Goal: Transaction & Acquisition: Purchase product/service

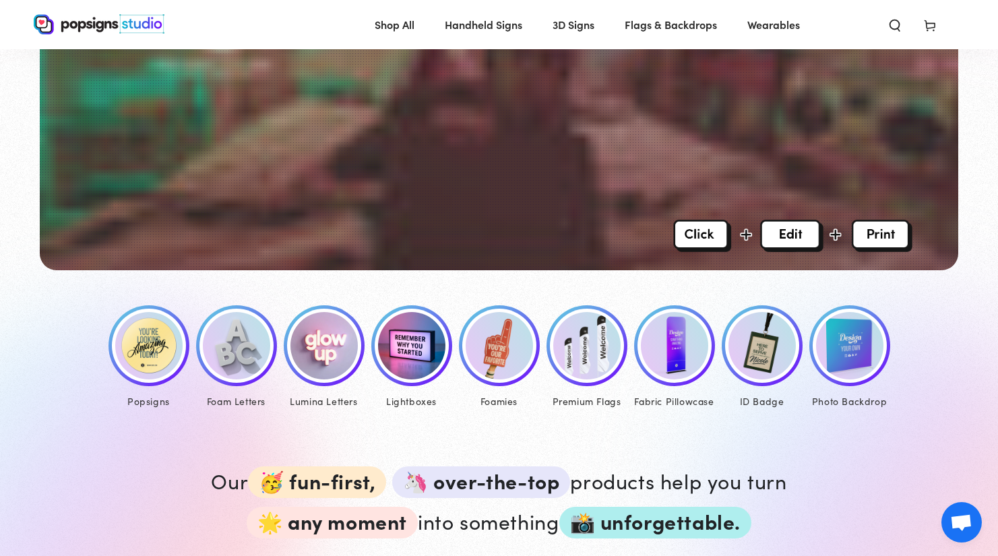
scroll to position [436, 0]
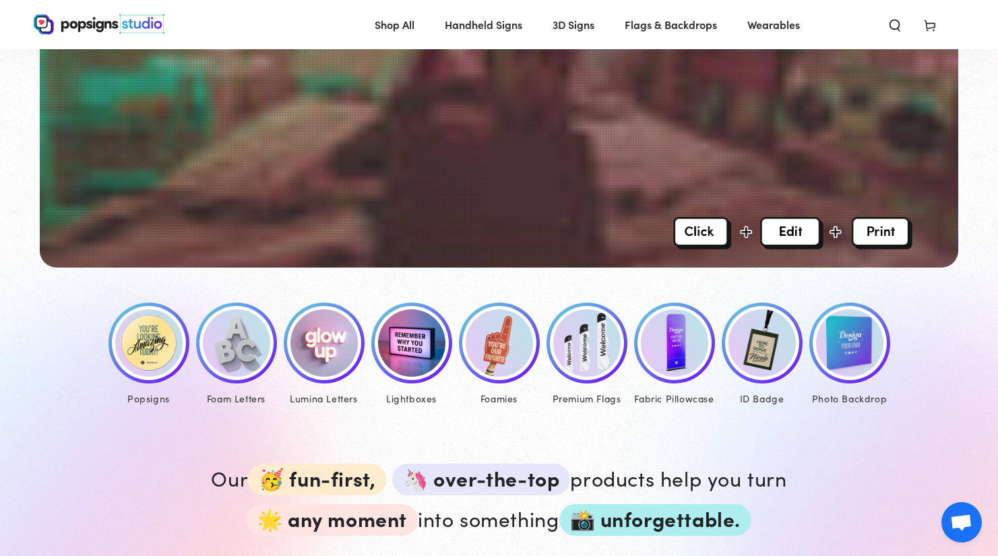
click at [136, 346] on img at bounding box center [148, 342] width 67 height 67
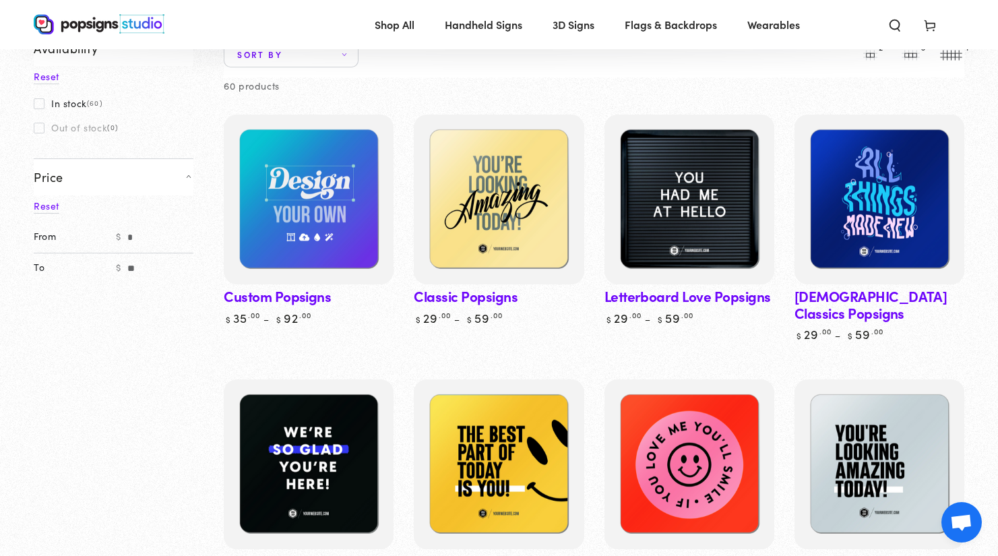
scroll to position [115, 0]
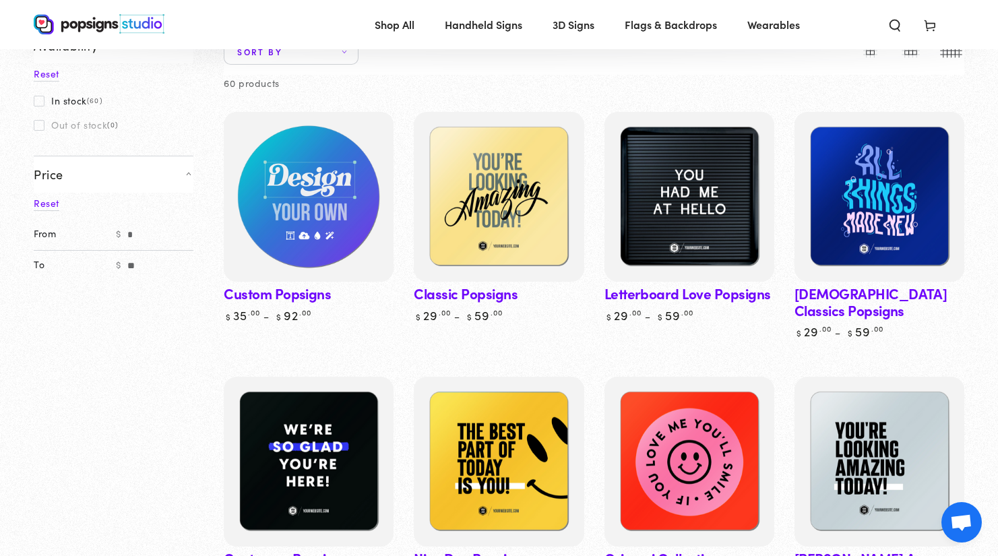
click at [307, 223] on img at bounding box center [308, 196] width 175 height 175
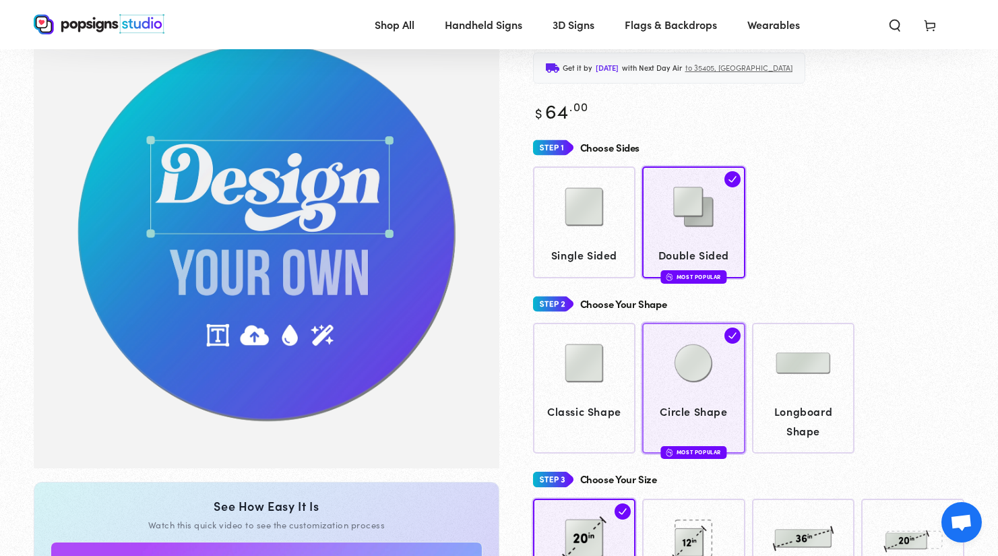
scroll to position [102, 0]
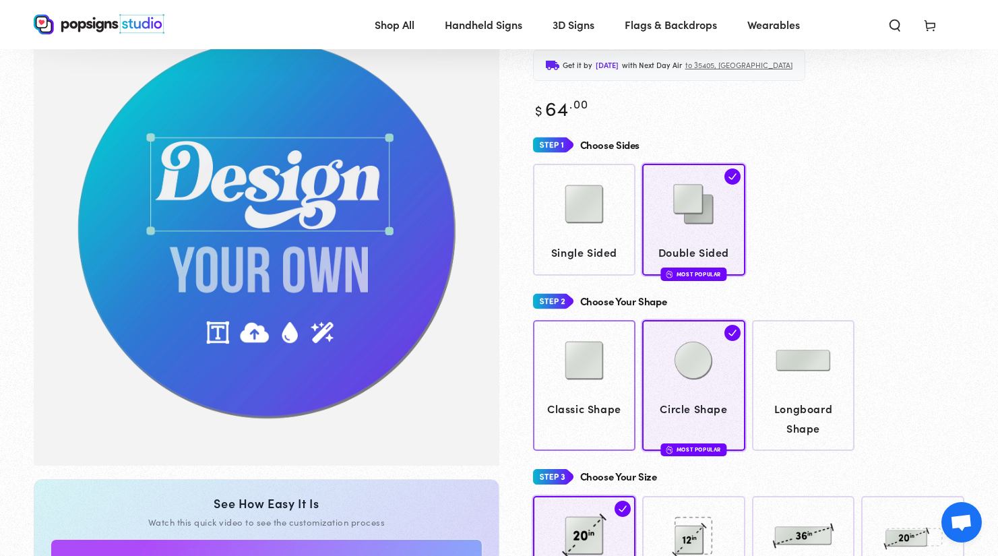
click at [587, 348] on img at bounding box center [583, 360] width 67 height 67
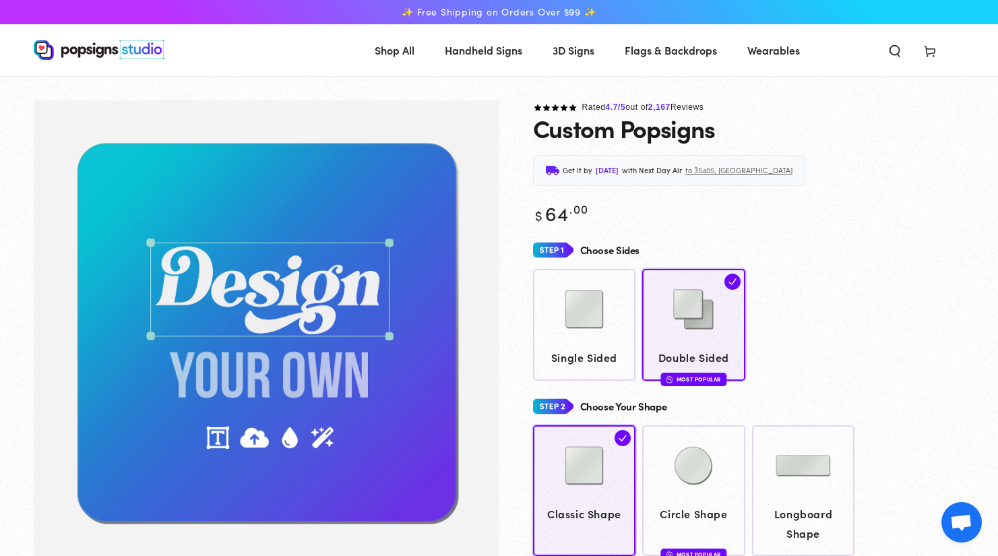
click at [319, 291] on img "Gallery Viewer" at bounding box center [267, 335] width 466 height 470
click at [422, 279] on img "Gallery Viewer" at bounding box center [267, 335] width 466 height 470
drag, startPoint x: 343, startPoint y: 293, endPoint x: 443, endPoint y: 294, distance: 100.4
click at [647, 250] on div "Choose Sides" at bounding box center [749, 250] width 432 height 25
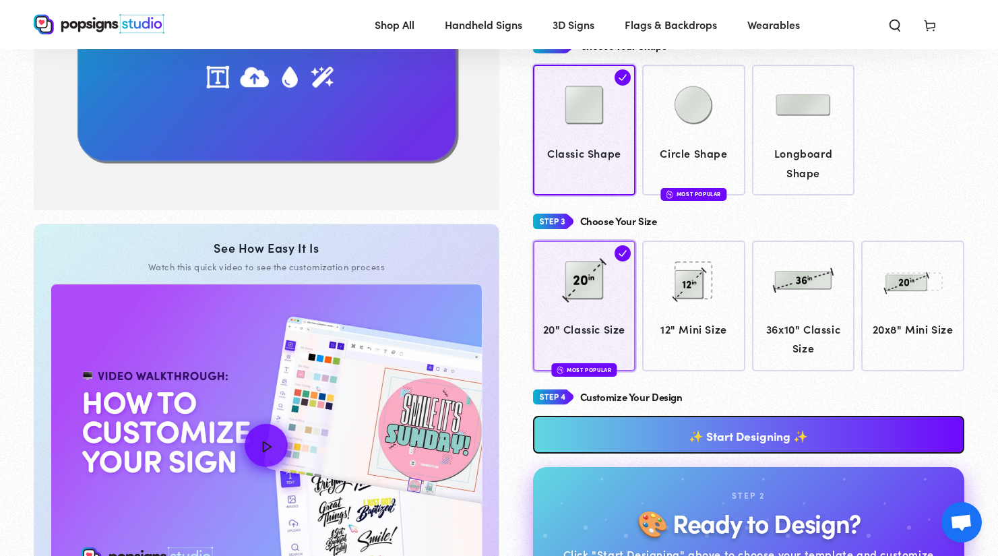
scroll to position [401, 0]
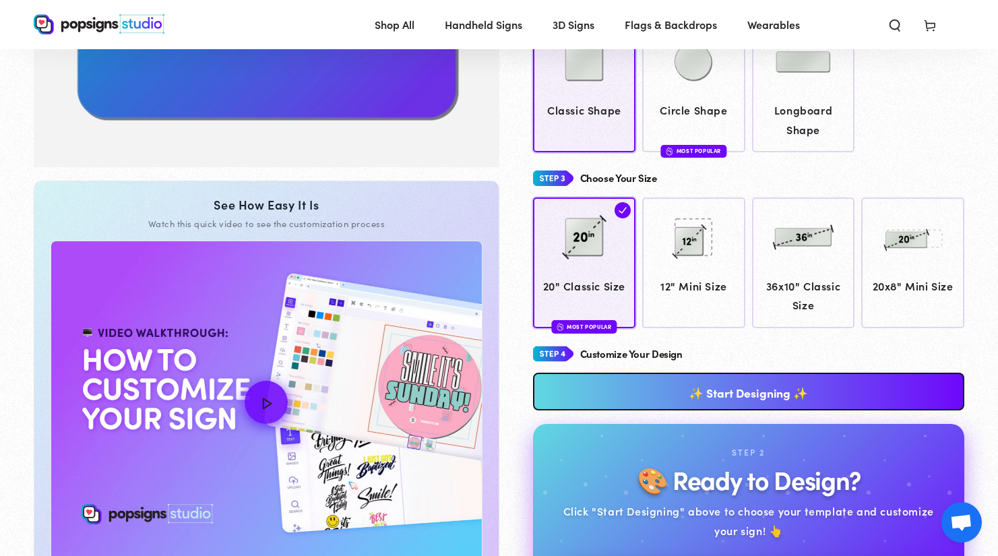
click at [732, 388] on link "✨ Start Designing ✨" at bounding box center [749, 392] width 432 height 38
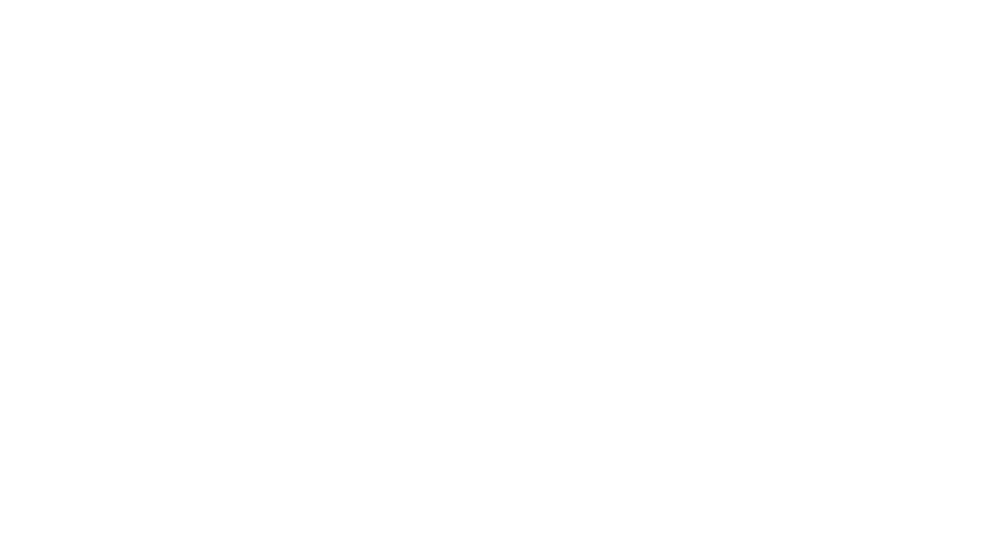
scroll to position [0, 0]
type textarea "An ancient tree with a door leading to a magical world"
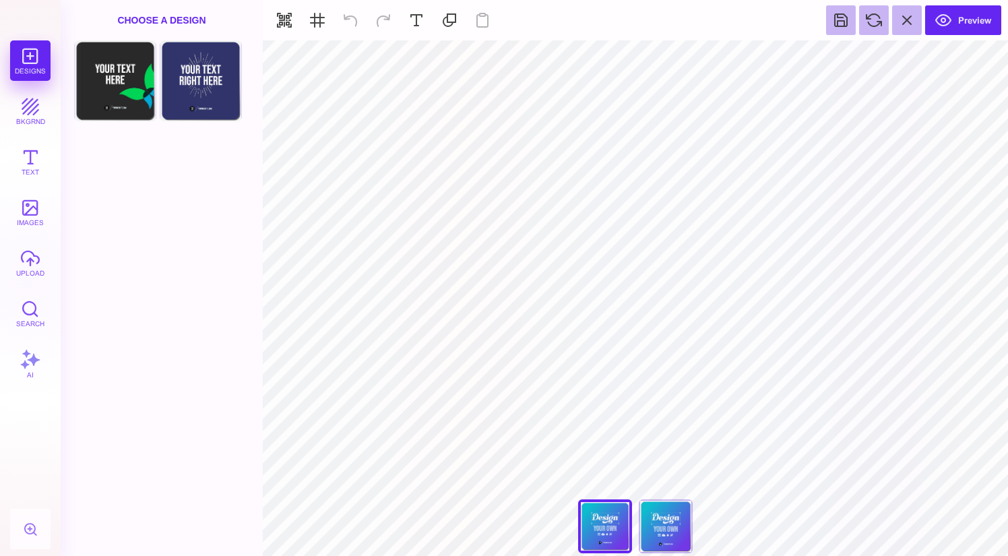
type input "#000000"
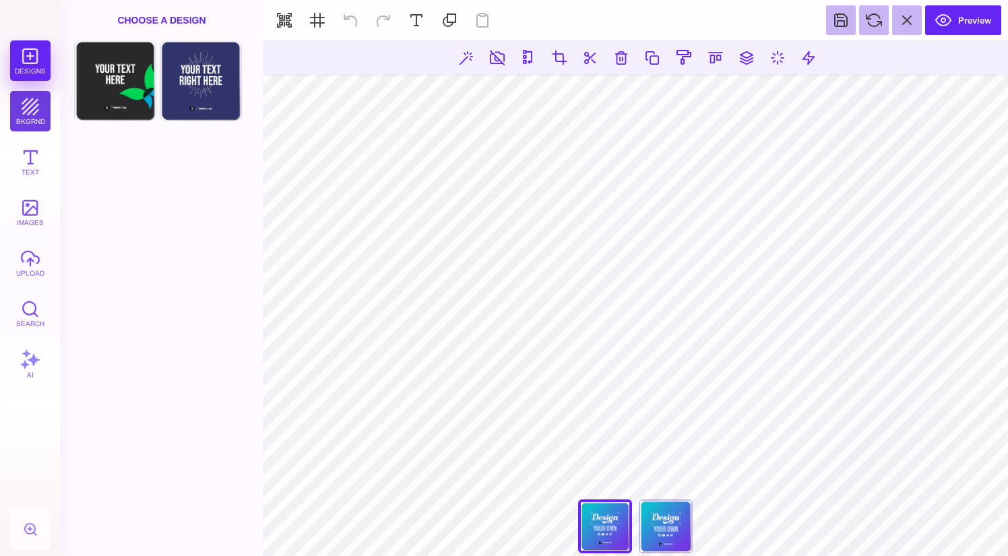
click at [40, 108] on button "bkgrnd" at bounding box center [30, 111] width 40 height 40
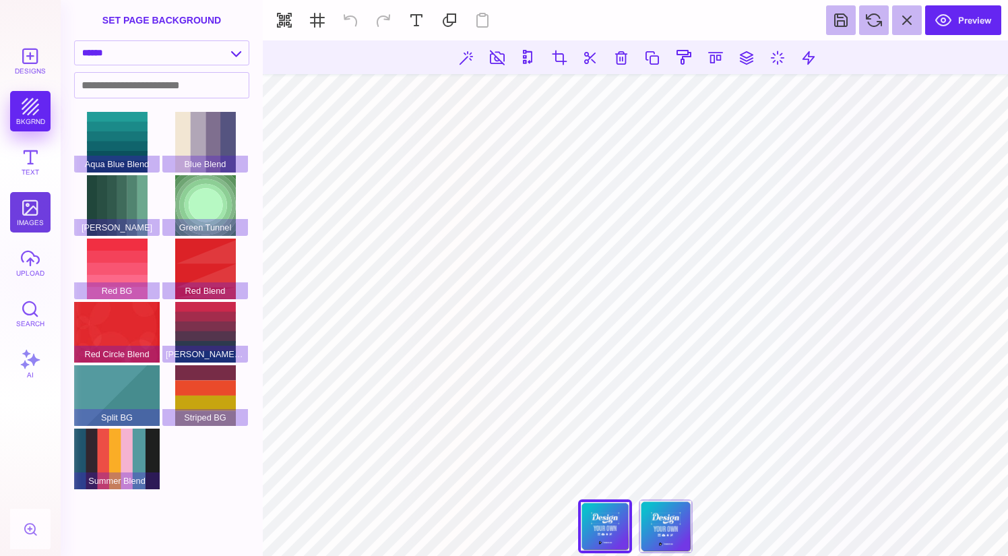
click at [42, 217] on button "images" at bounding box center [30, 212] width 40 height 40
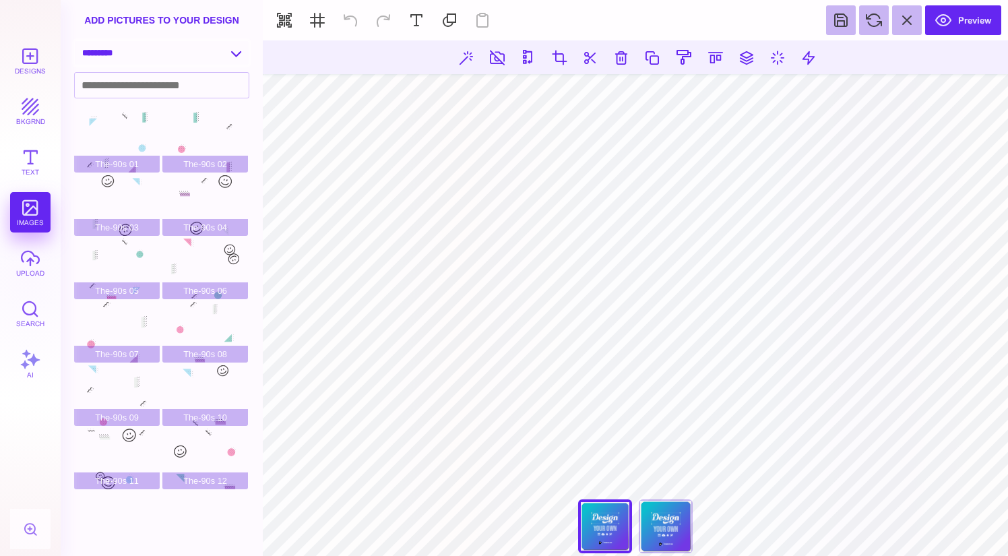
select select "**********"
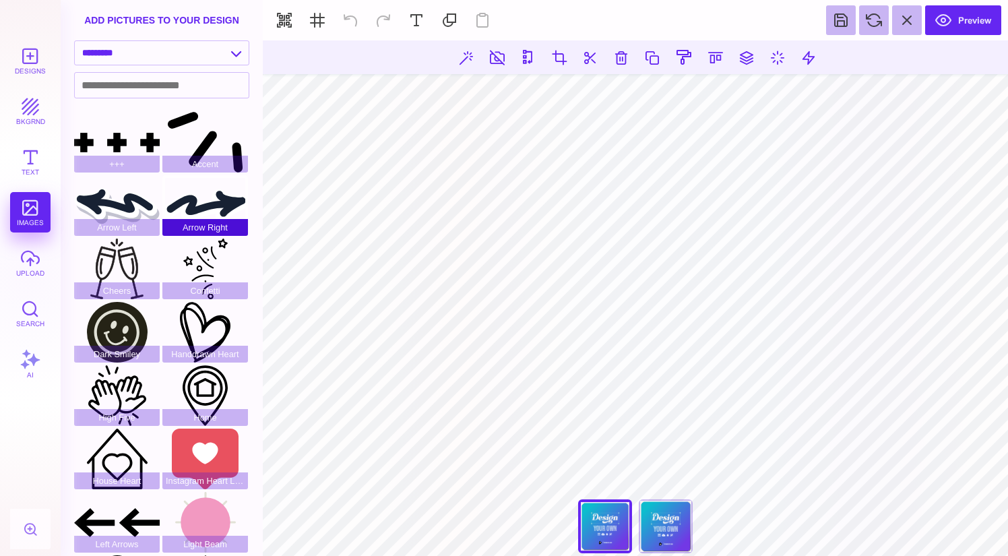
click at [214, 207] on div "Arrow Right" at bounding box center [205, 205] width 86 height 61
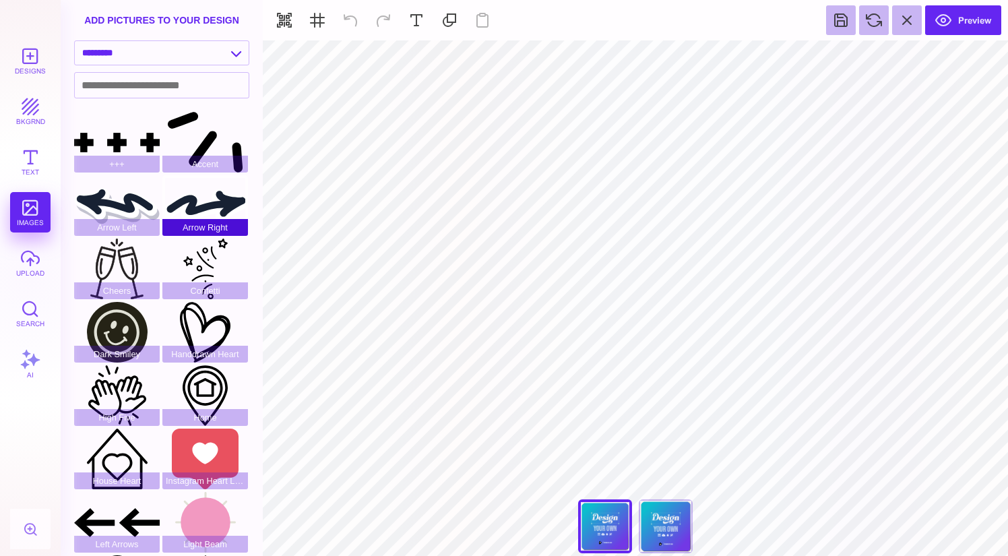
type input "#FFFFFF"
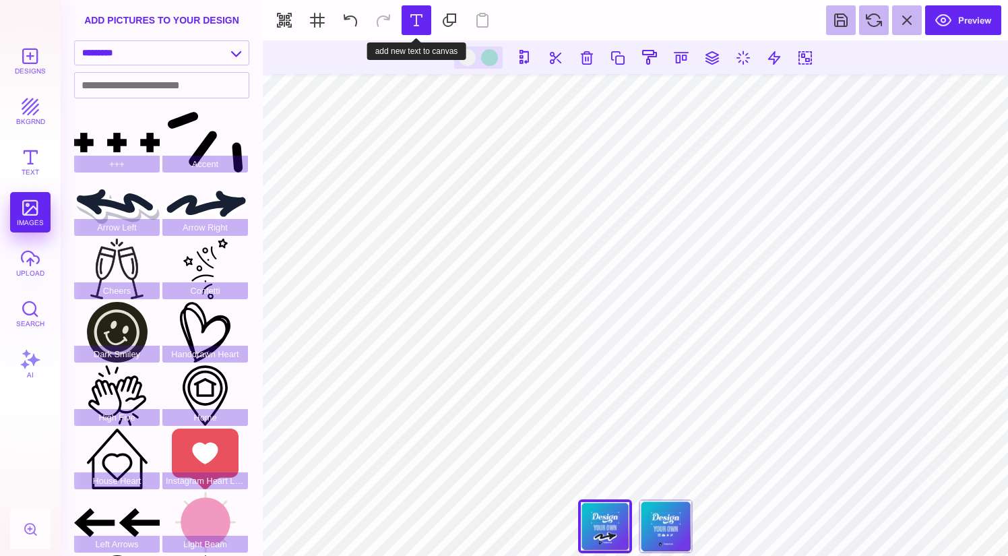
click at [425, 15] on button at bounding box center [417, 20] width 30 height 30
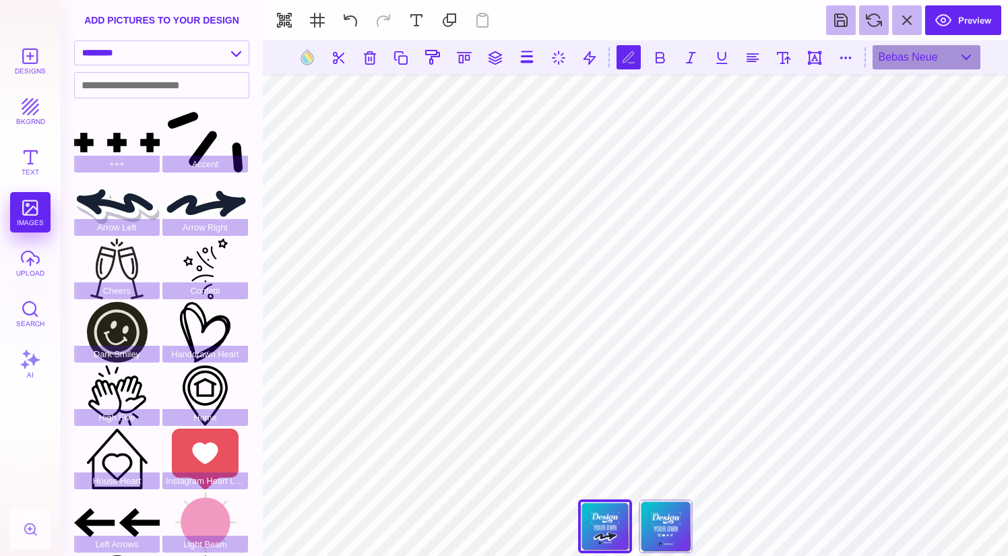
scroll to position [0, 1]
type textarea "**********"
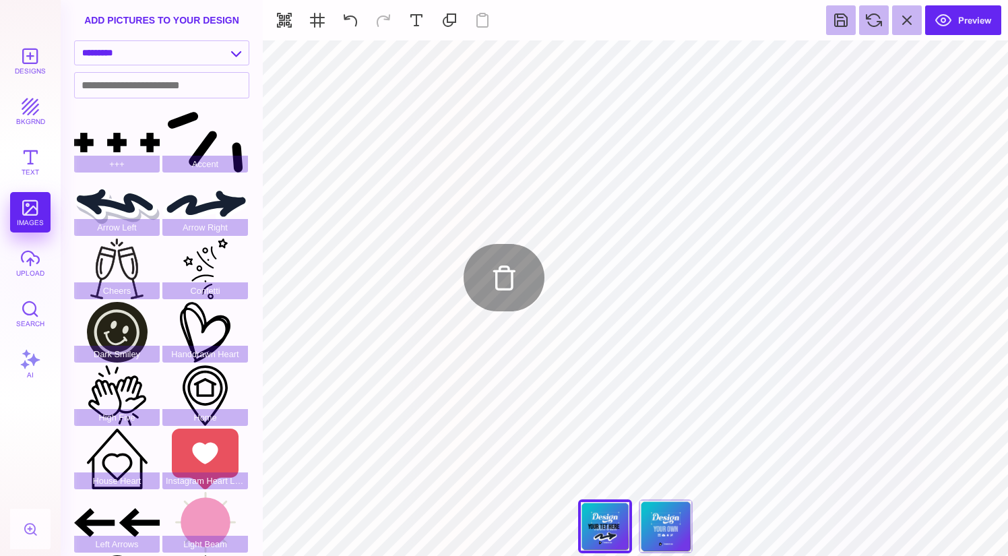
type input "#F1F1F2"
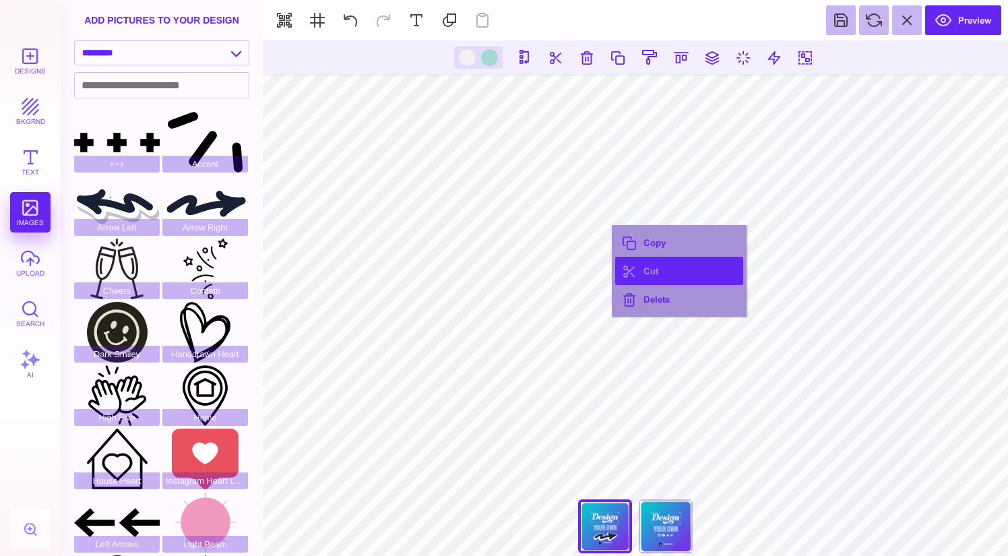
click at [645, 277] on button "Cut" at bounding box center [679, 271] width 128 height 28
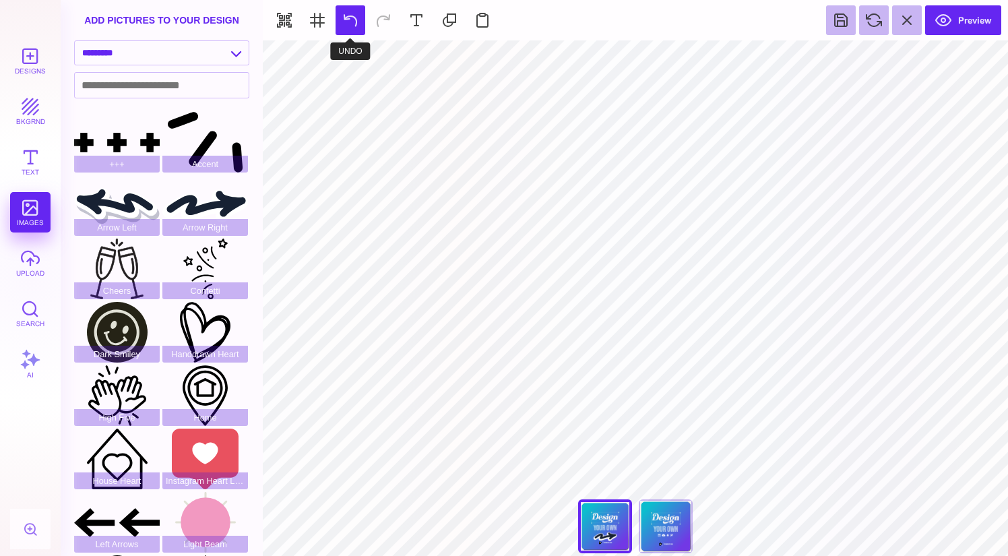
click at [346, 11] on button at bounding box center [351, 20] width 30 height 30
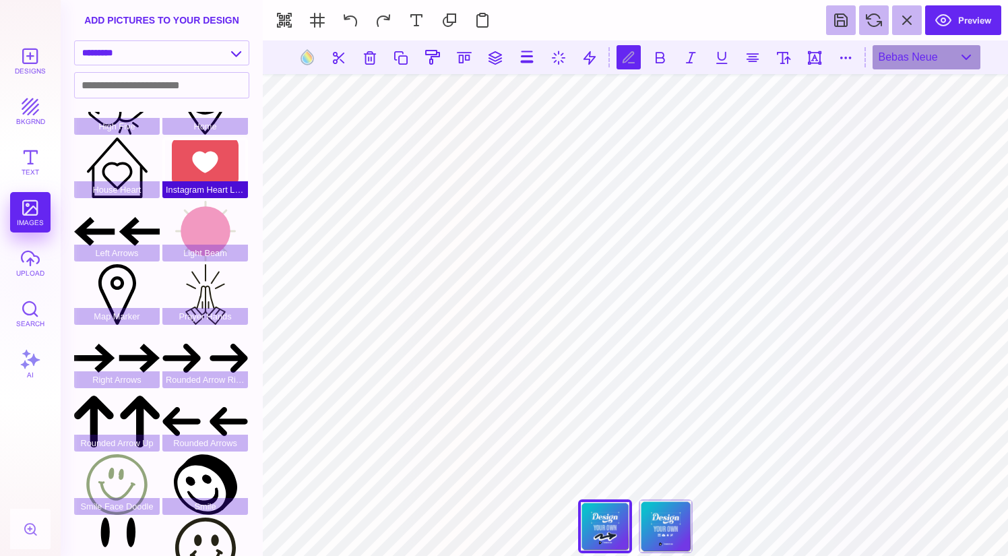
scroll to position [294, 0]
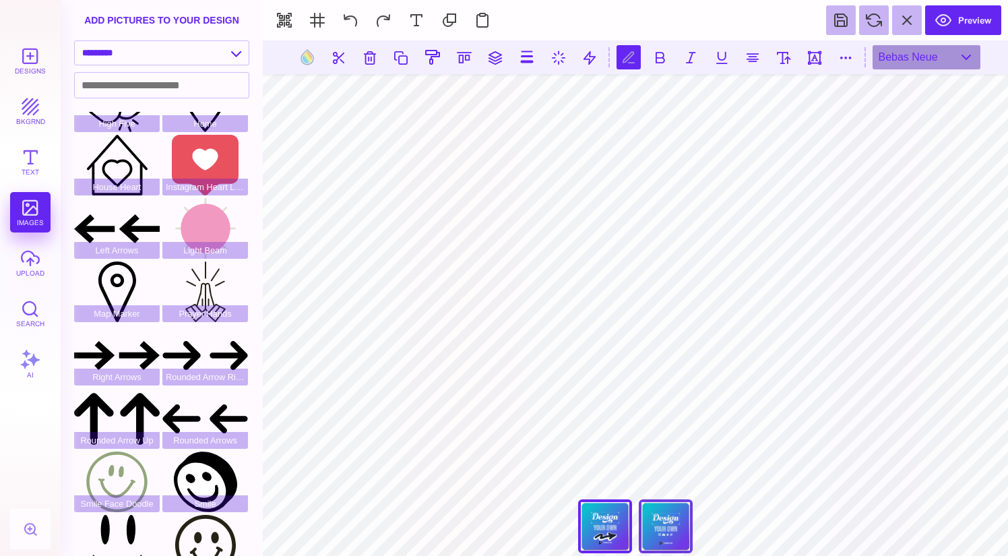
type textarea "*******"
click at [669, 511] on div "Back" at bounding box center [666, 526] width 54 height 54
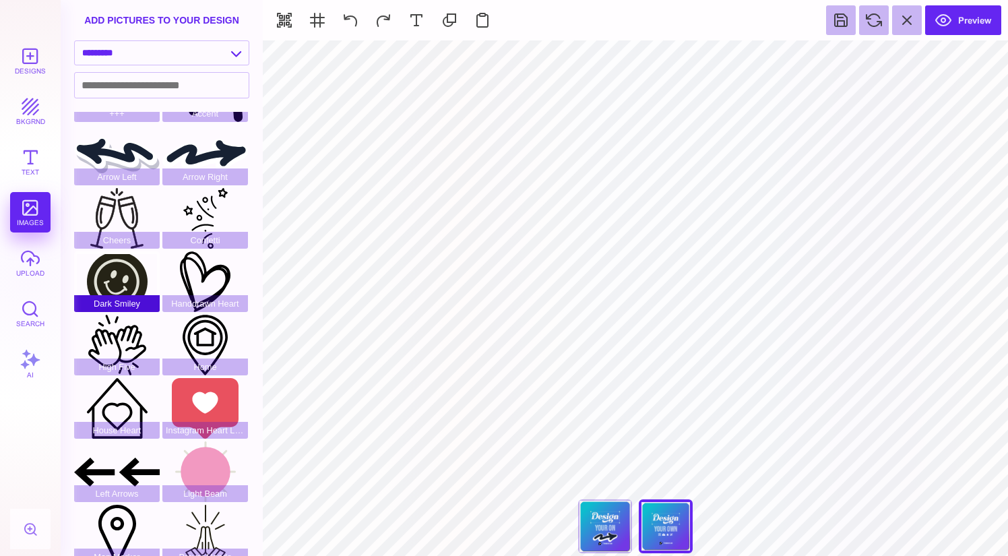
scroll to position [26, 0]
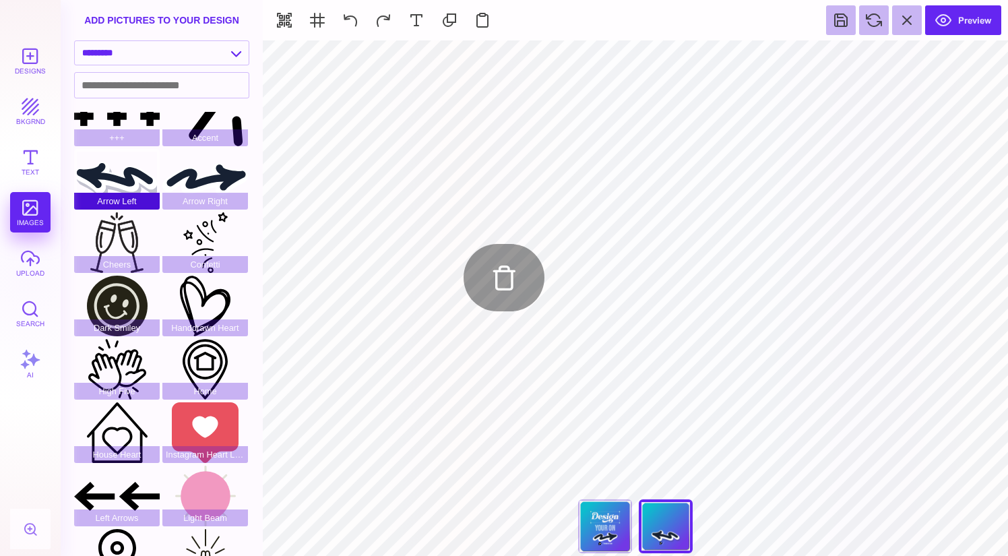
type input "#E7F3F5"
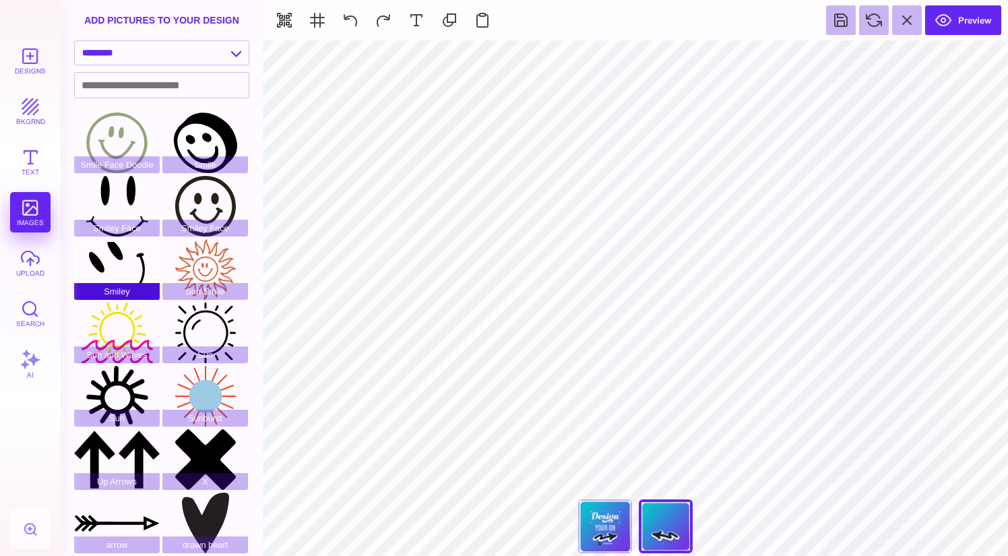
scroll to position [0, 0]
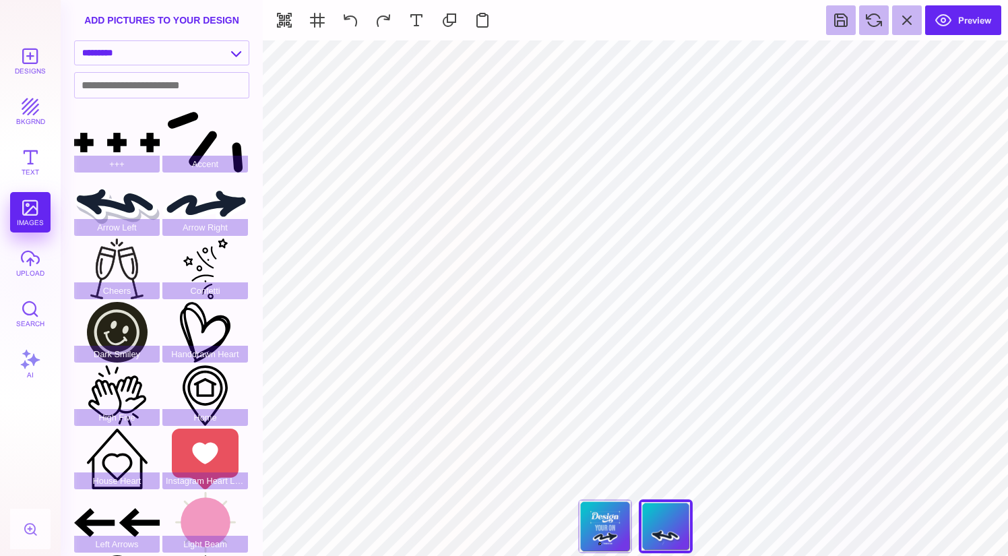
click at [30, 108] on button "bkgrnd" at bounding box center [30, 111] width 40 height 40
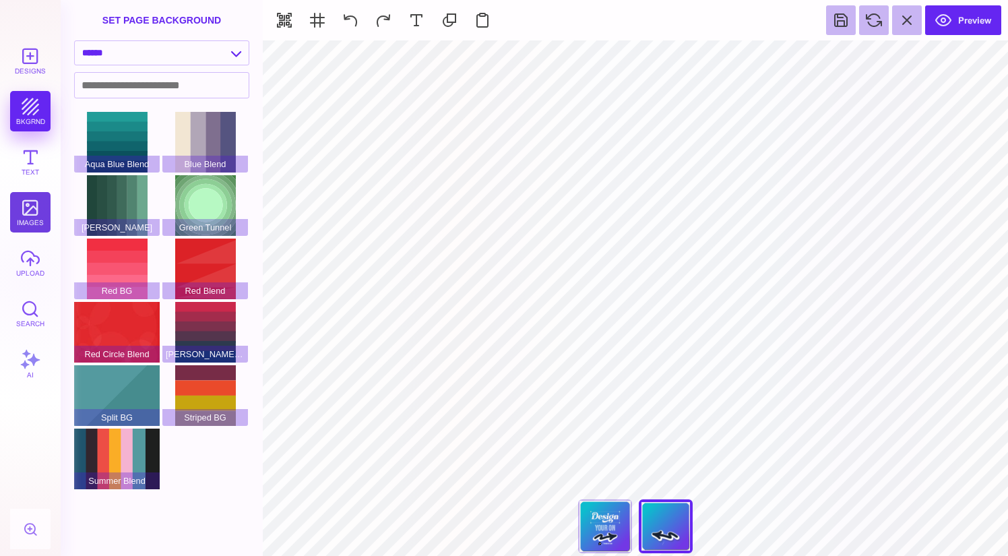
click at [34, 218] on button "images" at bounding box center [30, 212] width 40 height 40
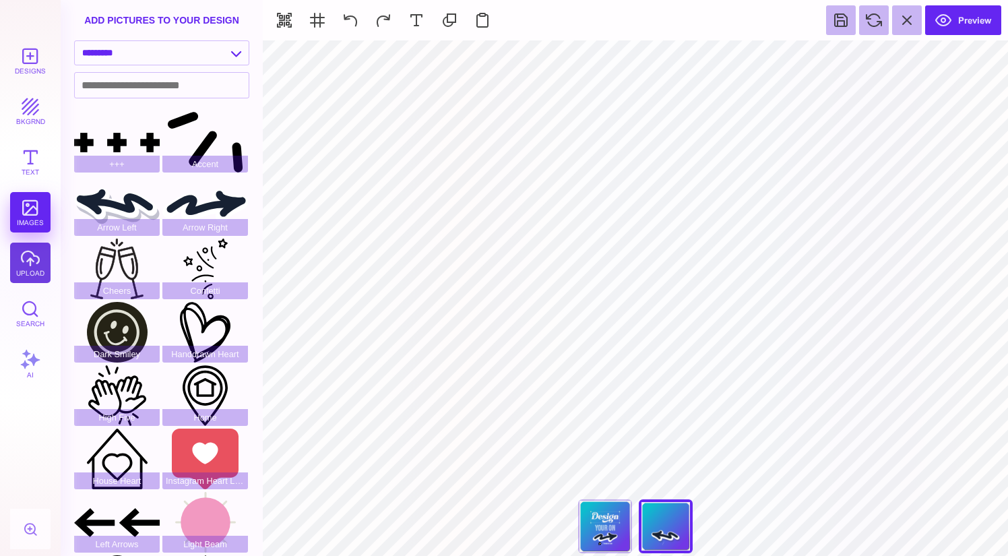
click at [29, 262] on button "upload" at bounding box center [30, 263] width 40 height 40
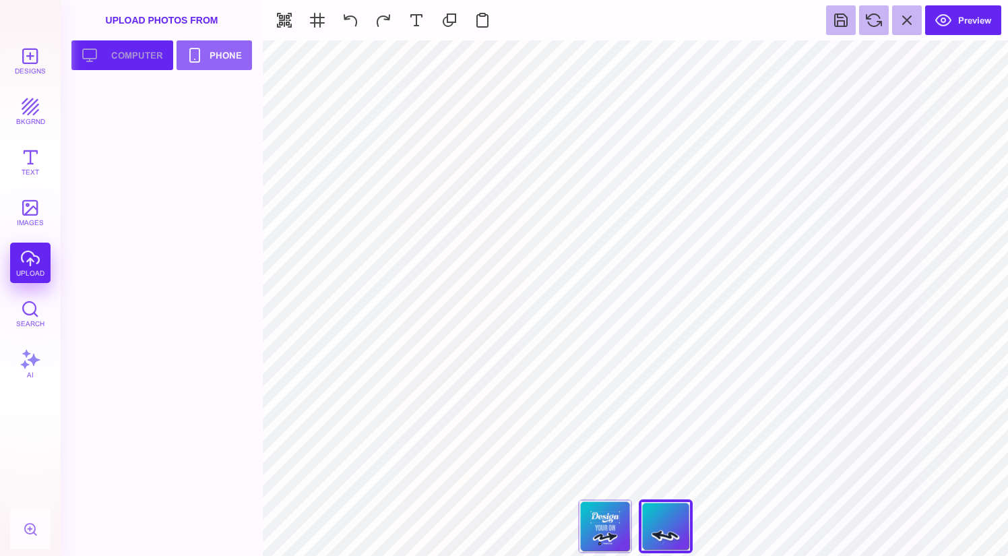
click at [143, 55] on button "Upload your artwork Computer" at bounding box center [122, 55] width 102 height 30
click at [29, 160] on button "Text" at bounding box center [30, 161] width 40 height 40
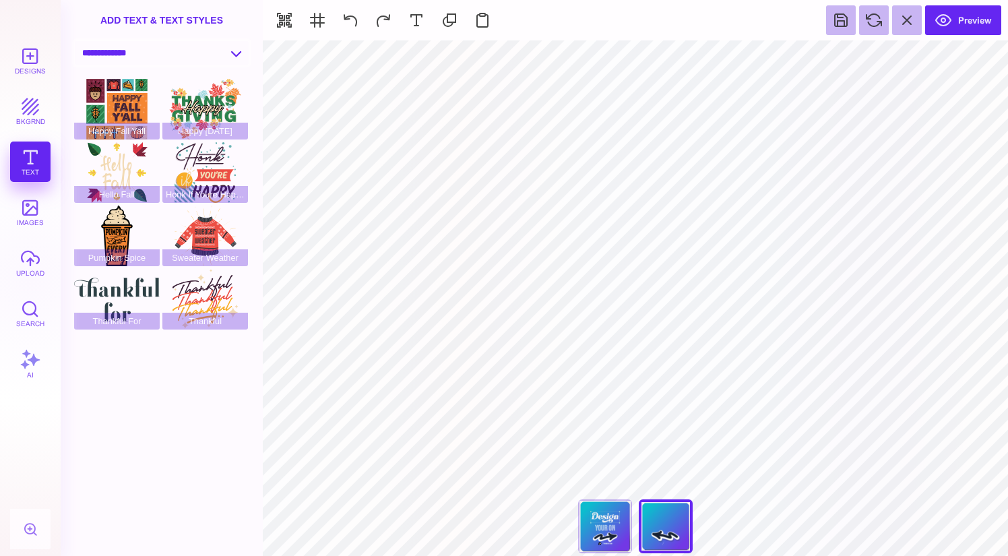
select select "**********"
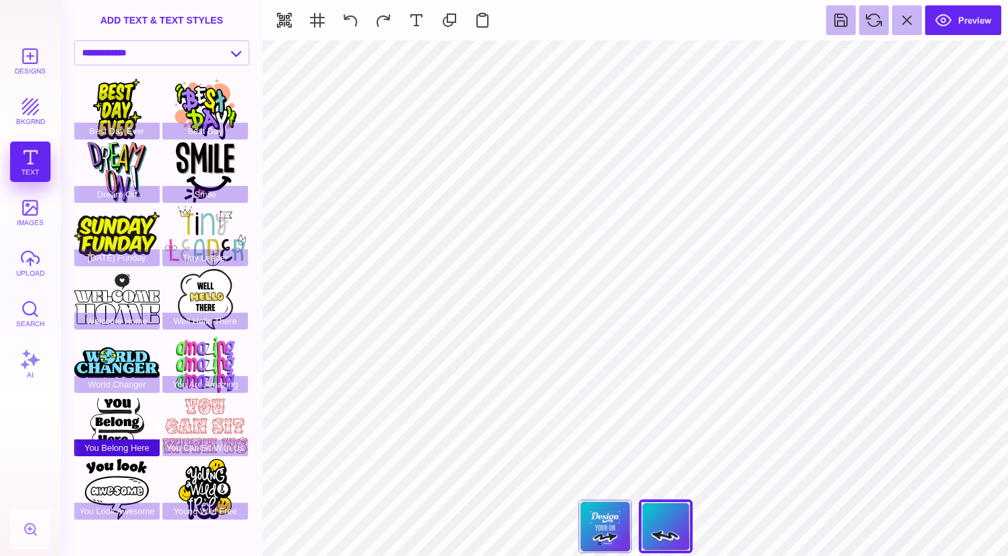
click at [129, 427] on div "You Belong Here" at bounding box center [117, 425] width 86 height 61
type input "#262626"
click at [29, 54] on button "Designs" at bounding box center [30, 60] width 40 height 40
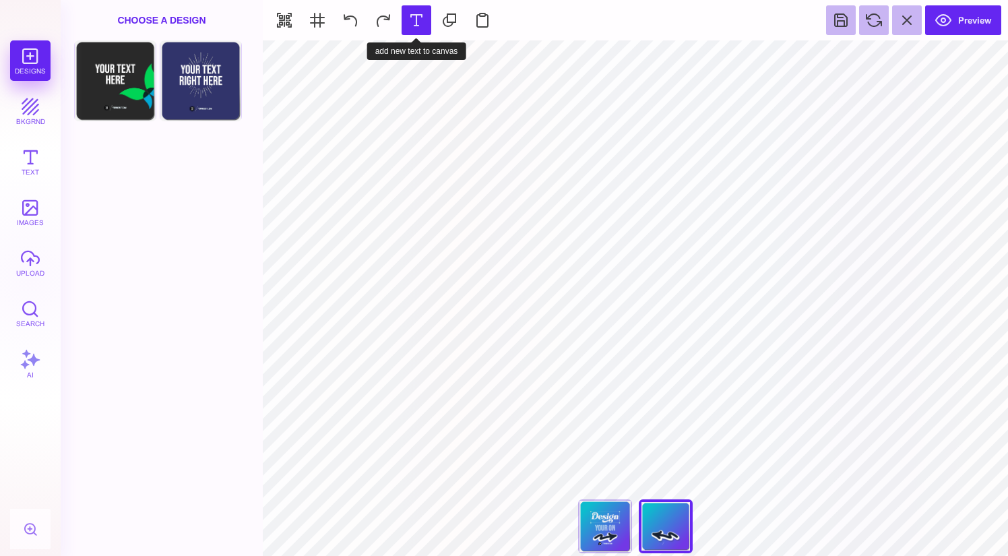
click at [416, 21] on button at bounding box center [417, 20] width 30 height 30
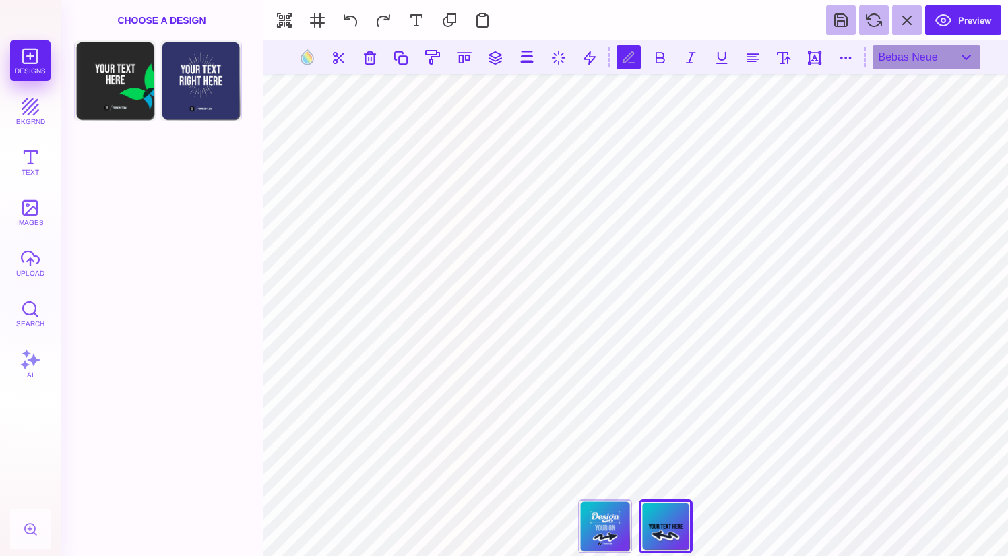
type textarea "****** **** ****"
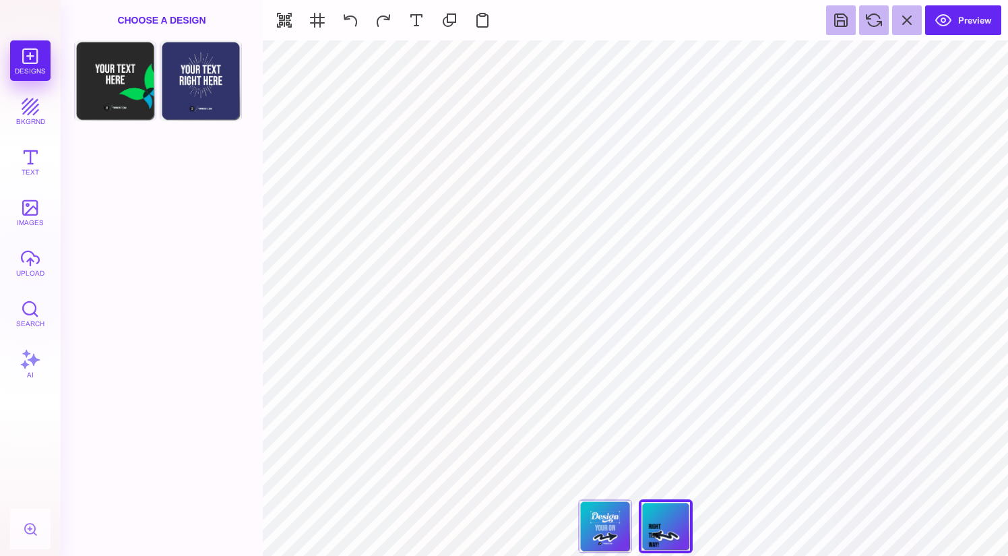
type input "#000000"
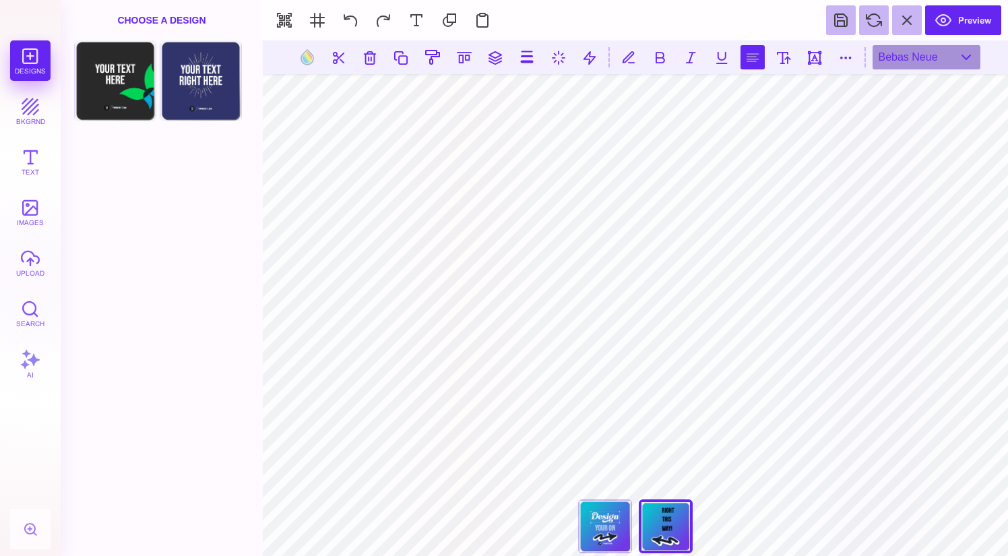
click at [758, 57] on button at bounding box center [752, 57] width 24 height 24
click at [754, 59] on button at bounding box center [752, 57] width 24 height 24
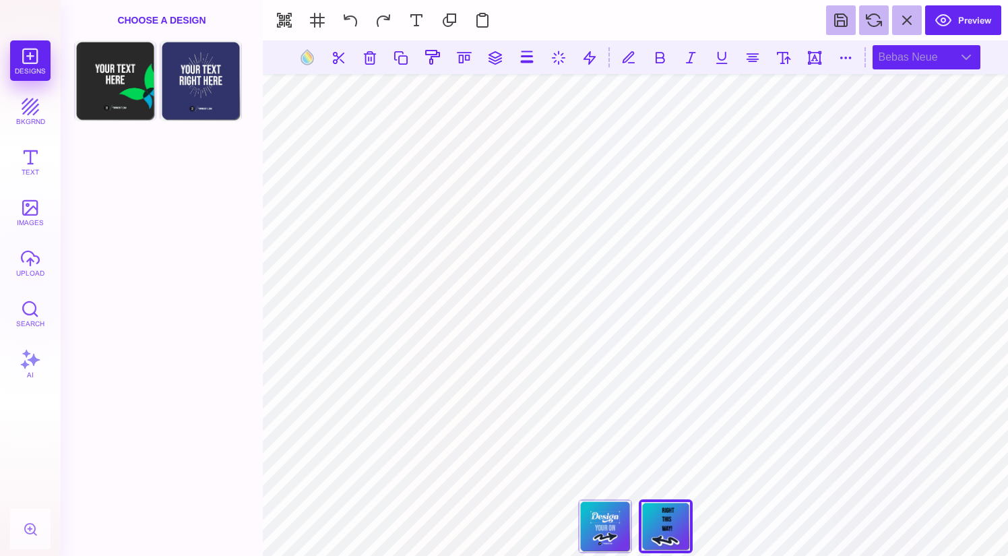
click at [934, 63] on div "Bebas Neue" at bounding box center [926, 57] width 108 height 24
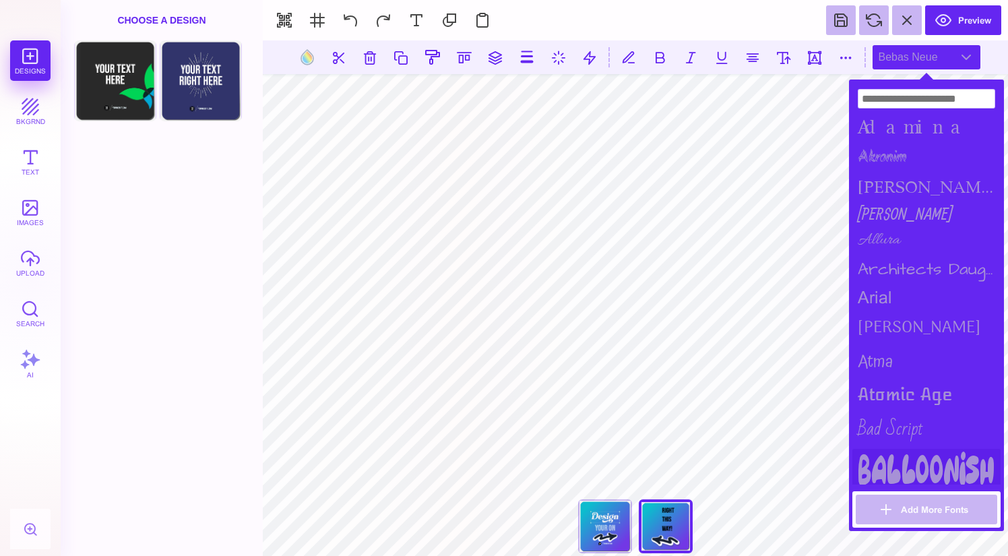
click at [949, 457] on div "Balloonish" at bounding box center [926, 469] width 148 height 40
click at [309, 53] on button at bounding box center [307, 57] width 26 height 26
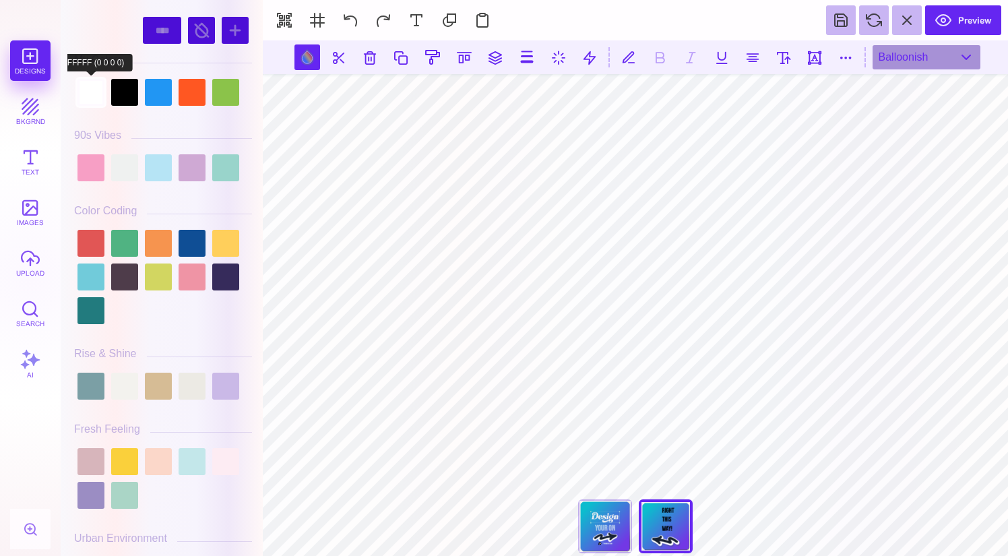
click at [99, 90] on div at bounding box center [90, 92] width 27 height 27
type input "#FFFFFF"
click at [645, 57] on section at bounding box center [635, 57] width 745 height 34
click at [635, 56] on button at bounding box center [628, 57] width 24 height 24
click at [629, 63] on button at bounding box center [628, 57] width 24 height 24
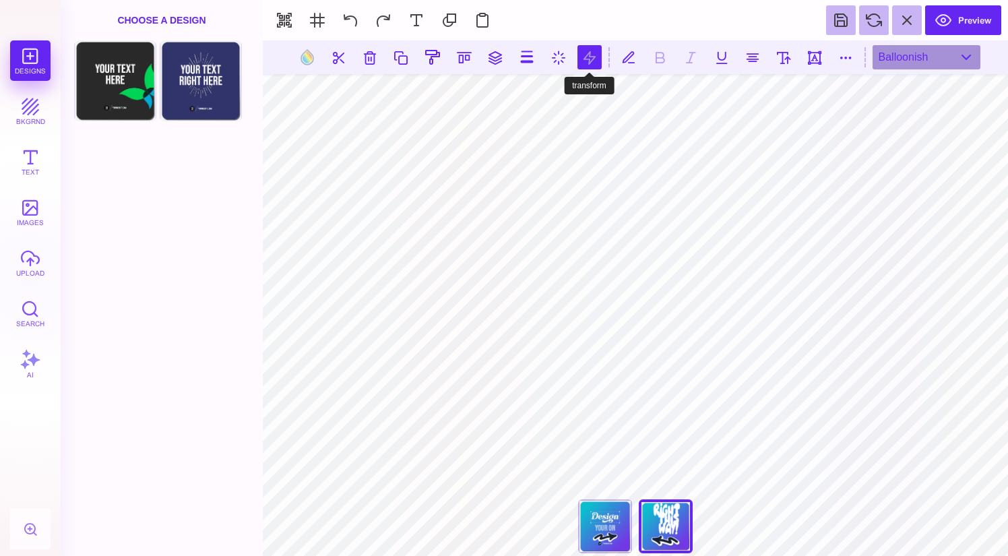
click at [585, 61] on button at bounding box center [589, 57] width 24 height 24
type input "*"
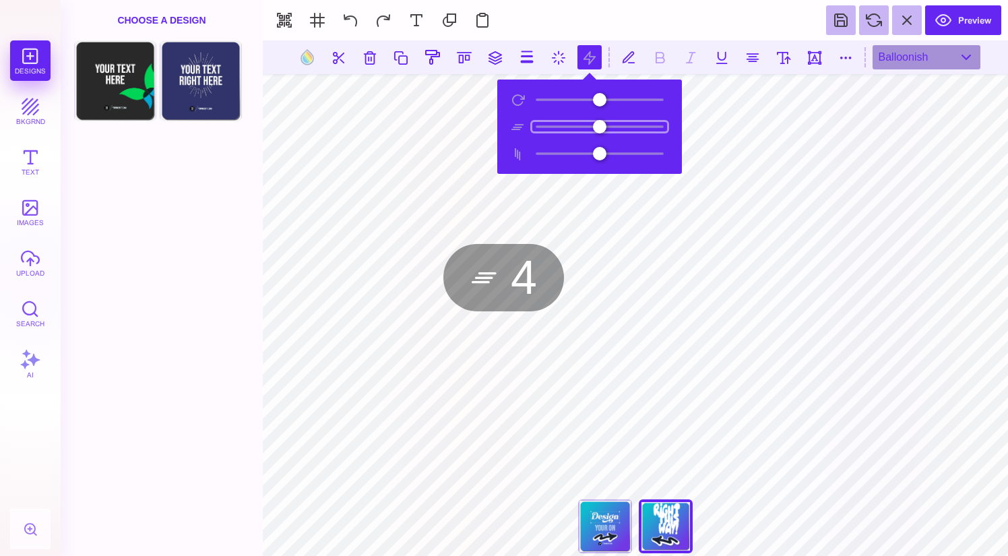
type input "*"
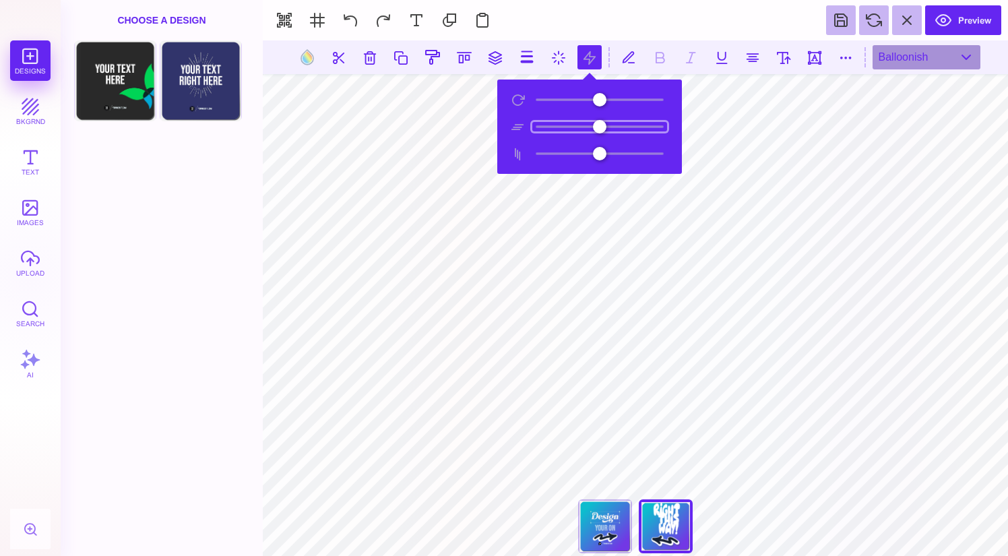
click at [600, 123] on input "range" at bounding box center [599, 126] width 135 height 9
type input "*"
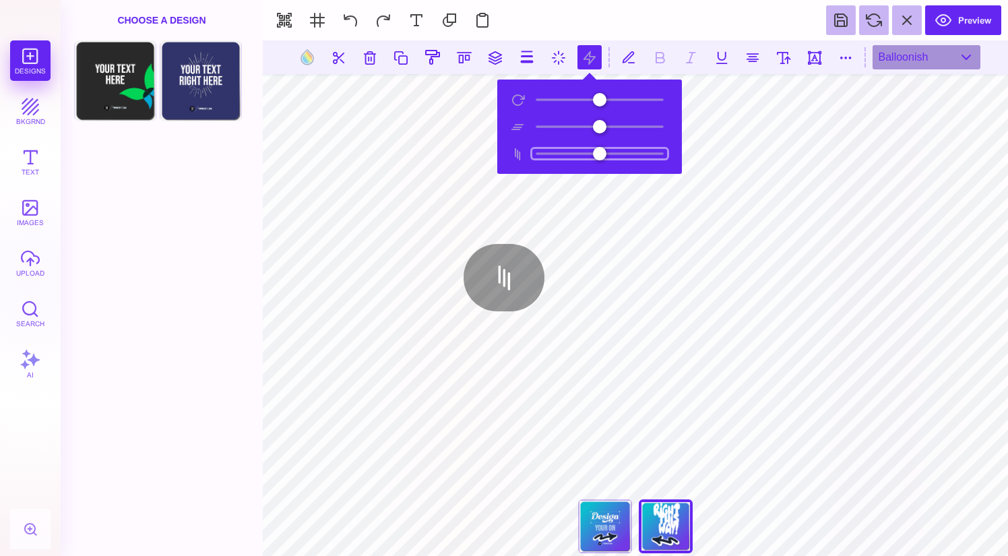
click at [599, 153] on input "range" at bounding box center [599, 153] width 135 height 9
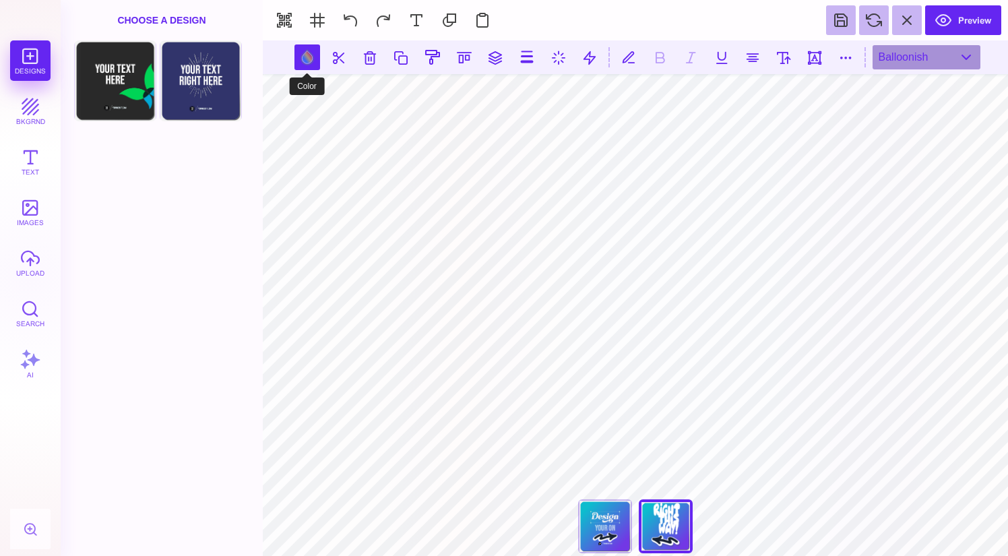
click at [312, 60] on button at bounding box center [307, 57] width 26 height 26
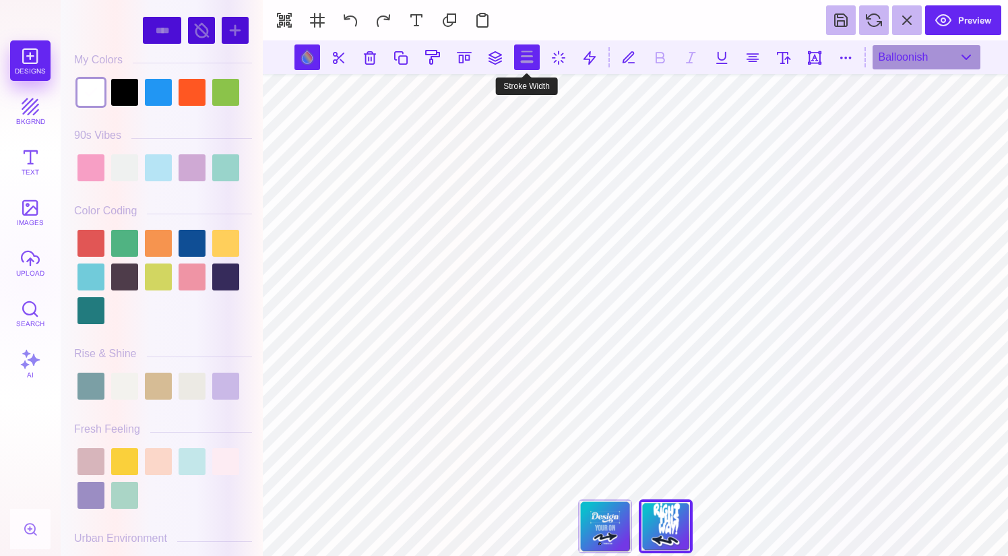
click at [534, 59] on button at bounding box center [527, 57] width 26 height 26
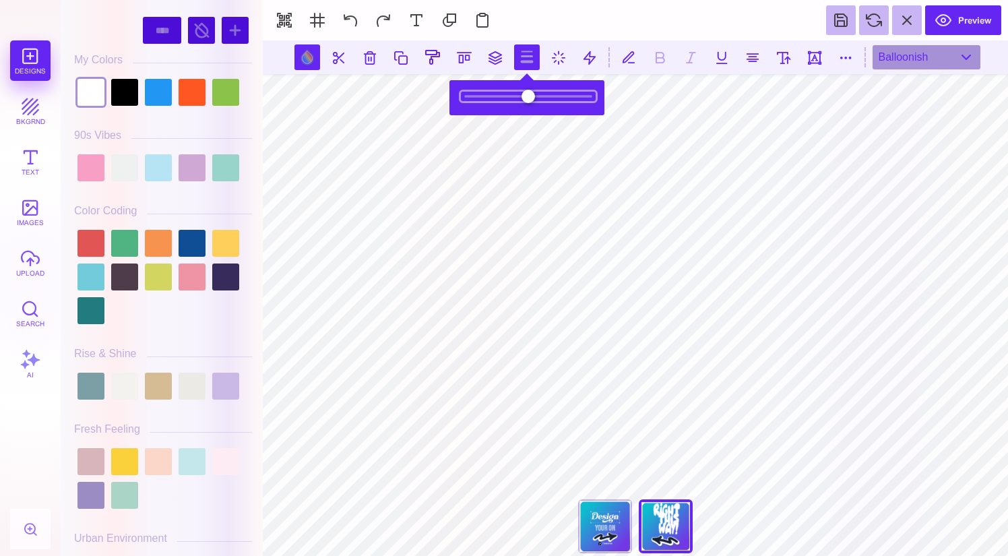
drag, startPoint x: 470, startPoint y: 94, endPoint x: 486, endPoint y: 96, distance: 16.4
type input "***"
click at [487, 94] on input "range" at bounding box center [528, 96] width 135 height 9
click at [581, 27] on section "Preview" at bounding box center [635, 20] width 745 height 40
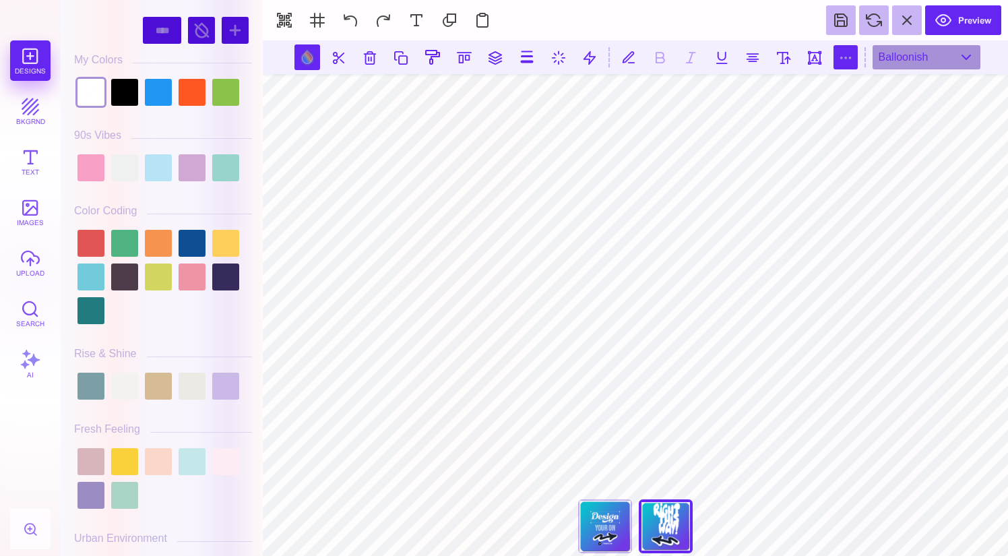
click at [842, 53] on button at bounding box center [845, 57] width 24 height 24
type input "*"
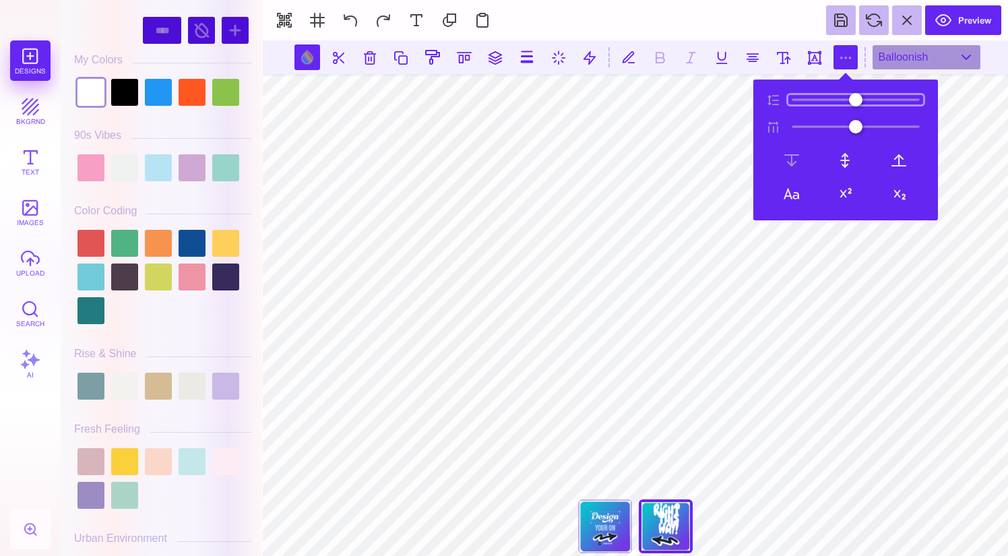
type input "*"
click at [811, 95] on input "range" at bounding box center [855, 99] width 135 height 9
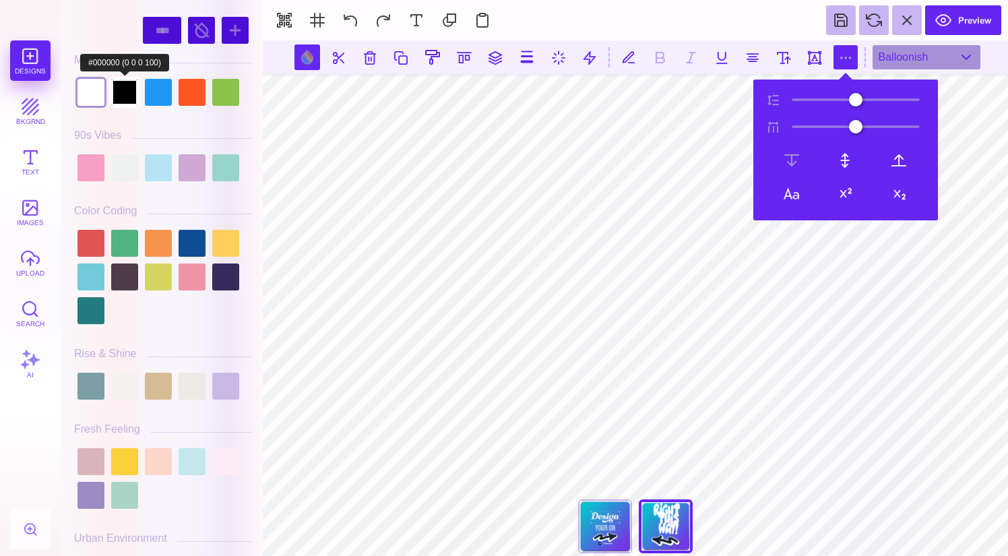
click at [117, 90] on div at bounding box center [124, 92] width 27 height 27
type input "#000000"
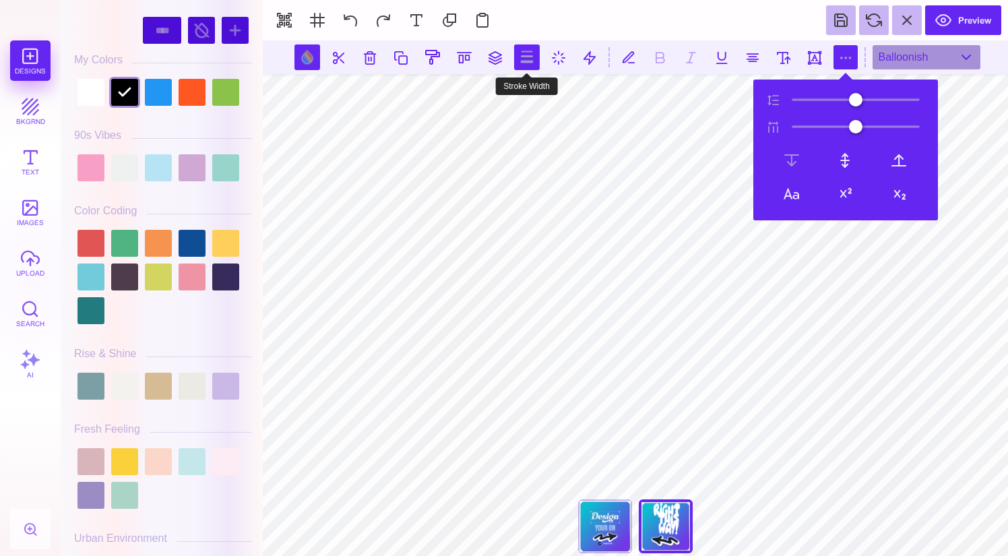
click at [520, 64] on button at bounding box center [527, 57] width 26 height 26
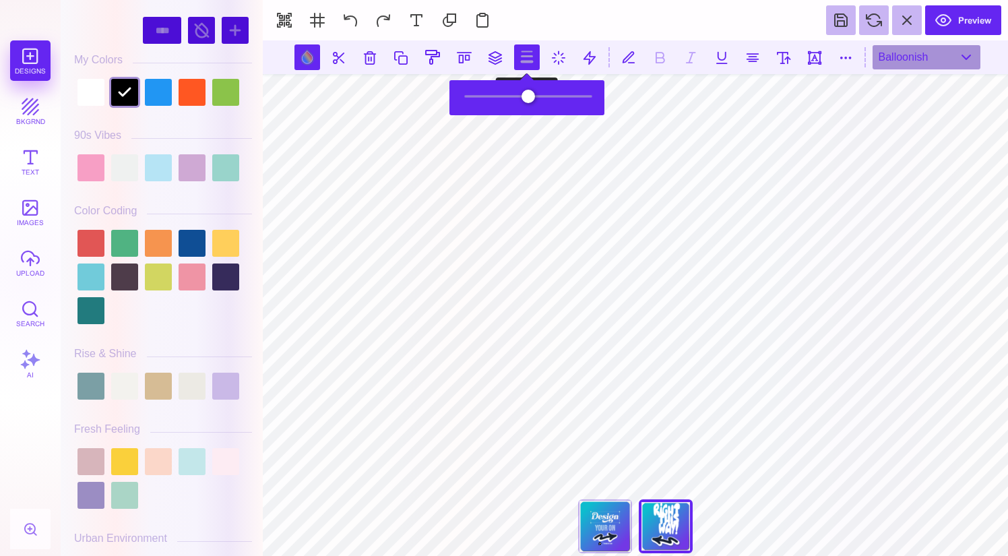
click at [520, 64] on button at bounding box center [527, 57] width 26 height 26
click at [521, 55] on button at bounding box center [527, 57] width 26 height 26
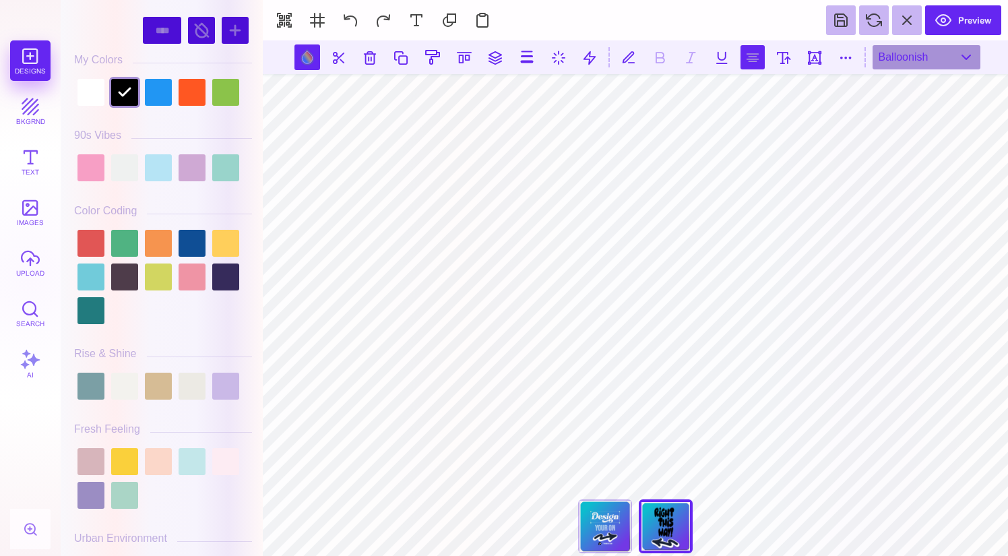
click at [744, 60] on button at bounding box center [752, 57] width 24 height 24
click at [751, 57] on button at bounding box center [752, 57] width 24 height 24
type textarea "****** **** ****"
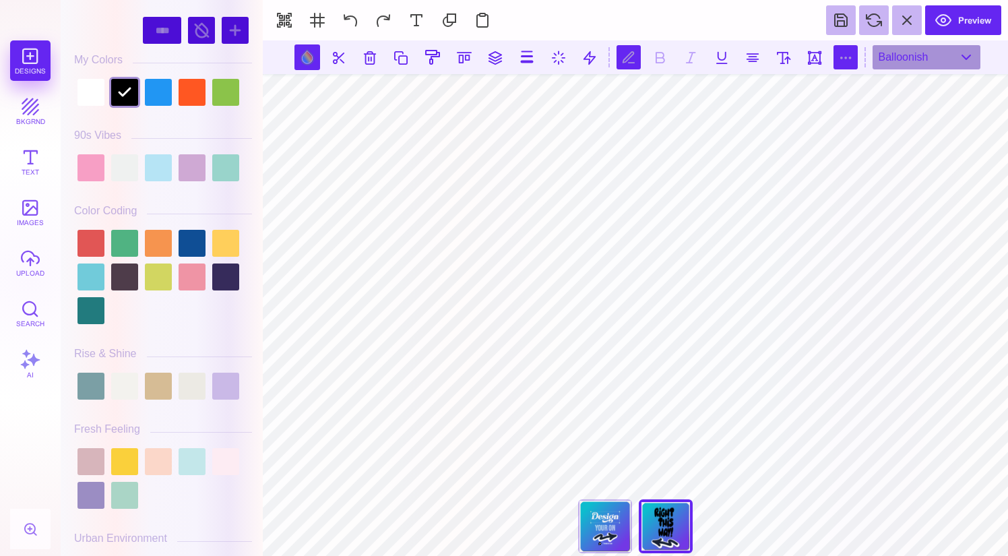
click at [848, 66] on button at bounding box center [845, 57] width 24 height 24
type input "*"
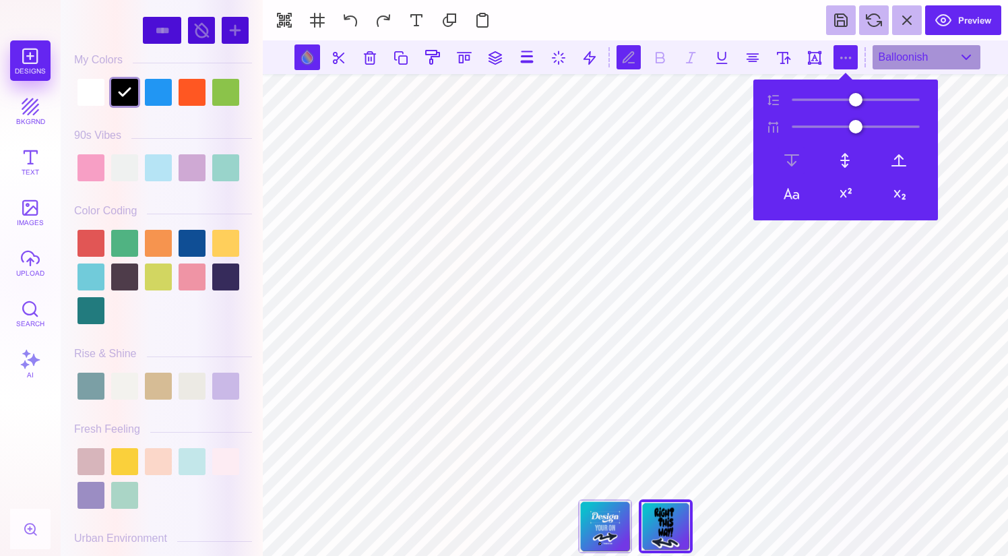
click at [276, 57] on section at bounding box center [635, 57] width 745 height 34
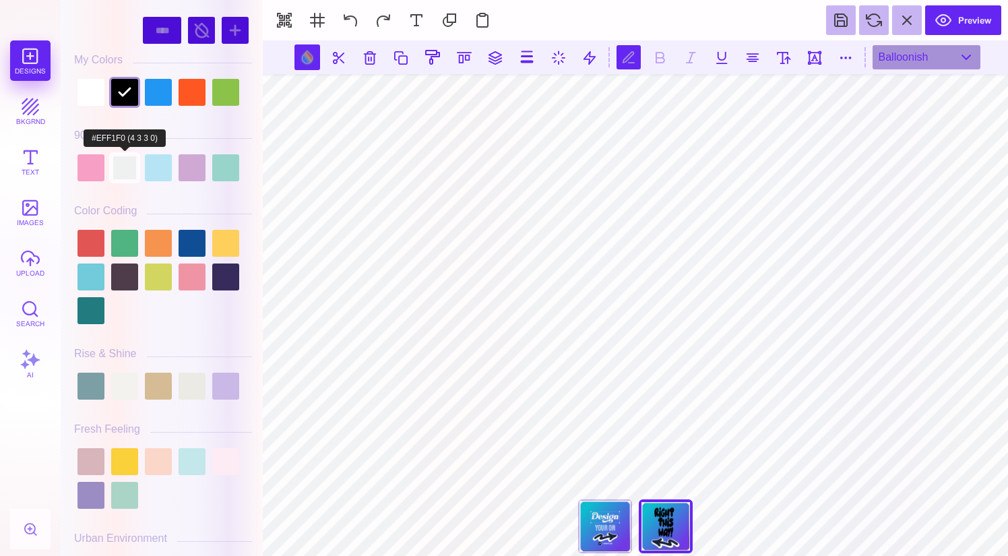
click at [118, 168] on div at bounding box center [124, 167] width 27 height 27
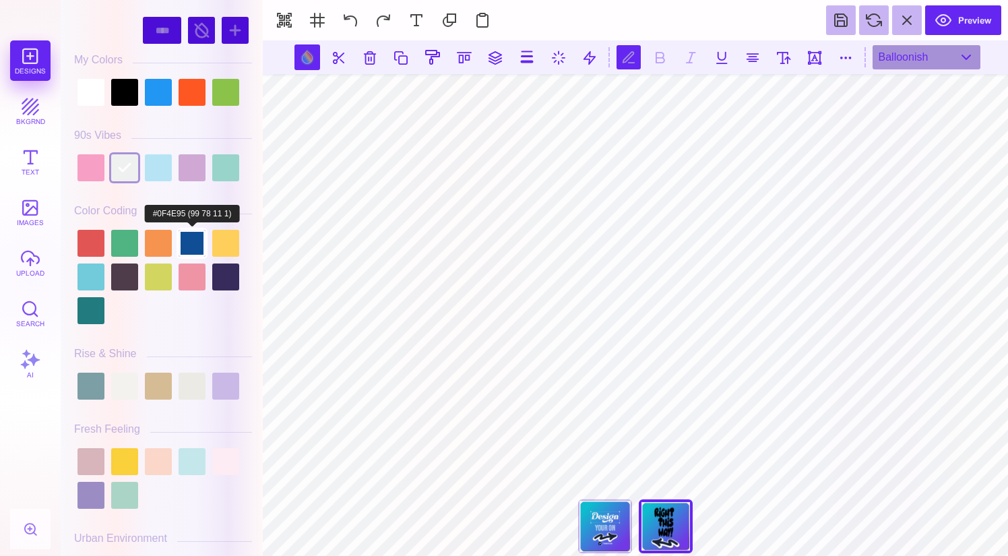
click at [191, 247] on div at bounding box center [192, 243] width 27 height 27
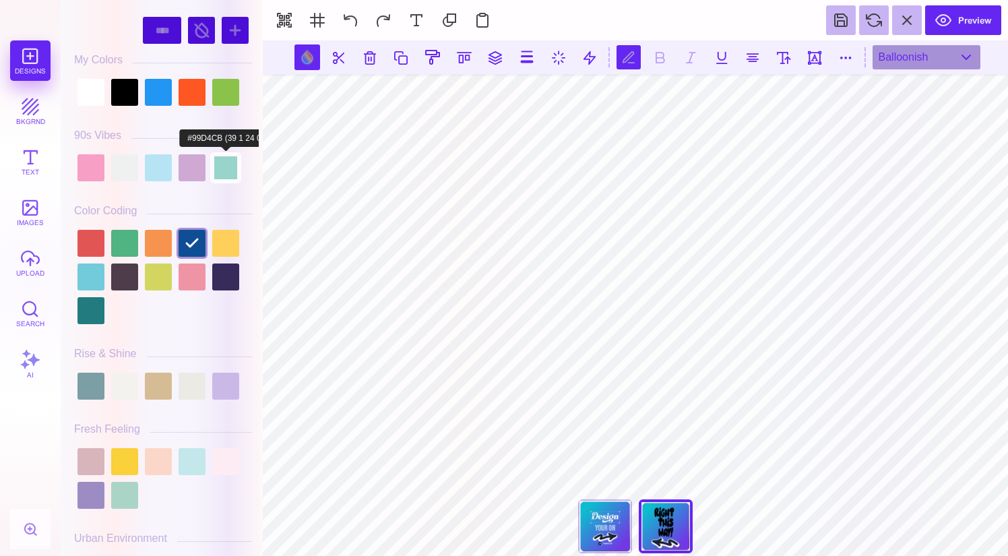
click at [226, 174] on div at bounding box center [225, 167] width 27 height 27
click at [91, 101] on div at bounding box center [90, 92] width 27 height 27
type input "#FFFFFF"
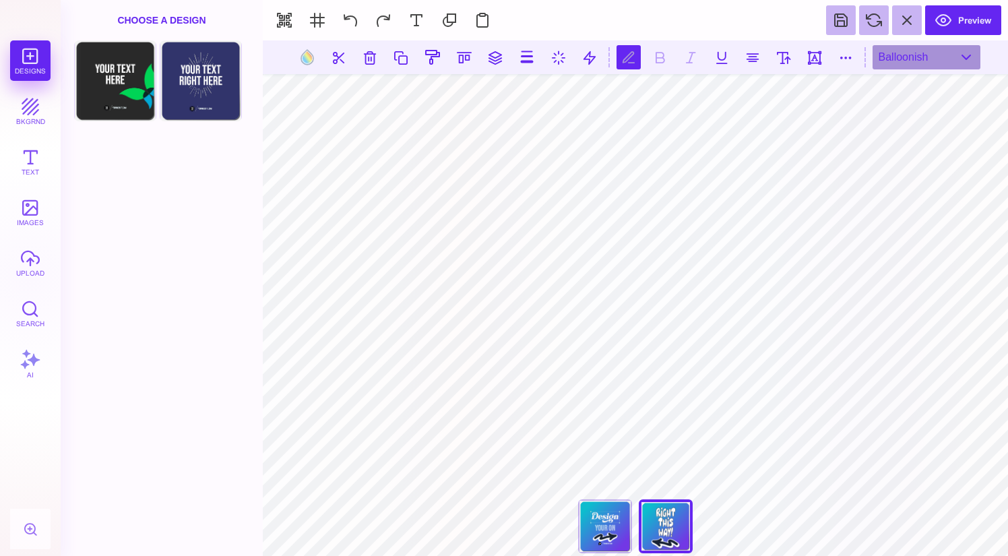
type textarea "****** *********"
click at [530, 62] on button at bounding box center [527, 57] width 26 height 26
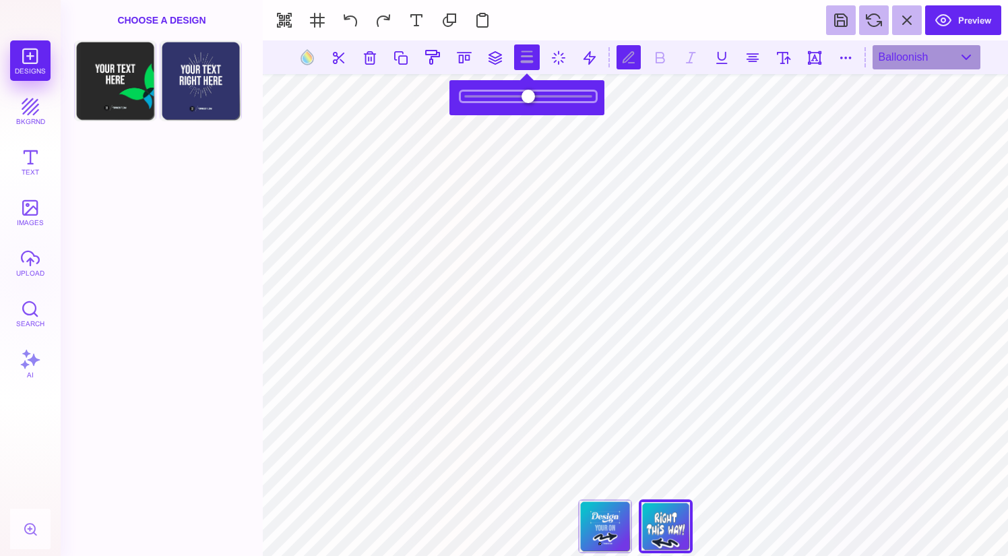
drag, startPoint x: 487, startPoint y: 94, endPoint x: 504, endPoint y: 96, distance: 16.9
type input "***"
click at [504, 96] on input "range" at bounding box center [528, 96] width 135 height 9
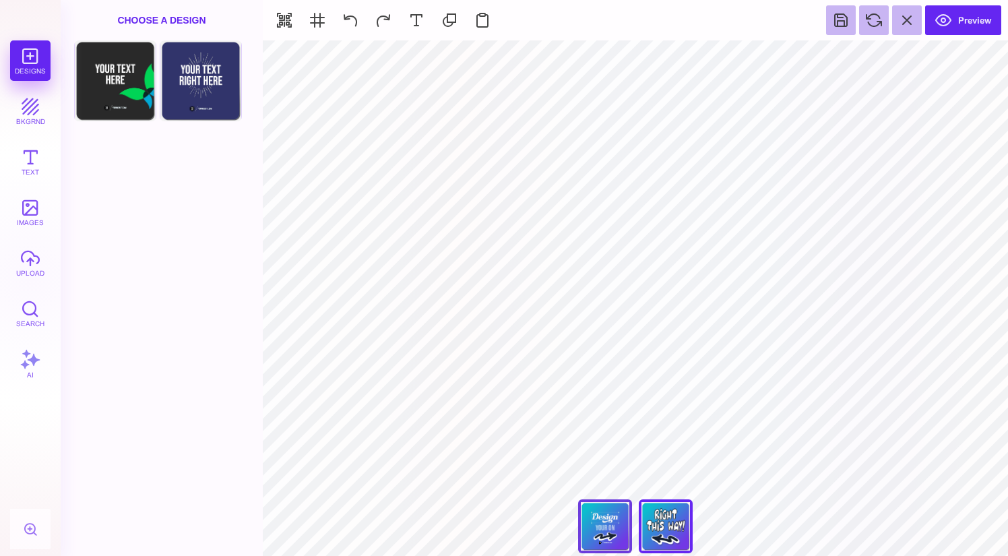
click at [618, 519] on div "Front" at bounding box center [605, 526] width 54 height 54
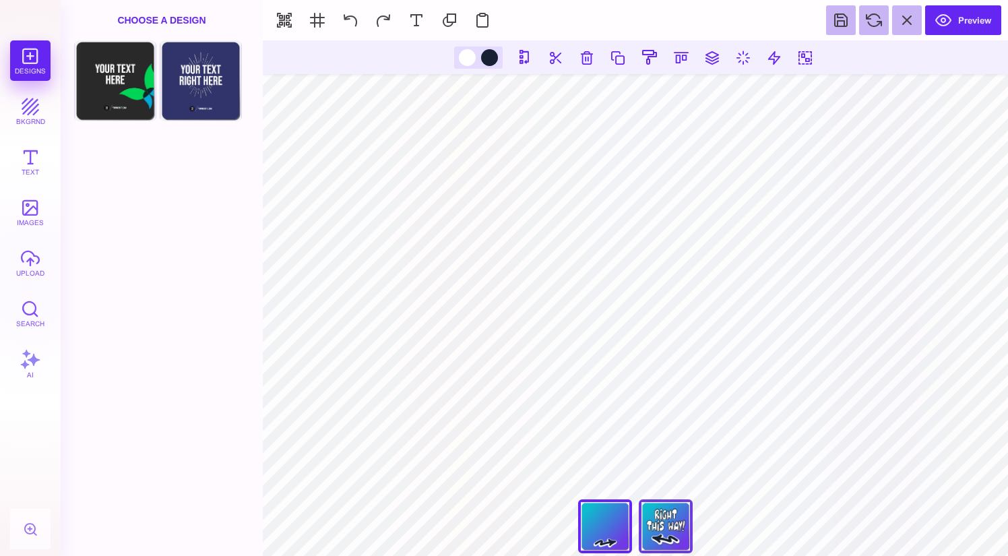
click at [667, 532] on div "Back" at bounding box center [666, 526] width 54 height 54
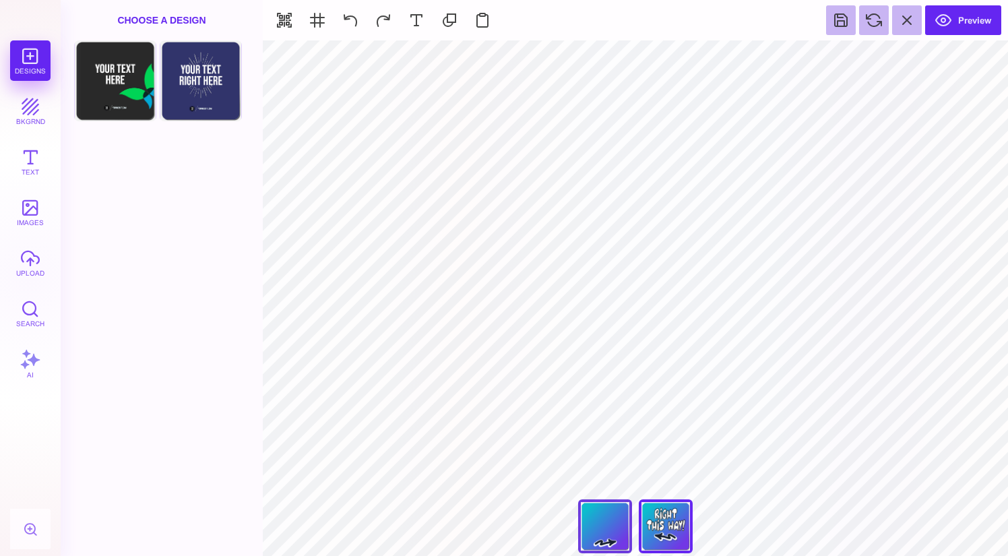
click at [606, 525] on div "Front" at bounding box center [605, 526] width 54 height 54
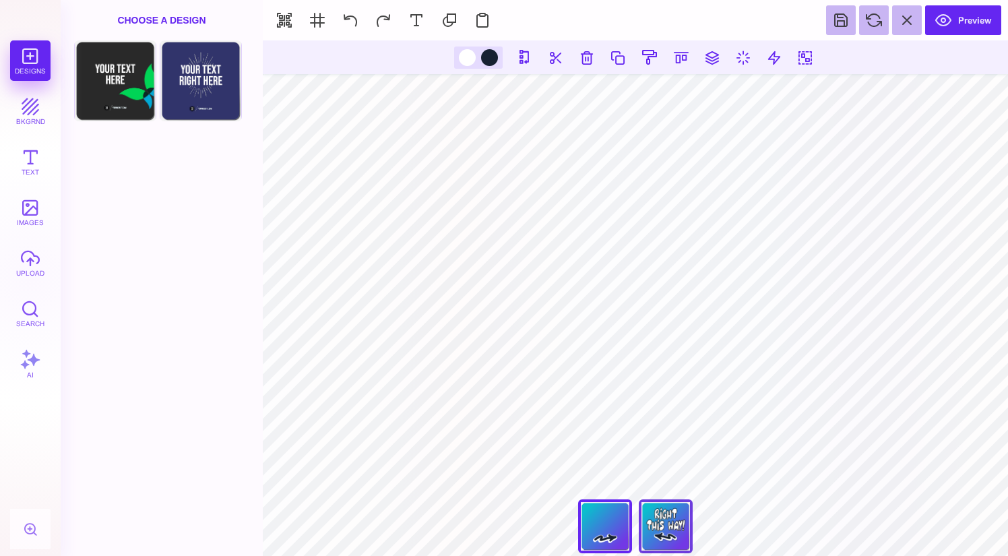
click at [661, 528] on div "Back" at bounding box center [666, 526] width 54 height 54
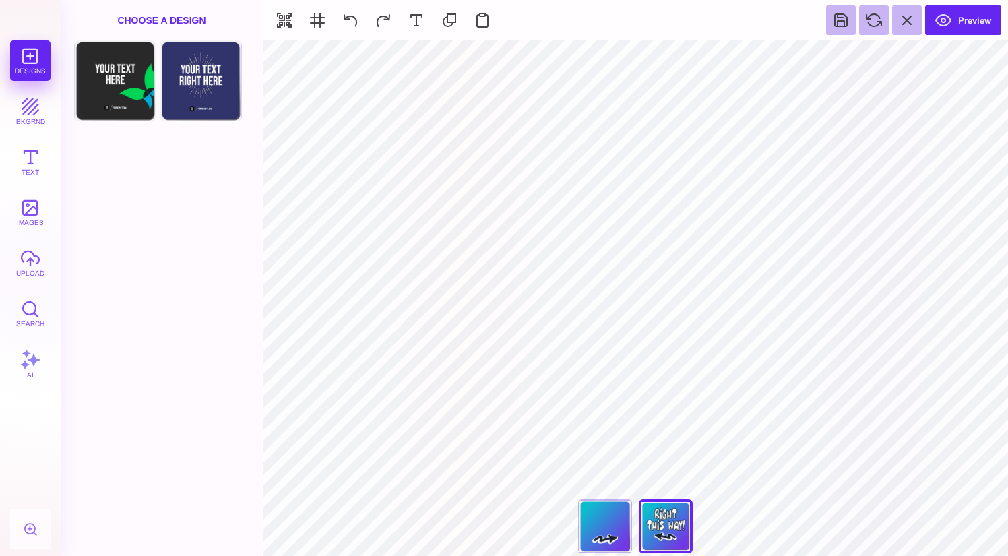
type input "#394262"
click at [16, 161] on button "Text" at bounding box center [30, 161] width 40 height 40
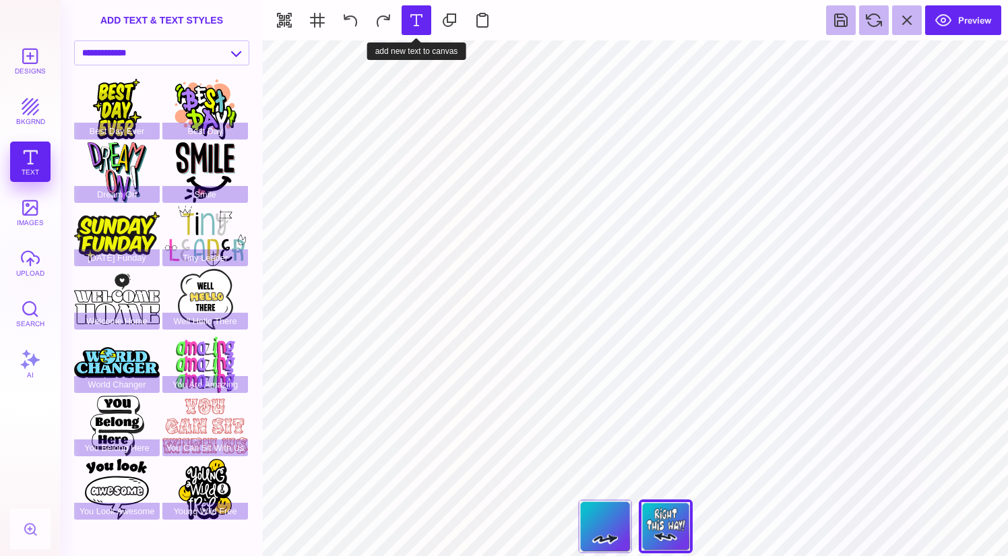
click at [406, 28] on button at bounding box center [417, 20] width 30 height 30
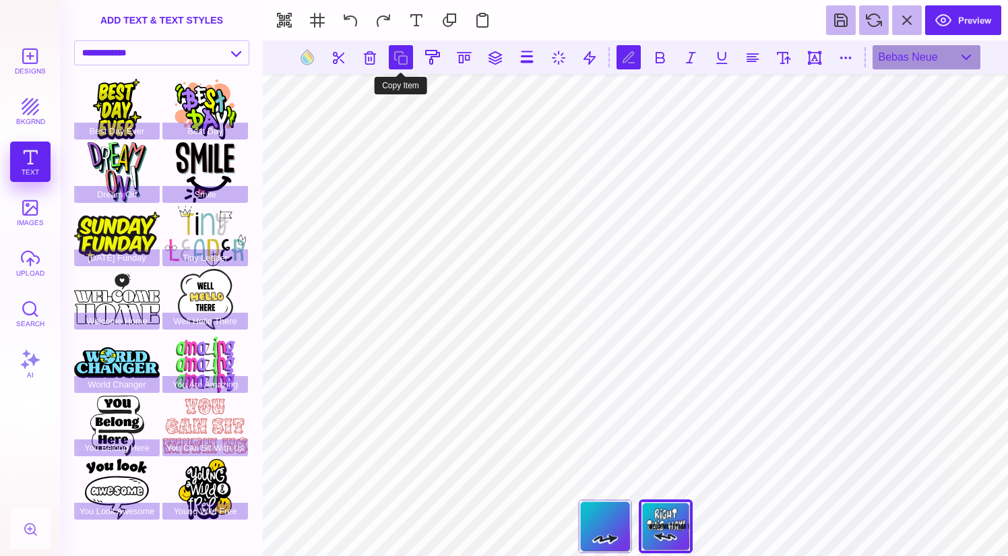
scroll to position [0, 2]
type textarea "**********"
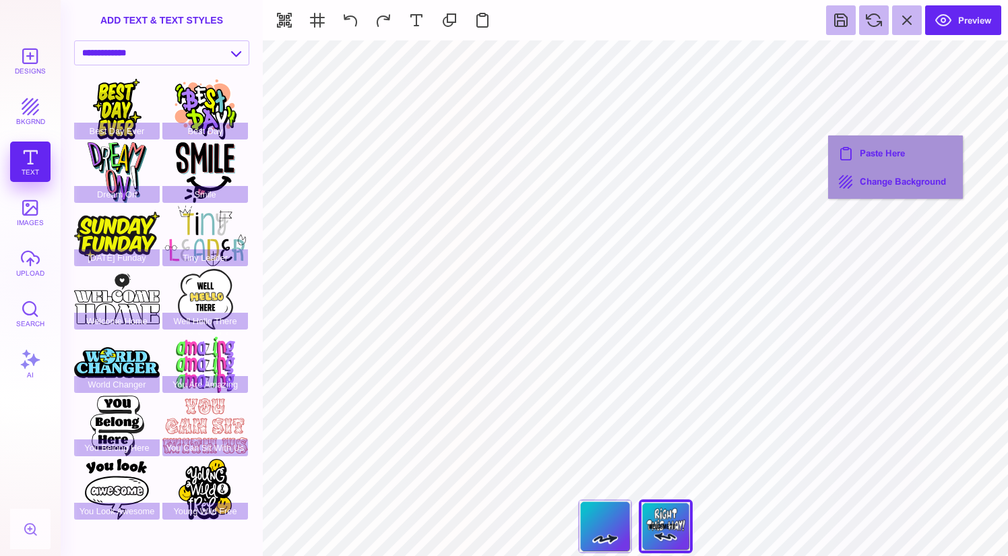
type input "#000000"
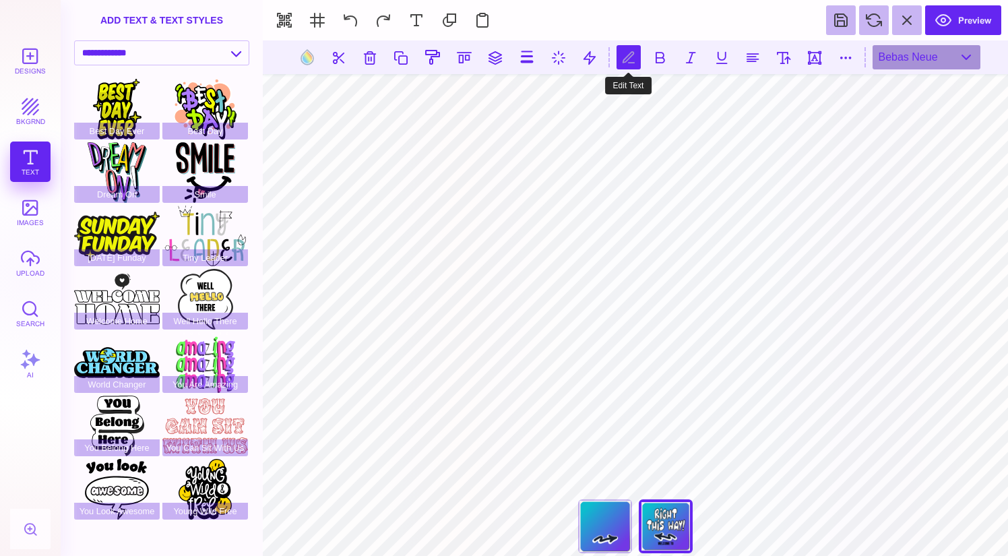
drag, startPoint x: 627, startPoint y: 61, endPoint x: 628, endPoint y: 85, distance: 23.6
click at [628, 63] on button at bounding box center [628, 57] width 24 height 24
click at [922, 67] on div "Bebas Neue" at bounding box center [926, 57] width 108 height 24
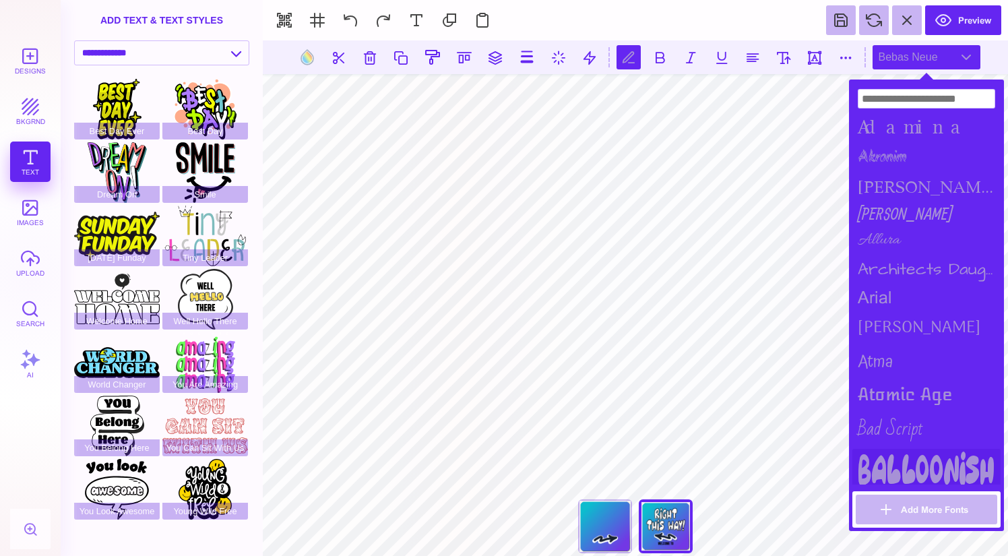
drag, startPoint x: 930, startPoint y: 451, endPoint x: 912, endPoint y: 454, distance: 18.5
click at [930, 452] on div "Balloonish" at bounding box center [926, 469] width 148 height 40
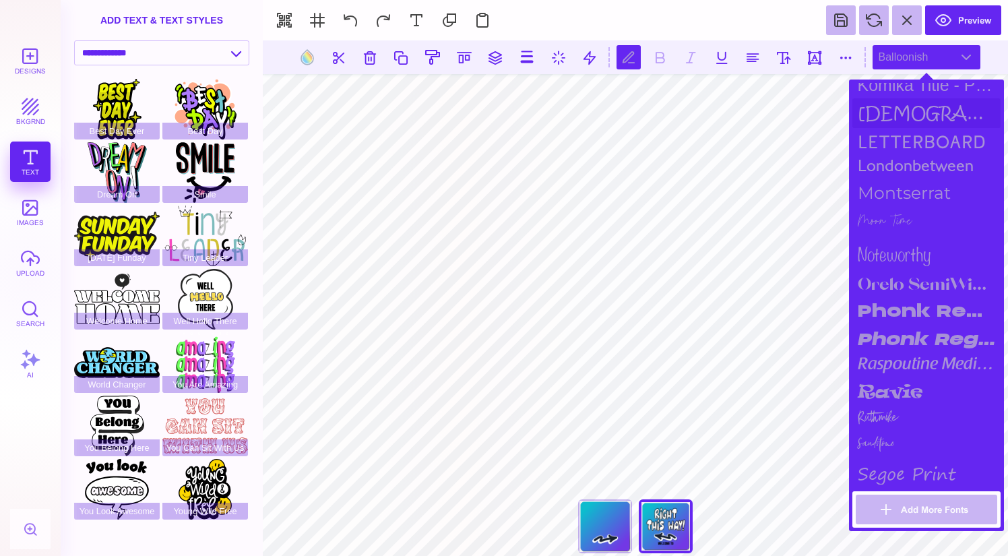
scroll to position [1139, 0]
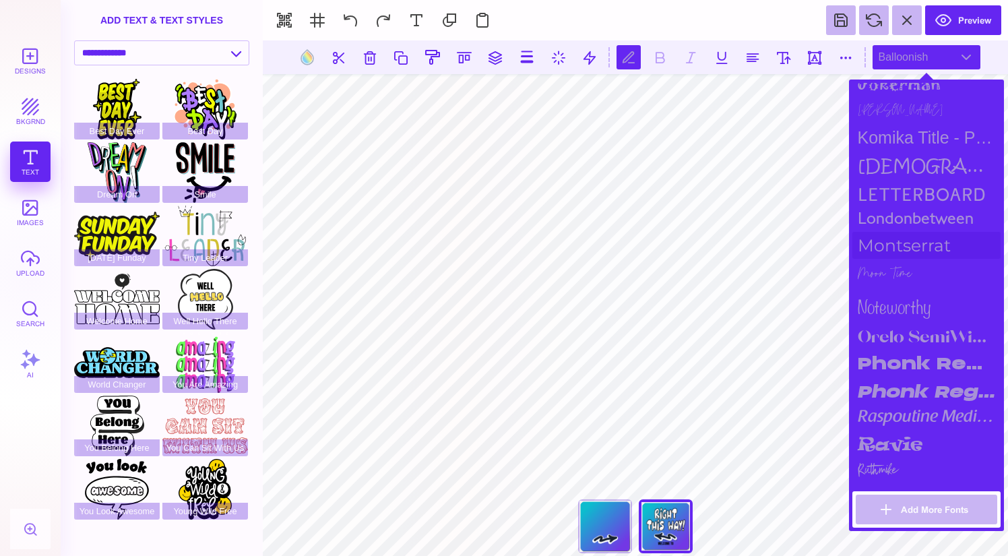
click at [929, 245] on div "Montserrat" at bounding box center [926, 245] width 148 height 27
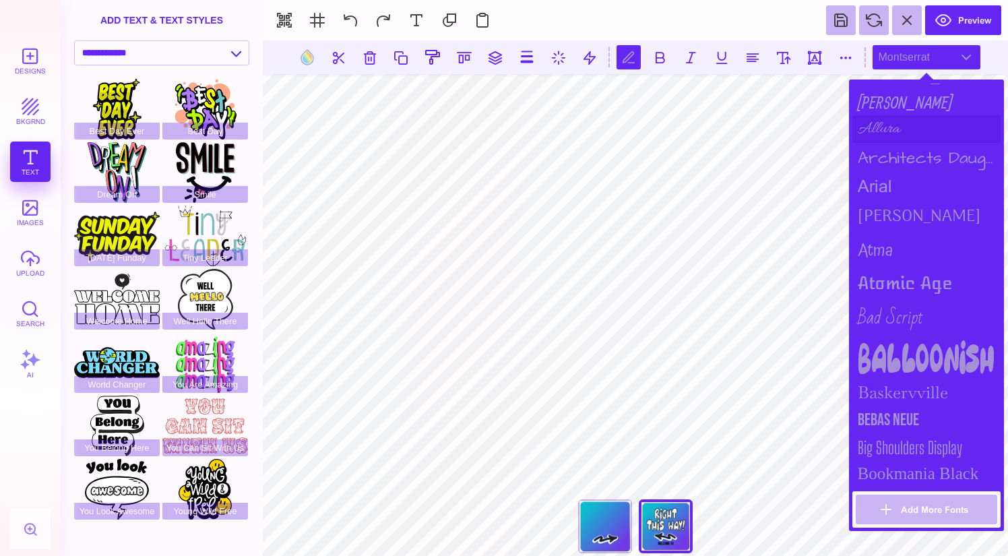
scroll to position [0, 0]
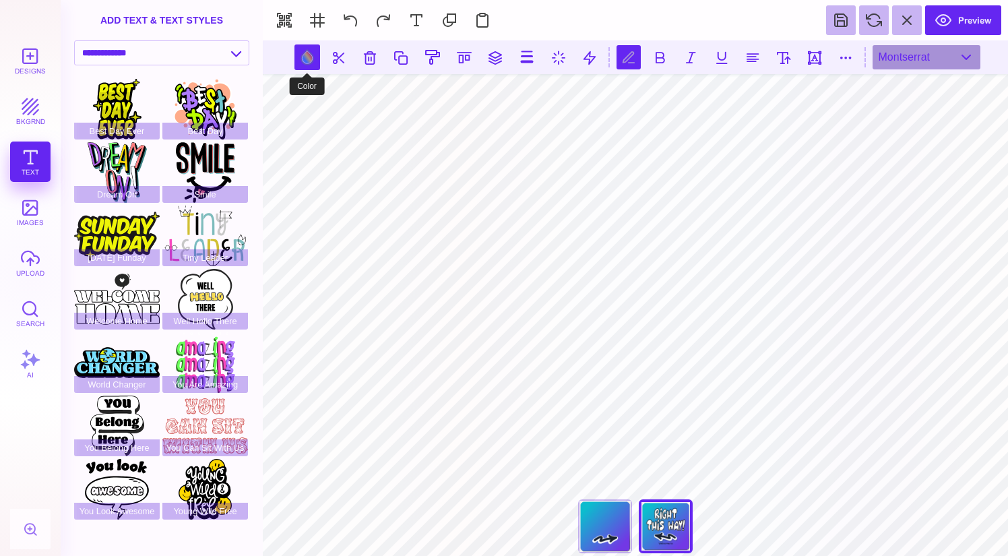
click at [309, 61] on button at bounding box center [307, 57] width 26 height 26
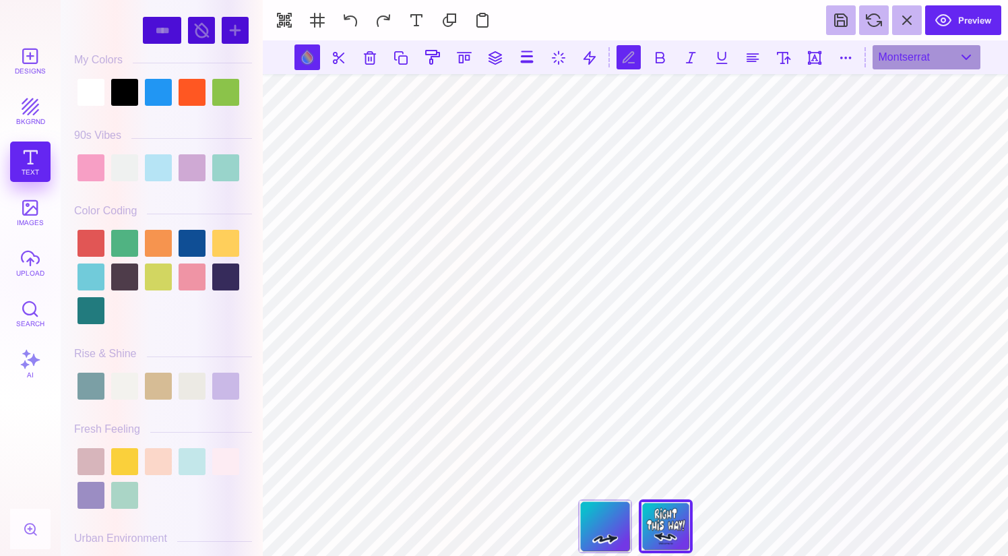
scroll to position [0, 2]
click at [93, 98] on div at bounding box center [90, 92] width 27 height 27
type input "#FFFFFF"
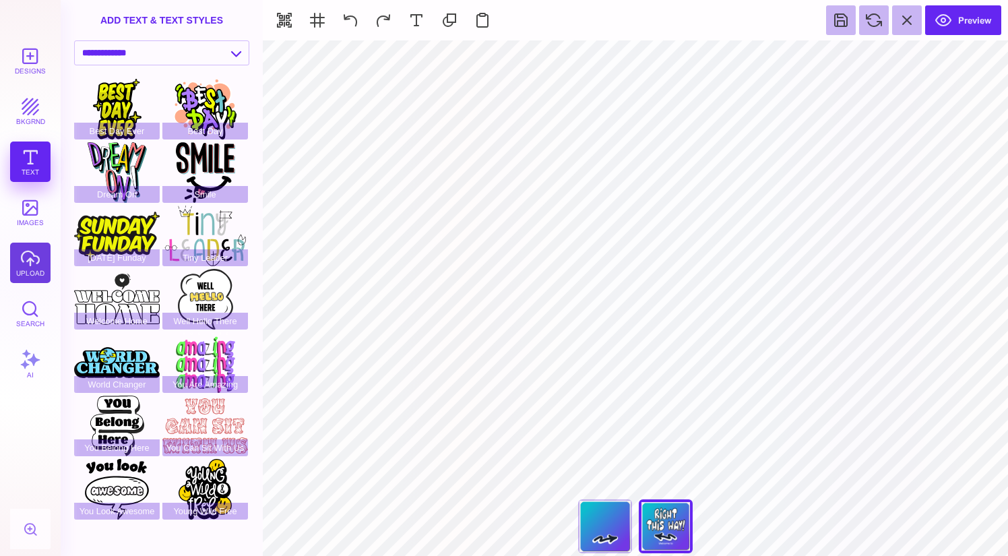
click at [35, 267] on button "upload" at bounding box center [30, 263] width 40 height 40
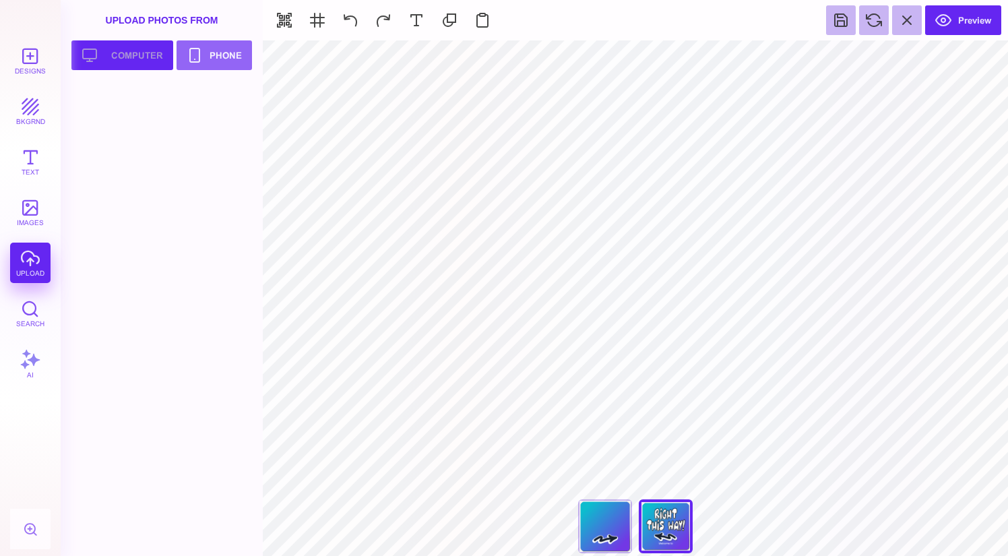
click at [133, 52] on button "Upload your artwork Computer" at bounding box center [122, 55] width 102 height 30
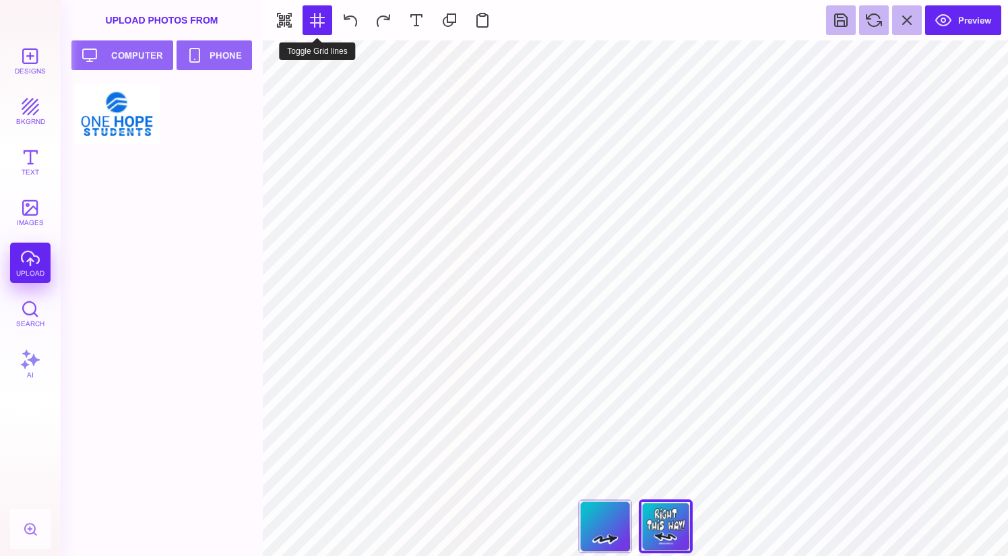
click at [318, 24] on button at bounding box center [317, 20] width 30 height 30
click at [319, 25] on button at bounding box center [317, 20] width 30 height 30
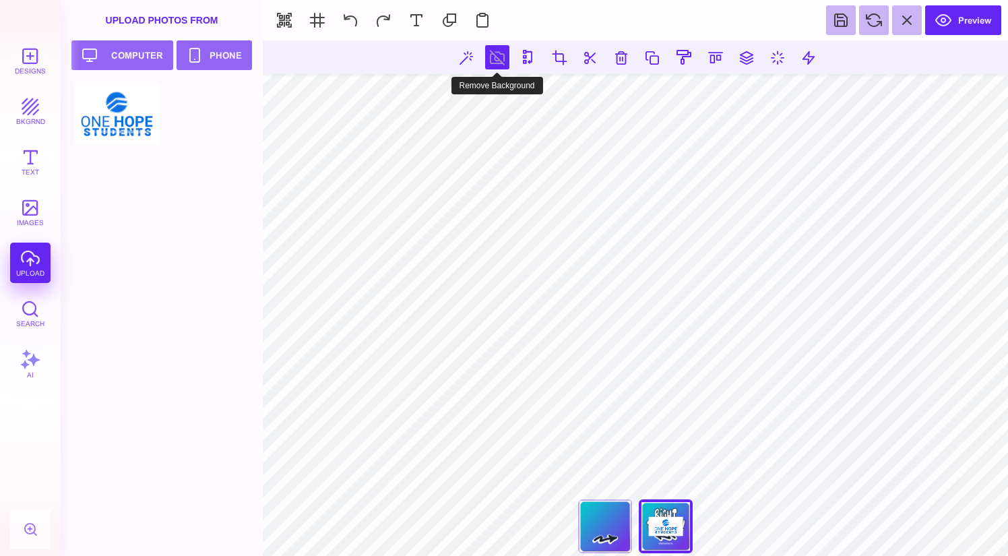
click at [497, 64] on button at bounding box center [497, 57] width 24 height 24
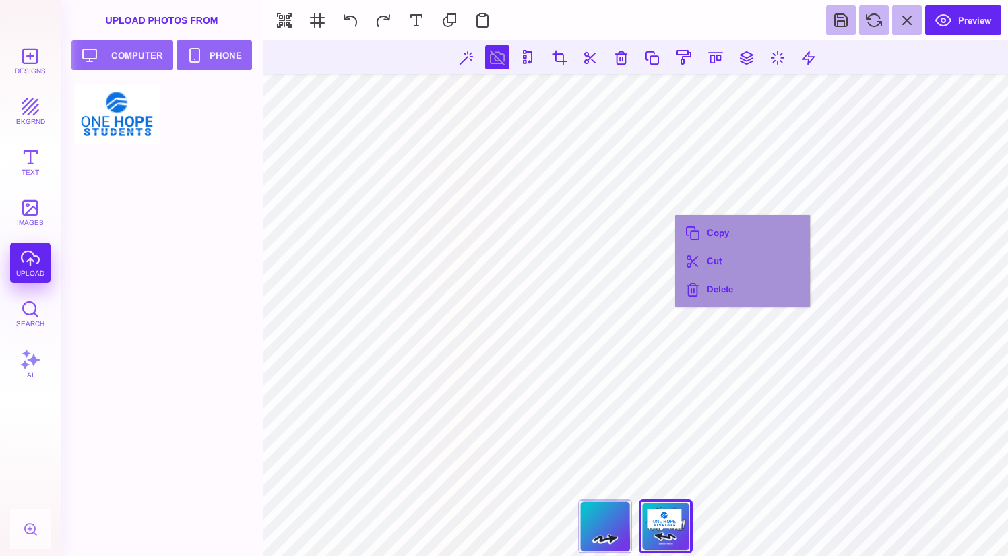
drag, startPoint x: 457, startPoint y: 71, endPoint x: 675, endPoint y: 217, distance: 261.8
click at [675, 217] on div "Copy Cut Delete" at bounding box center [742, 261] width 135 height 92
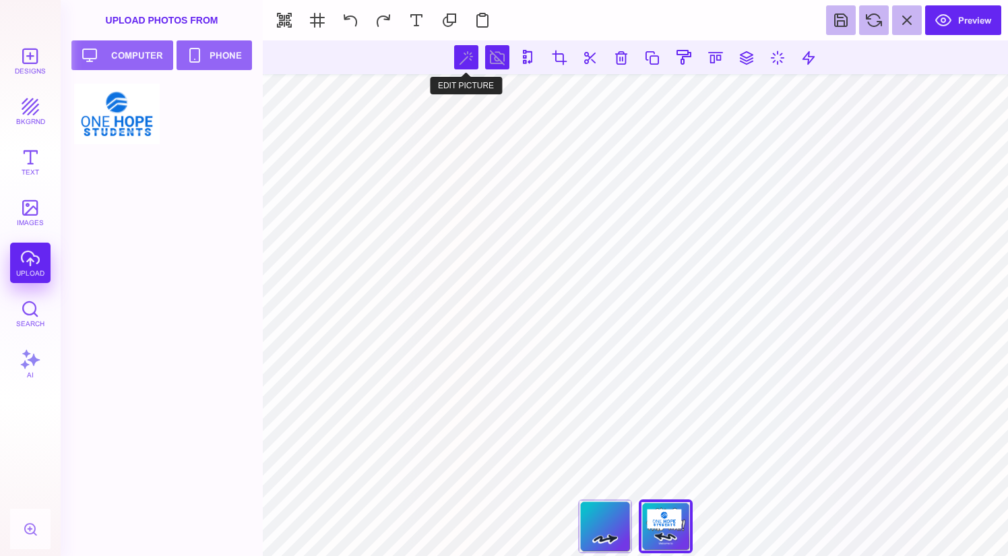
click at [470, 57] on button at bounding box center [466, 57] width 24 height 24
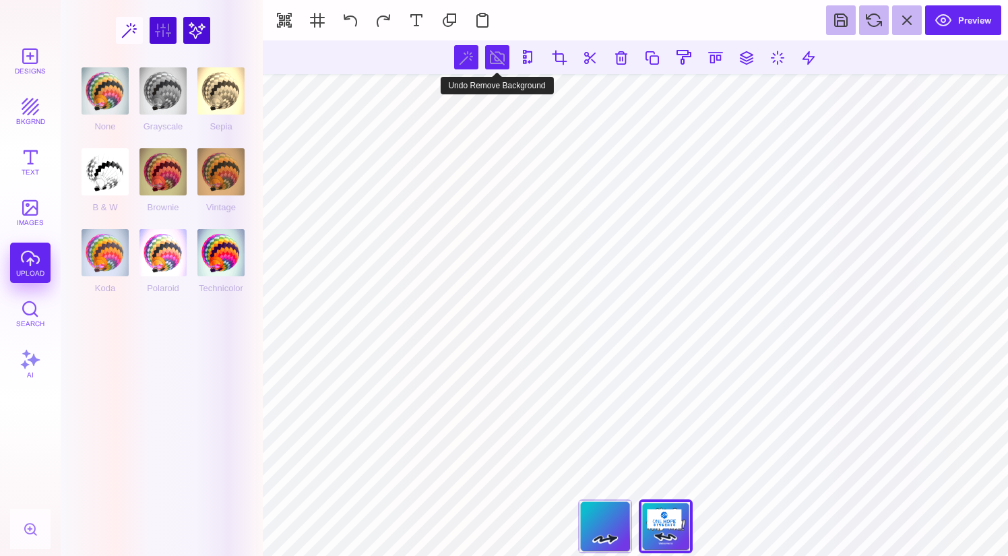
click at [499, 59] on button at bounding box center [497, 57] width 24 height 24
click at [466, 62] on button at bounding box center [466, 57] width 24 height 24
click at [500, 62] on button at bounding box center [497, 57] width 24 height 24
click at [468, 59] on button at bounding box center [466, 57] width 24 height 24
click at [162, 42] on div at bounding box center [163, 30] width 27 height 27
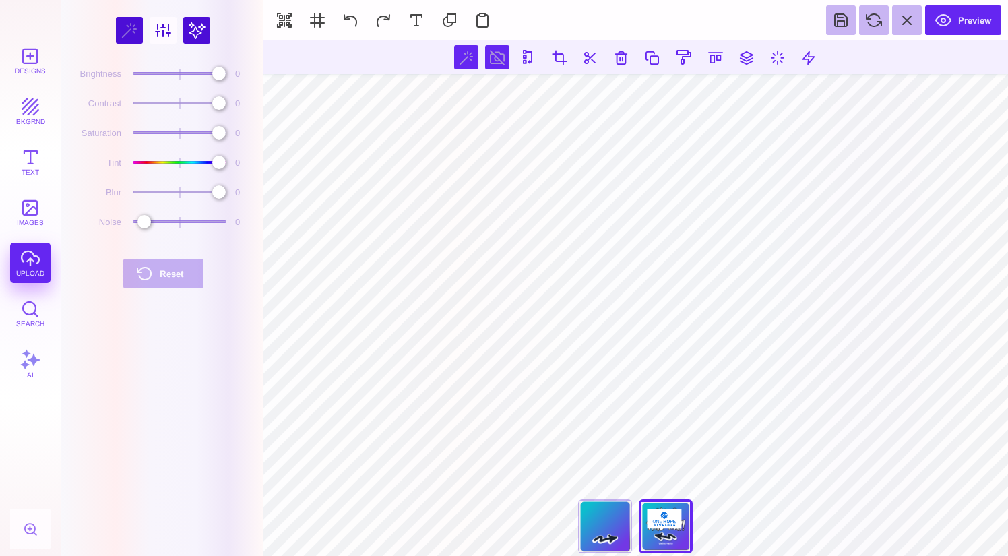
click at [185, 34] on div at bounding box center [196, 30] width 27 height 27
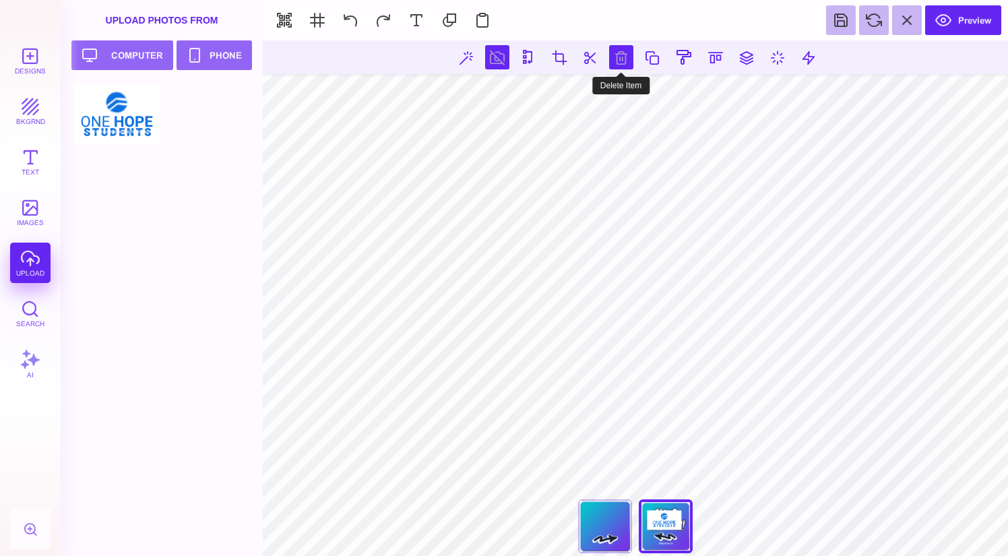
click at [620, 58] on button at bounding box center [621, 57] width 24 height 24
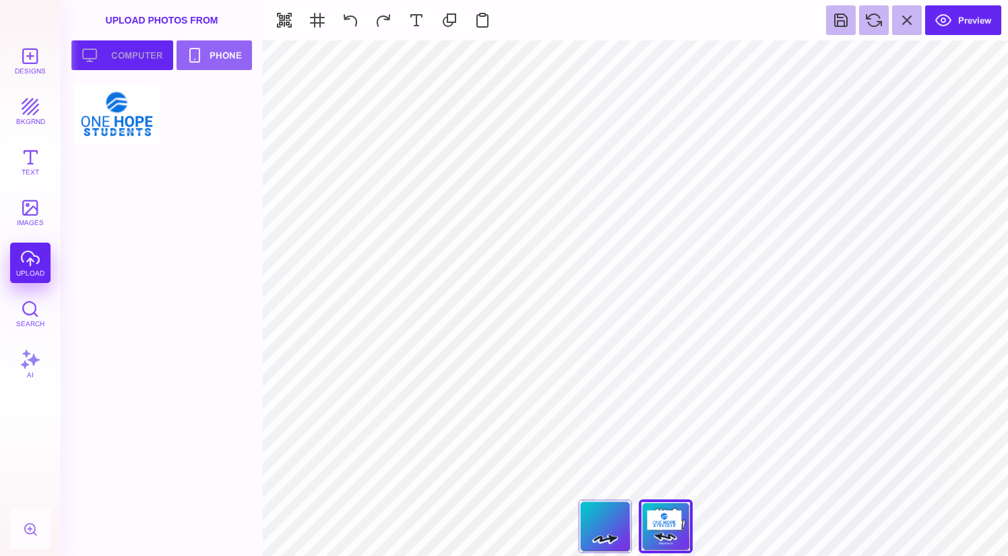
click at [147, 60] on button "Upload your artwork Computer" at bounding box center [122, 55] width 102 height 30
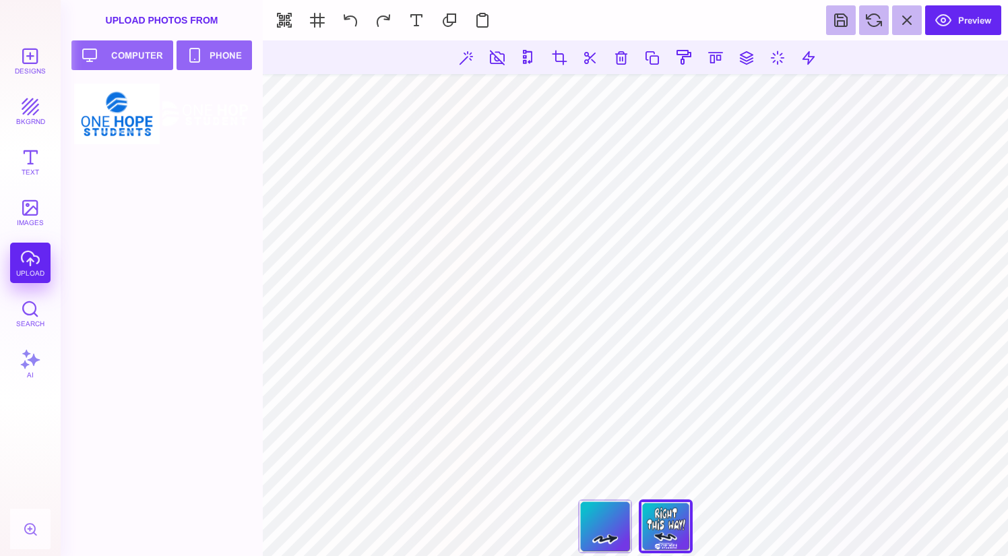
drag, startPoint x: 731, startPoint y: 521, endPoint x: 699, endPoint y: 501, distance: 37.9
click at [699, 517] on section "***** **** Front Back" at bounding box center [635, 529] width 745 height 24
click at [729, 514] on section "***** **** Front Back" at bounding box center [635, 297] width 745 height 515
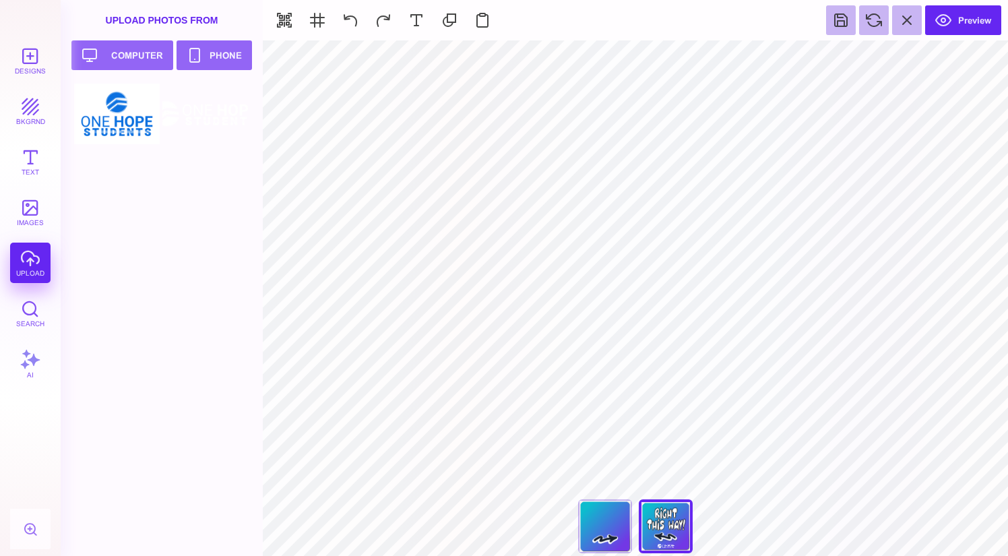
type input "#FFFFFF"
click at [12, 109] on button "bkgrnd" at bounding box center [30, 111] width 40 height 40
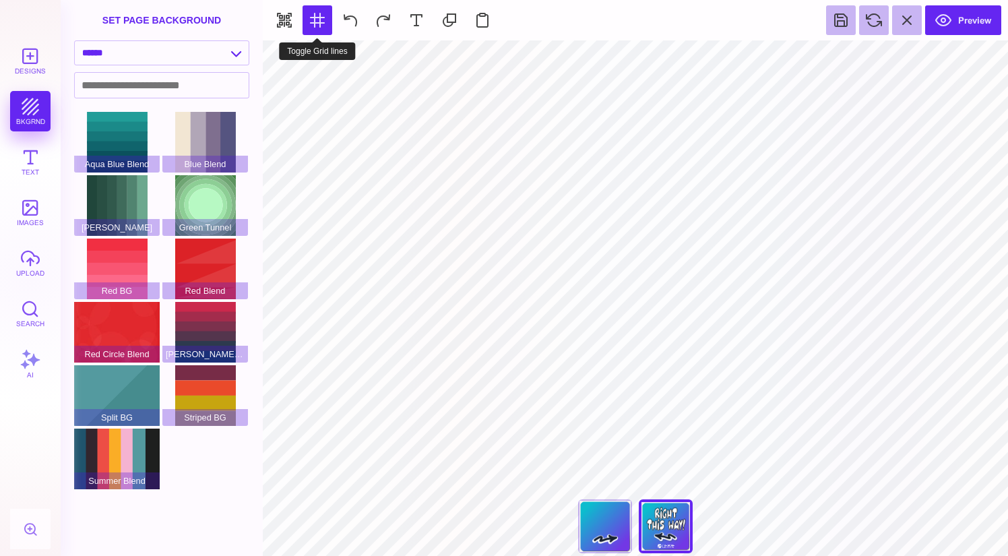
click at [321, 24] on button at bounding box center [317, 20] width 30 height 30
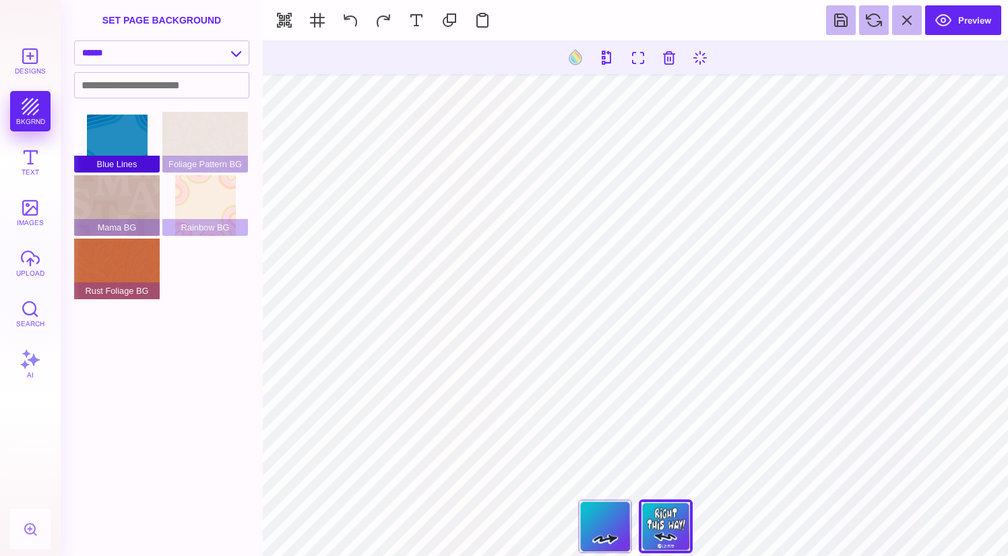
click at [123, 131] on div "Blue Lines" at bounding box center [117, 142] width 86 height 61
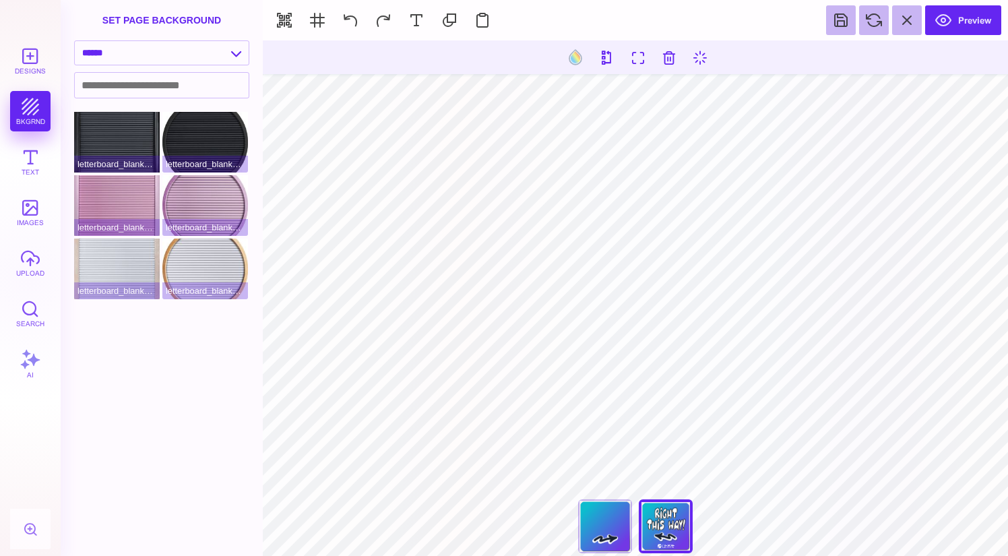
click at [190, 67] on div "**********" at bounding box center [162, 56] width 202 height 32
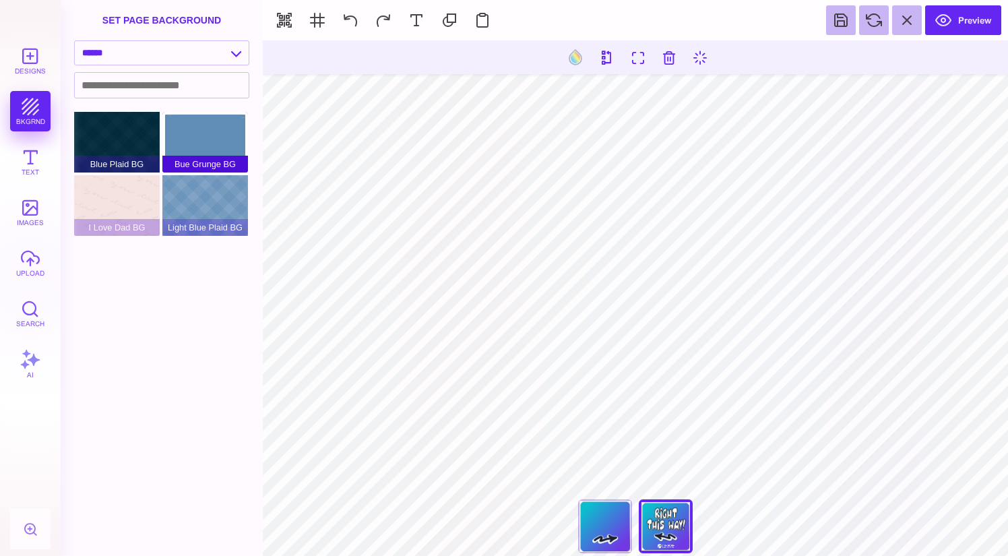
click at [201, 139] on div "Bue Grunge BG" at bounding box center [205, 142] width 86 height 61
click at [133, 201] on div "I Love Dad BG" at bounding box center [117, 205] width 86 height 61
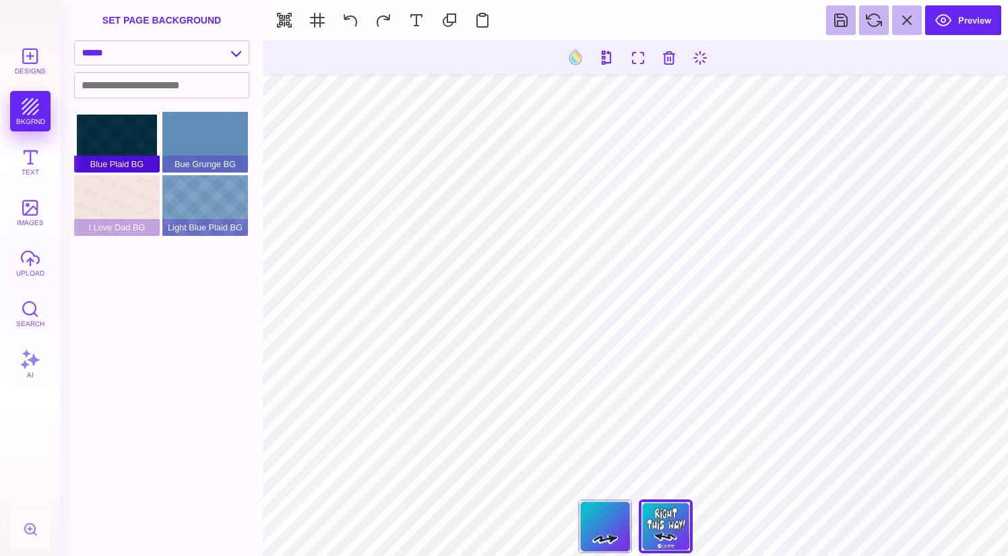
click at [128, 146] on div "Blue Plaid BG" at bounding box center [117, 142] width 86 height 61
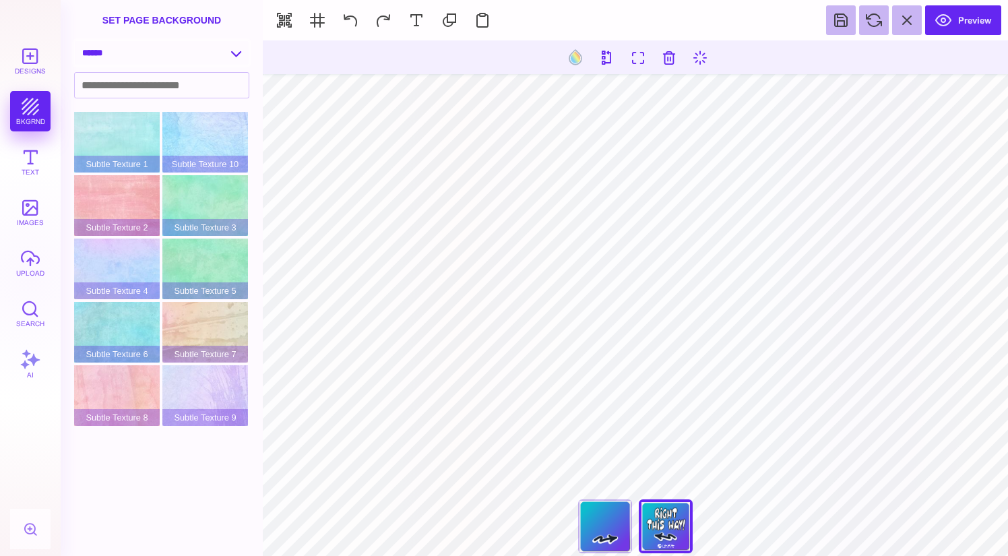
select select "**********"
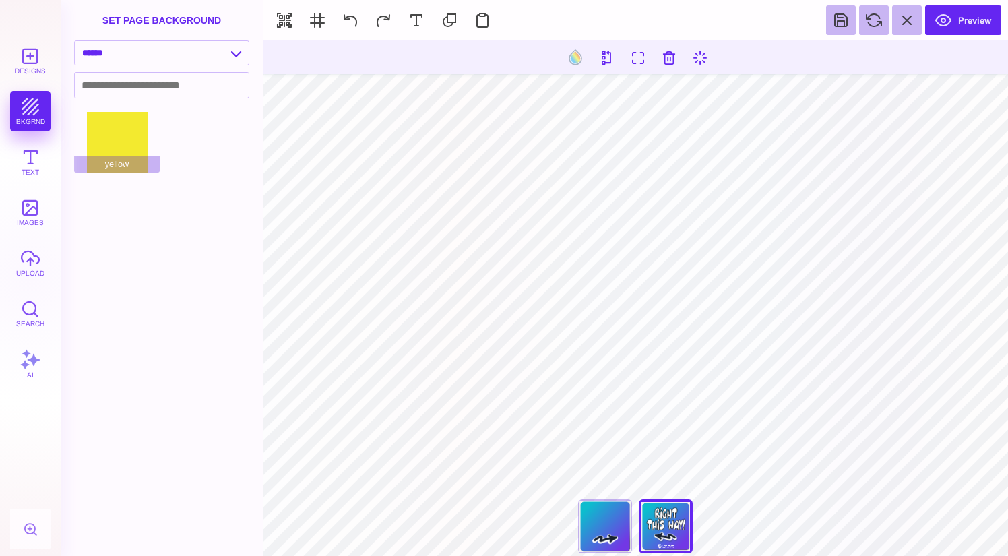
click at [173, 65] on div "**********" at bounding box center [162, 56] width 202 height 32
click at [572, 63] on button at bounding box center [576, 57] width 26 height 26
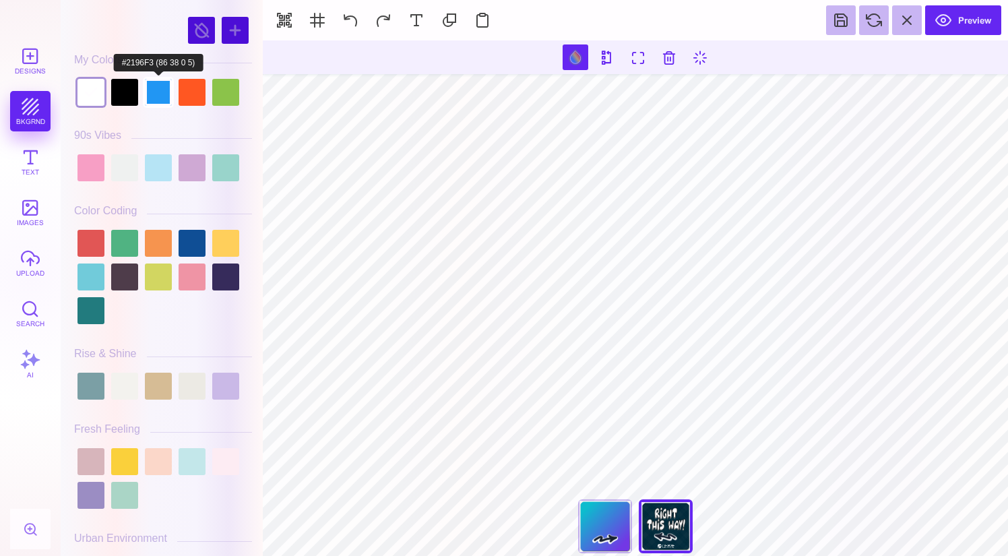
click at [168, 94] on div at bounding box center [158, 92] width 27 height 27
type input "#2196F3"
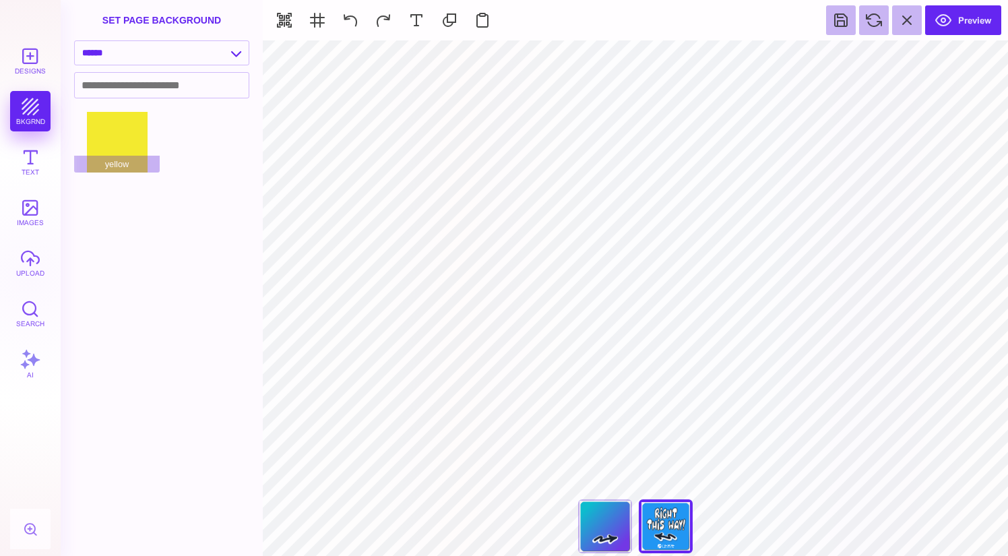
click at [610, 526] on div "Front" at bounding box center [605, 526] width 54 height 54
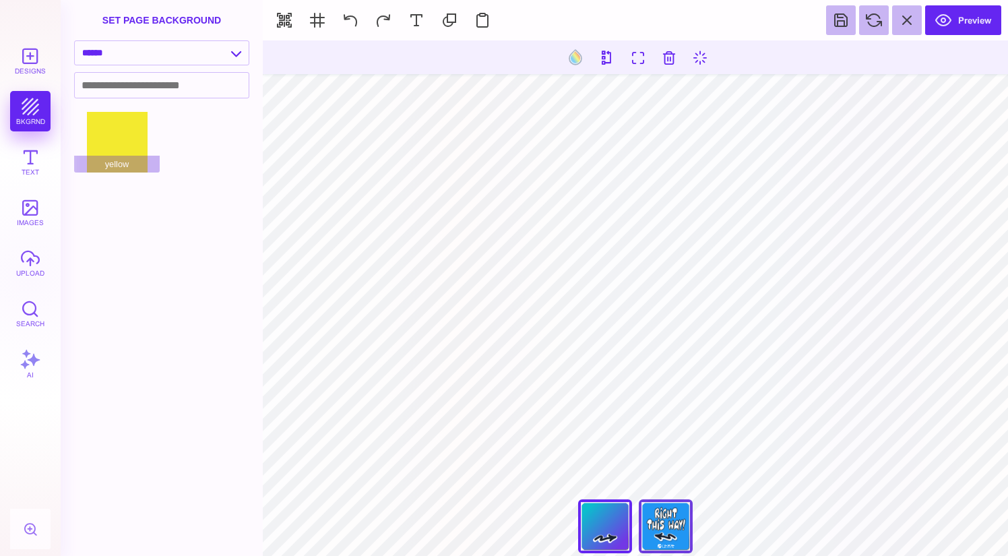
click at [663, 536] on div "Back" at bounding box center [666, 526] width 54 height 54
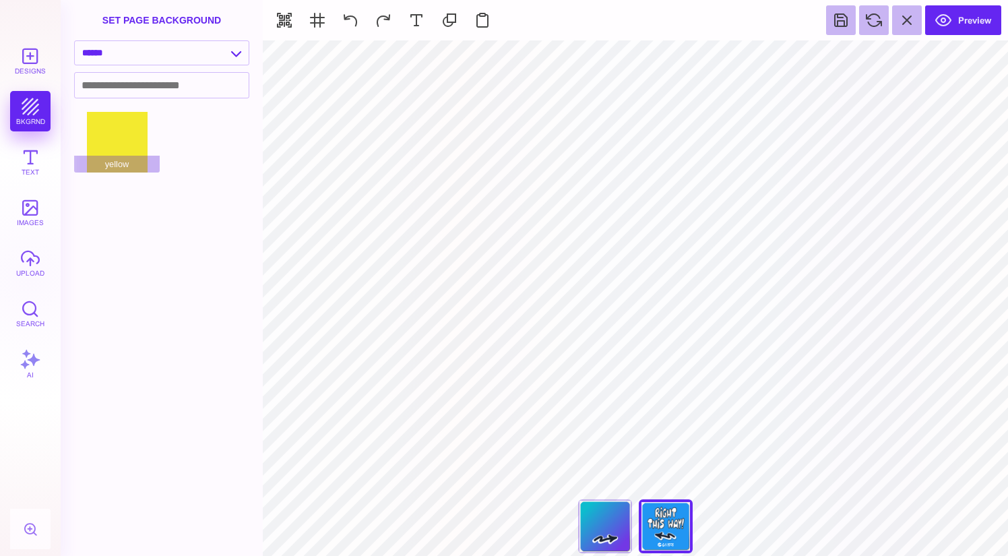
click at [627, 530] on div "Front" at bounding box center [605, 526] width 54 height 54
type input "#FFFFFF"
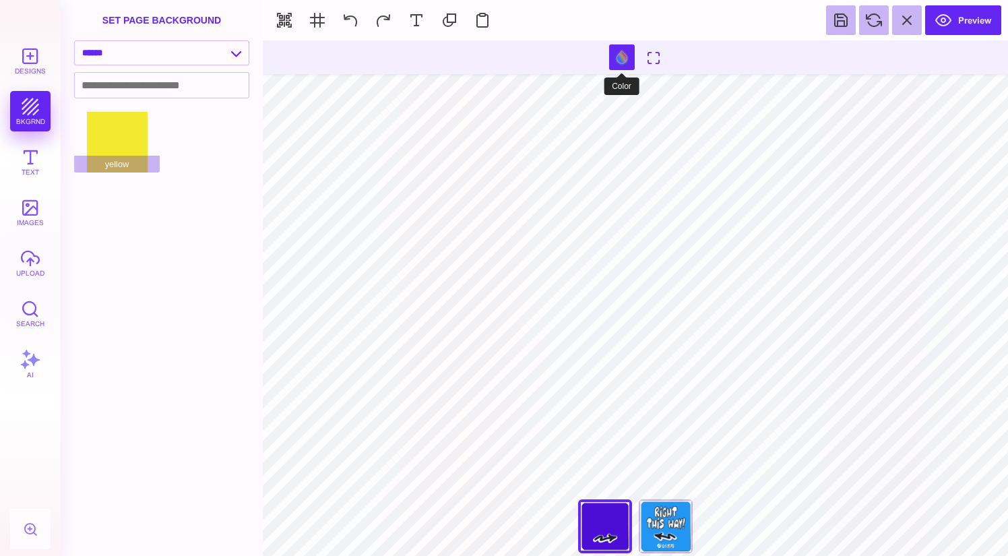
click at [631, 58] on button at bounding box center [622, 57] width 26 height 26
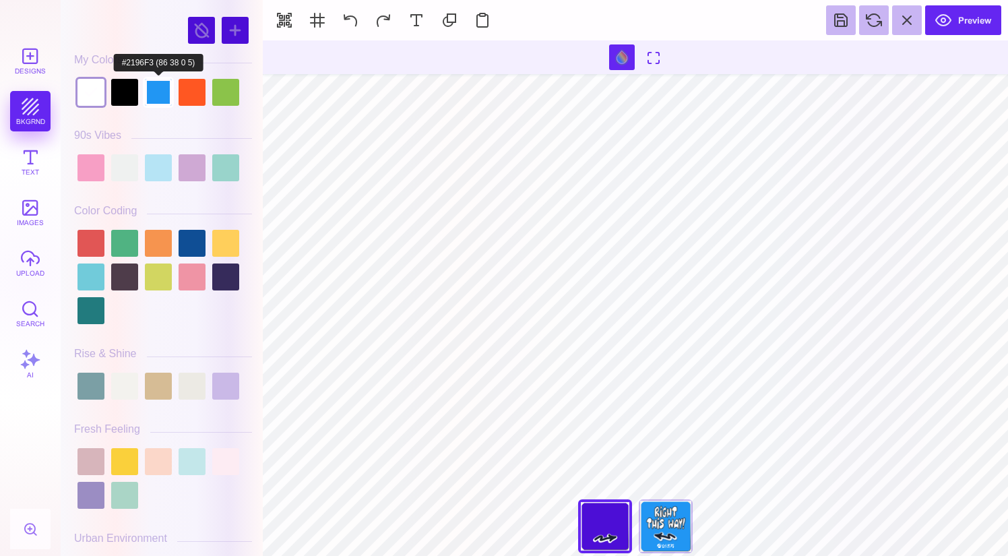
click at [162, 94] on div at bounding box center [158, 92] width 27 height 27
type input "#2196F3"
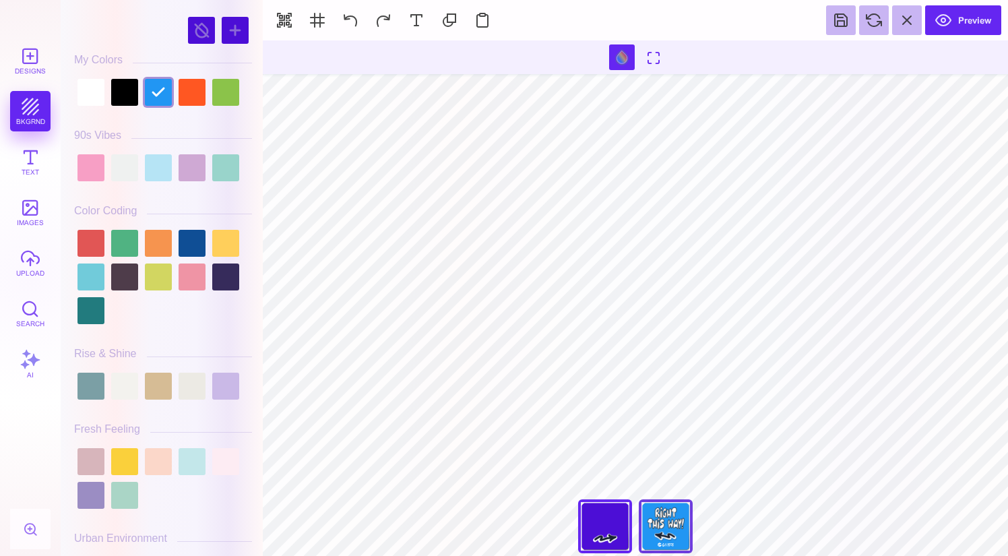
click at [676, 541] on div "Back" at bounding box center [666, 526] width 54 height 54
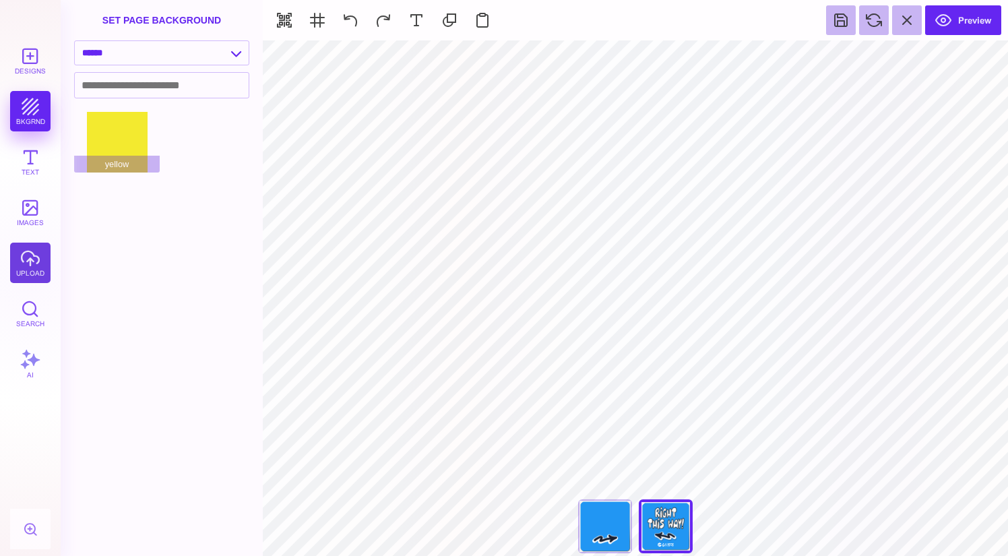
click at [30, 276] on button "upload" at bounding box center [30, 263] width 40 height 40
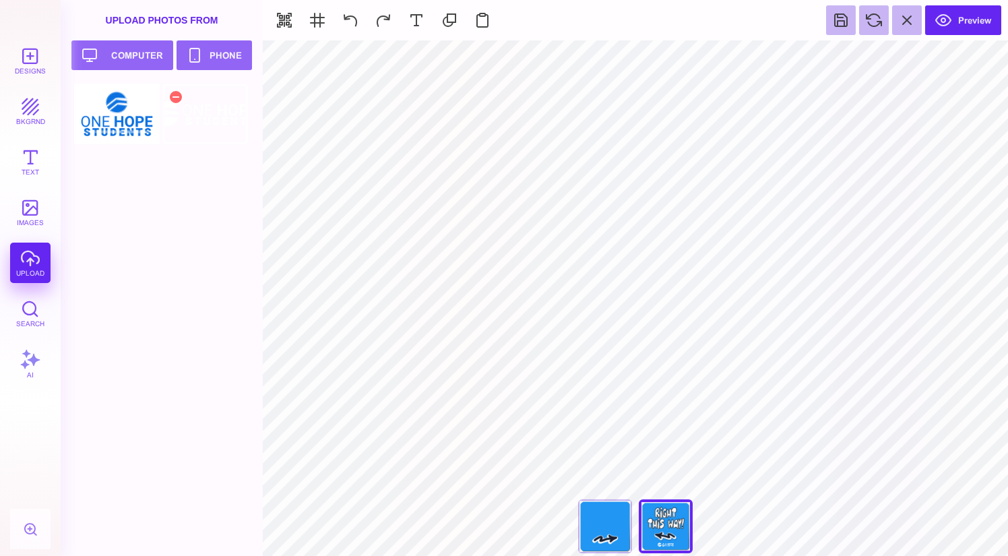
click at [223, 111] on div at bounding box center [205, 114] width 86 height 61
click at [594, 509] on div "Front" at bounding box center [605, 526] width 54 height 54
click at [199, 119] on div at bounding box center [205, 114] width 86 height 61
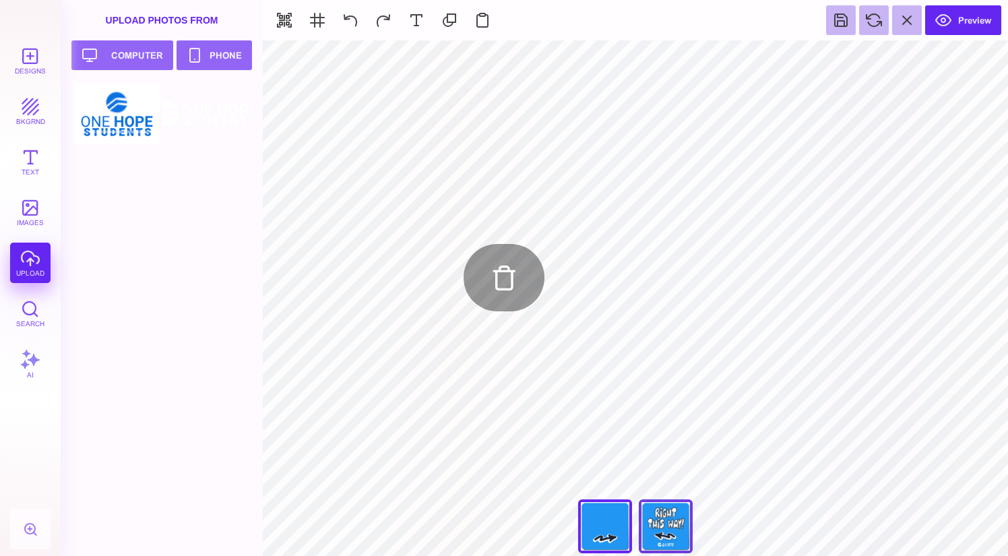
click at [668, 522] on div "Back" at bounding box center [666, 526] width 54 height 54
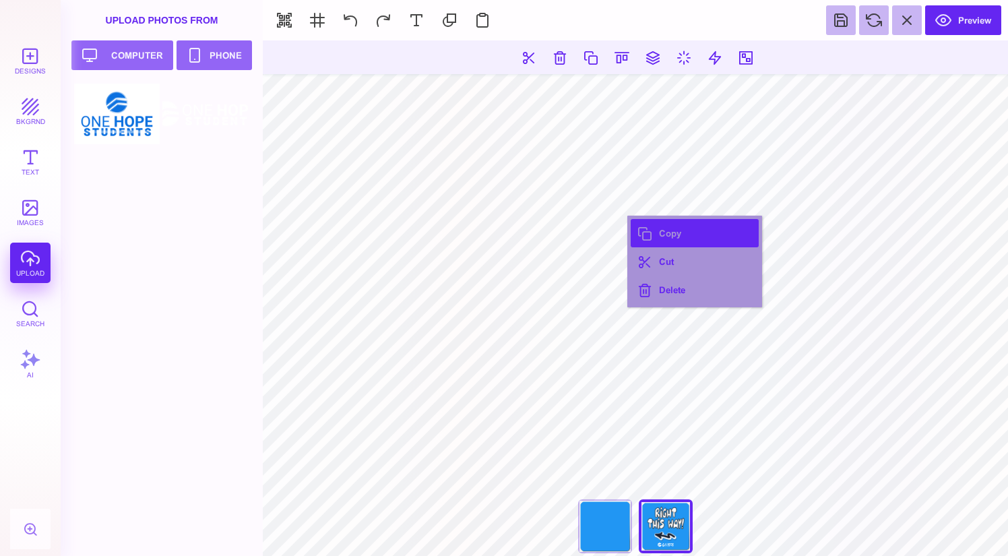
click at [670, 236] on button "Copy" at bounding box center [695, 233] width 128 height 28
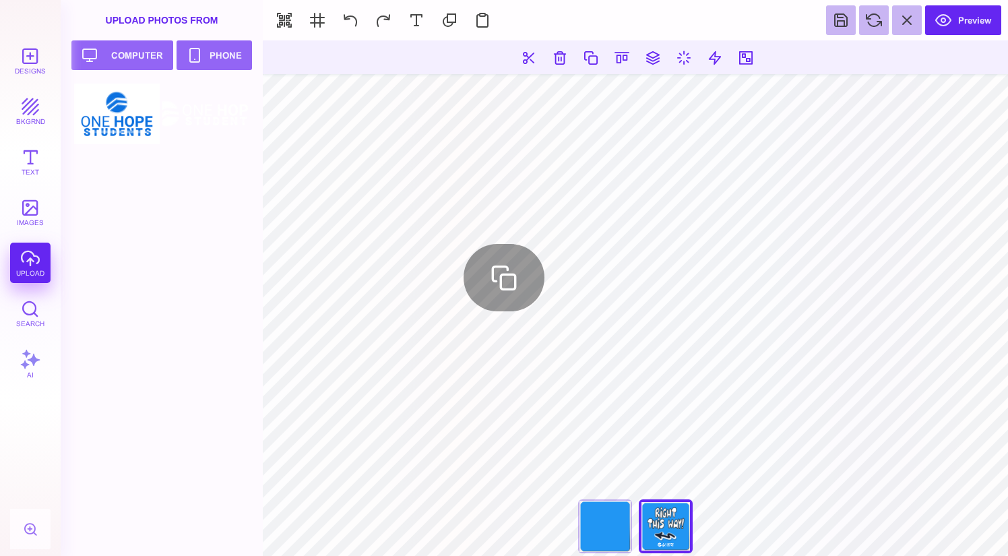
click at [604, 518] on div "Front" at bounding box center [605, 526] width 54 height 54
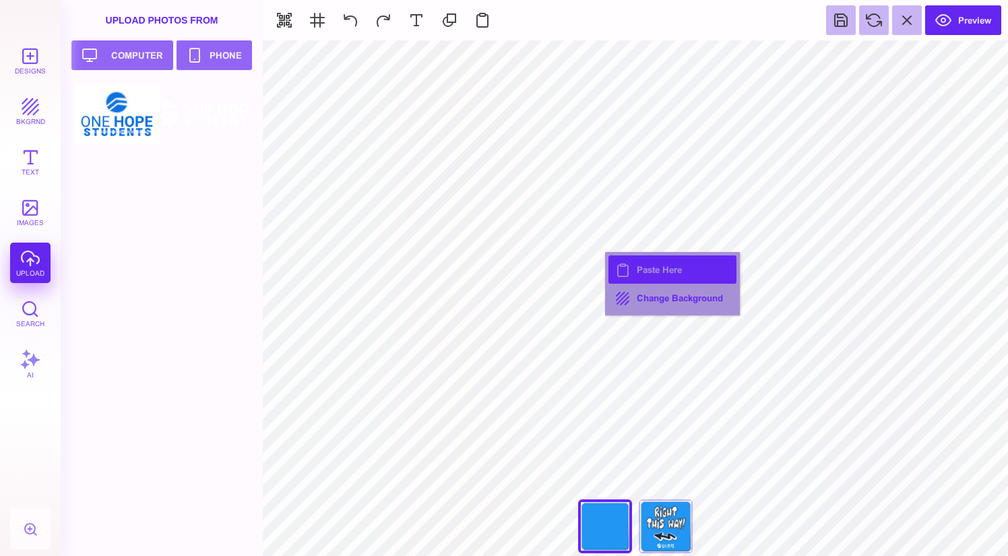
click at [639, 274] on button "Paste Here" at bounding box center [672, 269] width 128 height 28
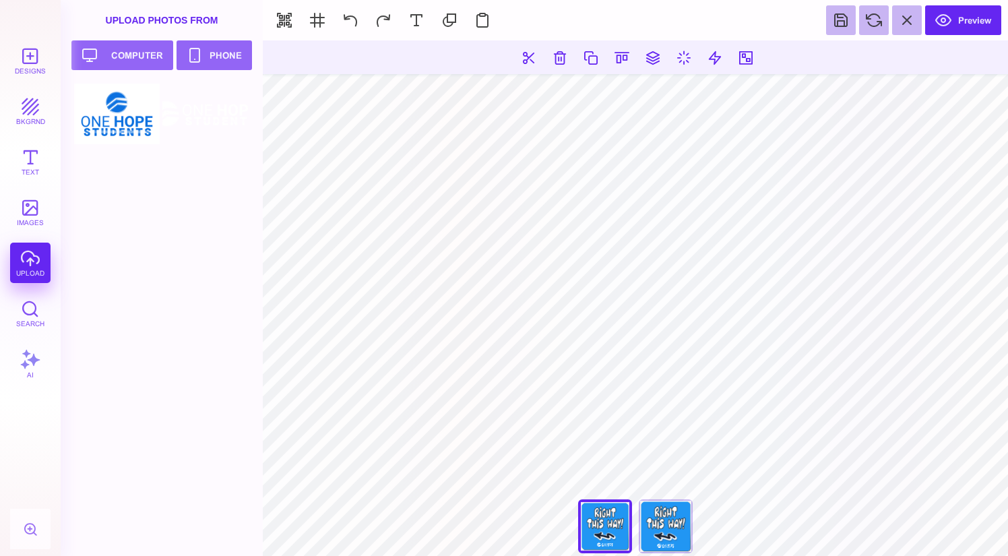
click at [32, 214] on button "images" at bounding box center [30, 212] width 40 height 40
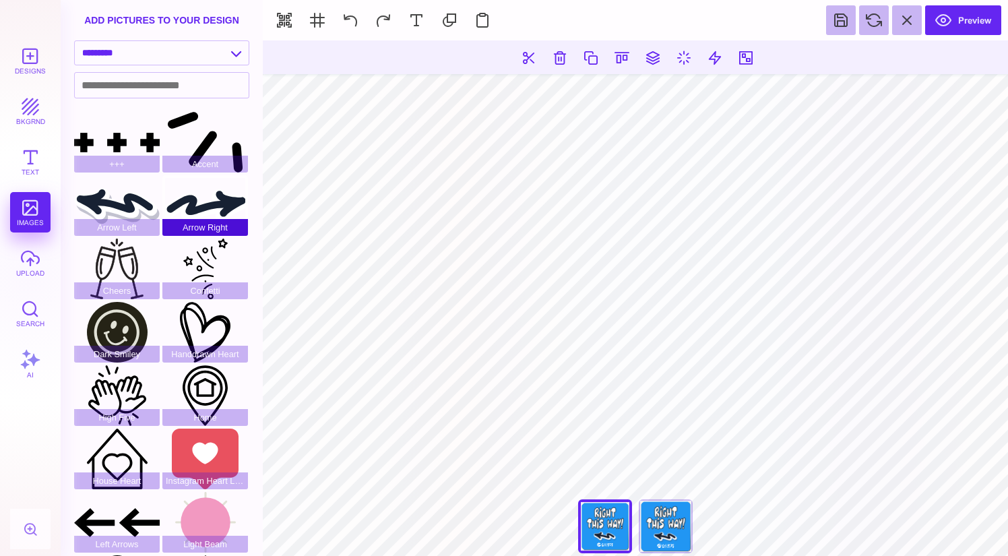
click at [195, 210] on div "Arrow Right" at bounding box center [205, 205] width 86 height 61
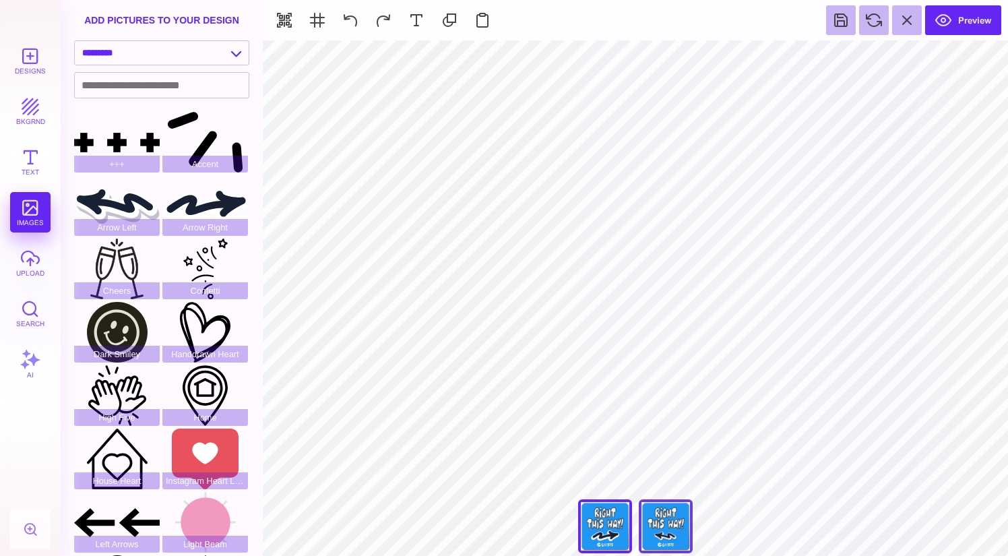
click at [670, 526] on div "Back" at bounding box center [666, 526] width 54 height 54
click at [140, 209] on div "Arrow Left" at bounding box center [117, 205] width 86 height 61
type input "#394262"
click at [598, 515] on div "Front" at bounding box center [605, 526] width 54 height 54
click at [643, 521] on div "Back" at bounding box center [666, 526] width 54 height 54
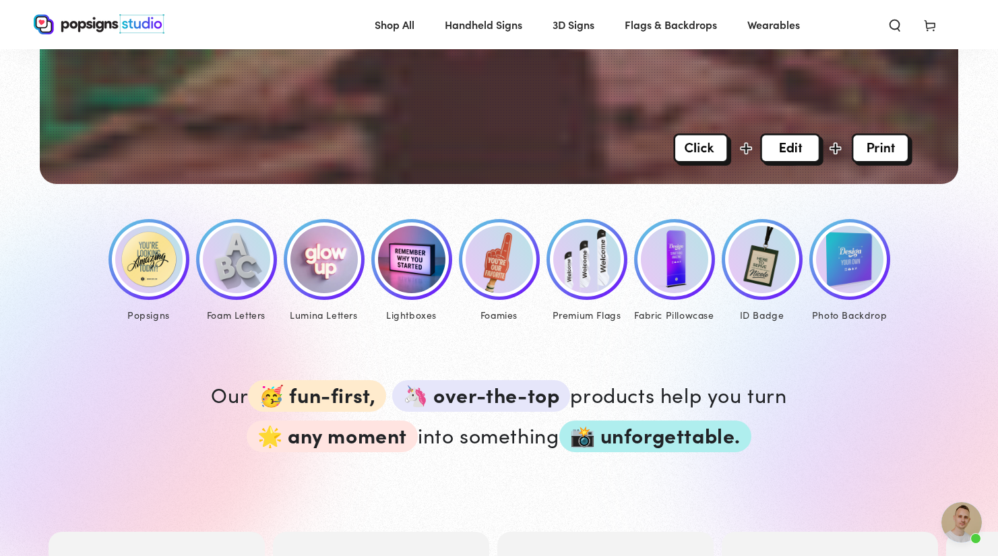
scroll to position [587, 0]
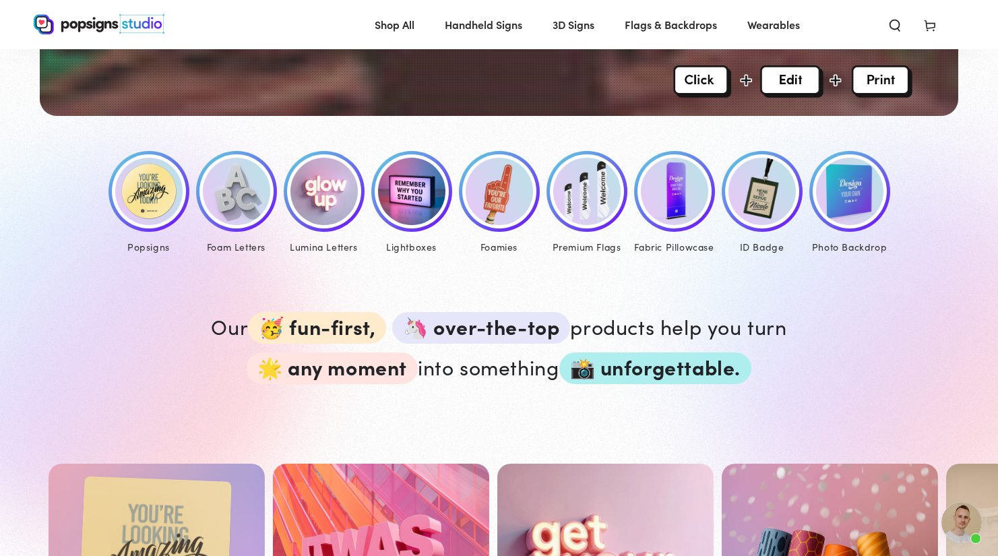
click at [142, 203] on img at bounding box center [148, 191] width 67 height 67
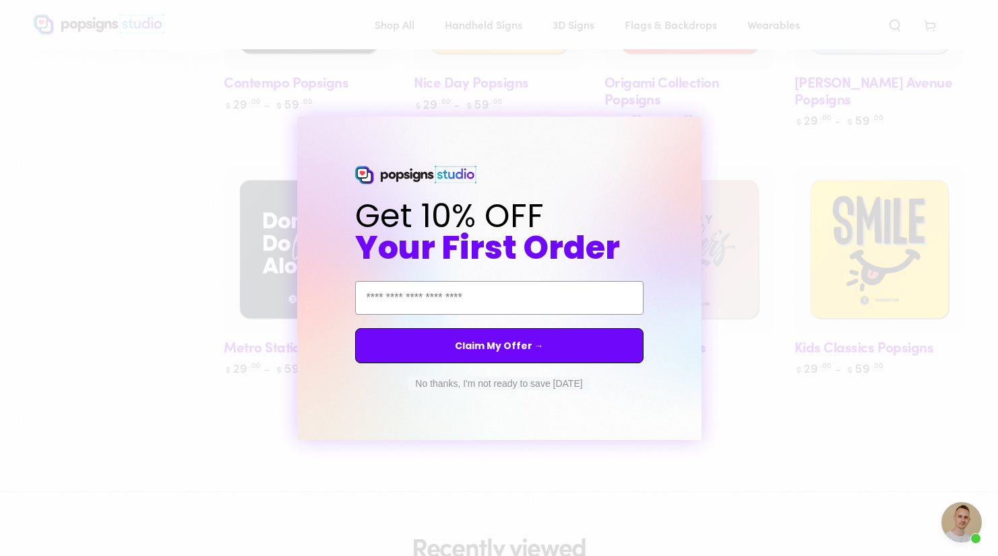
scroll to position [740, 0]
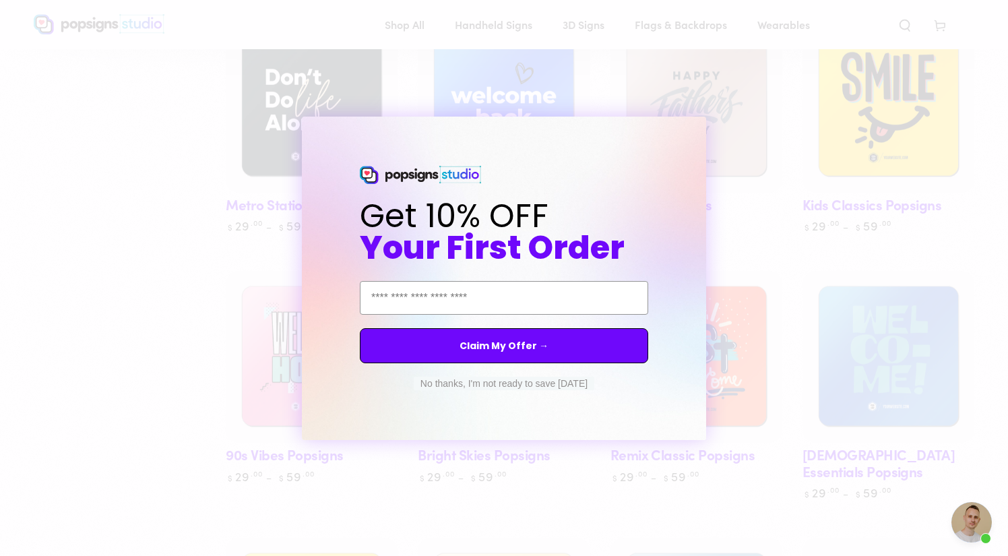
click at [709, 133] on circle "Close dialog" at bounding box center [707, 128] width 13 height 13
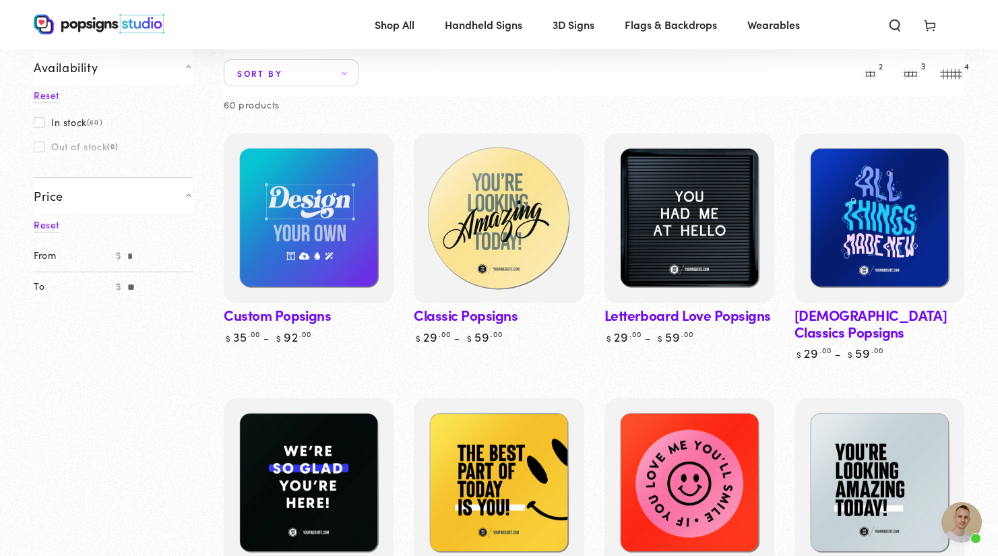
scroll to position [80, 0]
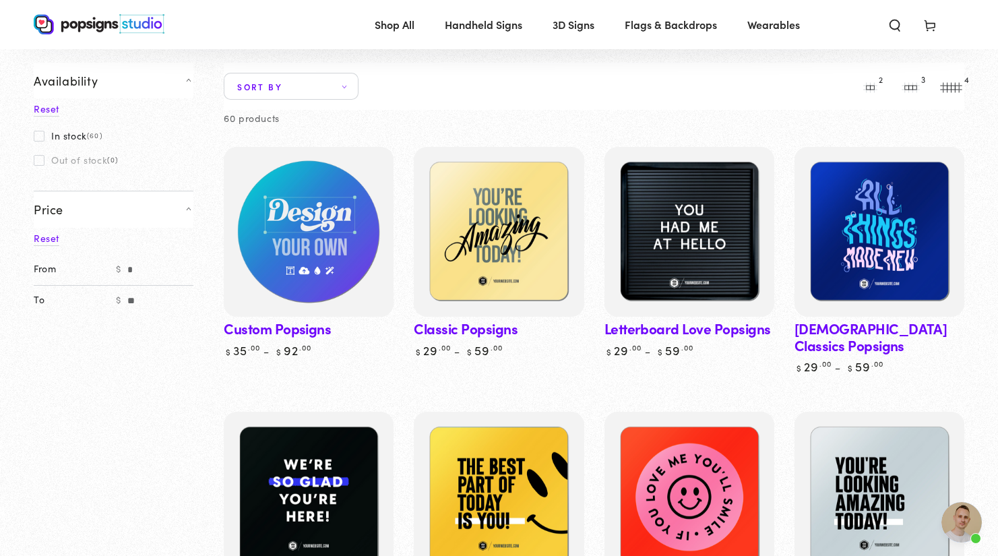
click at [329, 249] on img at bounding box center [308, 231] width 175 height 175
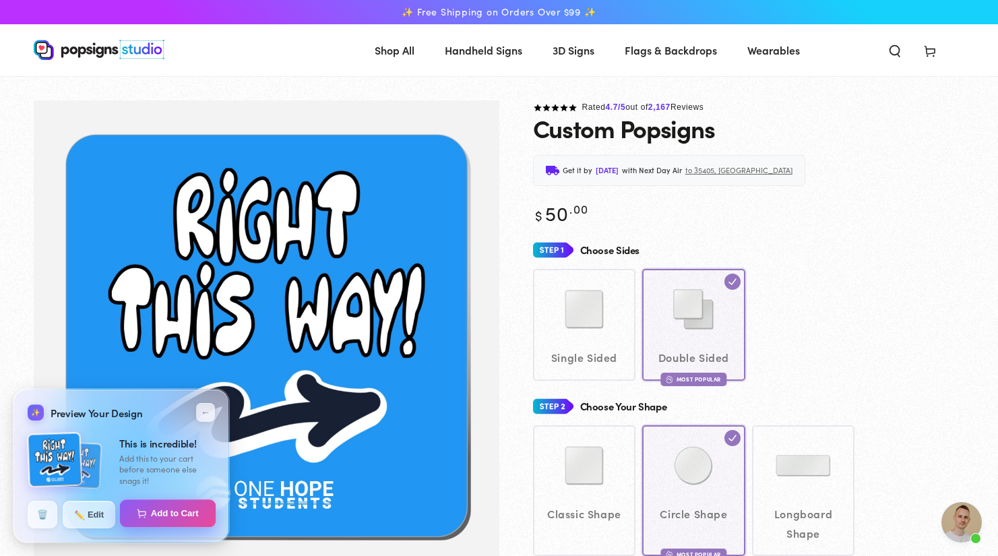
click at [187, 516] on button "Add to Cart" at bounding box center [168, 513] width 96 height 28
select select "**********"
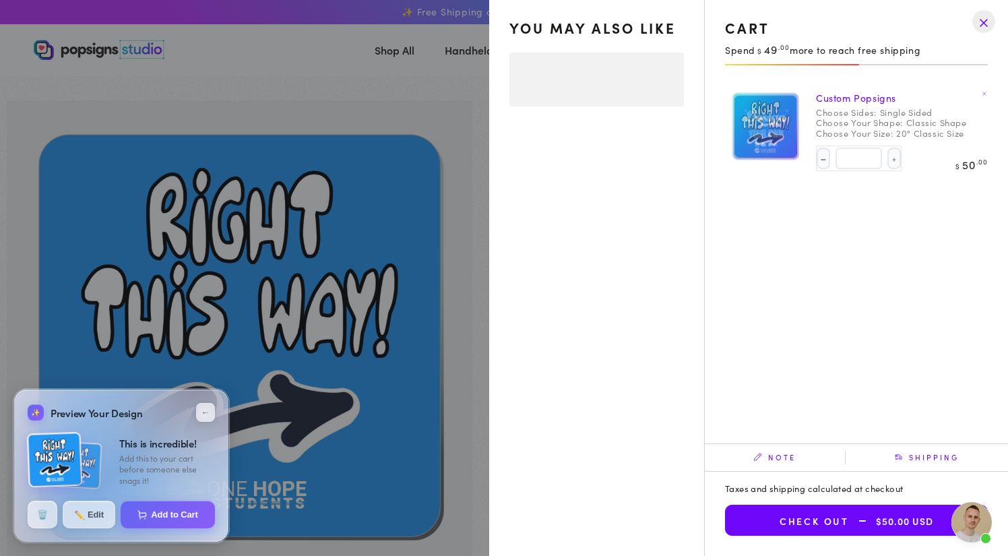
select select "**********"
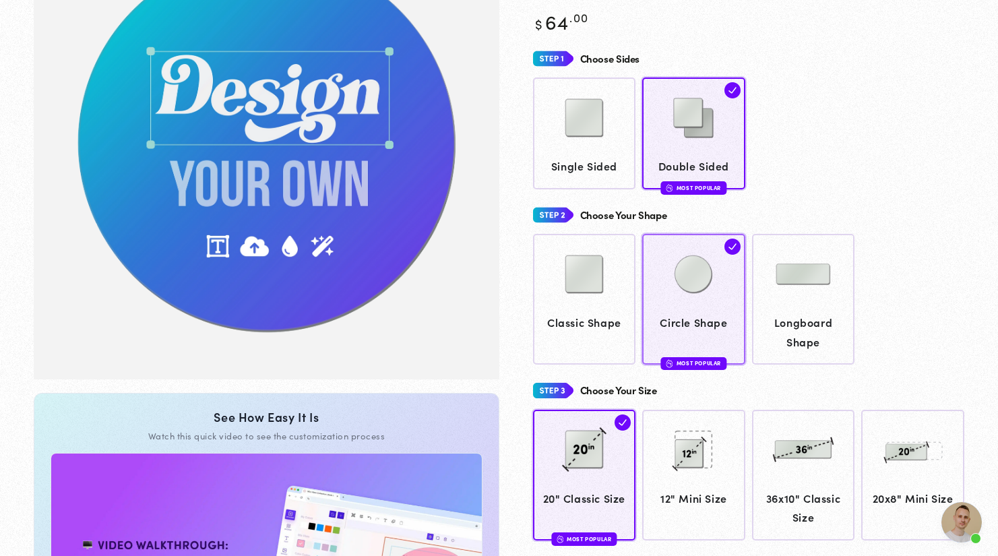
scroll to position [282, 0]
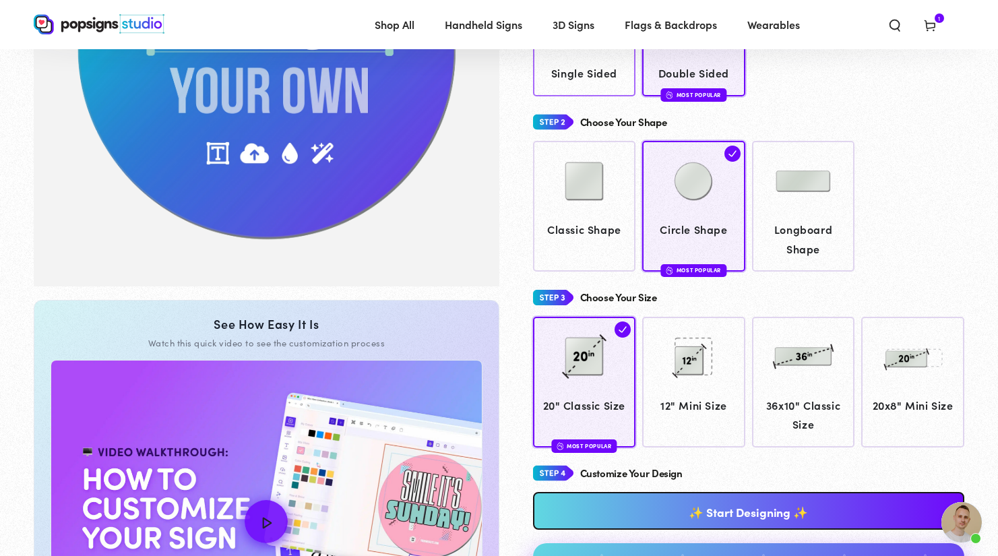
click at [602, 65] on span "Single Sided" at bounding box center [584, 73] width 90 height 20
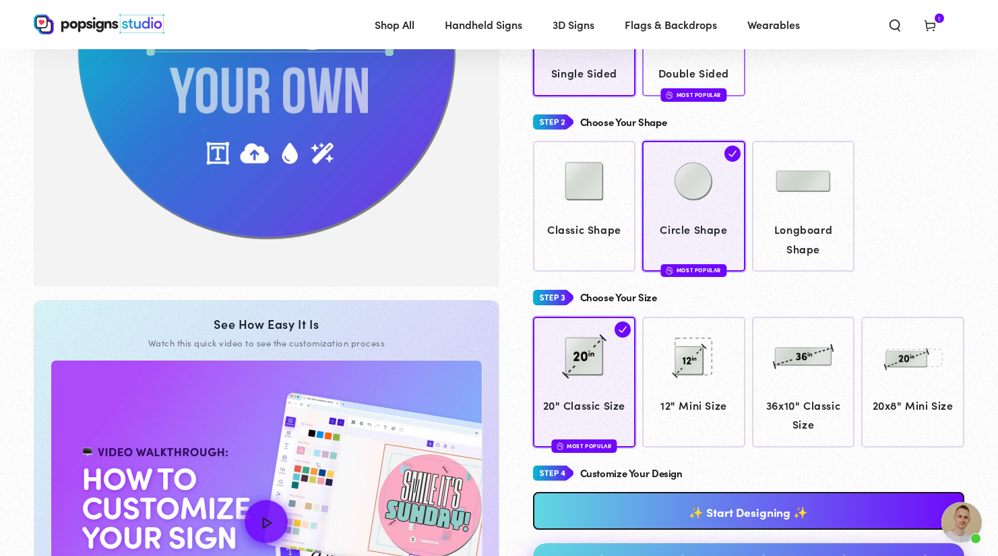
click at [682, 75] on span "Double Sided" at bounding box center [694, 73] width 90 height 20
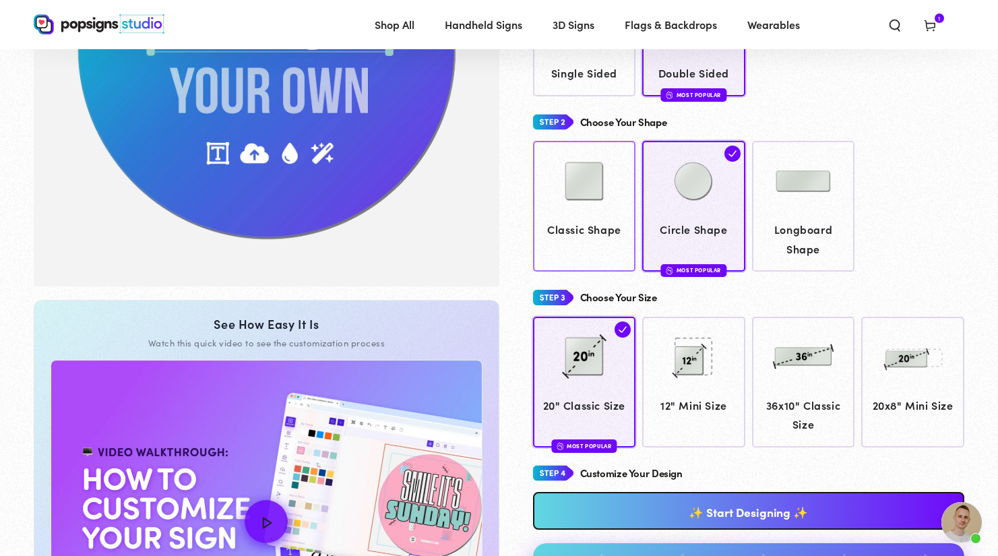
click at [618, 220] on span "Classic Shape" at bounding box center [584, 230] width 90 height 20
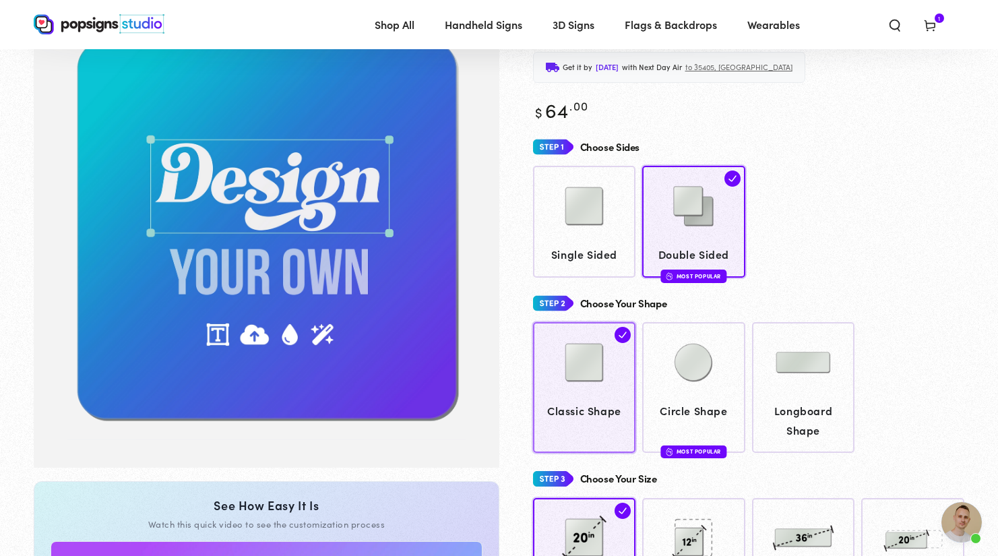
scroll to position [97, 0]
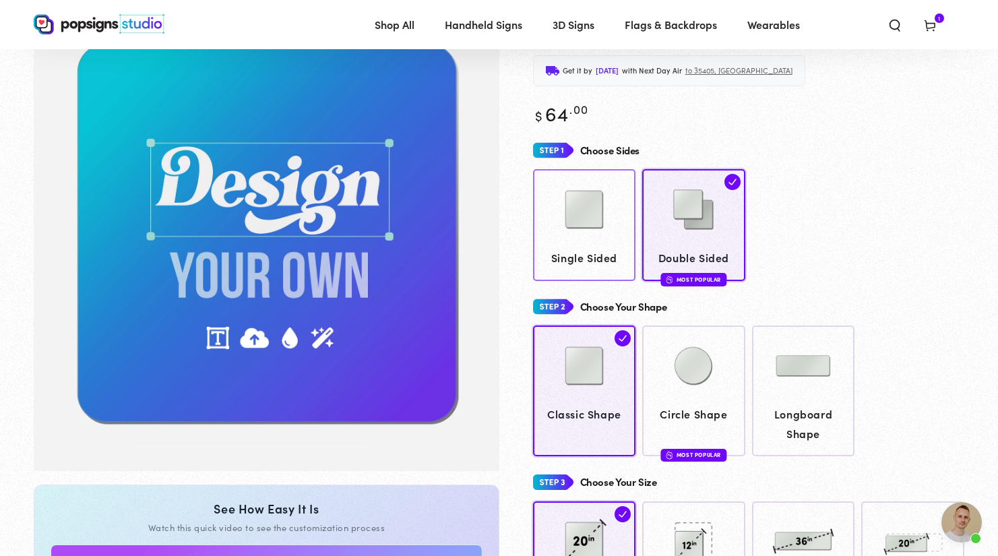
click at [607, 258] on span "Single Sided" at bounding box center [584, 258] width 90 height 20
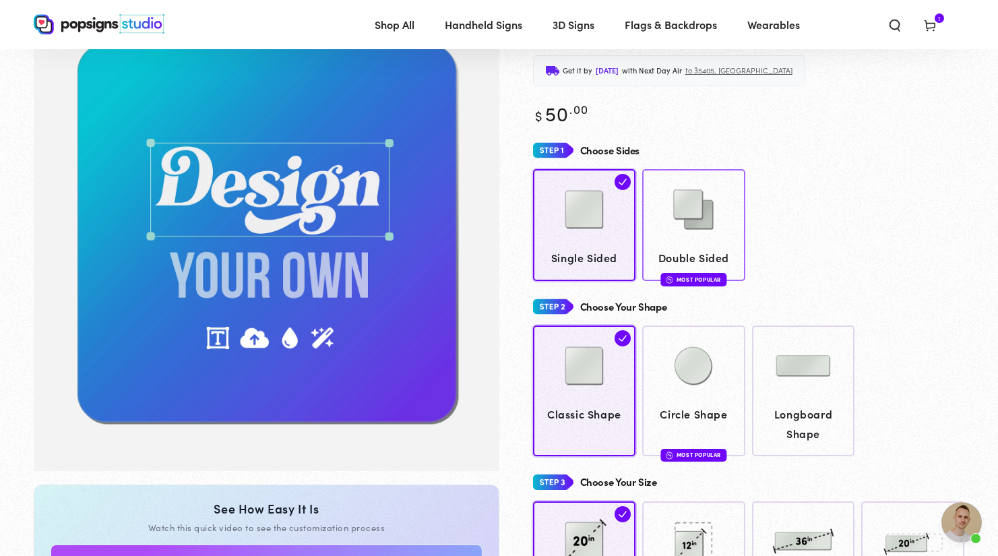
click at [684, 242] on div at bounding box center [694, 210] width 90 height 67
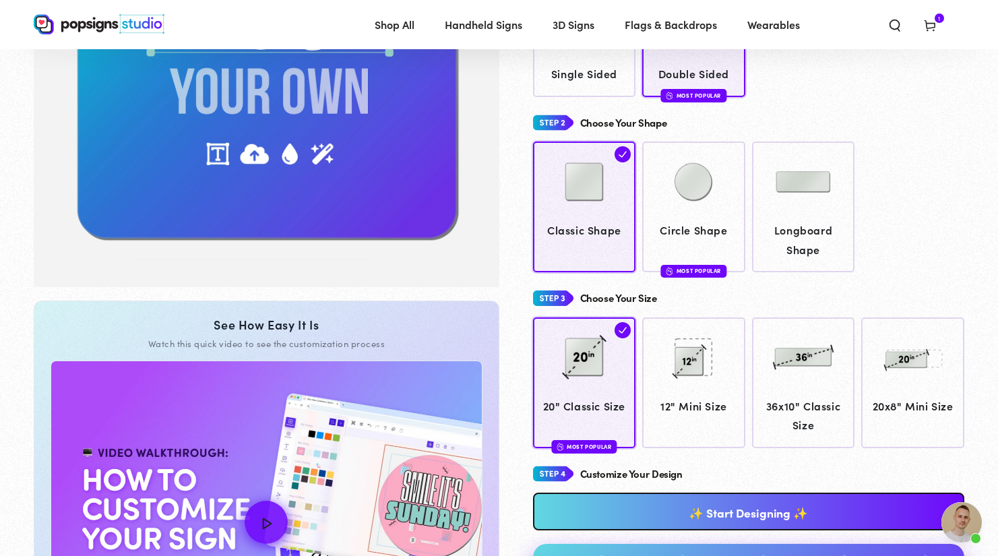
scroll to position [535, 0]
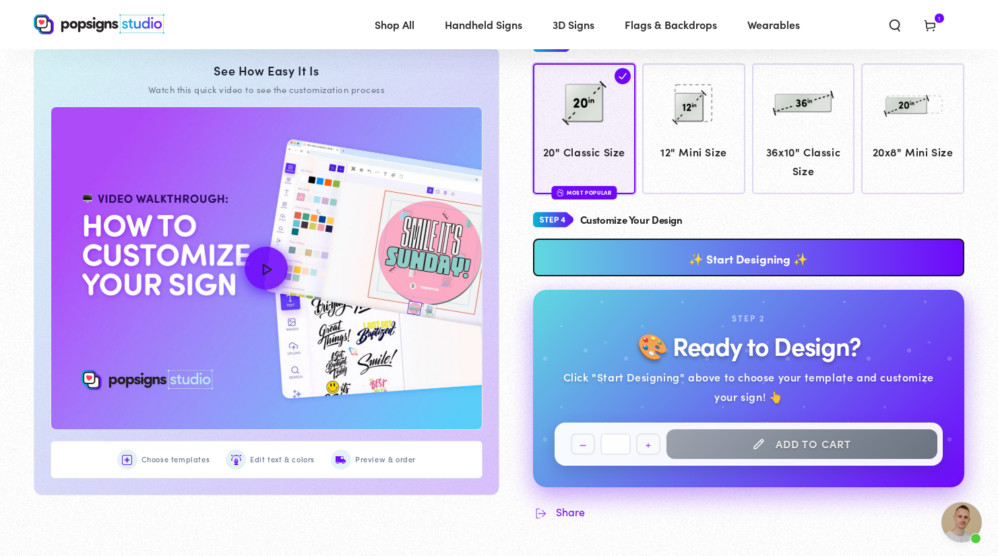
click at [767, 251] on link "✨ Start Designing ✨" at bounding box center [749, 257] width 432 height 38
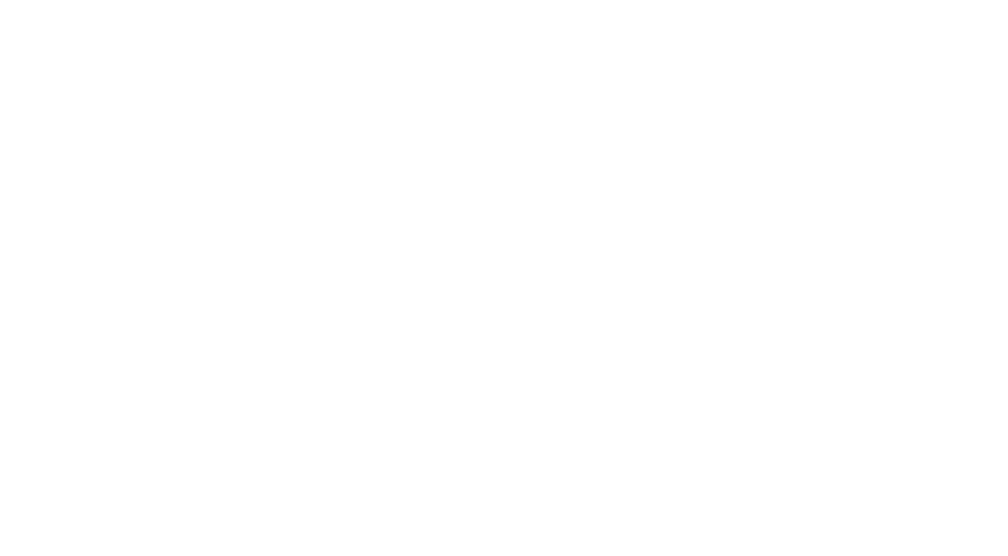
scroll to position [0, 0]
type textarea "An ancient tree with a door leading to a magical world"
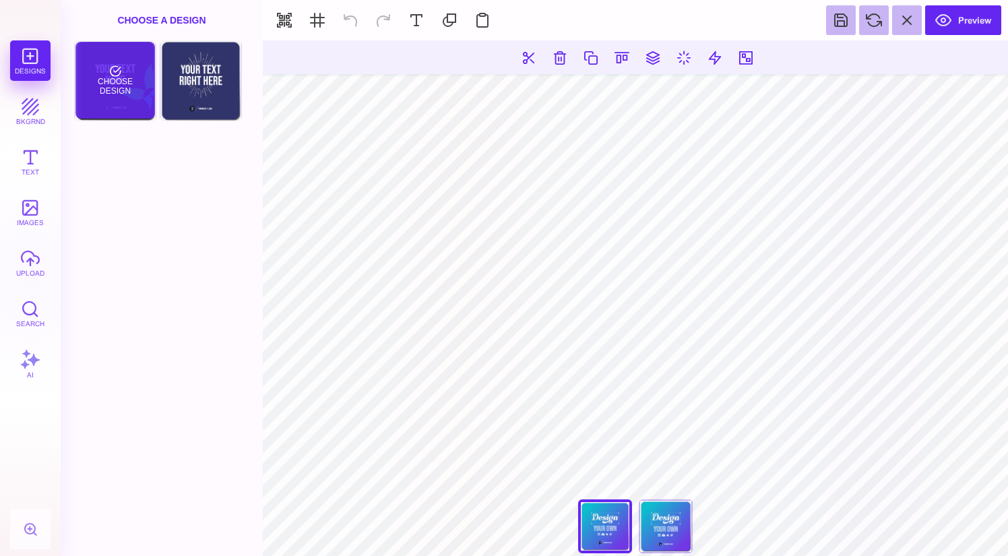
click at [104, 65] on div "Choose Design" at bounding box center [114, 80] width 79 height 77
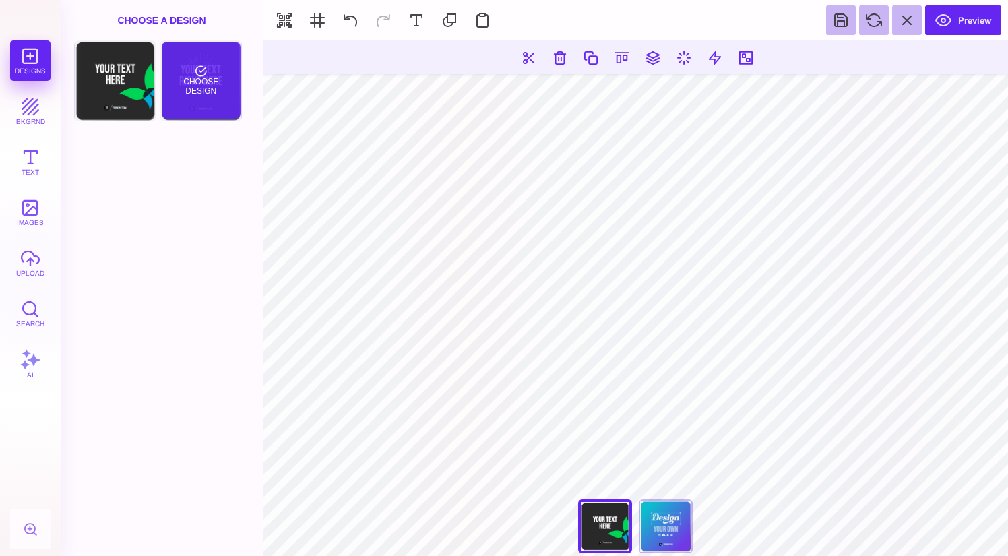
click at [198, 75] on div "Choose Design" at bounding box center [201, 80] width 79 height 77
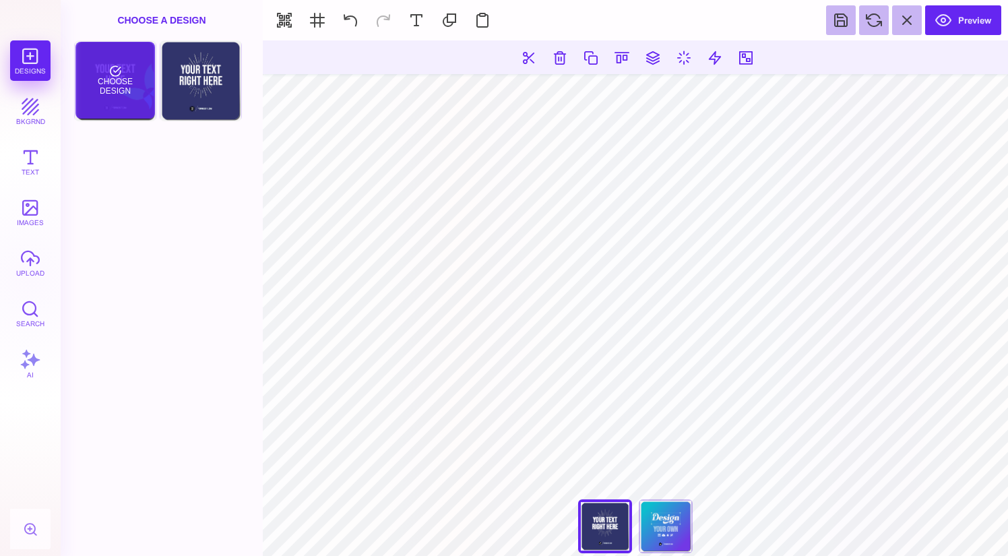
click at [141, 68] on div "Choose Design" at bounding box center [114, 80] width 79 height 77
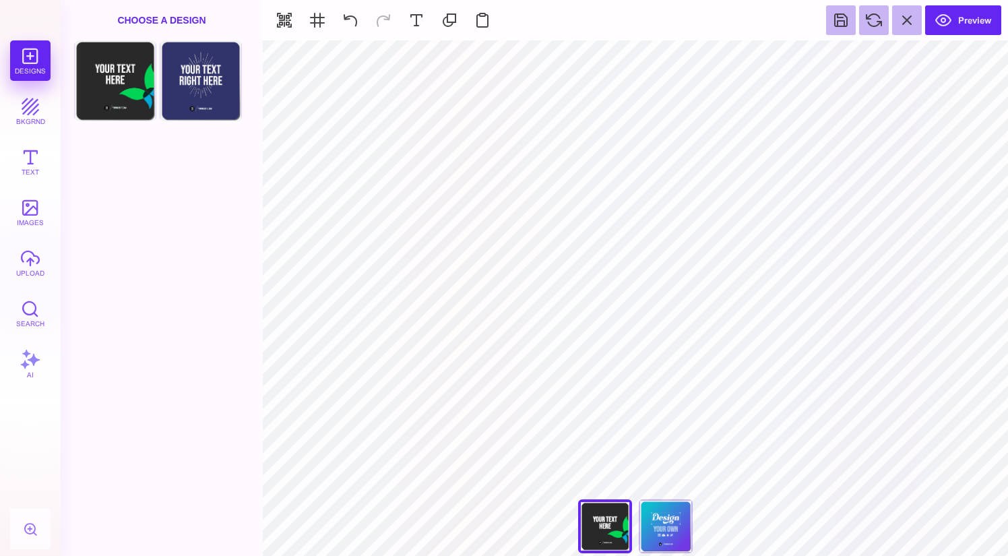
type input "#29292A"
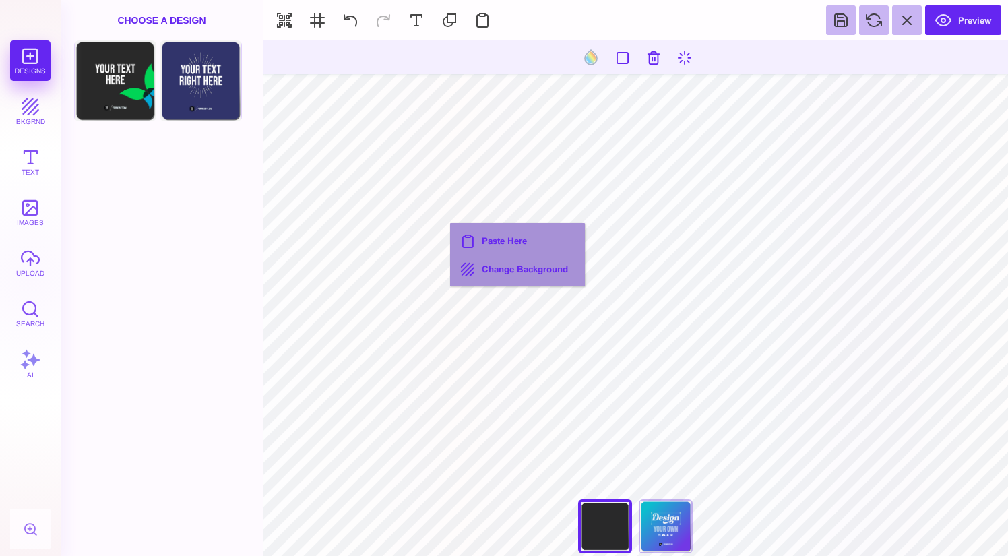
click at [127, 183] on div "Front Choose Design Back Choose Design" at bounding box center [162, 297] width 202 height 515
click at [34, 110] on button "bkgrnd" at bounding box center [30, 111] width 40 height 40
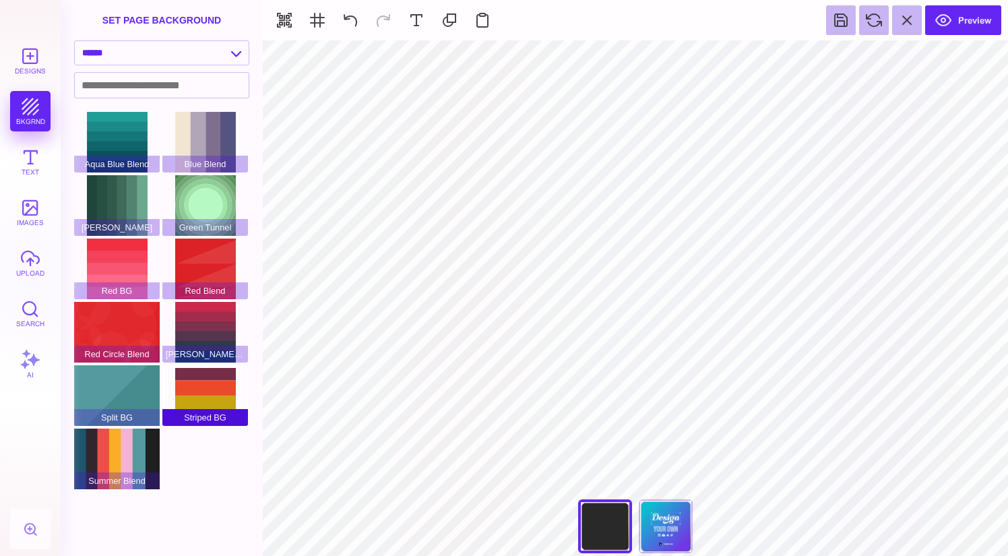
click at [196, 379] on div "Striped BG" at bounding box center [205, 395] width 86 height 61
select select "**********"
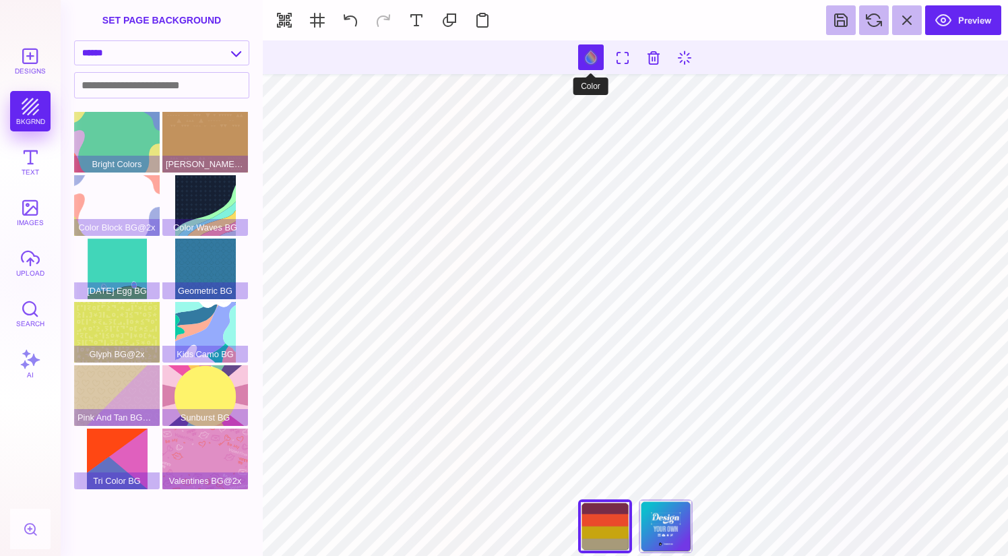
click at [589, 51] on button at bounding box center [591, 57] width 26 height 26
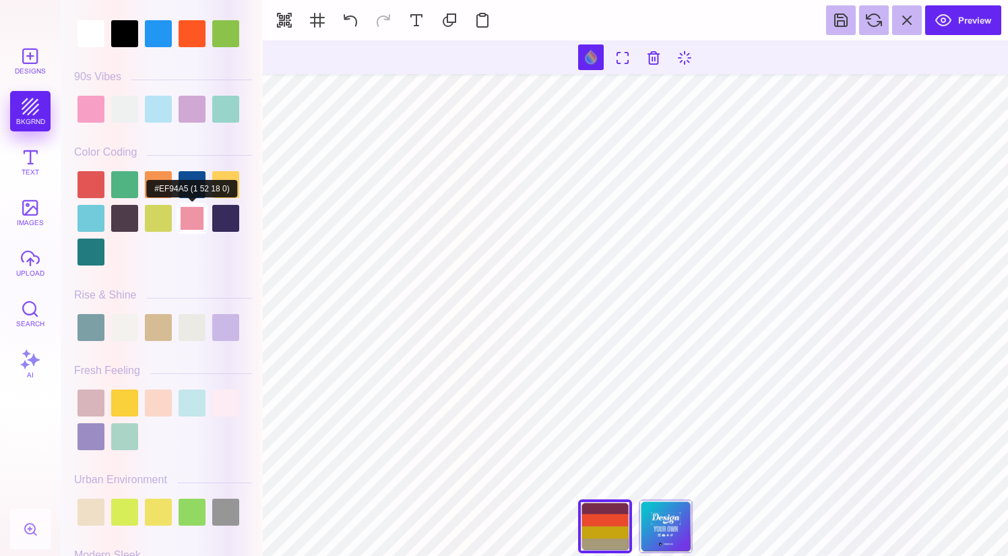
scroll to position [6, 0]
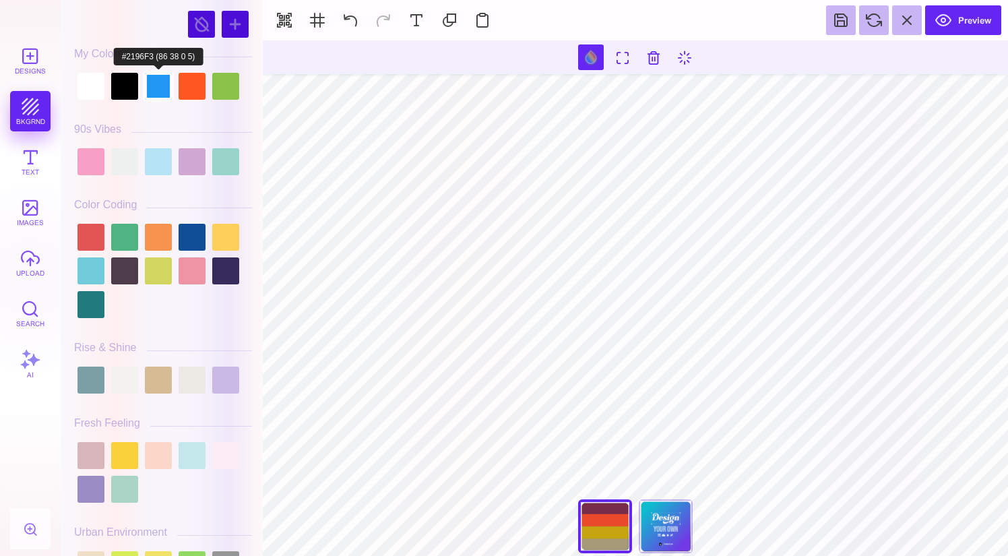
click at [170, 93] on div at bounding box center [158, 86] width 27 height 27
click at [190, 92] on div at bounding box center [192, 86] width 27 height 27
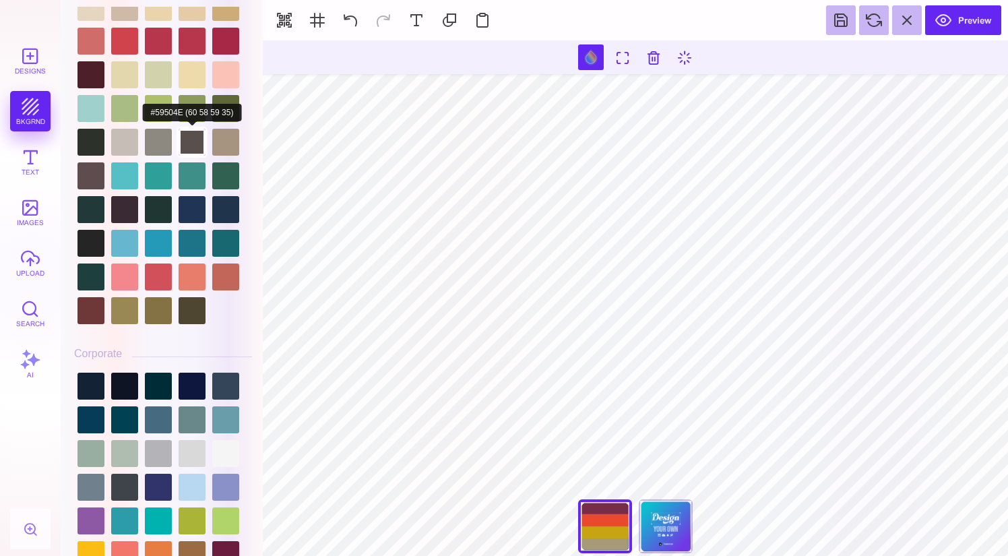
scroll to position [1370, 0]
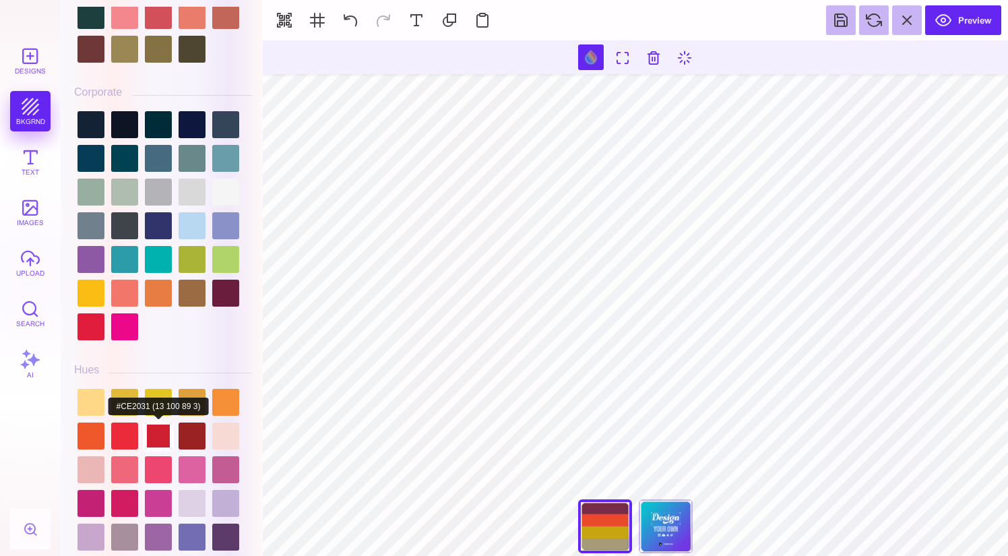
click at [153, 430] on div at bounding box center [158, 435] width 27 height 27
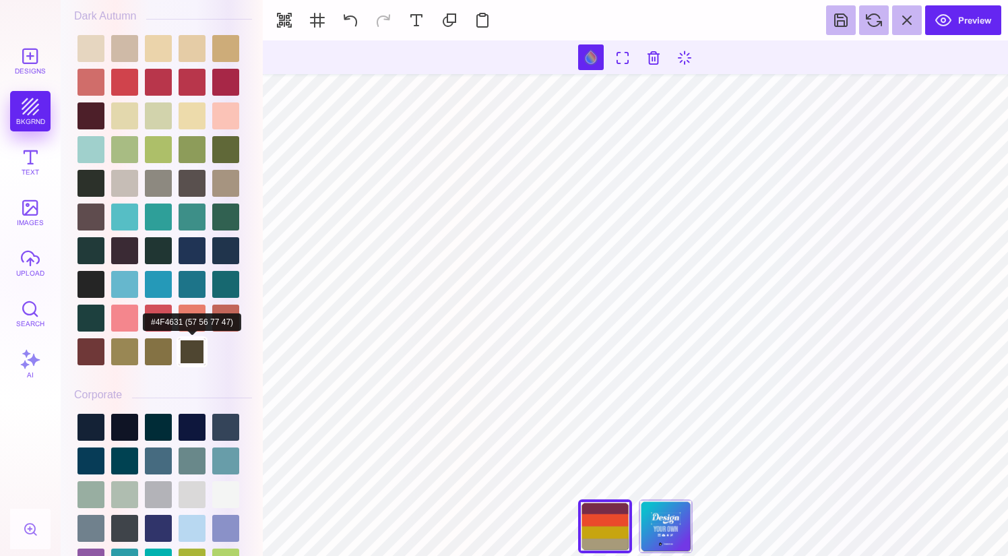
scroll to position [1065, 0]
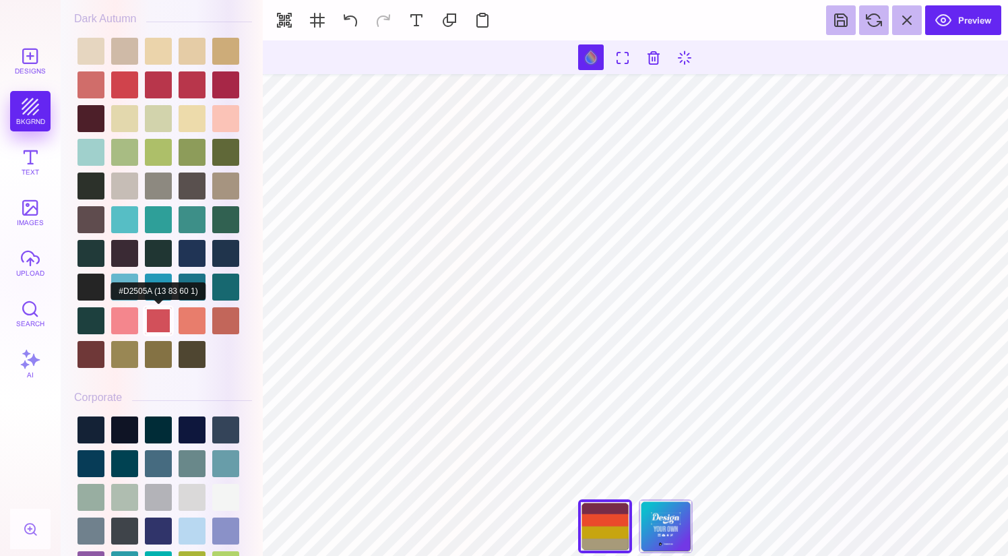
click at [159, 307] on div at bounding box center [158, 320] width 27 height 27
click at [155, 307] on div at bounding box center [158, 320] width 27 height 27
click at [158, 281] on div at bounding box center [158, 287] width 27 height 27
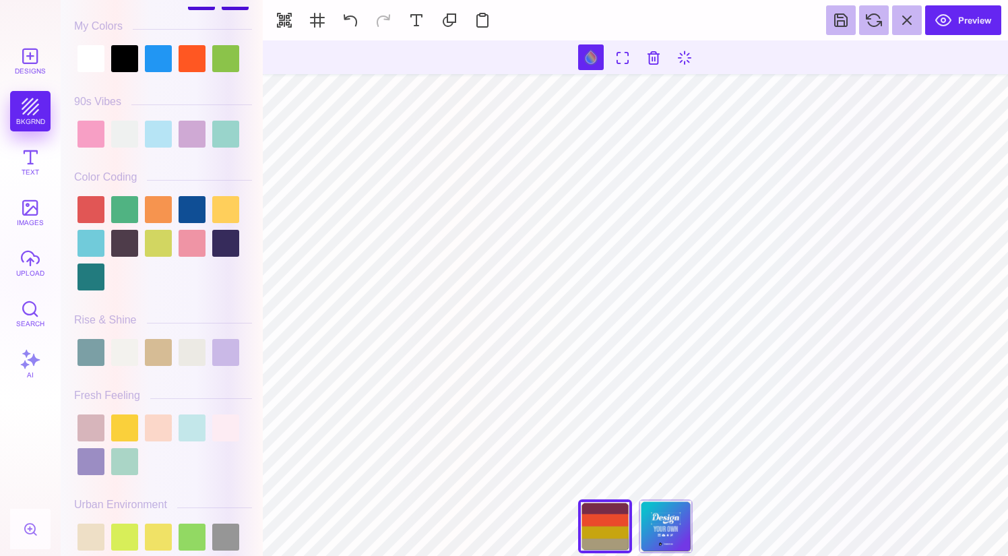
scroll to position [0, 0]
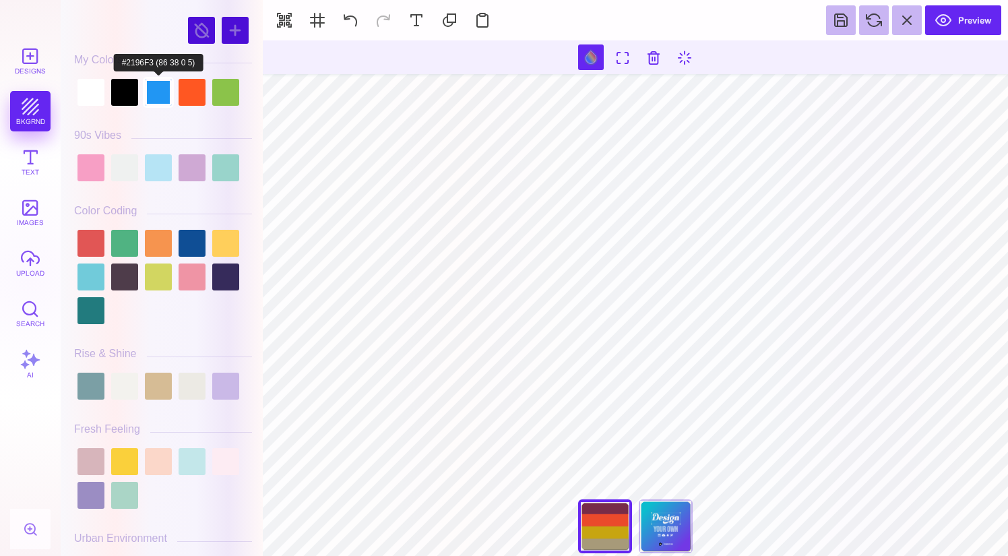
click at [162, 92] on div at bounding box center [158, 92] width 27 height 27
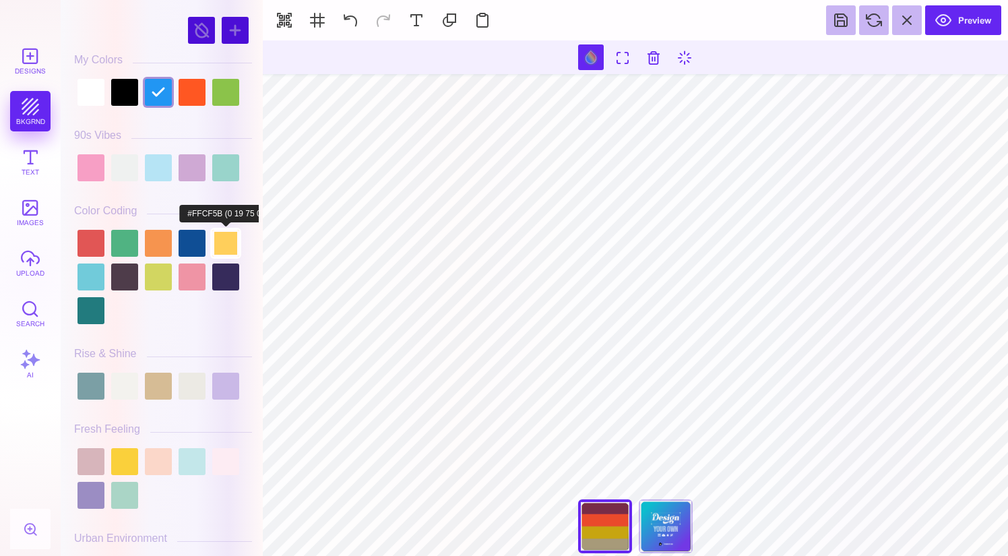
click at [224, 238] on div at bounding box center [225, 243] width 27 height 27
type input "#FFCF5B"
click at [32, 179] on button "Text" at bounding box center [30, 161] width 40 height 40
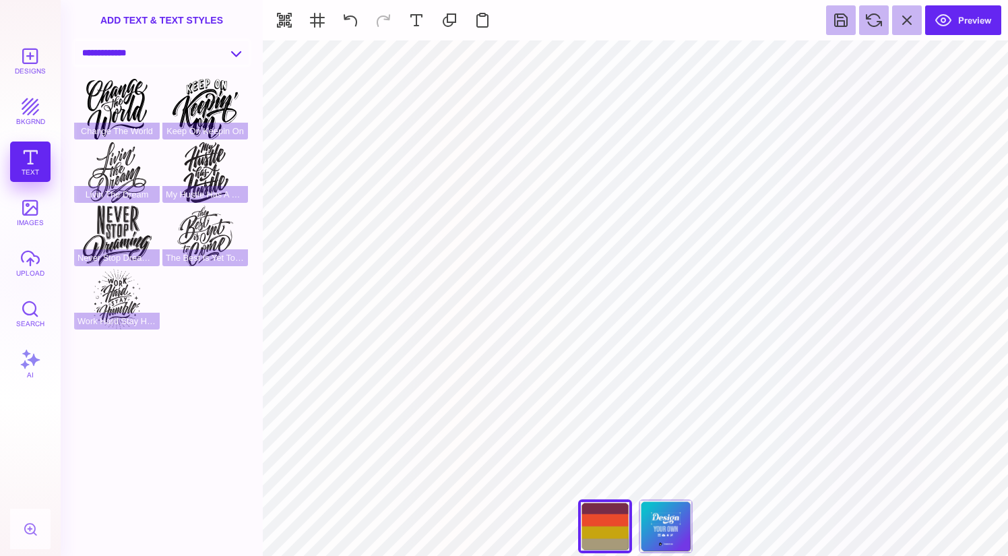
select select "**********"
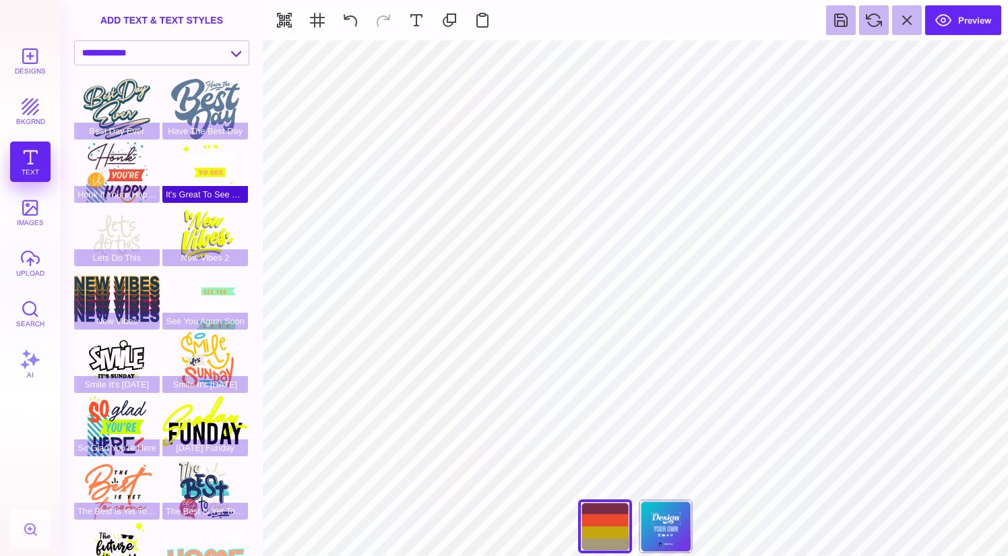
click at [214, 155] on div "It's Great To See You" at bounding box center [205, 172] width 86 height 61
type input "#FFFFFF"
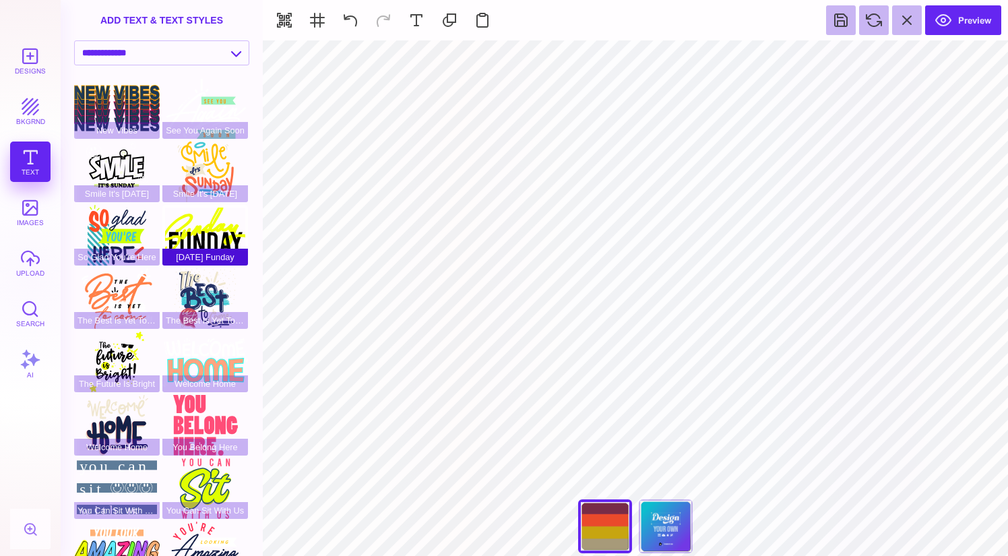
scroll to position [220, 0]
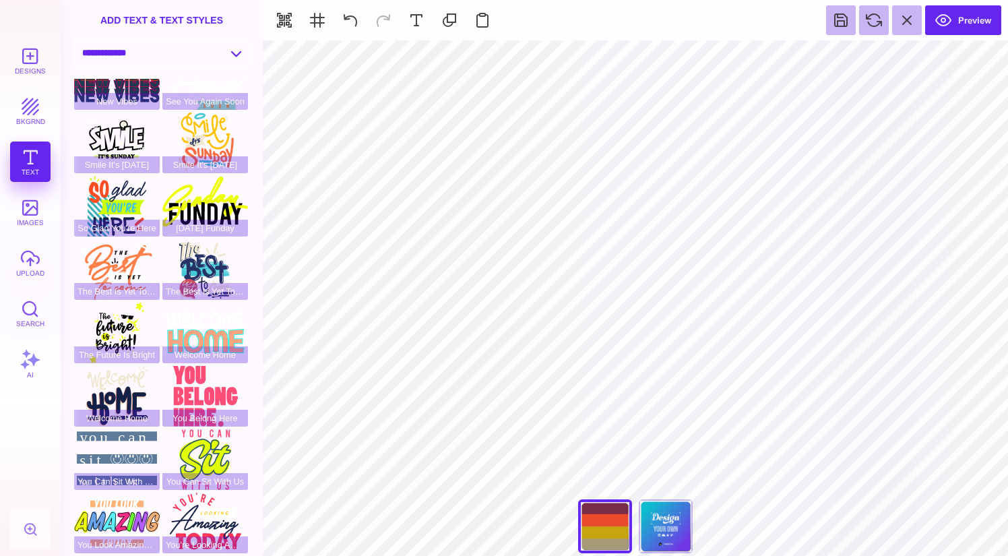
select select "**********"
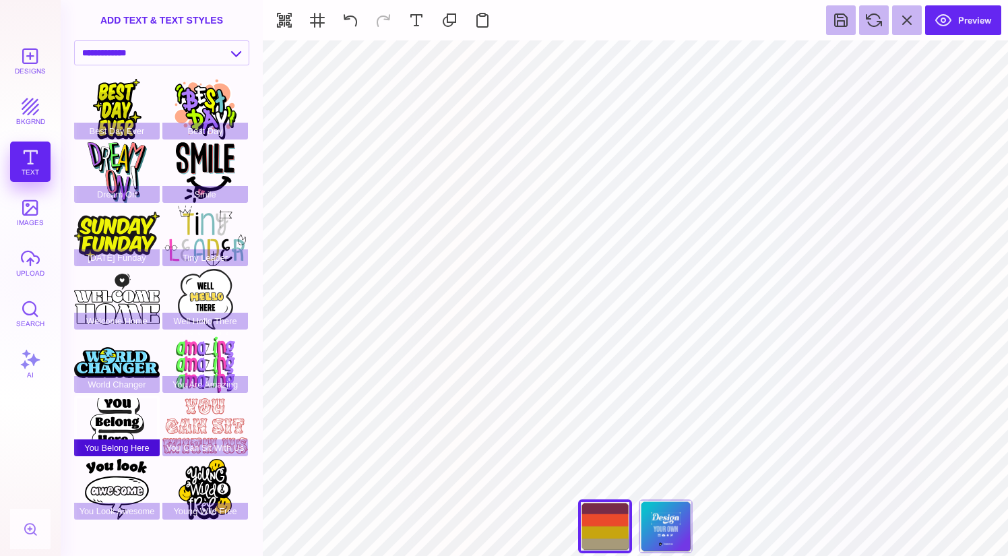
click at [125, 422] on div "You Belong Here" at bounding box center [117, 425] width 86 height 61
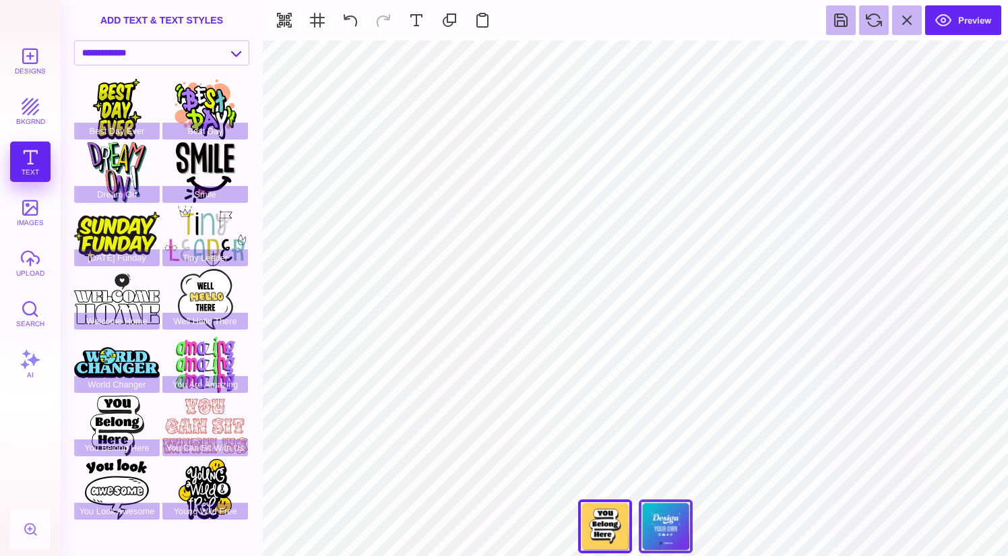
click at [657, 516] on div "Back" at bounding box center [666, 526] width 54 height 54
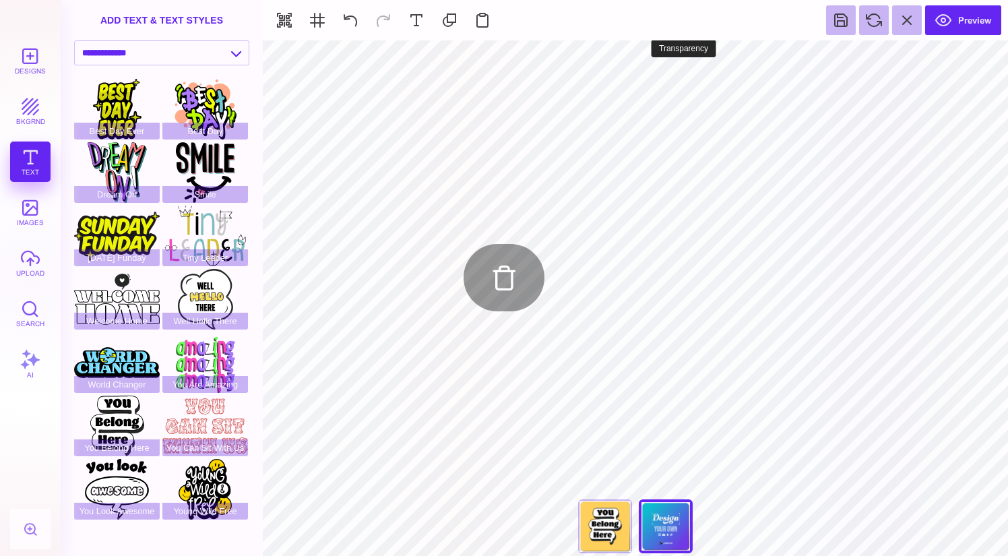
type input "#FFFFFF"
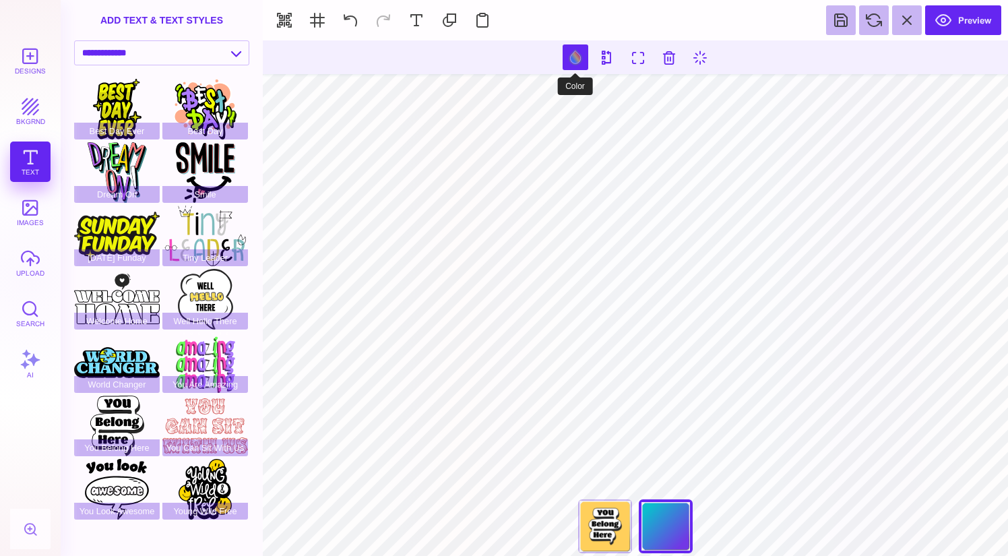
click at [567, 57] on button at bounding box center [576, 57] width 26 height 26
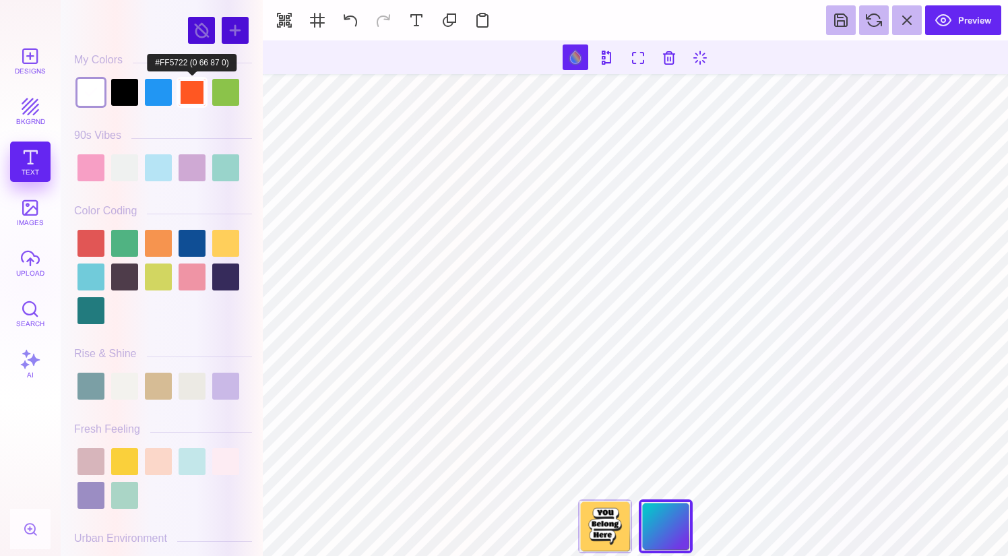
click at [196, 92] on div at bounding box center [192, 92] width 27 height 27
type input "#FF5722"
click at [23, 161] on div "Designs bkgrnd Text images upload Search AI" at bounding box center [30, 297] width 61 height 515
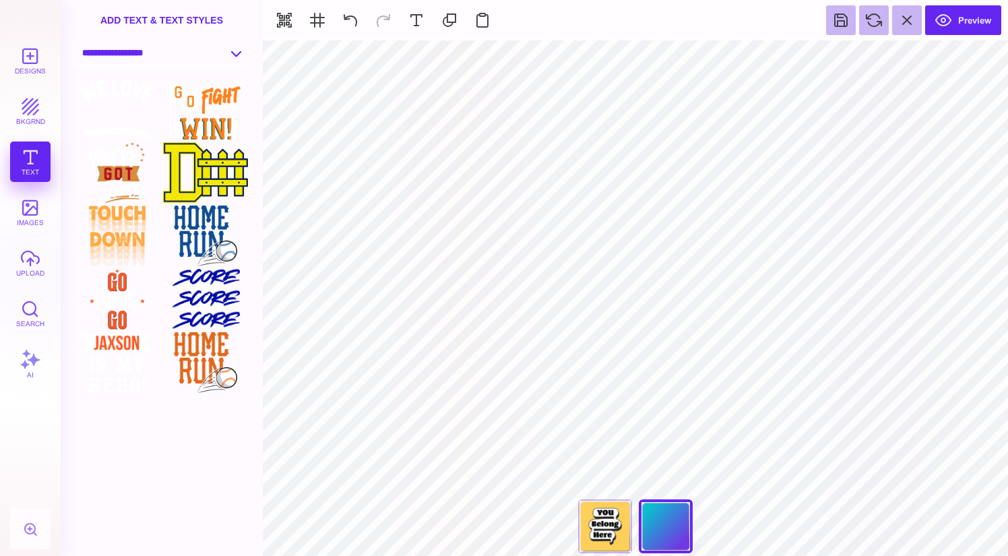
select select "**********"
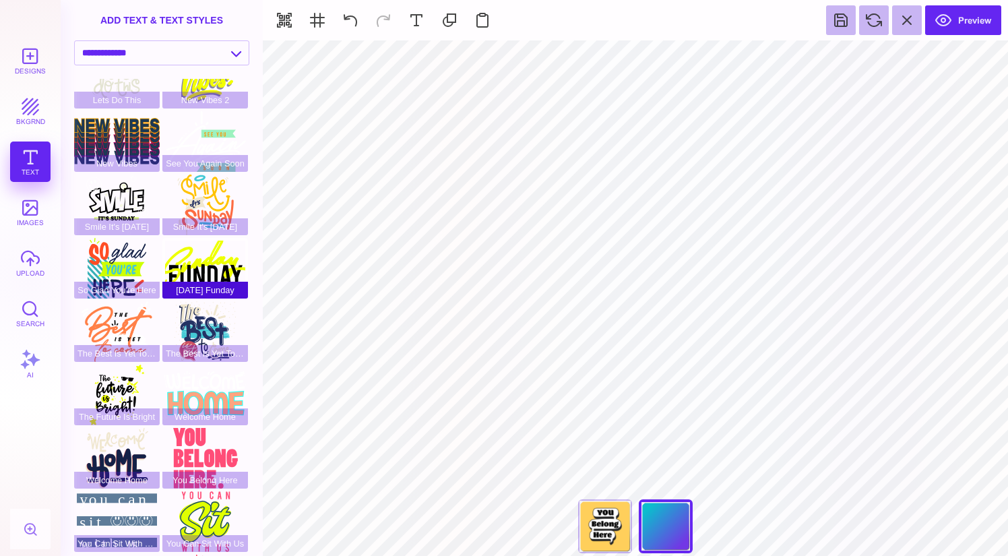
scroll to position [152, 0]
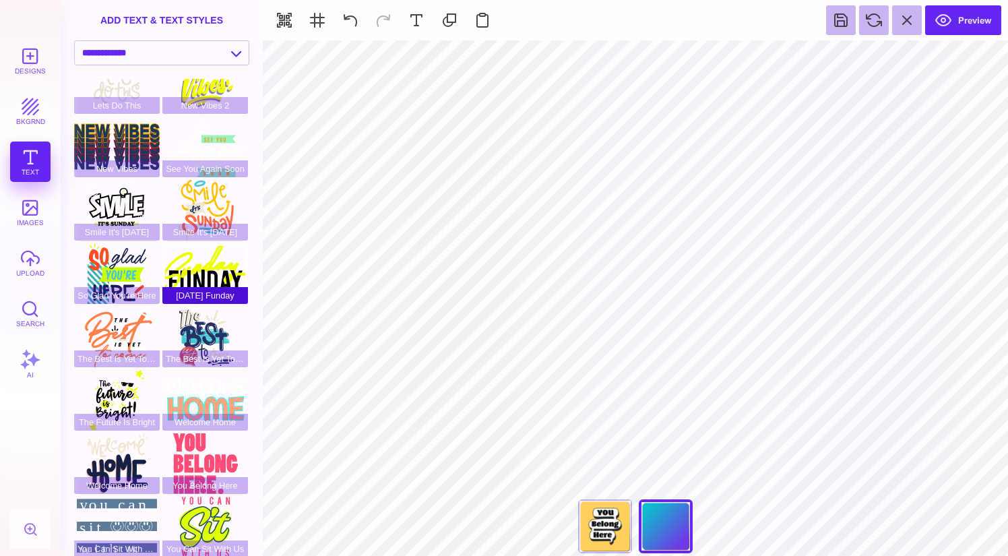
type input "#000000"
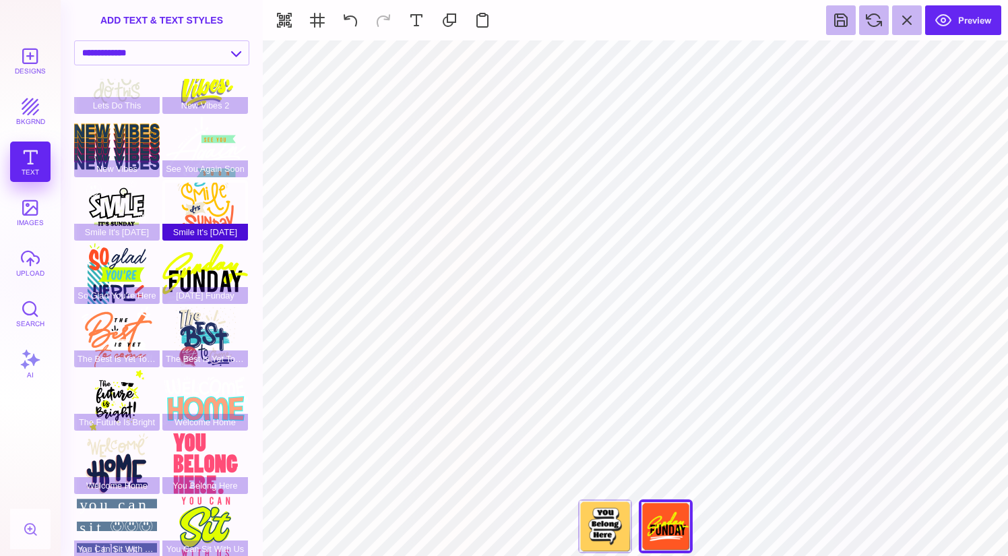
scroll to position [0, 0]
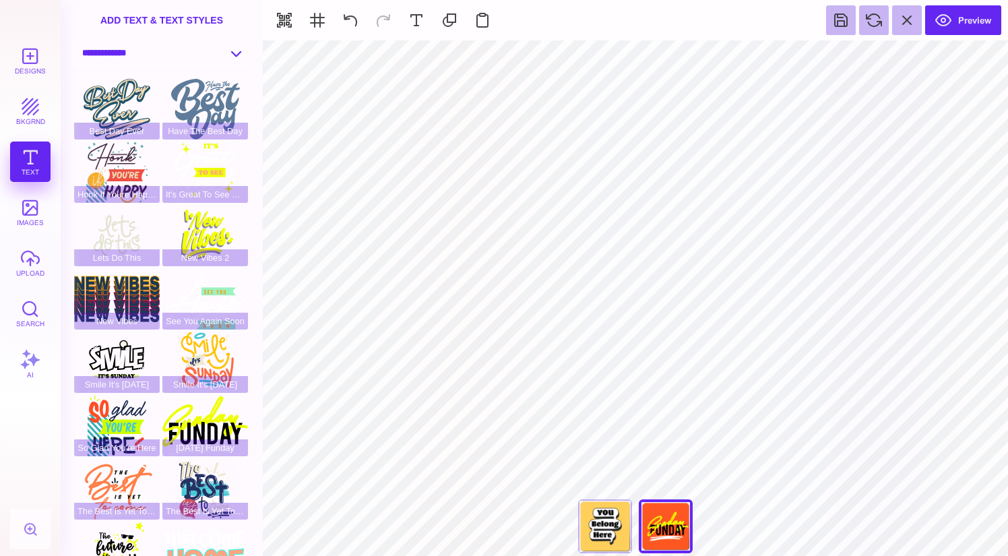
select select "**********"
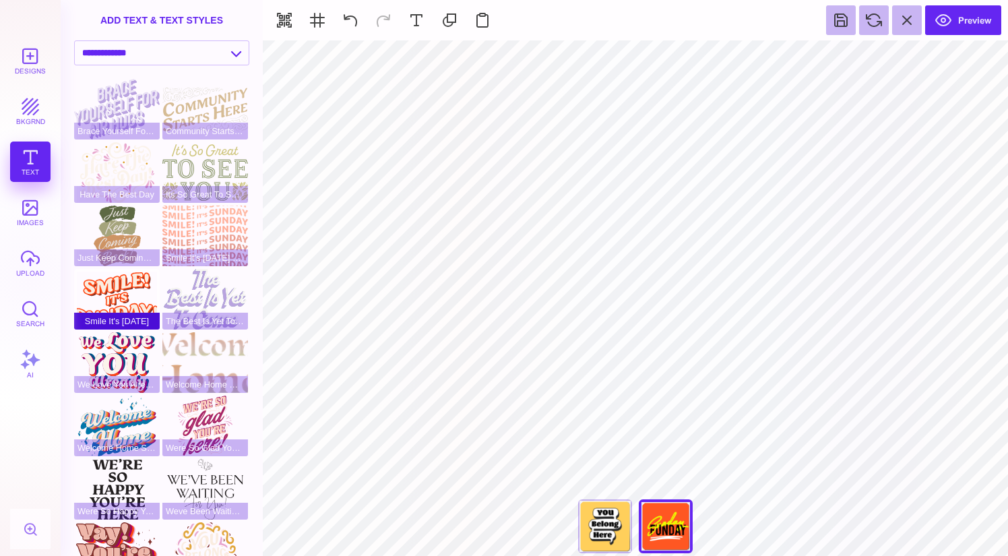
click at [137, 293] on div "Smile It's Sunday" at bounding box center [117, 299] width 86 height 61
type input "#8A3626"
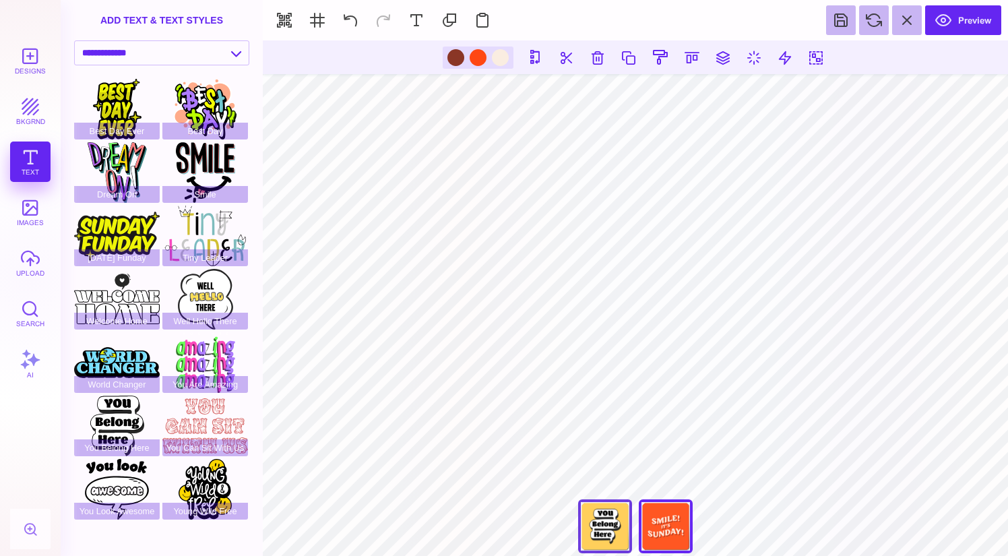
click at [612, 527] on div "Front" at bounding box center [605, 526] width 54 height 54
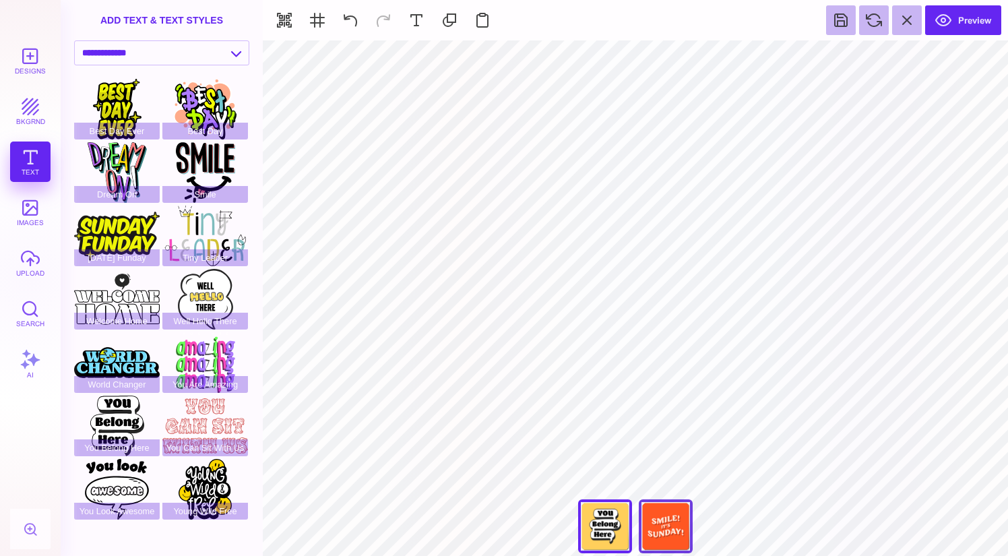
click at [681, 528] on div "Back" at bounding box center [666, 526] width 54 height 54
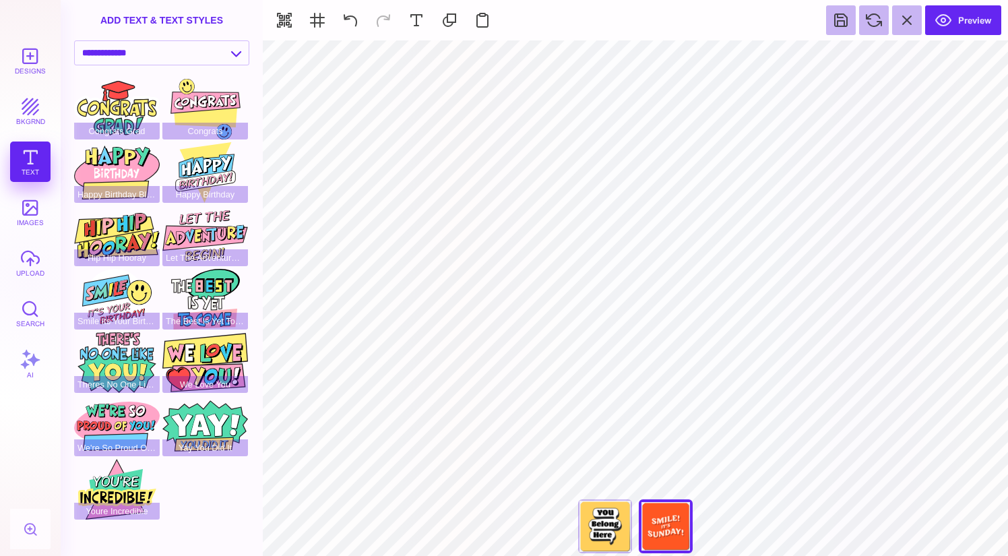
click at [203, 40] on div "add text & text styles" at bounding box center [162, 20] width 202 height 40
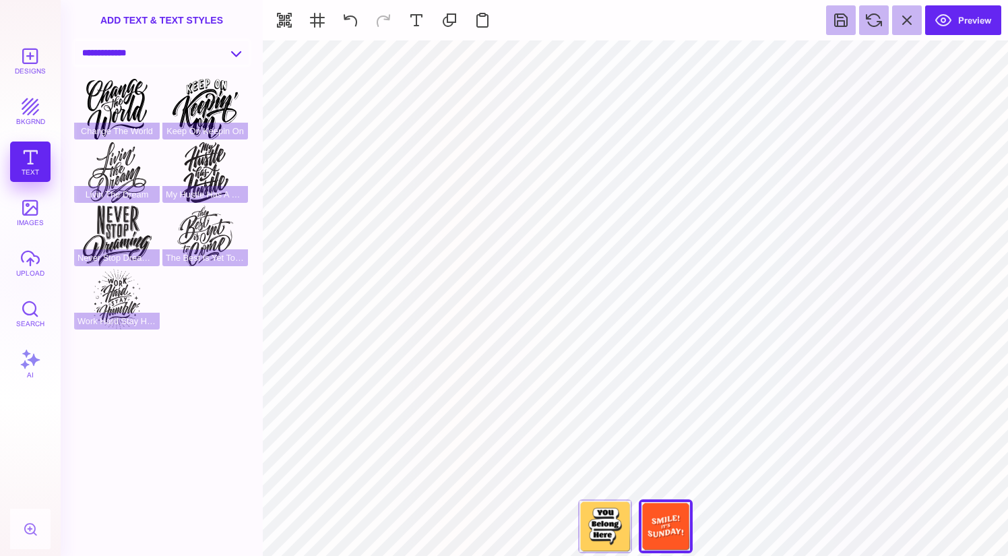
select select "**********"
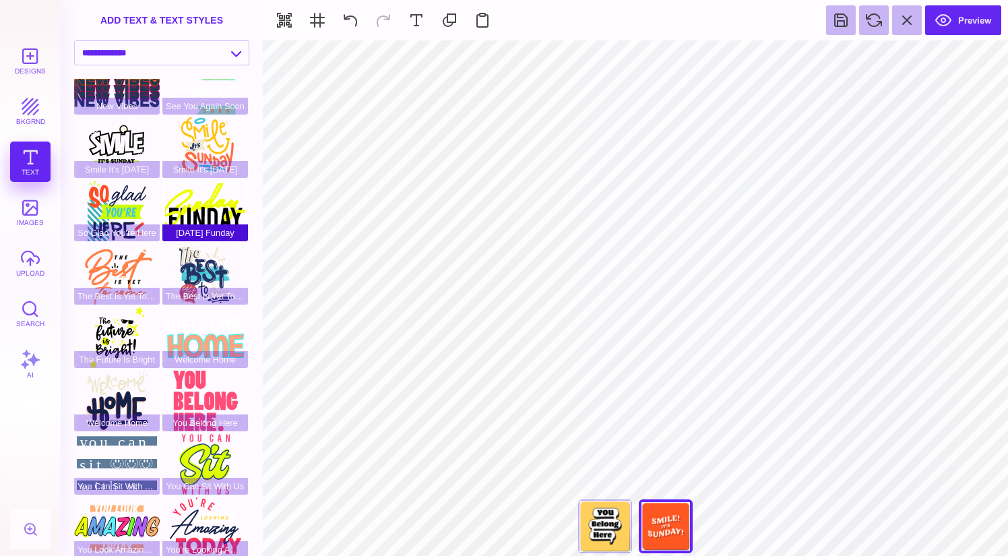
scroll to position [220, 0]
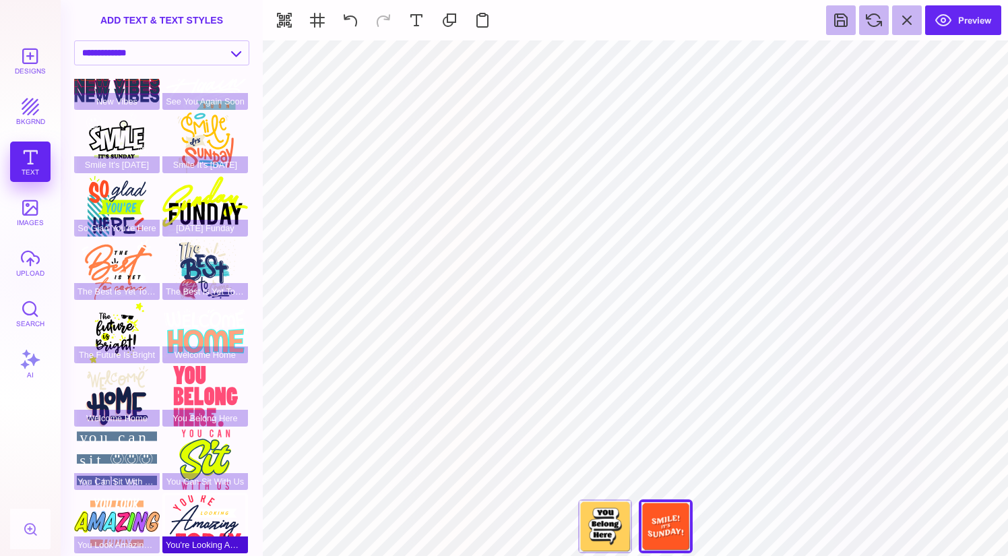
click at [214, 524] on div "You're Looking Amazing Today" at bounding box center [205, 522] width 86 height 61
click at [199, 449] on div "You Can Sit With Us" at bounding box center [205, 459] width 86 height 61
type input "#FF5722"
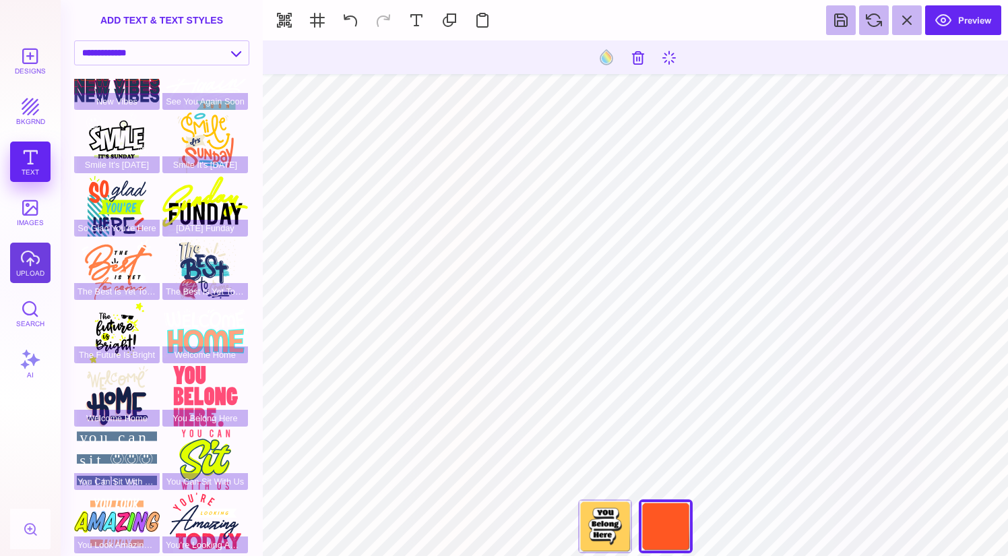
click at [30, 267] on button "upload" at bounding box center [30, 263] width 40 height 40
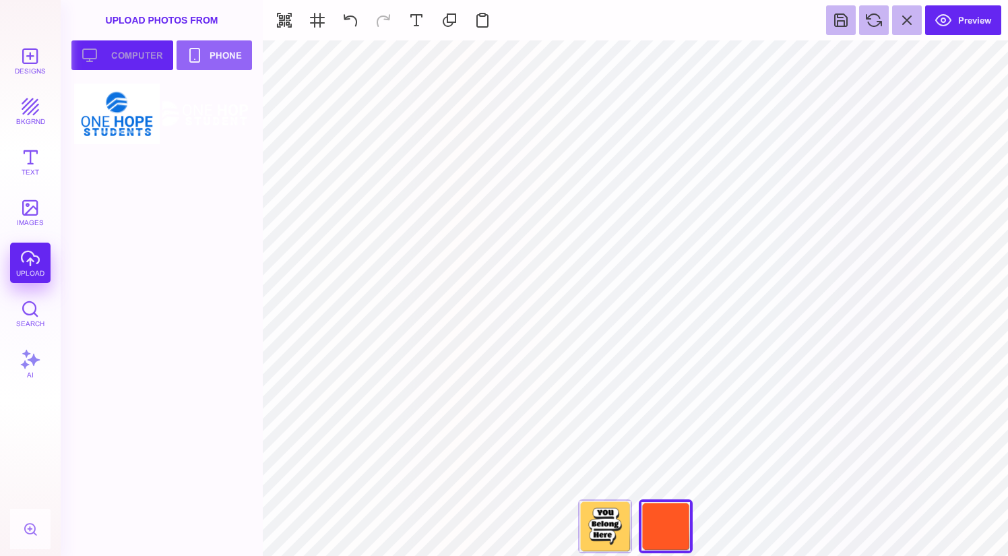
click at [119, 49] on button "Upload your artwork Computer" at bounding box center [122, 55] width 102 height 30
click at [137, 55] on button "Upload your artwork Computer" at bounding box center [122, 55] width 102 height 30
click at [126, 184] on div at bounding box center [165, 320] width 183 height 472
click at [140, 65] on button "Upload your artwork Computer" at bounding box center [122, 55] width 102 height 30
click at [129, 186] on div at bounding box center [165, 320] width 183 height 472
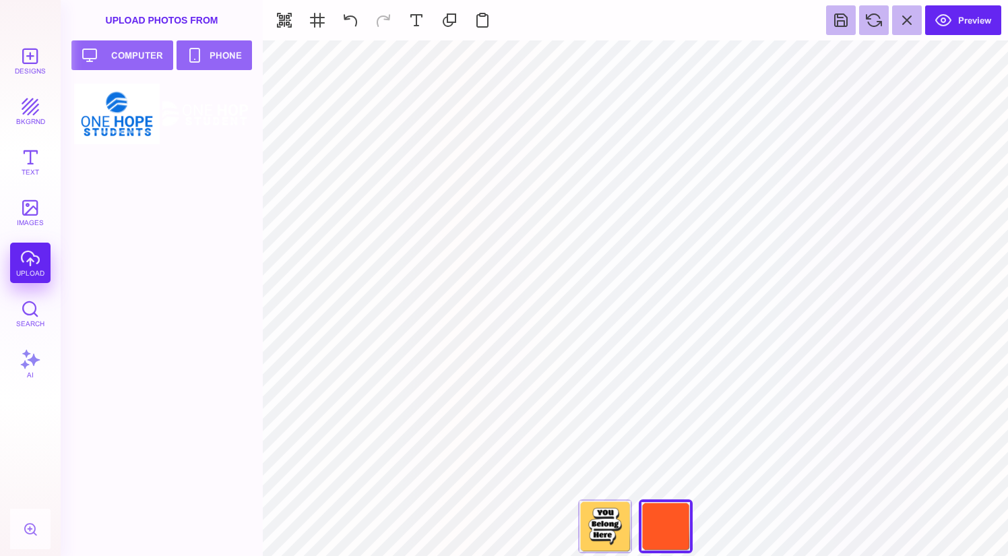
click at [225, 168] on div at bounding box center [165, 320] width 183 height 472
click at [92, 95] on div at bounding box center [87, 97] width 16 height 16
click at [143, 66] on button "Upload your artwork Computer" at bounding box center [122, 55] width 102 height 30
click at [206, 115] on div at bounding box center [165, 115] width 183 height 63
drag, startPoint x: 206, startPoint y: 115, endPoint x: 254, endPoint y: 174, distance: 76.2
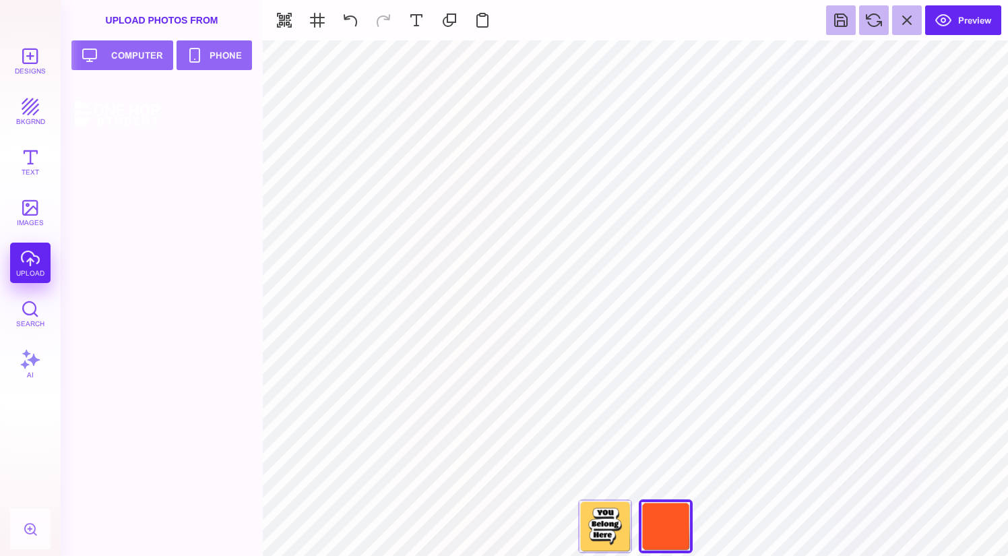
click at [253, 174] on div at bounding box center [165, 320] width 183 height 472
click at [625, 540] on div "Front" at bounding box center [605, 526] width 54 height 54
click at [129, 29] on div "Upload Photos From" at bounding box center [162, 20] width 202 height 40
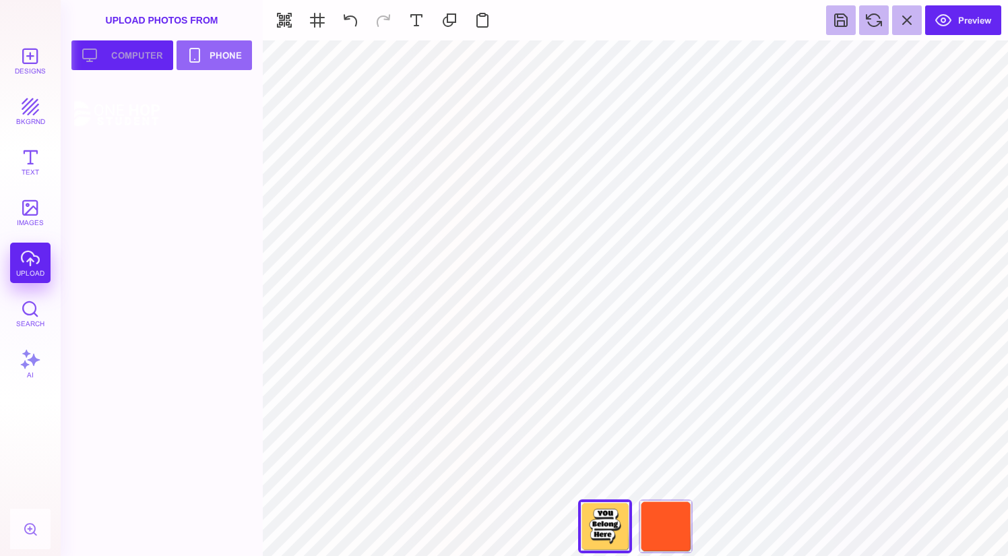
click at [144, 53] on button "Upload your artwork Computer" at bounding box center [122, 55] width 102 height 30
click at [436, 144] on section "Designs bkgrnd Text images upload Search AI set page background" at bounding box center [504, 278] width 1008 height 556
click at [198, 156] on div at bounding box center [165, 320] width 183 height 472
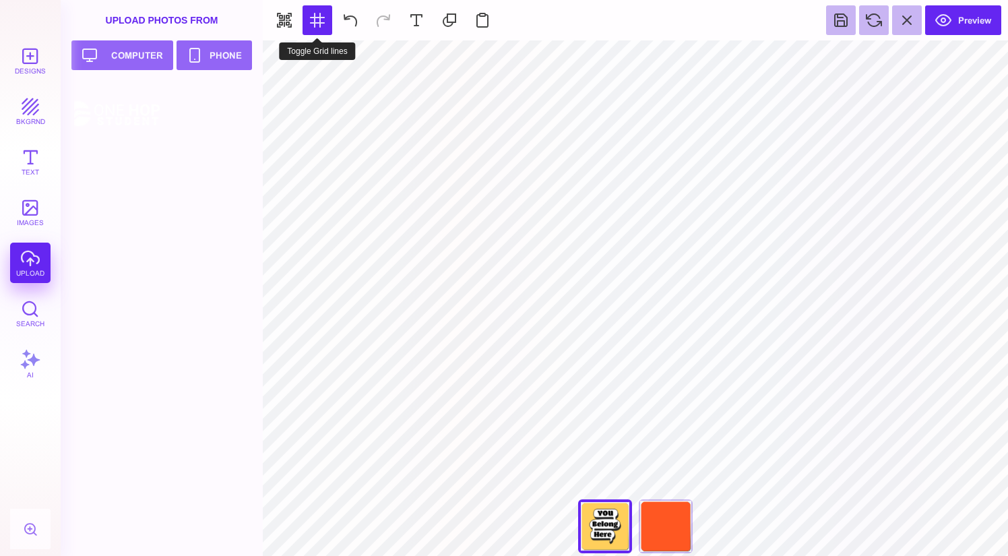
click at [306, 22] on button at bounding box center [317, 20] width 30 height 30
click at [28, 110] on button "bkgrnd" at bounding box center [30, 111] width 40 height 40
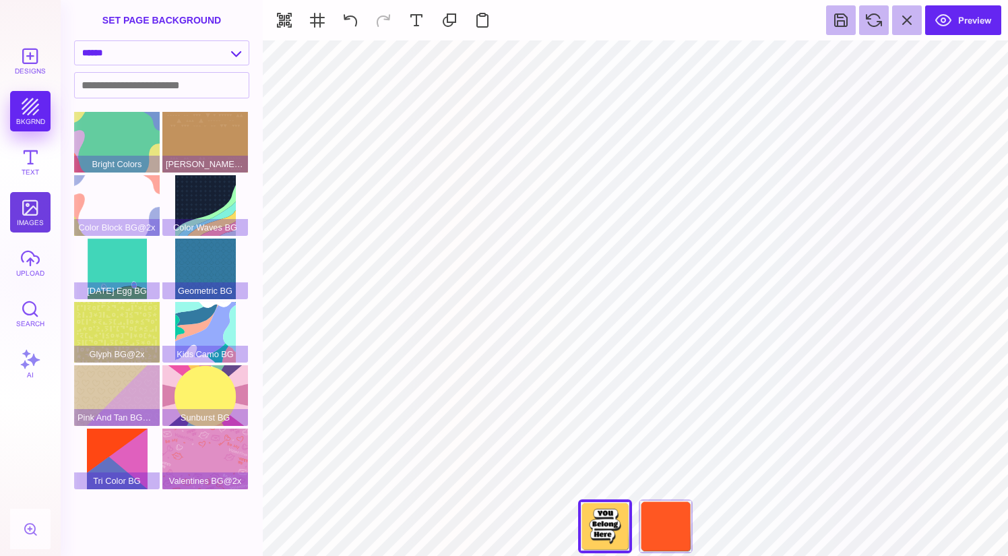
click at [20, 222] on button "images" at bounding box center [30, 212] width 40 height 40
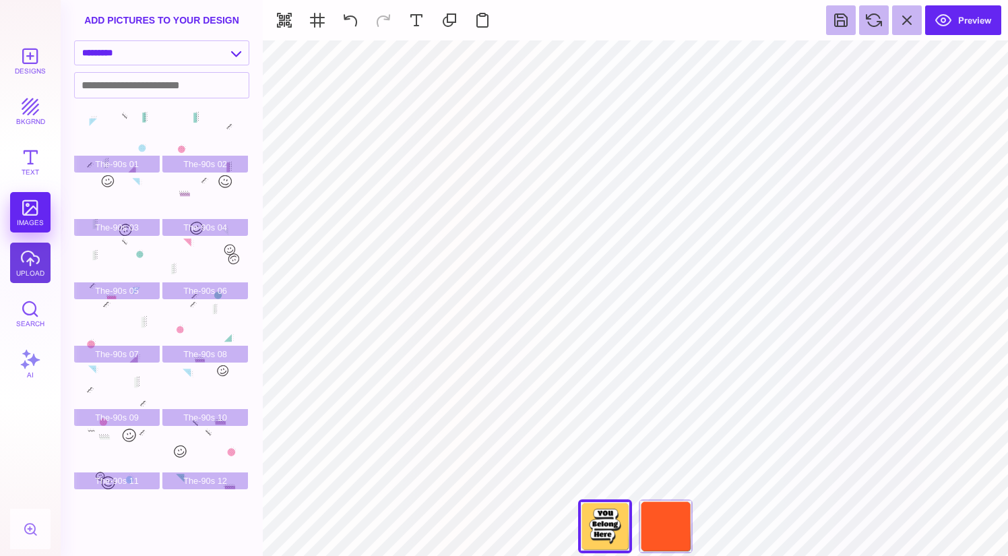
click at [31, 249] on button "upload" at bounding box center [30, 263] width 40 height 40
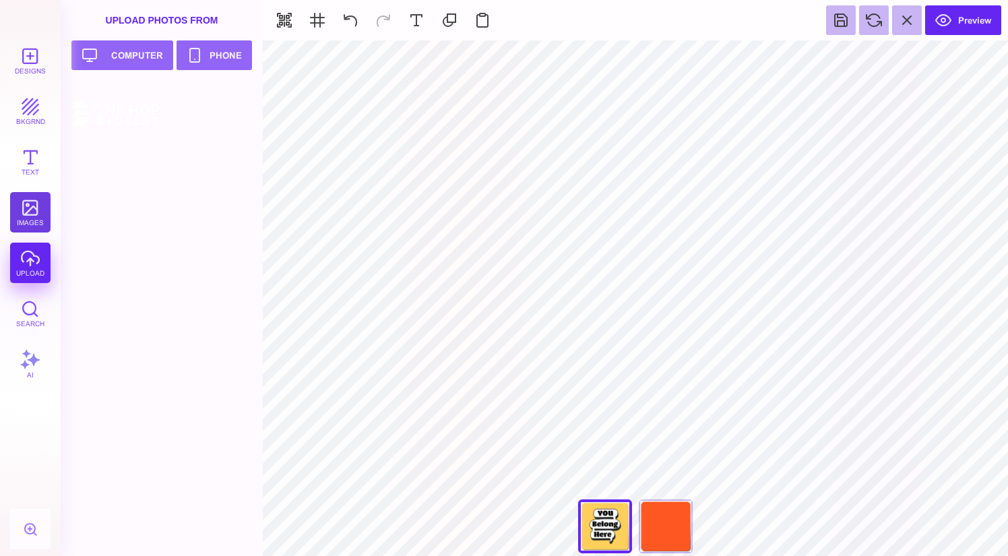
click at [33, 201] on button "images" at bounding box center [30, 212] width 40 height 40
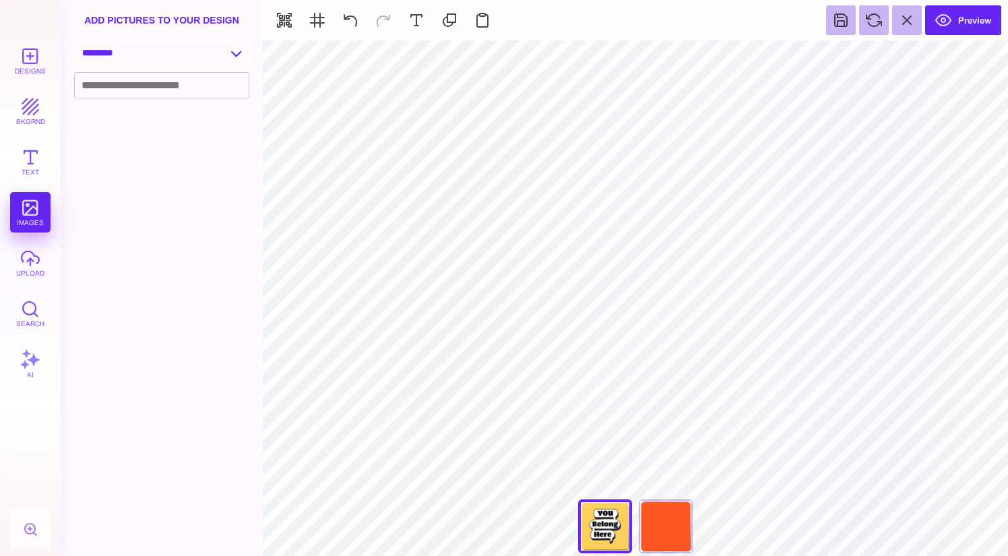
select select "**********"
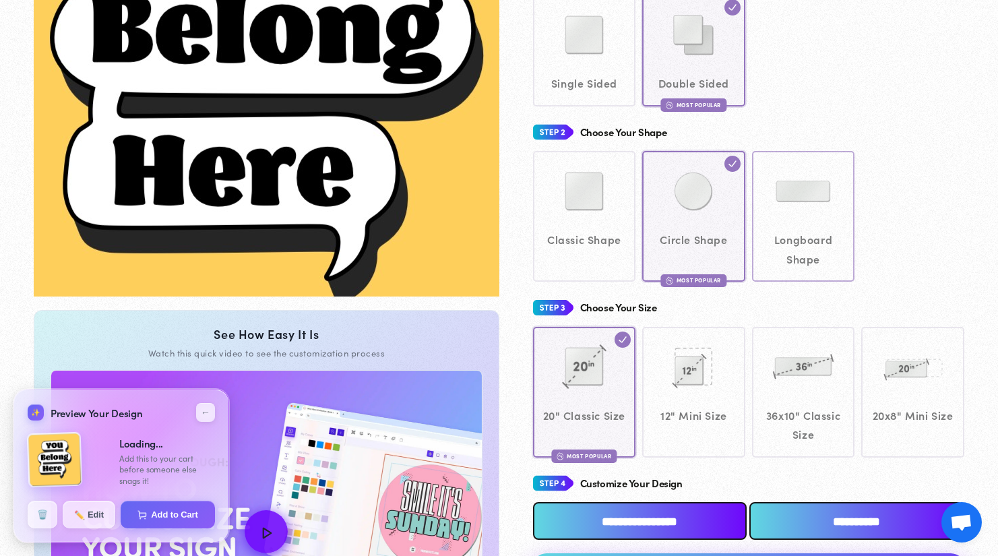
scroll to position [532, 0]
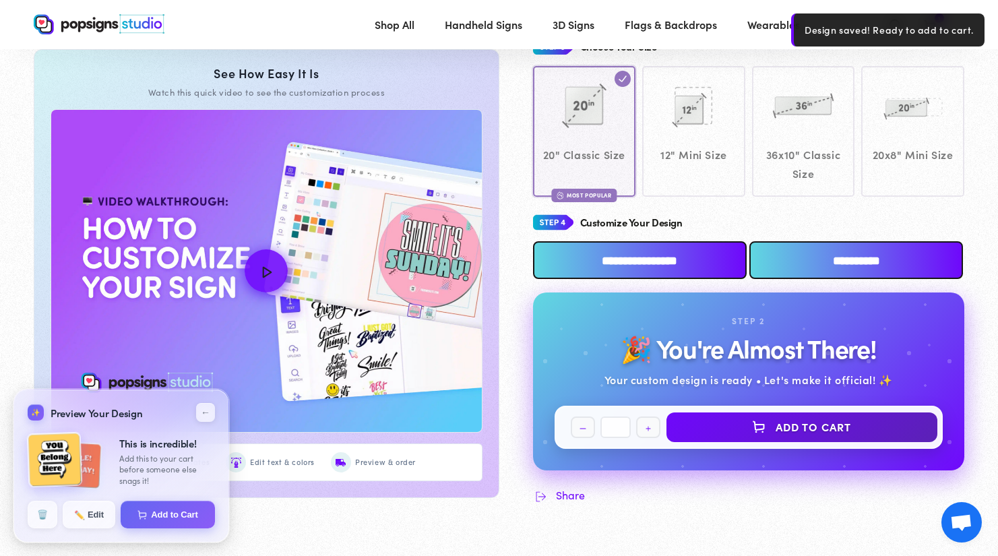
click at [687, 261] on input "**********" at bounding box center [640, 260] width 214 height 38
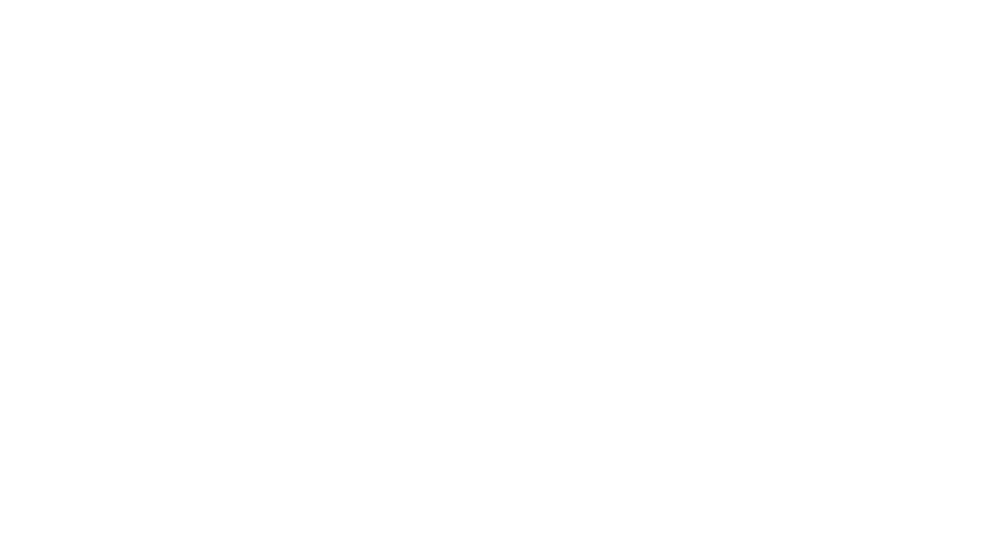
scroll to position [0, 0]
type textarea "An ancient tree with a door leading to a magical world"
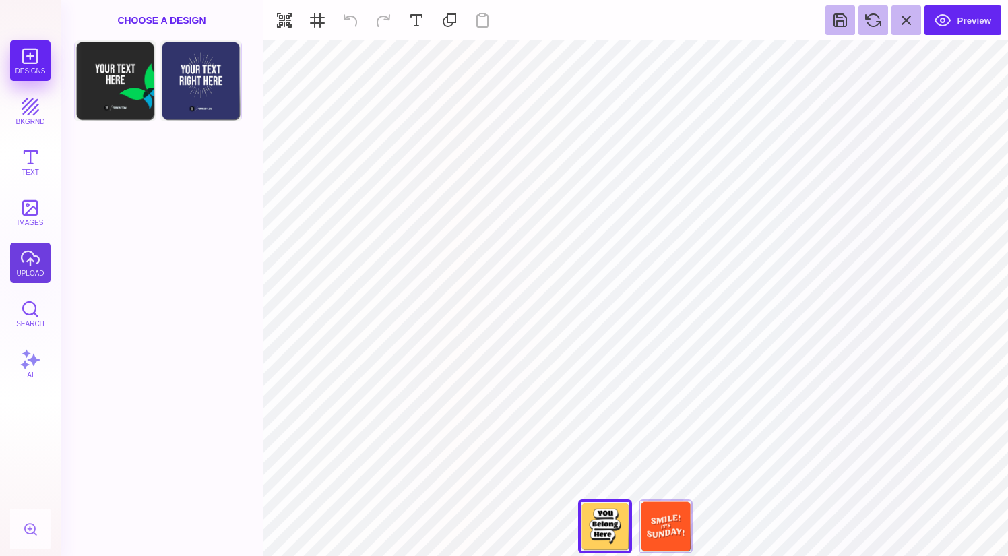
click at [31, 258] on button "upload" at bounding box center [30, 263] width 40 height 40
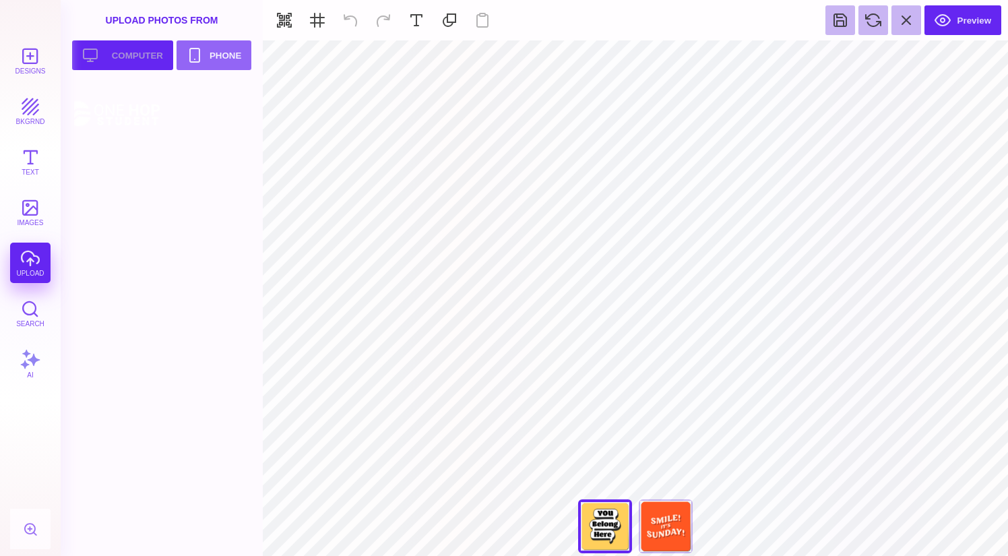
click at [144, 53] on button "Upload your artwork Computer" at bounding box center [122, 55] width 101 height 30
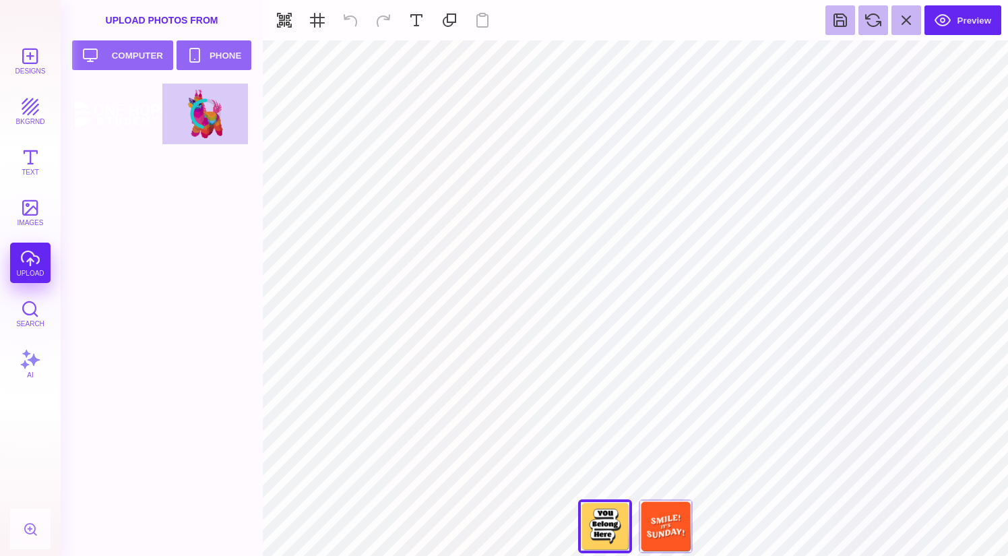
click at [673, 524] on div "Back" at bounding box center [666, 526] width 54 height 54
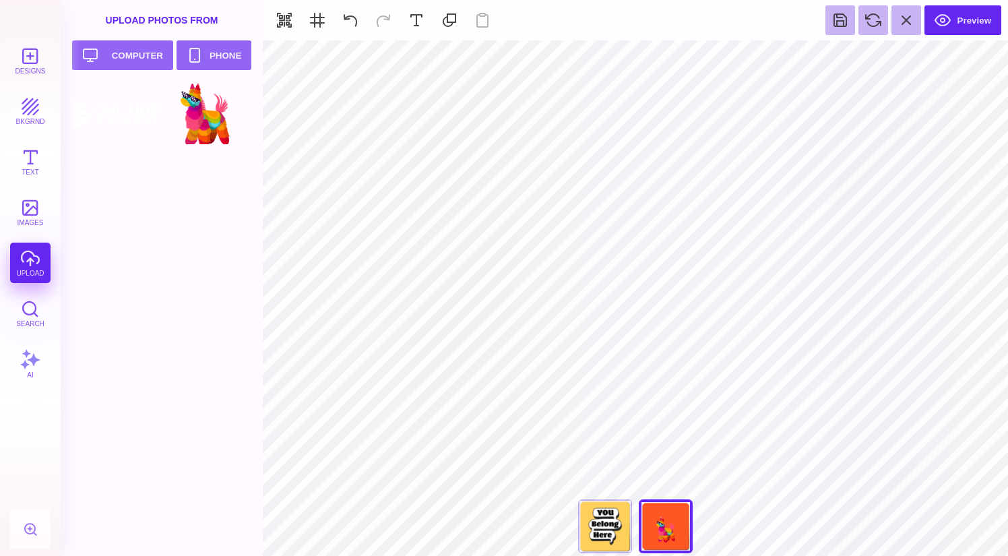
type input "#FF5722"
click at [590, 61] on button at bounding box center [591, 57] width 26 height 26
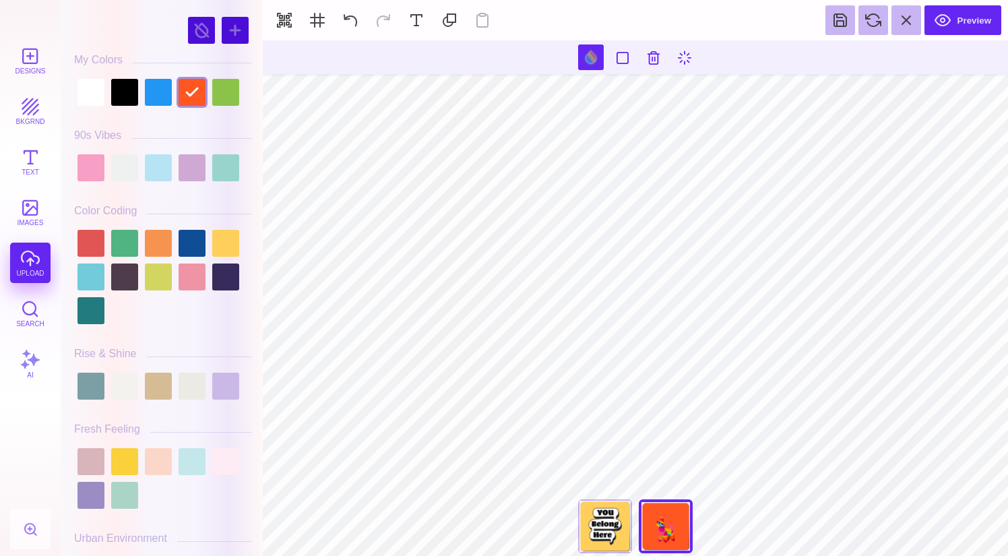
drag, startPoint x: 618, startPoint y: 55, endPoint x: 610, endPoint y: 71, distance: 18.1
click at [611, 71] on section at bounding box center [635, 57] width 745 height 34
click at [121, 247] on div at bounding box center [124, 243] width 27 height 27
click at [201, 247] on div at bounding box center [192, 243] width 27 height 27
type input "#000000"
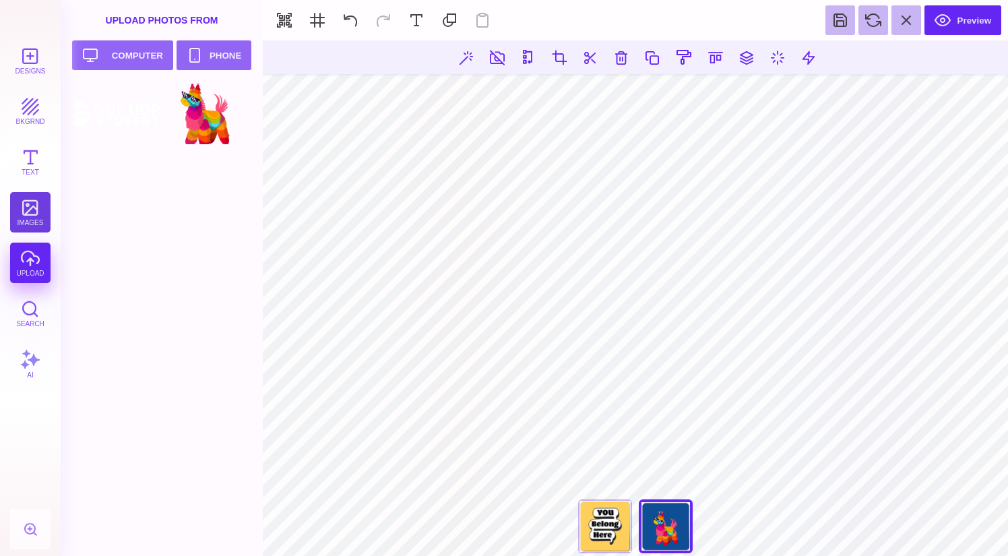
click at [39, 223] on button "images" at bounding box center [30, 212] width 40 height 40
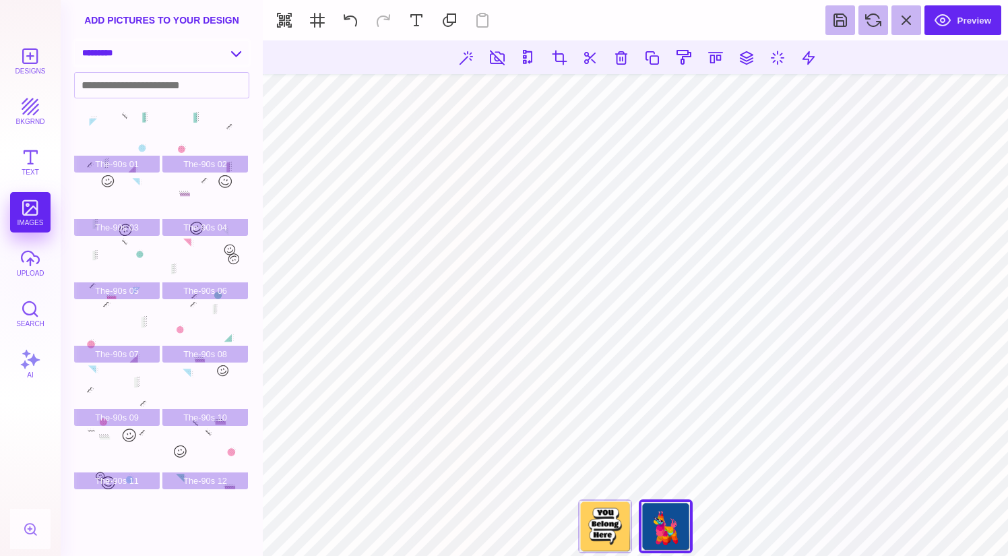
select select "**********"
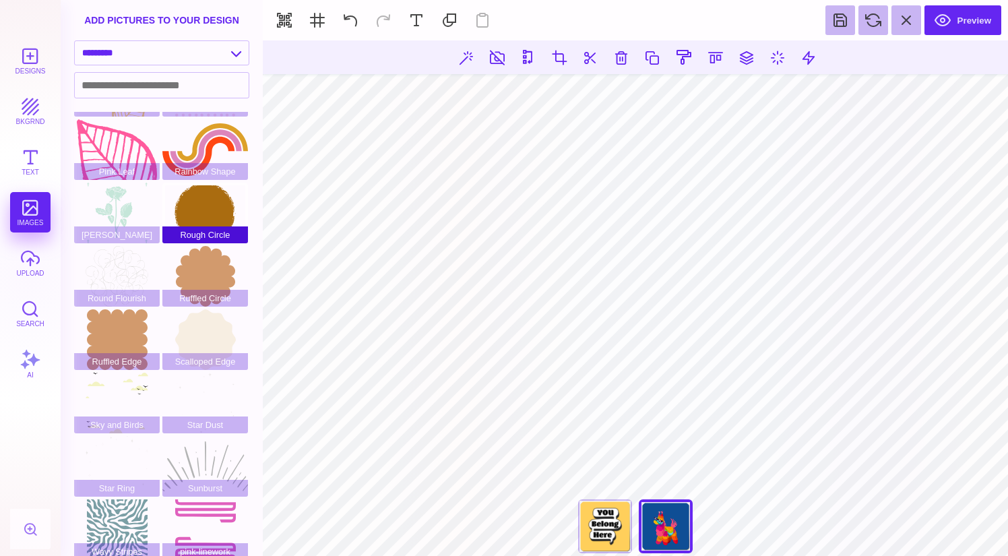
scroll to position [190, 0]
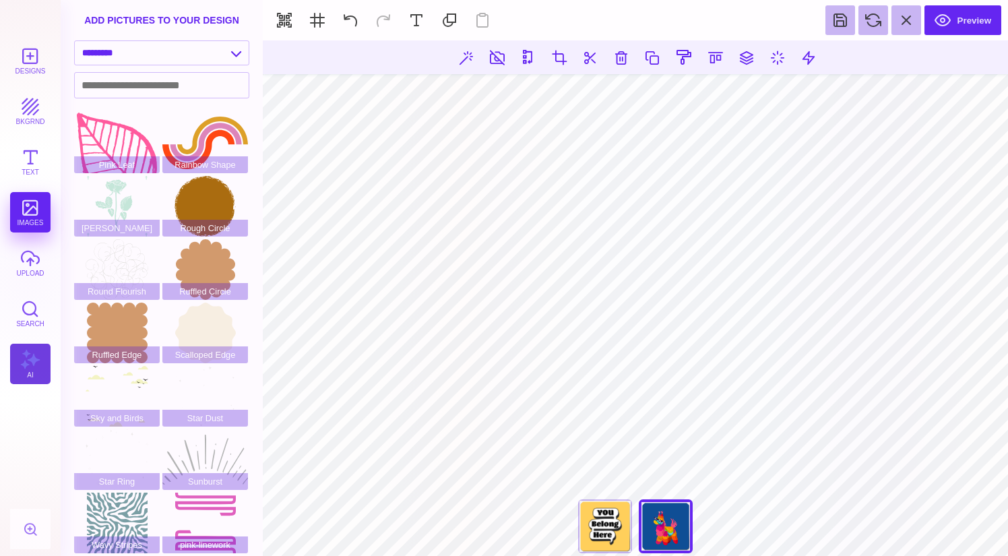
click at [42, 377] on button "AI" at bounding box center [30, 364] width 40 height 40
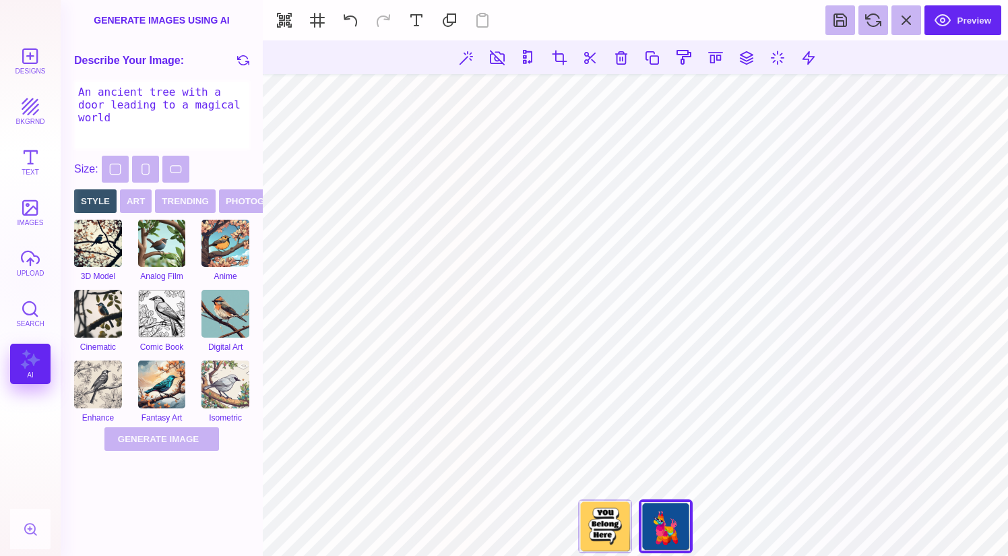
click at [135, 119] on textarea "An ancient tree with a door leading to a magical world" at bounding box center [161, 115] width 175 height 67
type textarea "t"
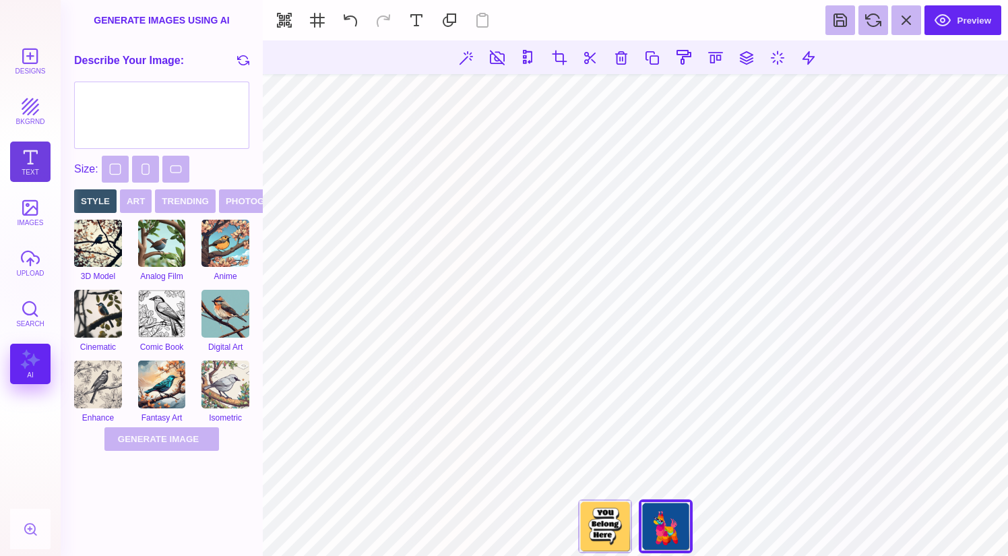
click at [24, 166] on button "Text" at bounding box center [30, 161] width 40 height 40
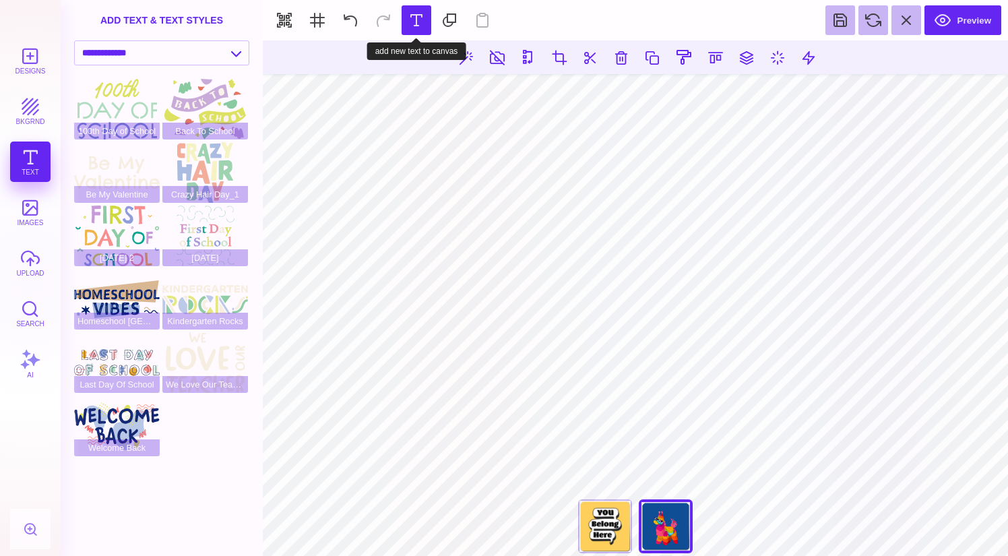
click at [414, 21] on button at bounding box center [417, 20] width 30 height 30
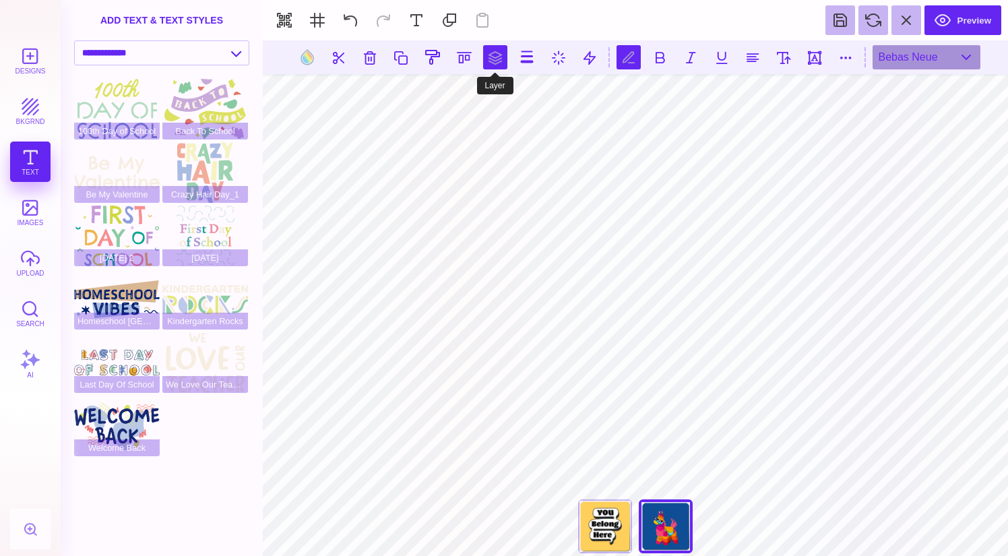
type textarea "*****"
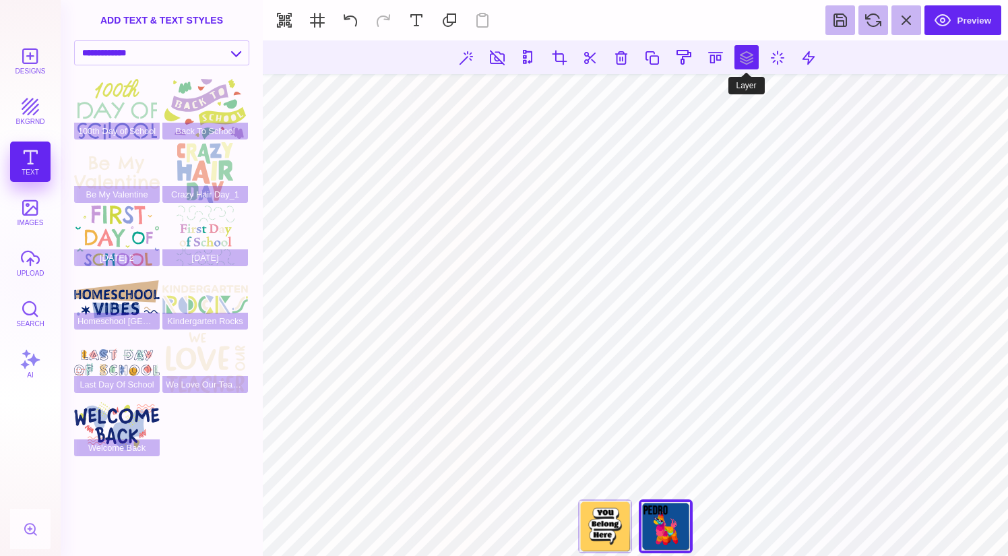
click at [741, 52] on button at bounding box center [746, 57] width 24 height 24
click at [786, 90] on button at bounding box center [791, 96] width 27 height 27
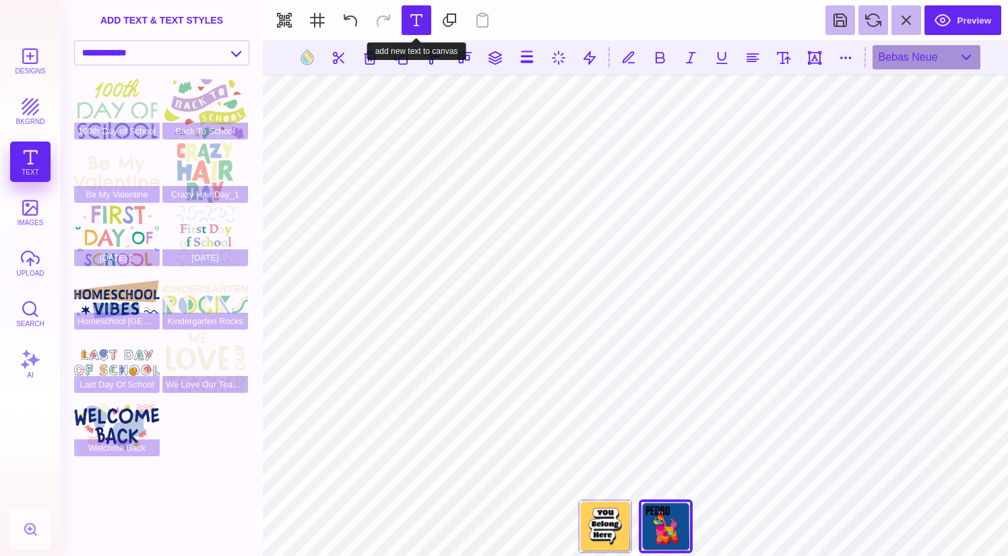
click at [414, 26] on button at bounding box center [417, 20] width 30 height 30
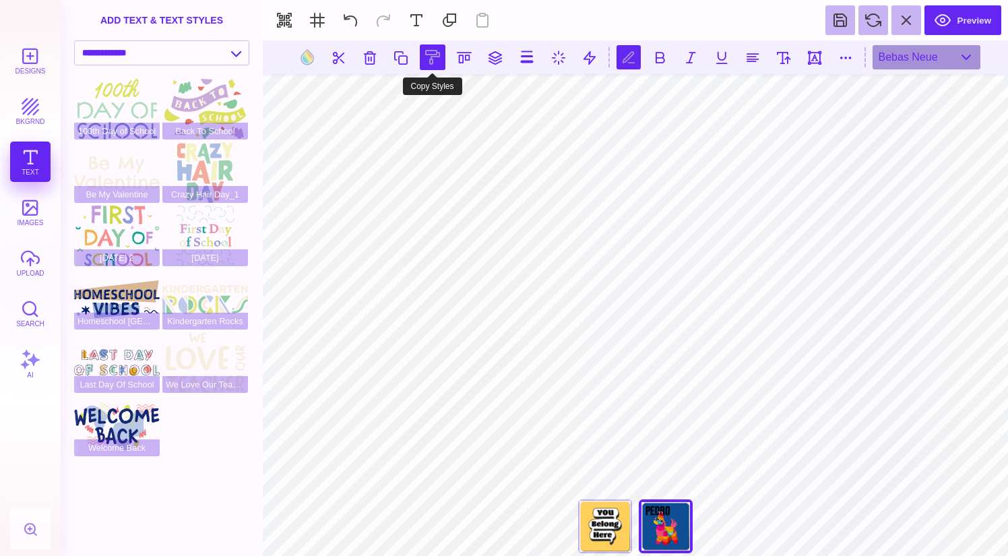
scroll to position [0, 1]
type textarea "********"
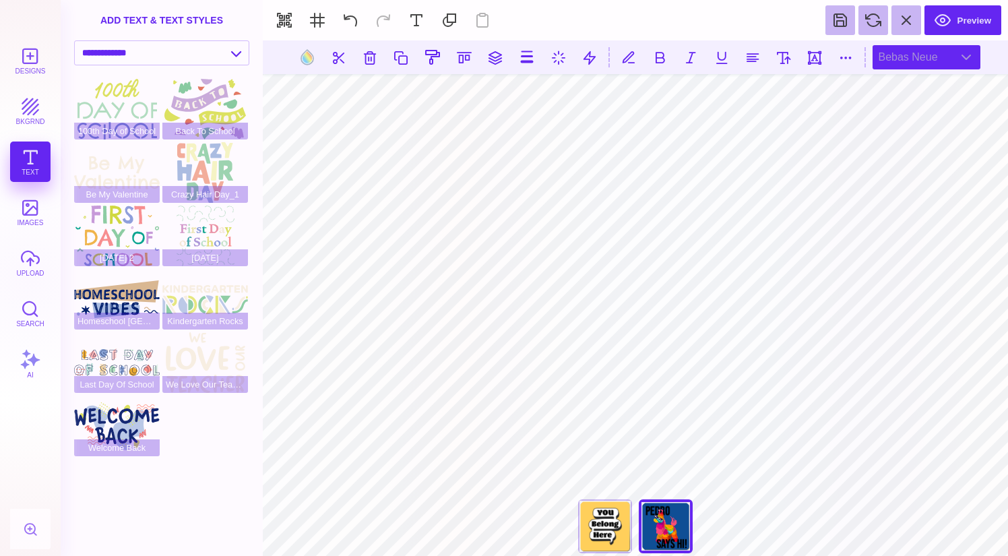
click at [895, 55] on div "Bebas Neue" at bounding box center [926, 57] width 108 height 24
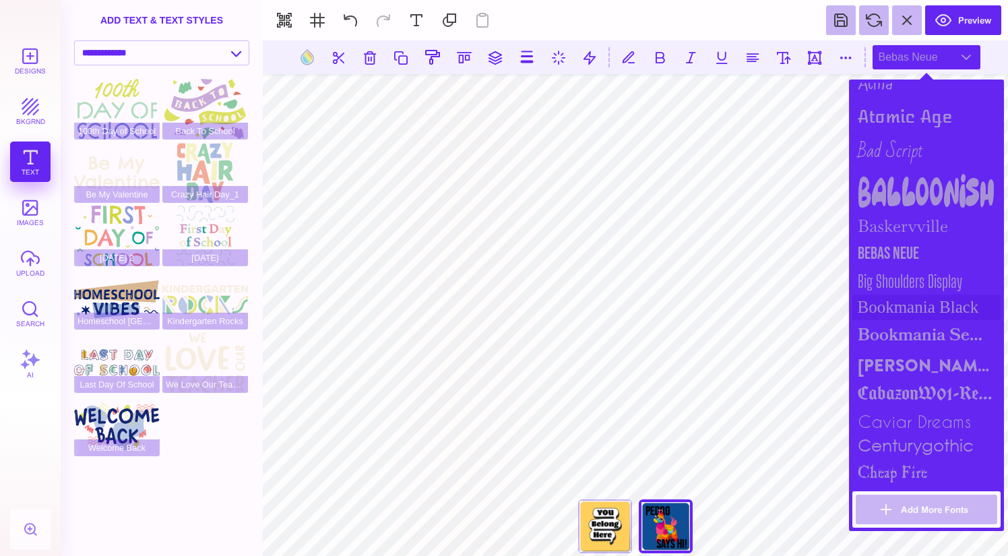
scroll to position [393, 0]
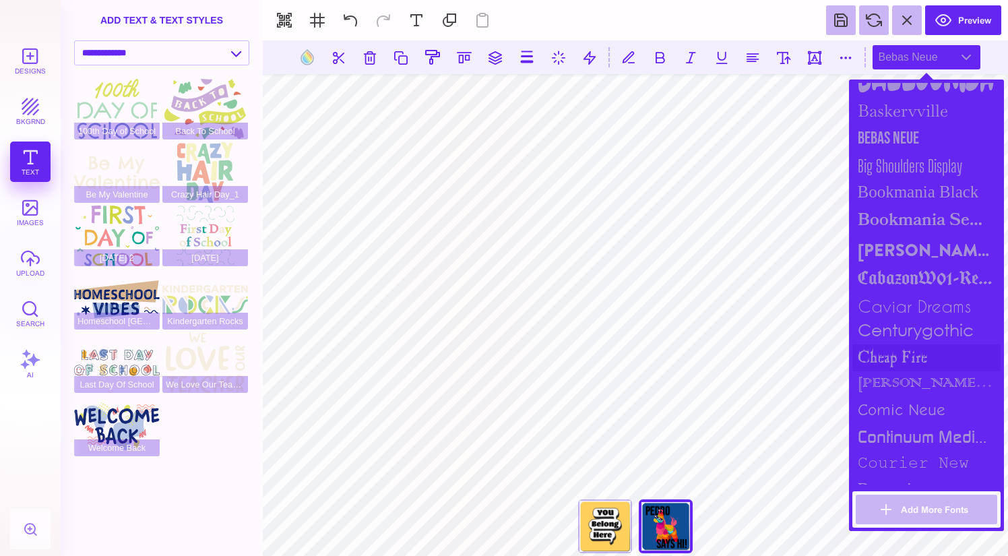
click at [957, 353] on div "cheap fire" at bounding box center [926, 357] width 148 height 27
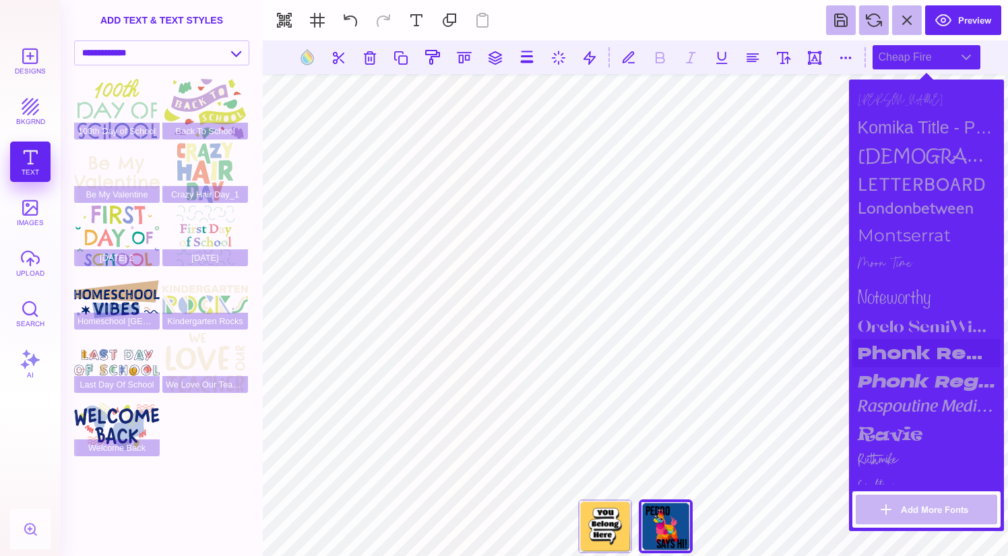
scroll to position [1151, 0]
click at [955, 426] on div "ravie" at bounding box center [926, 432] width 148 height 29
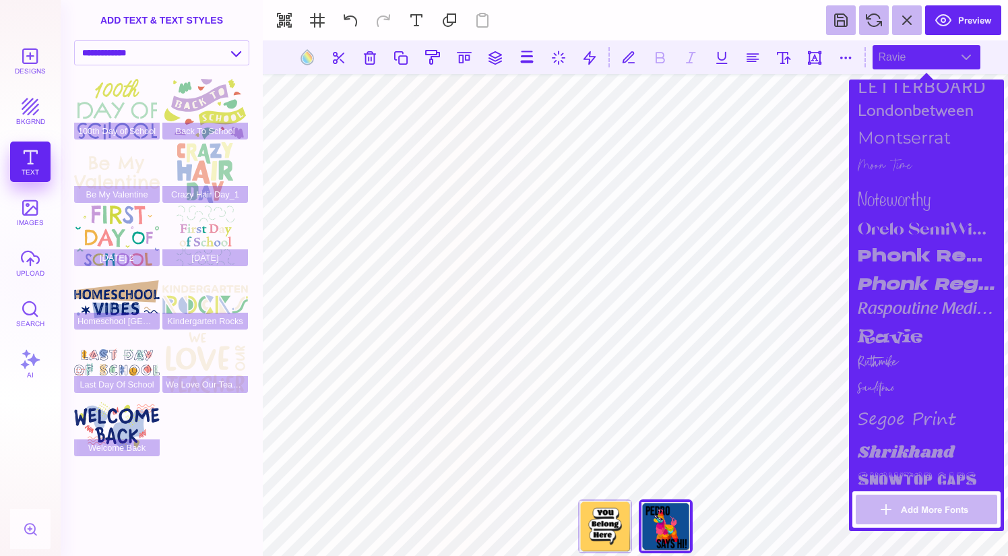
scroll to position [1348, 0]
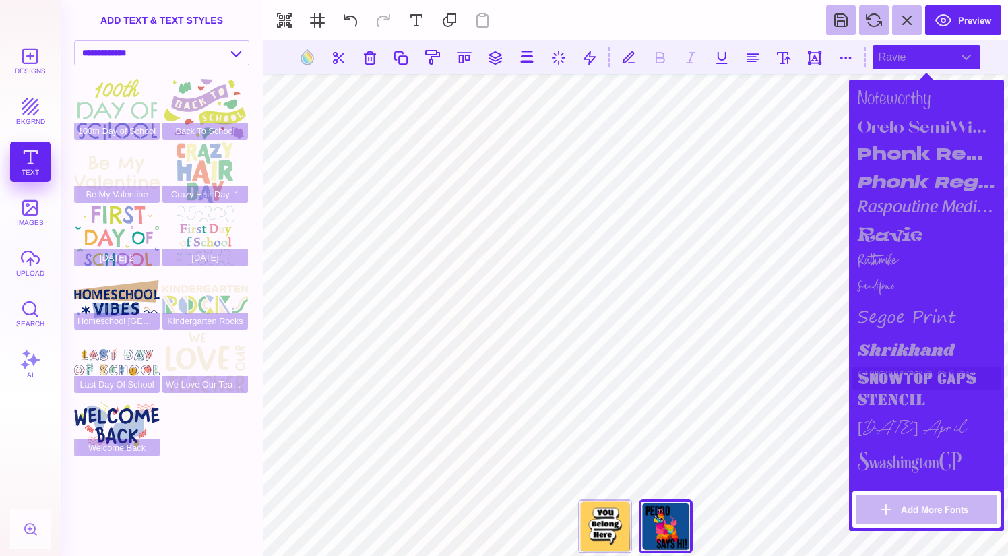
click at [943, 376] on div "snowtop caps" at bounding box center [926, 377] width 148 height 23
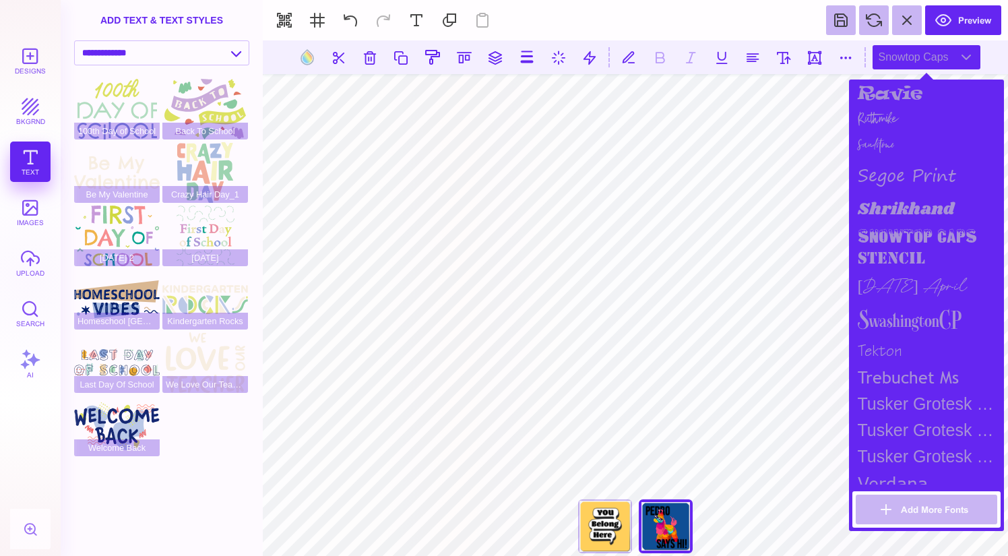
scroll to position [1469, 0]
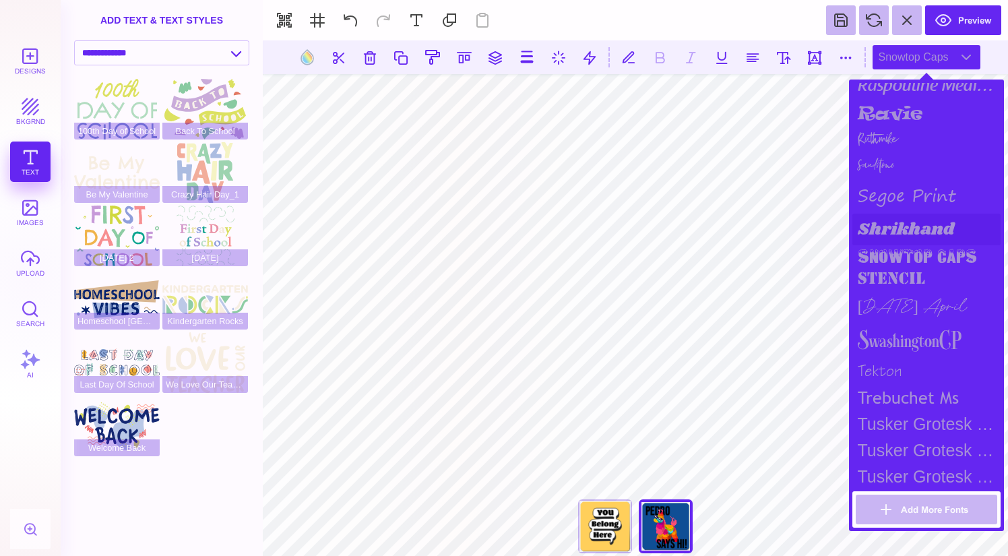
click at [904, 226] on div "Shrikhand" at bounding box center [926, 230] width 148 height 32
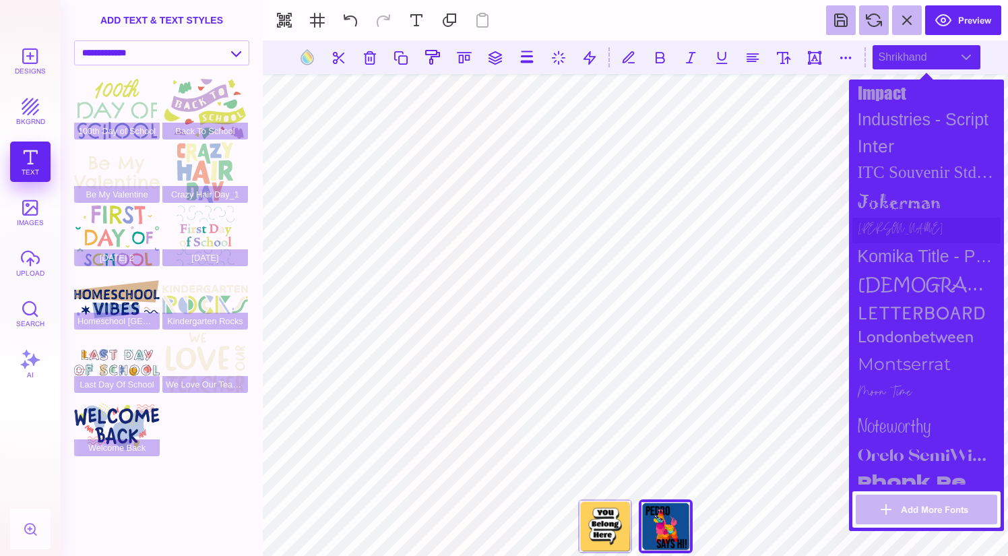
scroll to position [1001, 0]
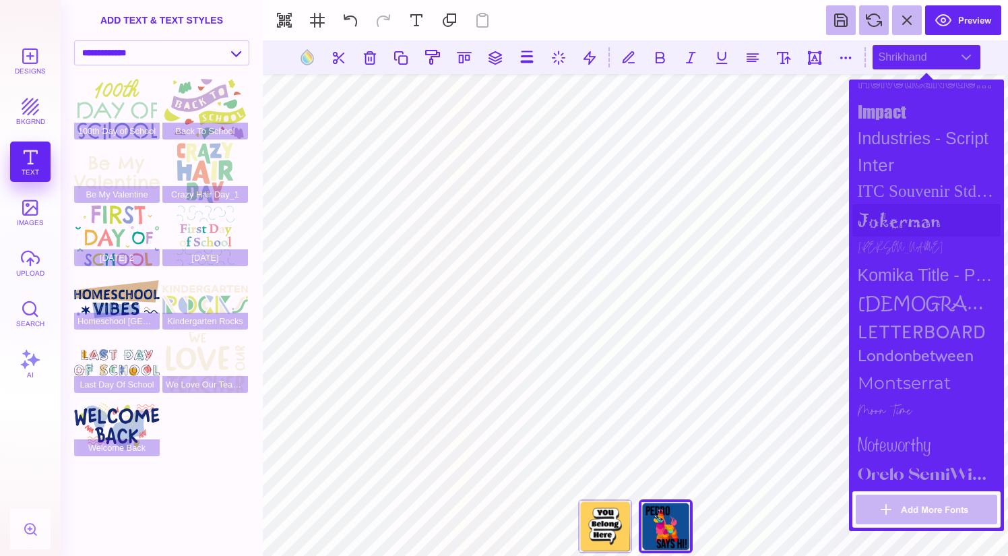
click at [926, 222] on div "jokerman" at bounding box center [926, 220] width 148 height 32
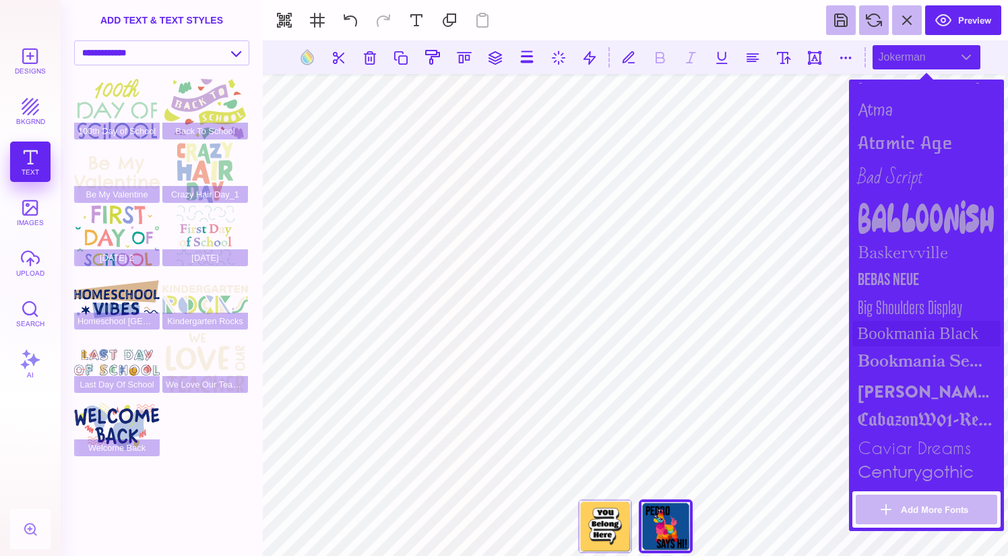
scroll to position [134, 0]
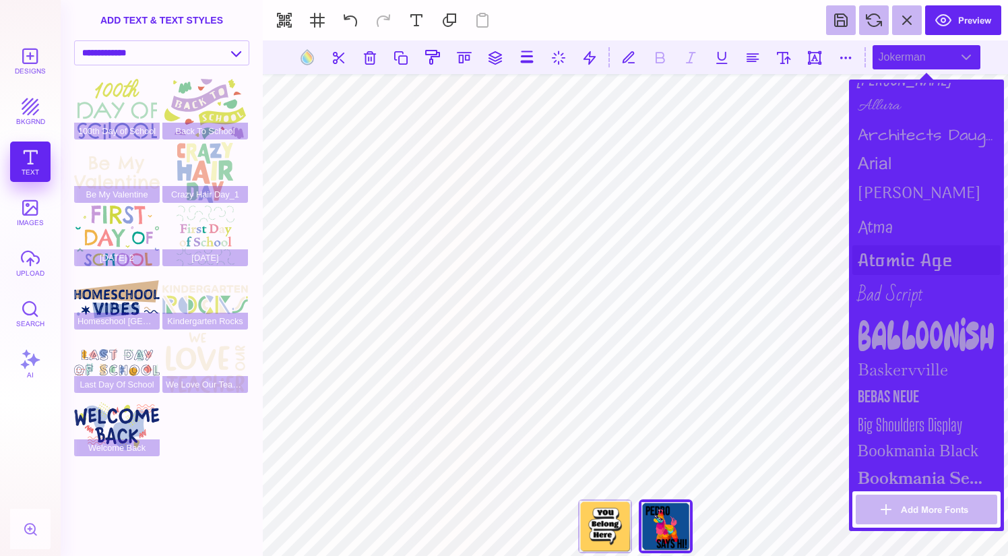
click at [924, 258] on div "Atomic Age" at bounding box center [926, 260] width 148 height 30
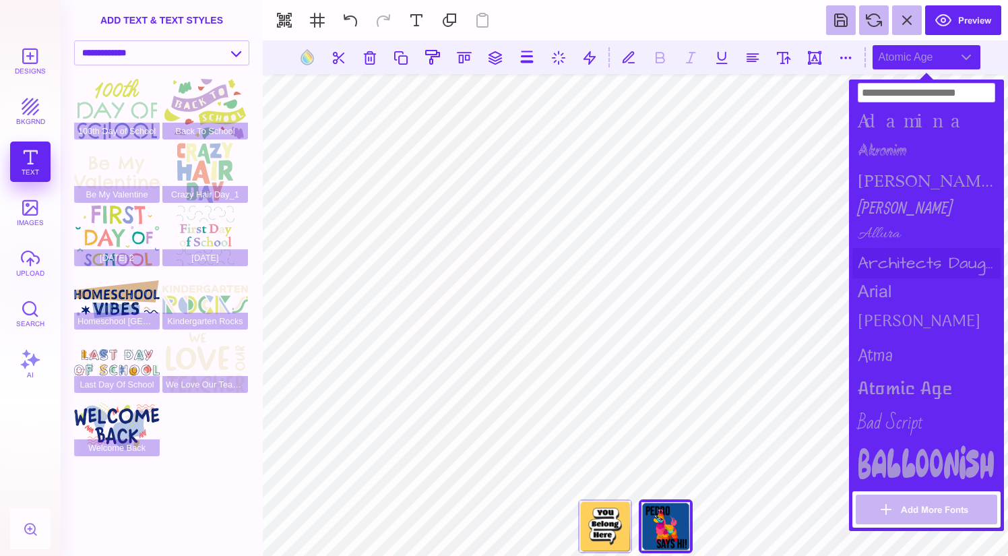
scroll to position [0, 0]
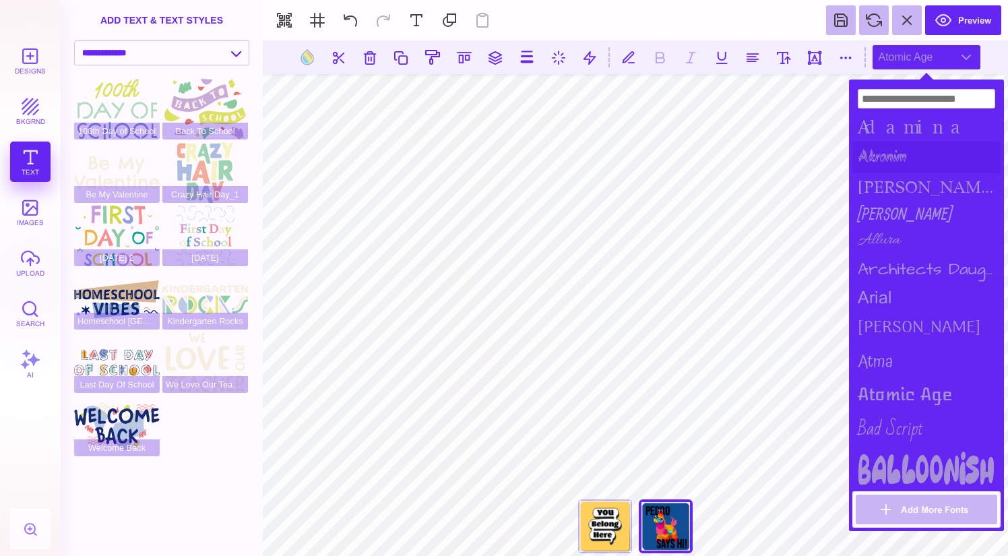
click at [928, 152] on div "Akronim" at bounding box center [926, 157] width 148 height 32
click at [920, 178] on div "[PERSON_NAME]" at bounding box center [926, 186] width 148 height 27
click at [916, 203] on div "[PERSON_NAME]" at bounding box center [926, 213] width 148 height 26
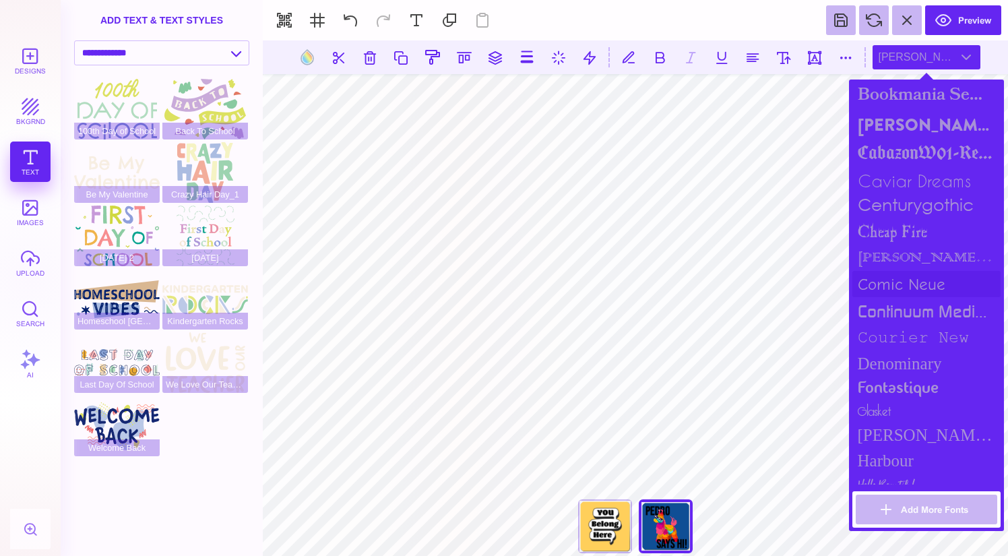
scroll to position [571, 0]
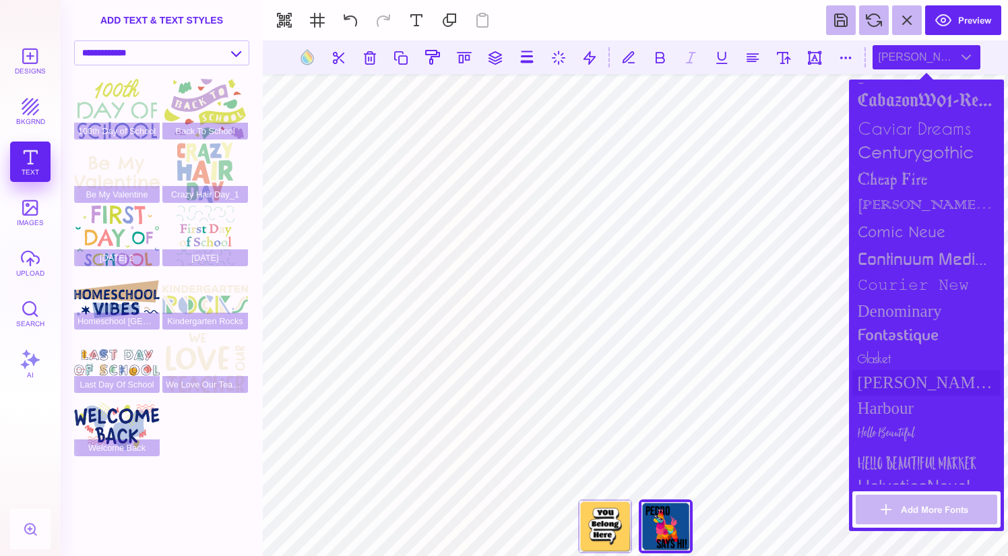
click at [918, 376] on div "[PERSON_NAME] Sans Condensed" at bounding box center [926, 383] width 148 height 26
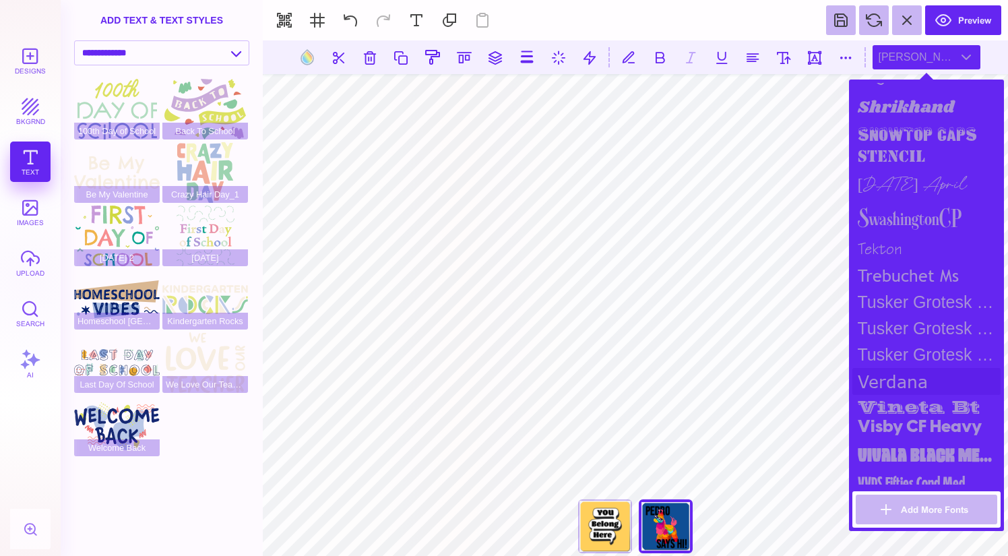
scroll to position [1589, 0]
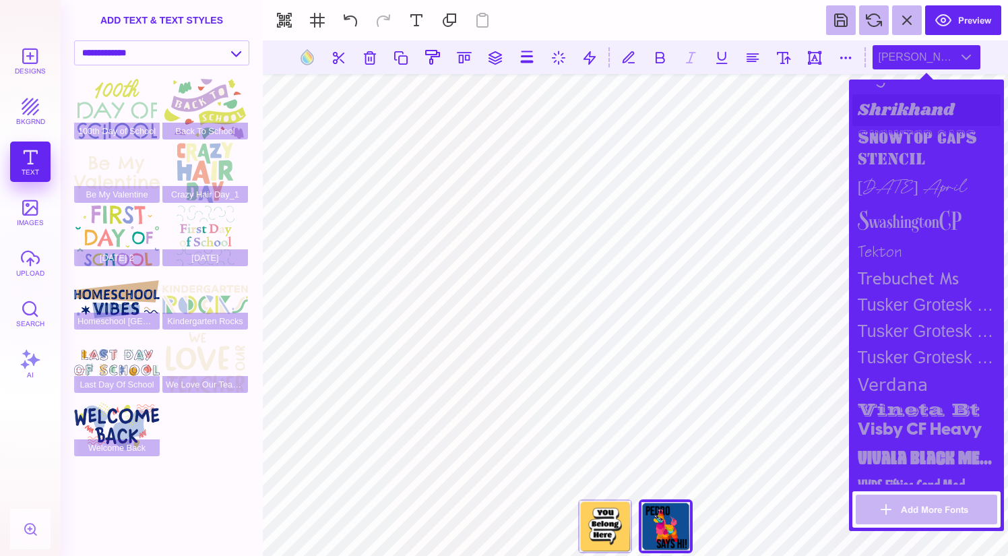
click at [929, 107] on div "Shrikhand" at bounding box center [926, 110] width 148 height 32
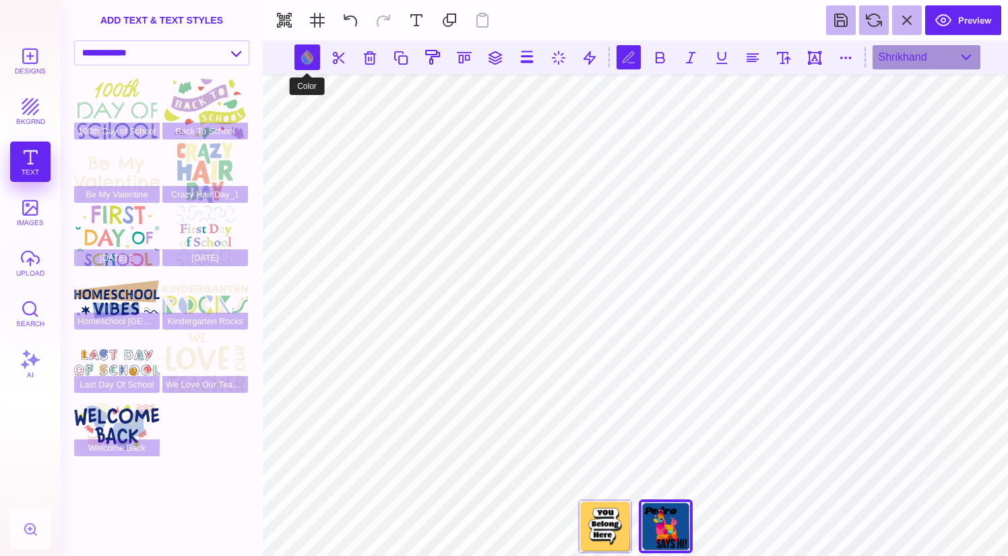
click at [302, 57] on button at bounding box center [307, 57] width 26 height 26
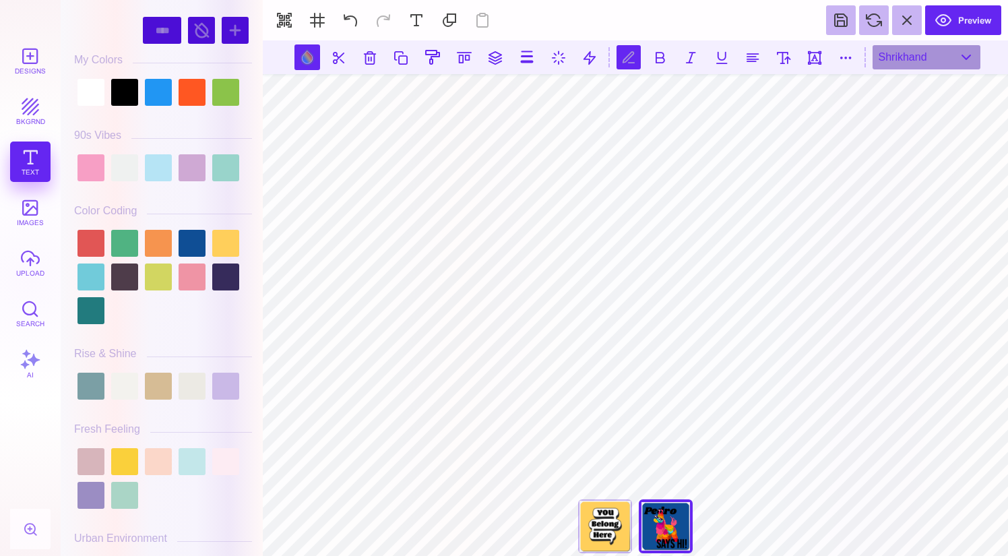
click at [177, 88] on div at bounding box center [163, 92] width 178 height 34
click at [179, 88] on div at bounding box center [192, 92] width 27 height 27
click at [92, 164] on div at bounding box center [90, 167] width 27 height 27
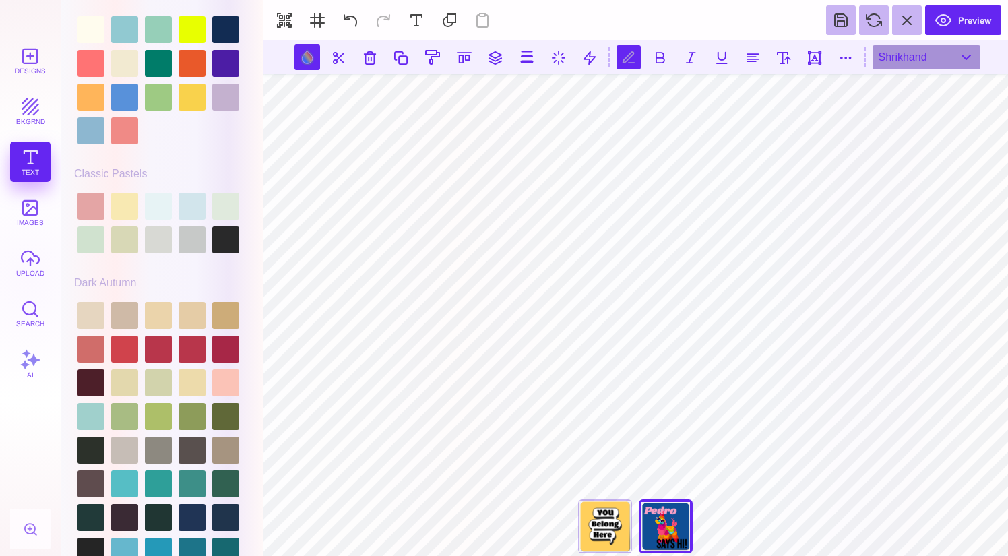
scroll to position [775, 0]
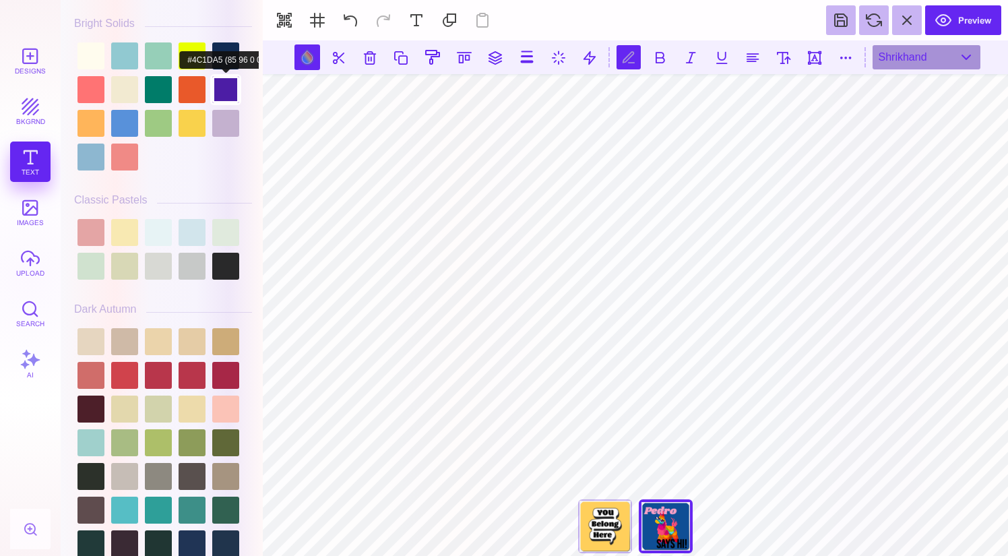
click at [226, 78] on div at bounding box center [225, 89] width 27 height 27
click at [200, 85] on div at bounding box center [192, 89] width 27 height 27
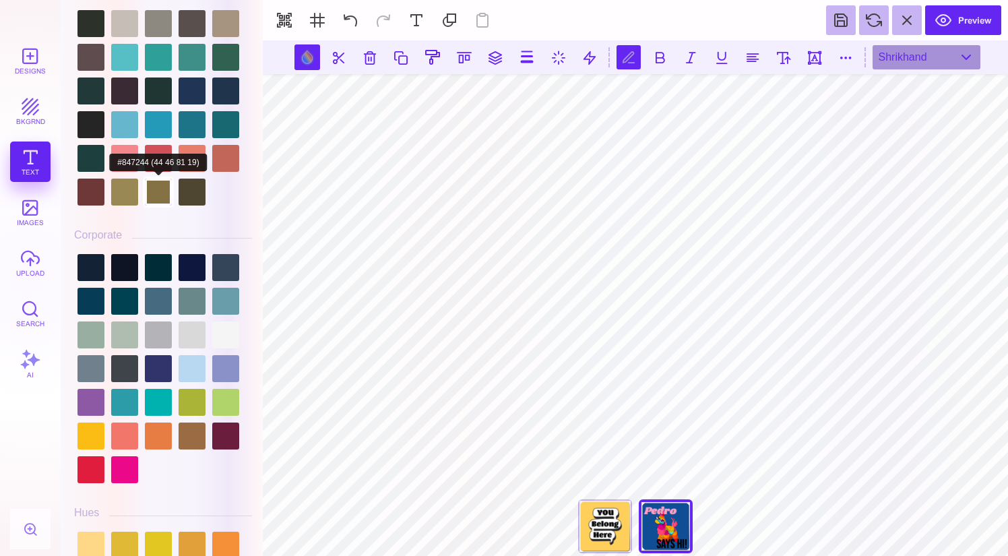
scroll to position [1335, 0]
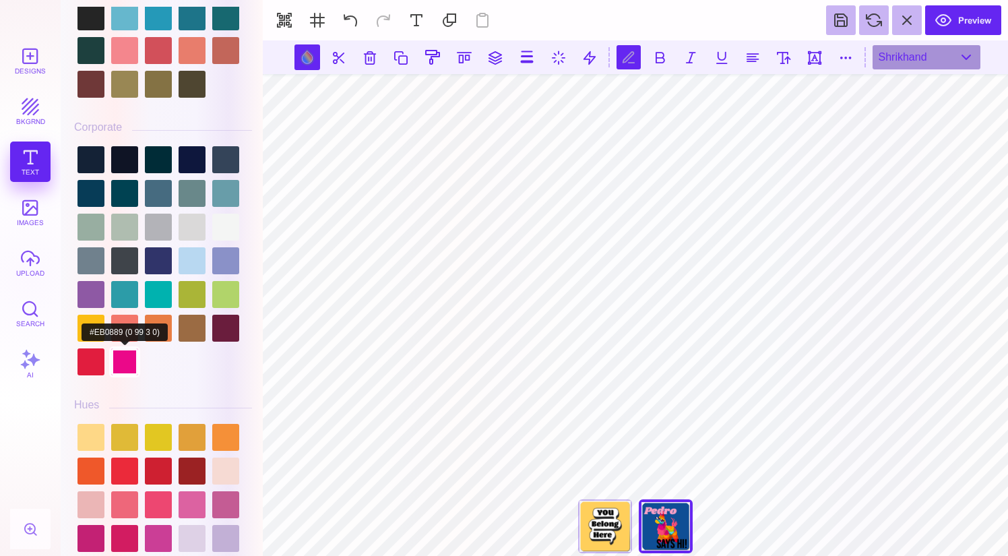
click at [124, 366] on div at bounding box center [124, 361] width 27 height 27
type input "#EB0889"
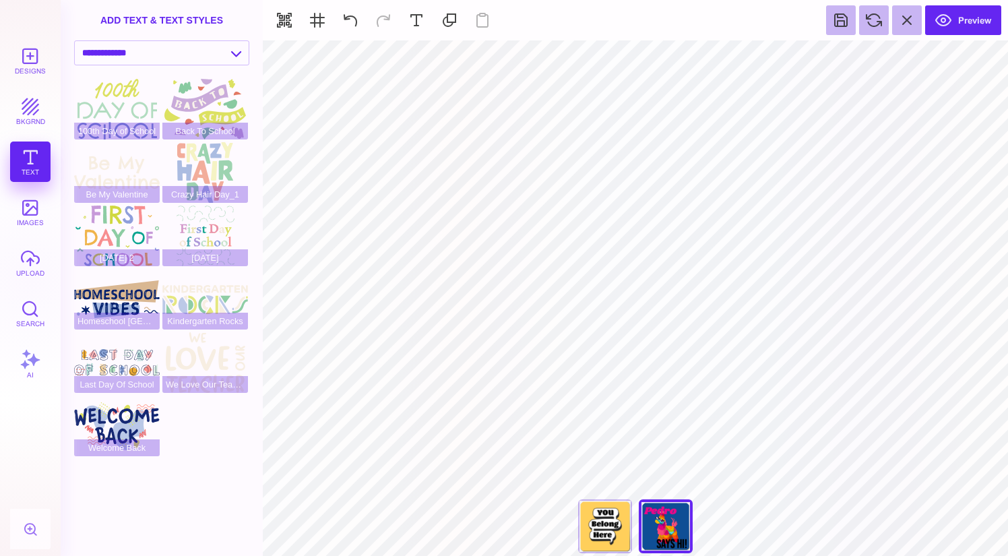
type input "#000000"
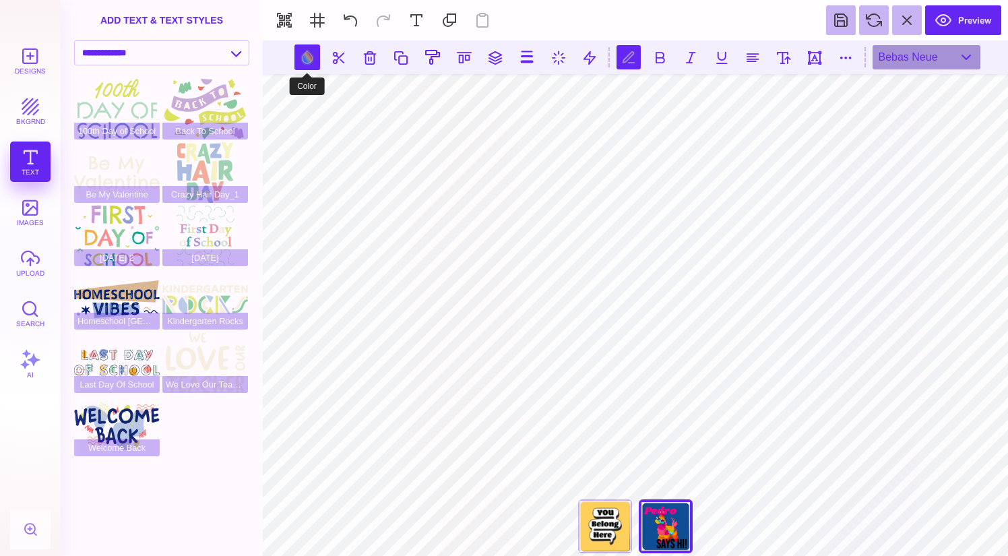
click at [309, 59] on button at bounding box center [307, 57] width 26 height 26
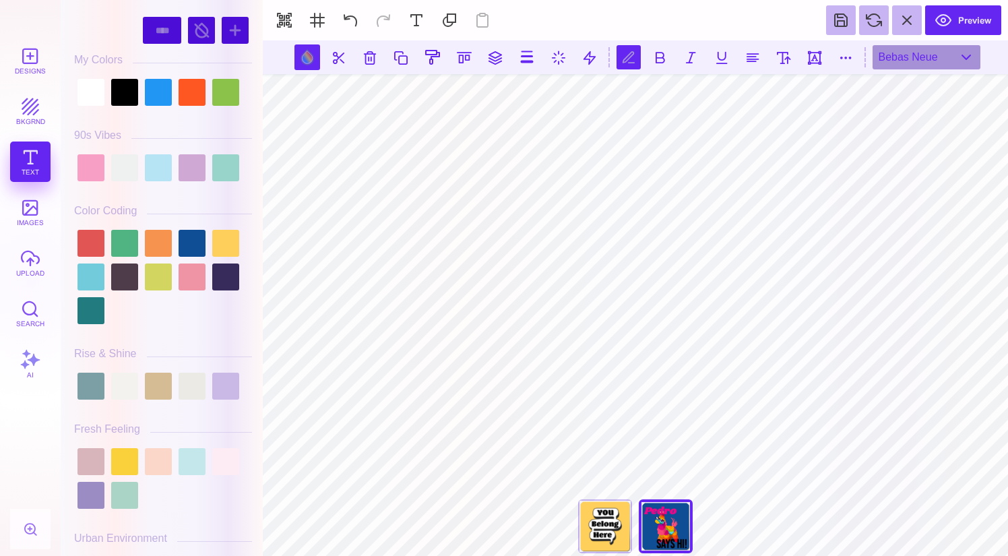
scroll to position [0, 1]
click at [226, 93] on div at bounding box center [225, 92] width 27 height 27
type input "#8BC34A"
click at [253, 195] on div "#8BC34A **** **** **** **** **** **** ****** ***** **** ******" at bounding box center [162, 281] width 191 height 549
click at [589, 538] on div "Front" at bounding box center [605, 526] width 54 height 54
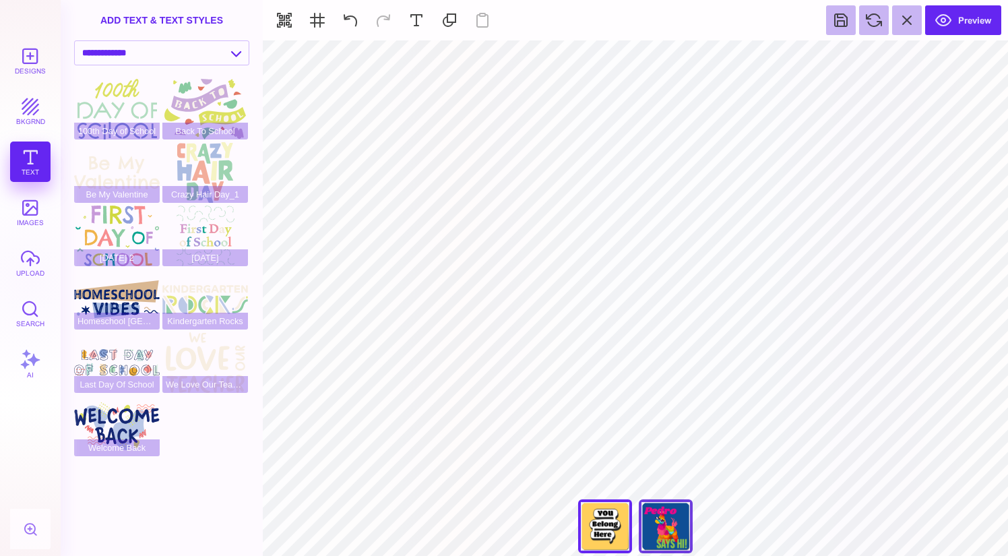
click at [662, 512] on div "Back" at bounding box center [666, 526] width 54 height 54
type input "#EB0889"
select select "**********"
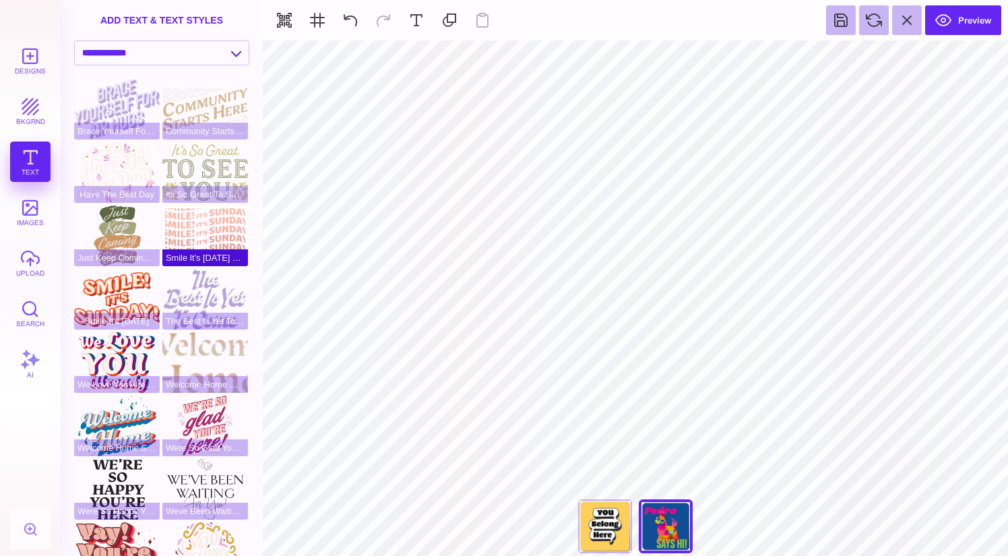
click at [199, 224] on div "Smile It's Sunday BG" at bounding box center [205, 235] width 86 height 61
click at [228, 226] on div "Smile It's Sunday BG" at bounding box center [205, 235] width 86 height 61
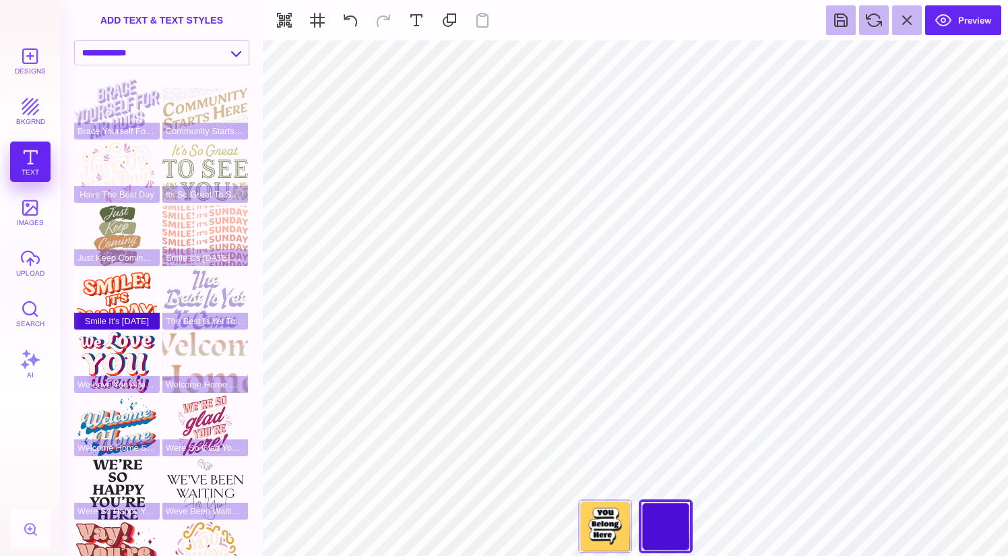
click at [111, 304] on div "Smile It's Sunday" at bounding box center [117, 299] width 86 height 61
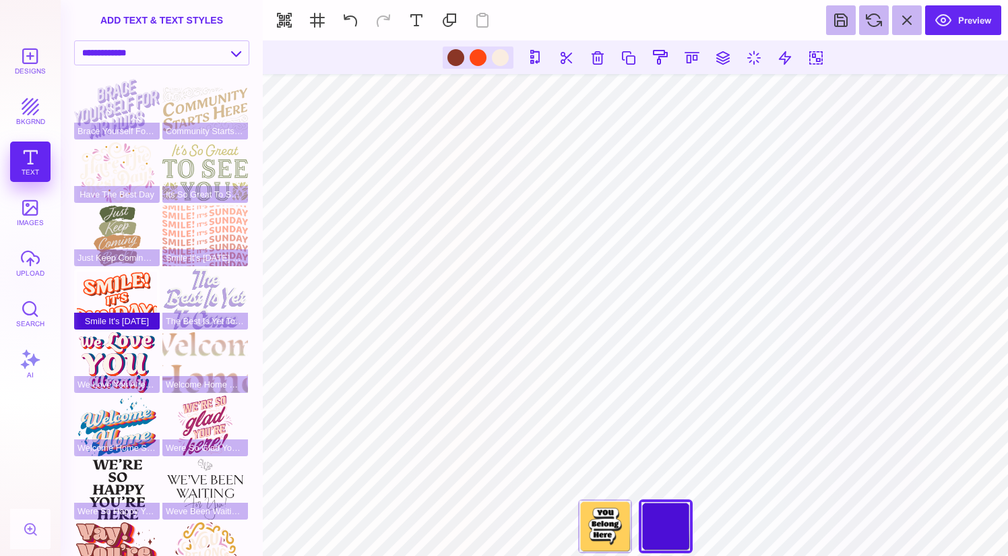
scroll to position [110, 0]
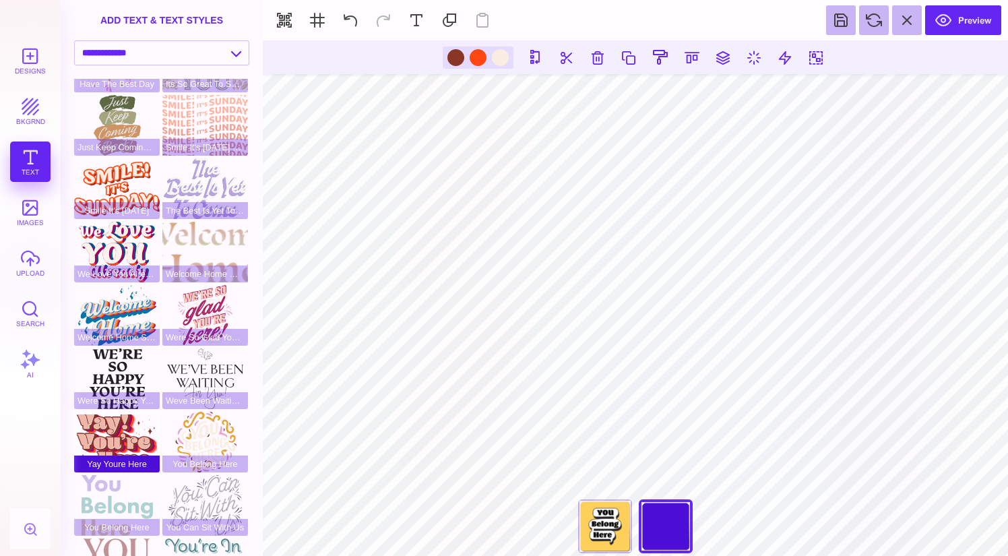
click at [147, 435] on div "Yay Youre Here" at bounding box center [117, 442] width 86 height 61
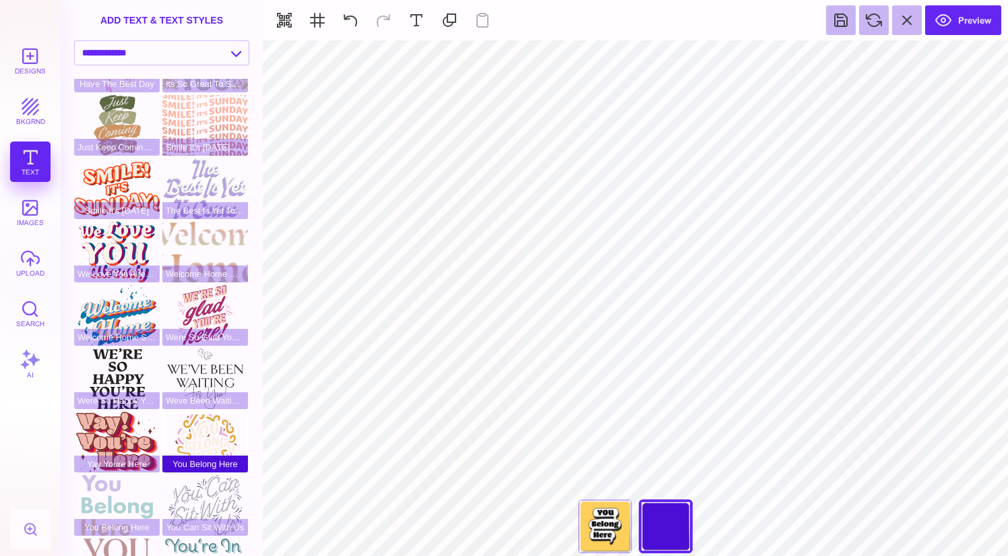
type input "#E8A7CD"
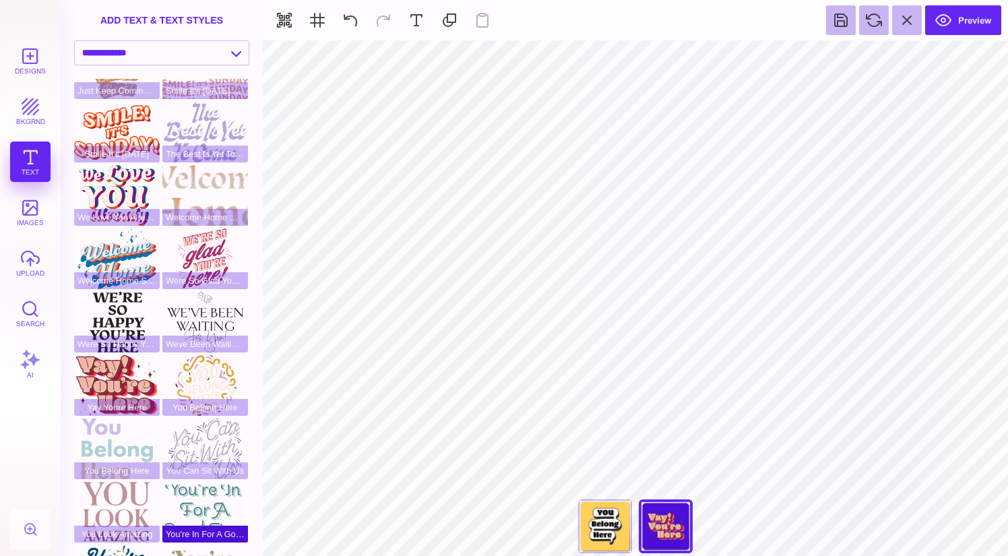
scroll to position [0, 0]
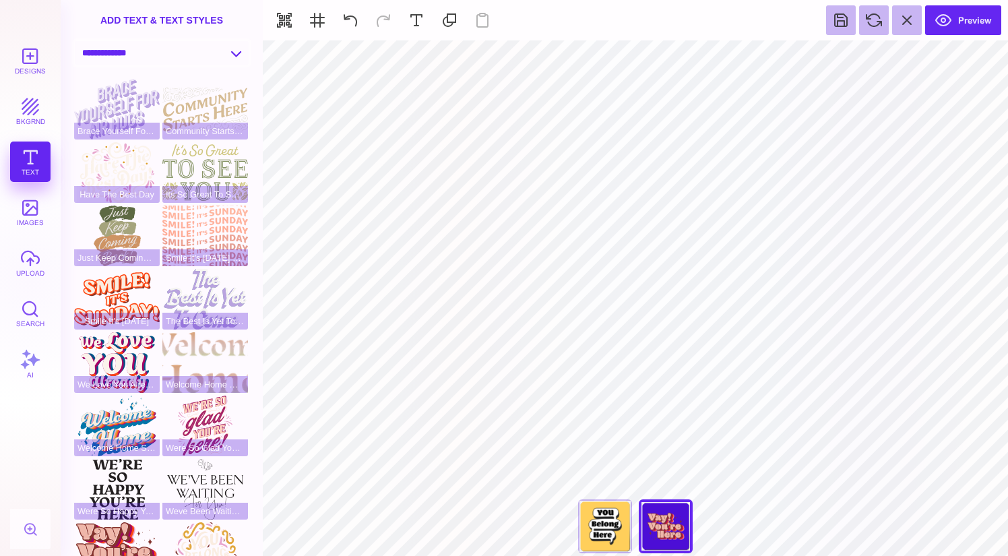
select select "**********"
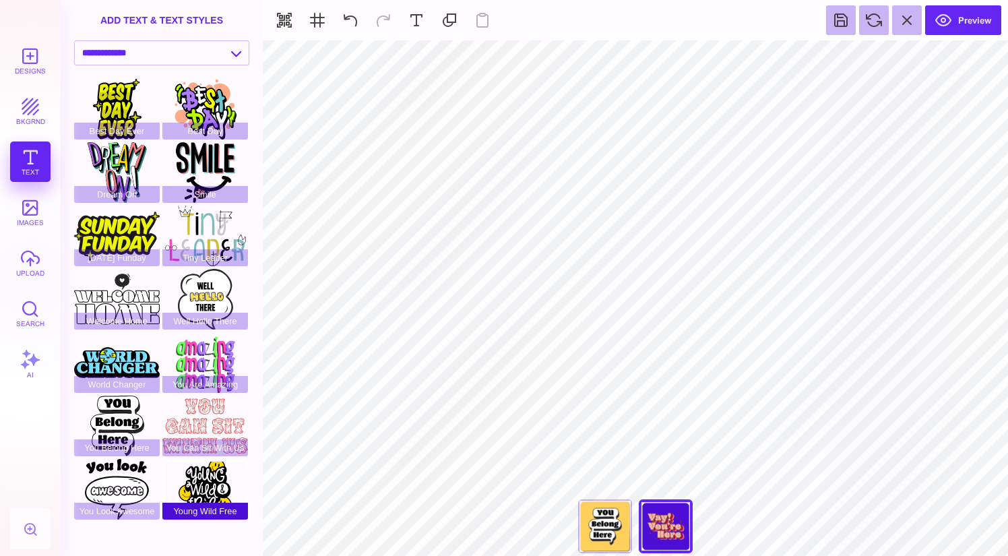
click at [208, 471] on div "Young Wild Free" at bounding box center [205, 489] width 86 height 61
click at [121, 473] on div "You Look Awesome" at bounding box center [117, 489] width 86 height 61
type input "#FFFFFF"
select select "**********"
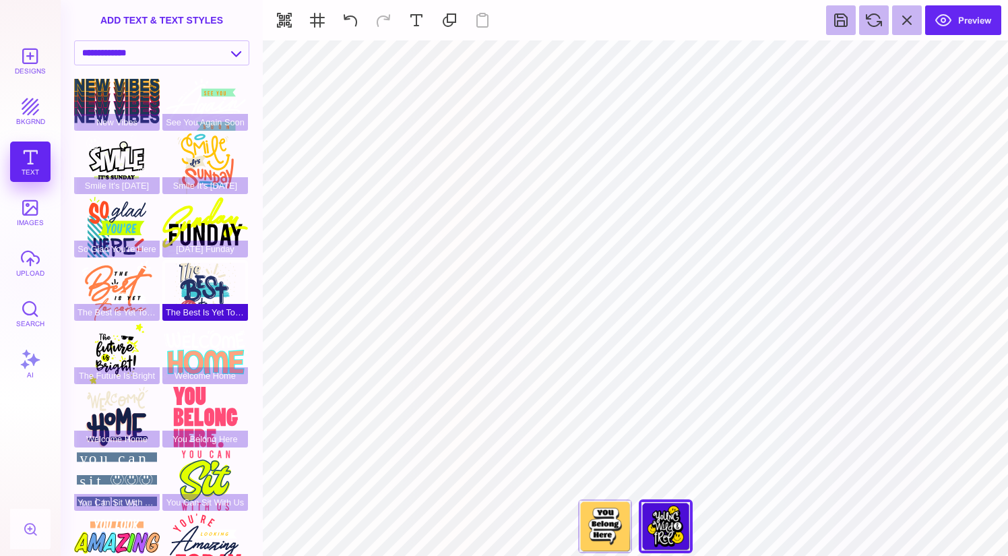
scroll to position [220, 0]
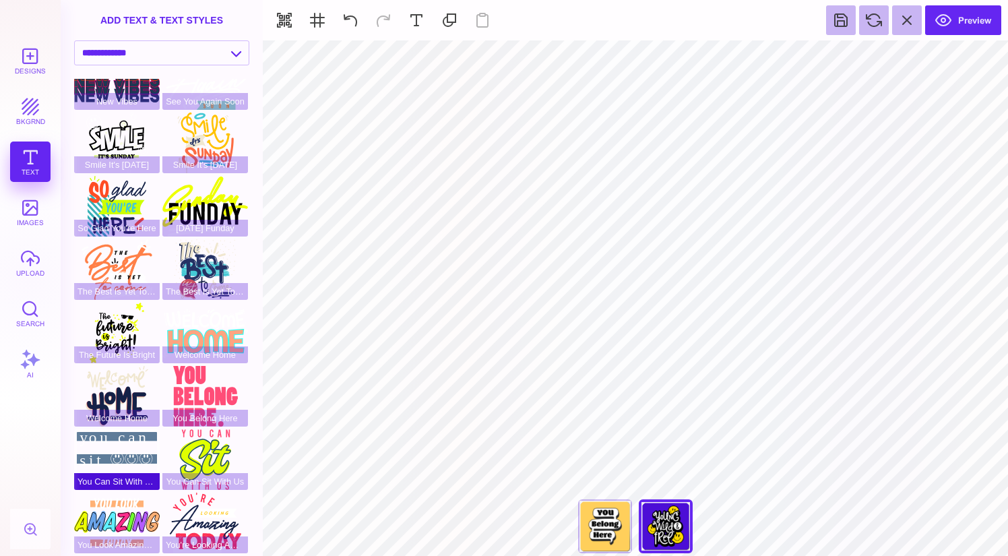
click at [105, 444] on div "You Can Sit With US" at bounding box center [117, 459] width 86 height 61
type input "#0F4E95"
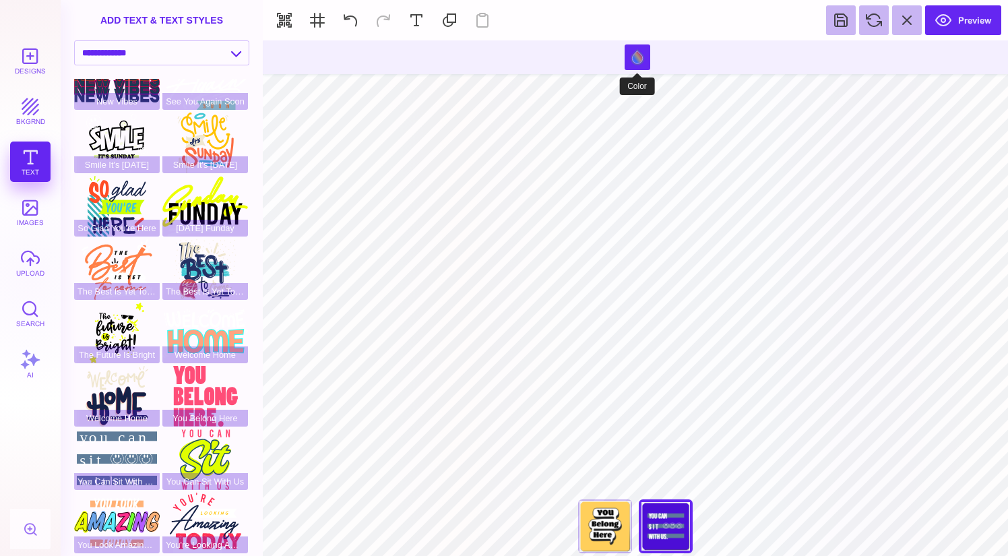
click at [652, 58] on section at bounding box center [635, 57] width 745 height 34
click at [631, 57] on button at bounding box center [638, 57] width 26 height 26
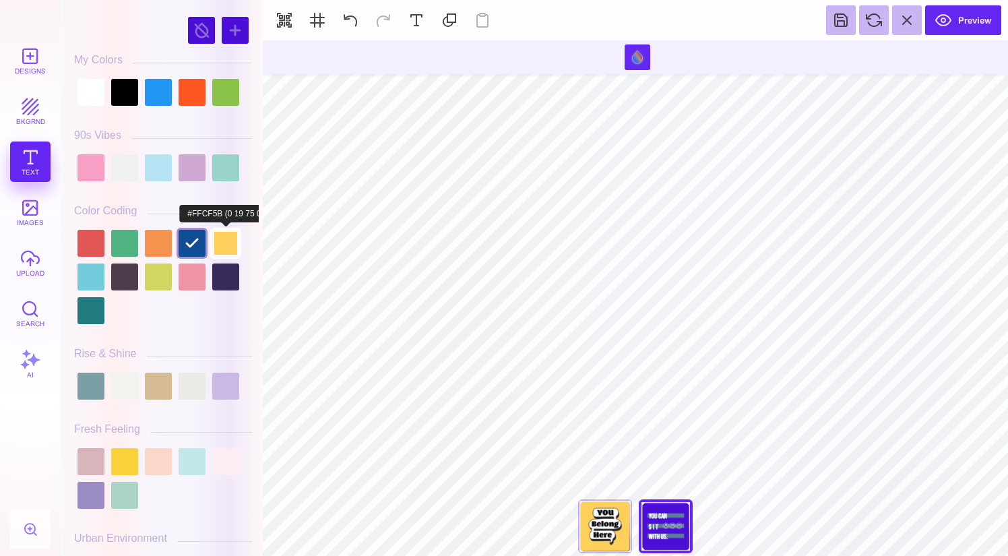
click at [218, 241] on div at bounding box center [225, 243] width 27 height 27
type input "#FFCF5B"
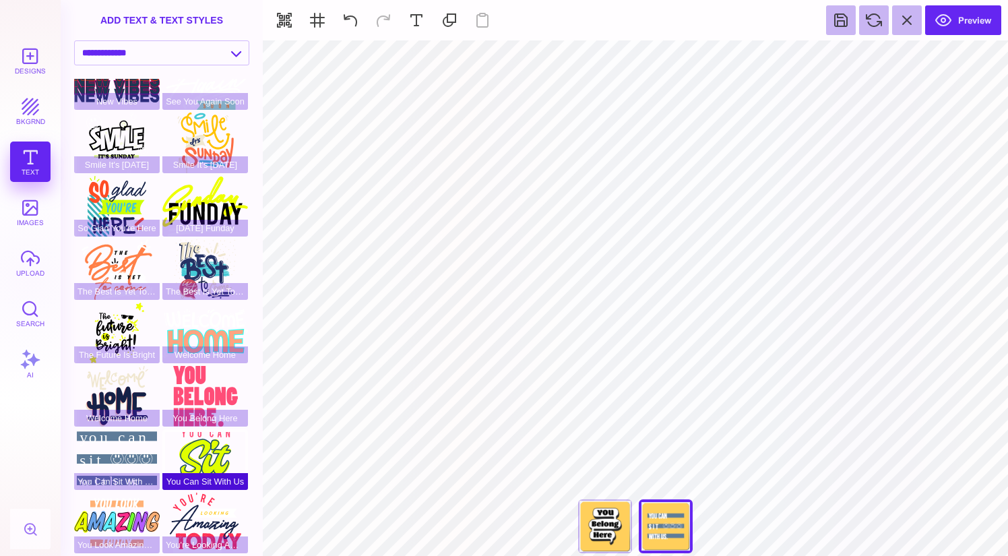
click at [222, 445] on div "You Can Sit With Us" at bounding box center [205, 459] width 86 height 61
type input "#E0FF00"
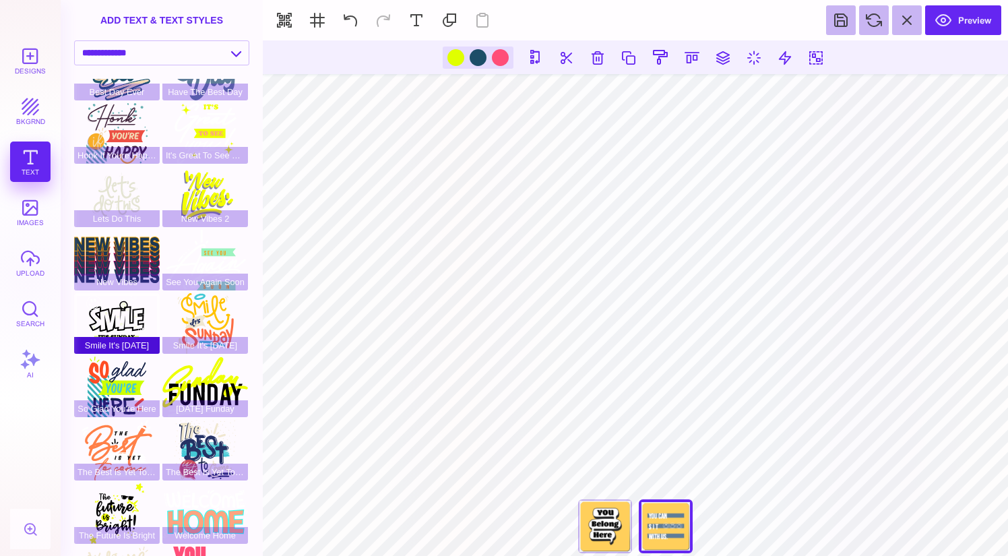
scroll to position [0, 0]
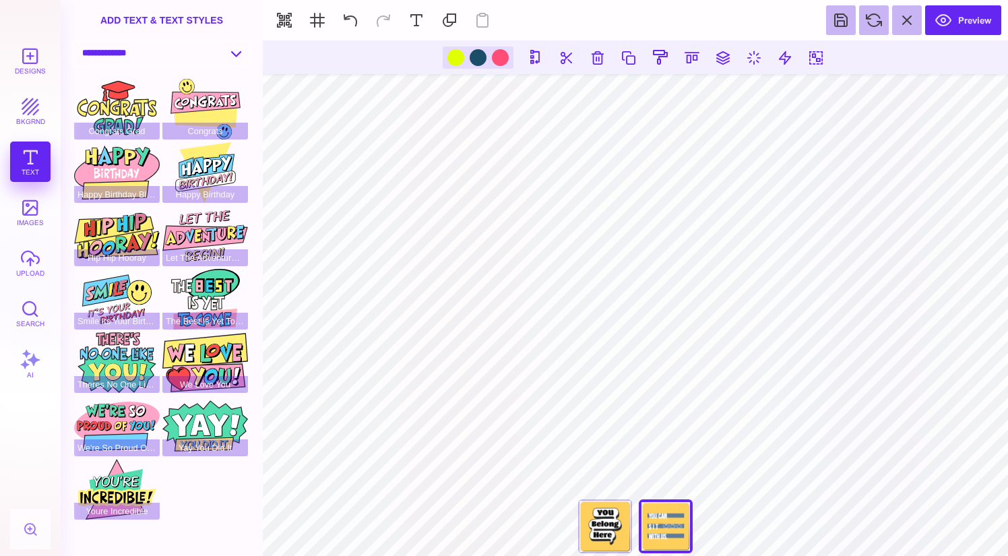
select select "**********"
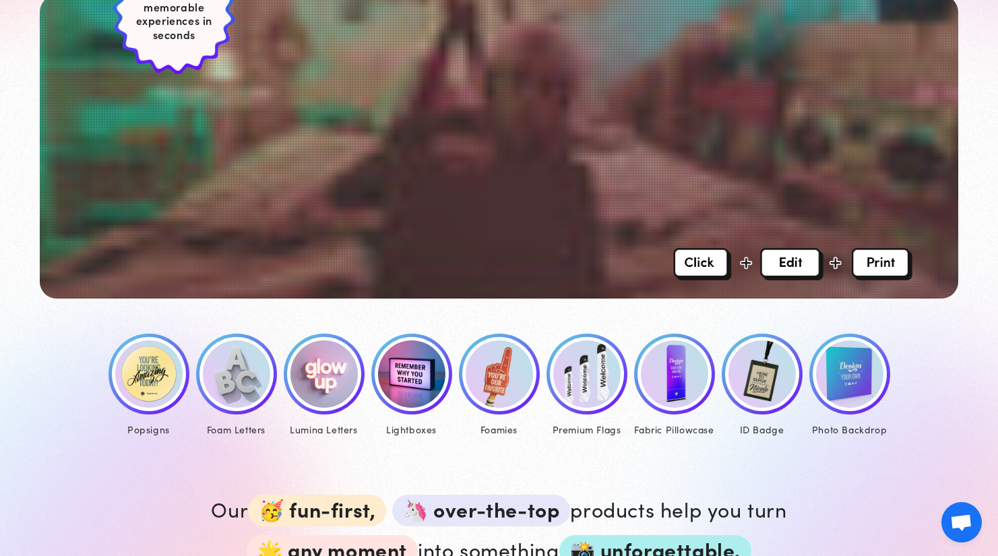
scroll to position [578, 0]
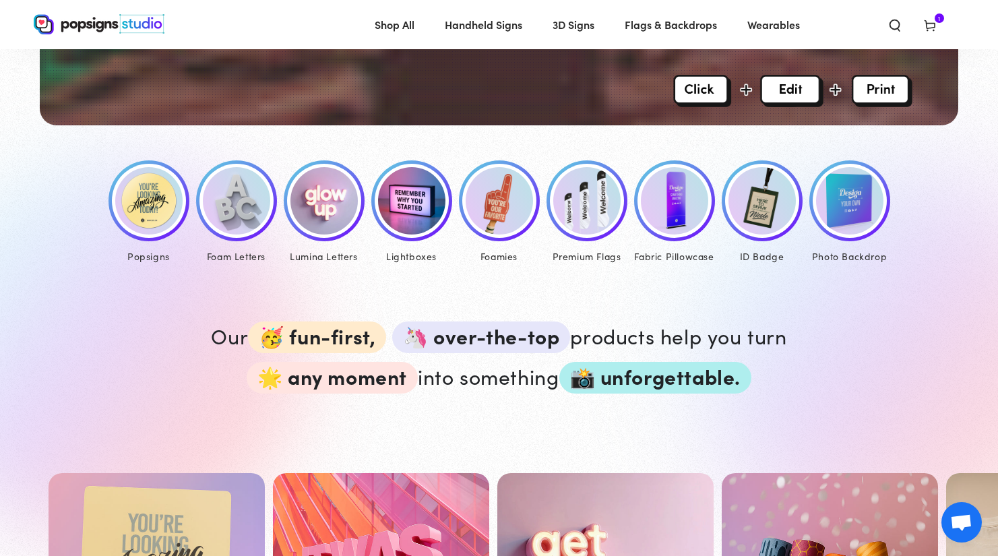
click at [135, 206] on img at bounding box center [148, 200] width 67 height 67
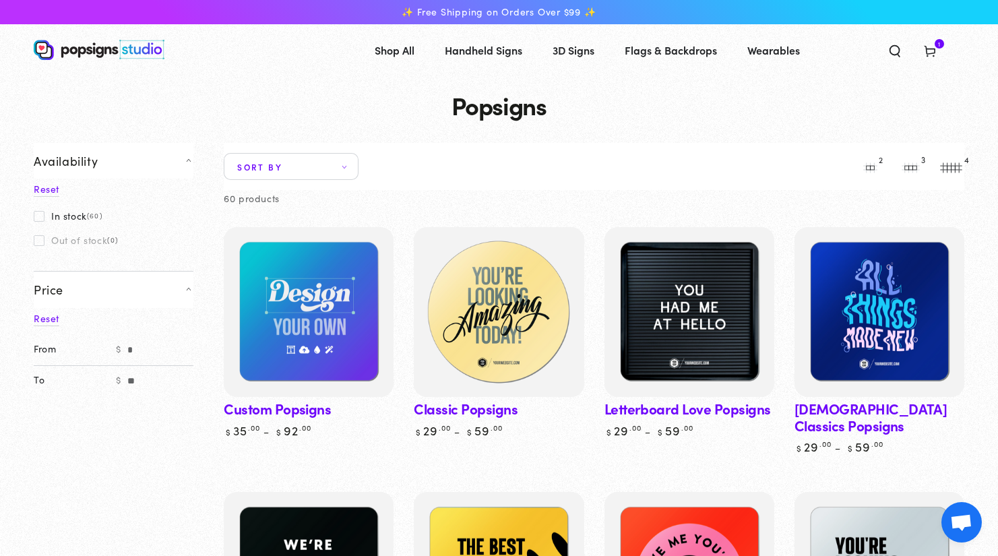
scroll to position [132, 0]
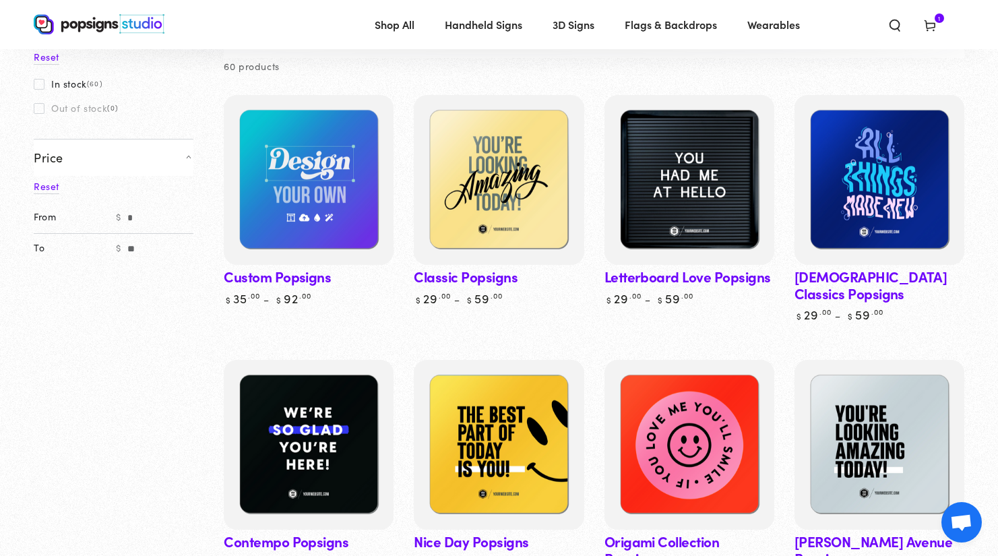
click at [486, 526] on link "Nice Day Popsigns" at bounding box center [499, 465] width 170 height 211
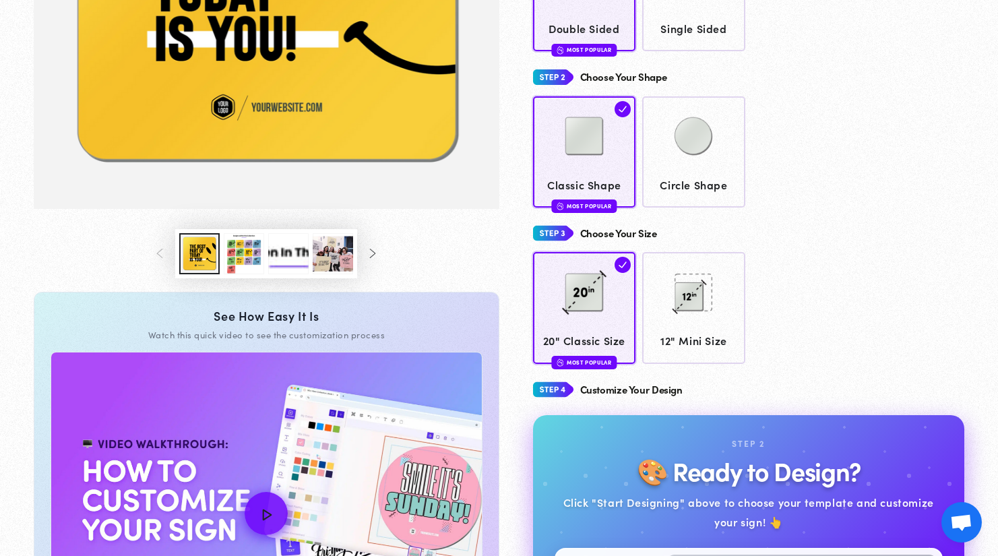
scroll to position [494, 0]
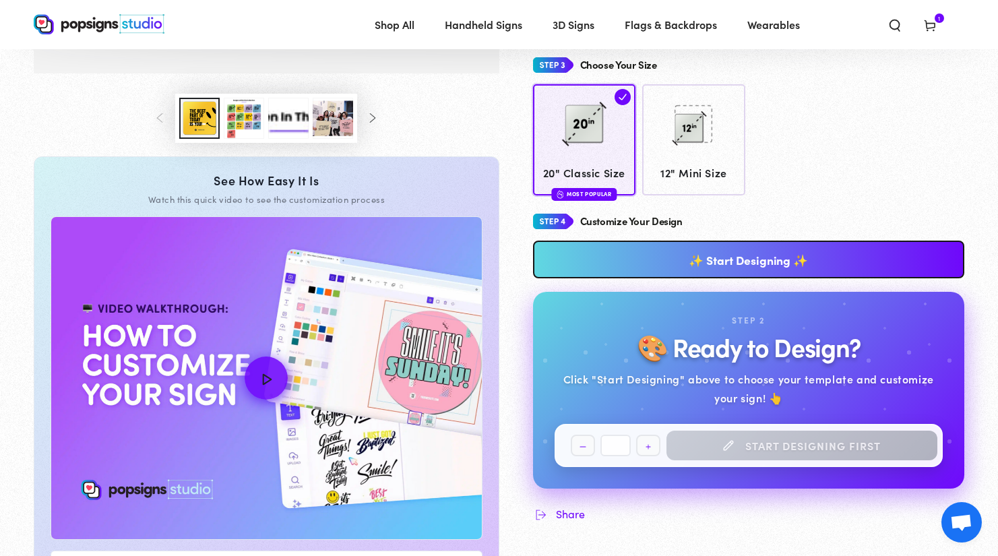
click at [705, 263] on link "✨ Start Designing ✨" at bounding box center [749, 260] width 432 height 38
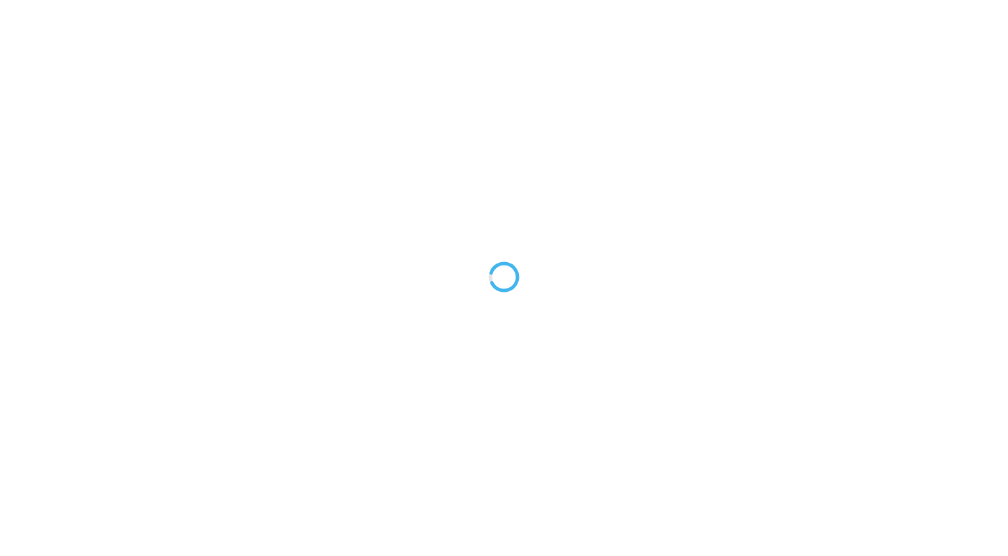
type textarea "An ancient tree with a door leading to a magical world"
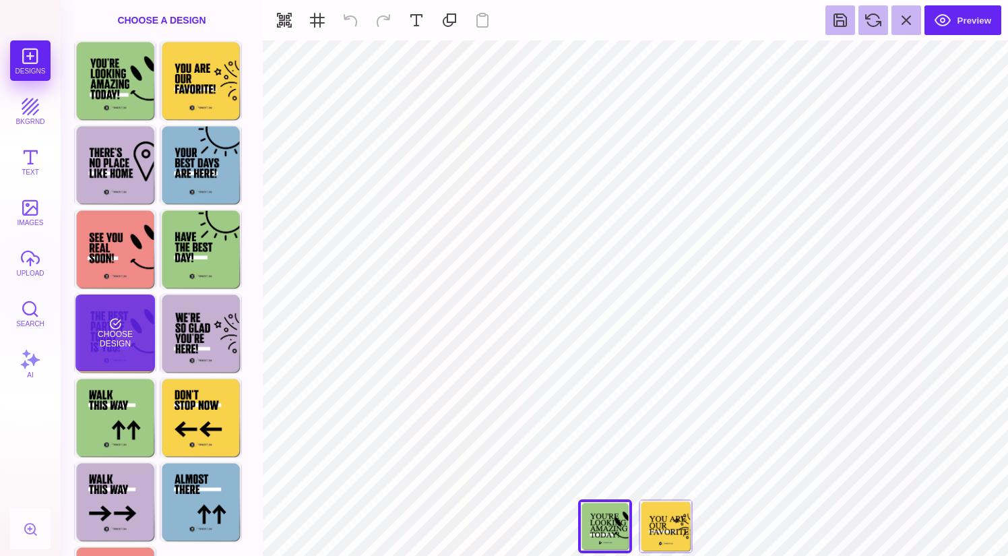
click at [84, 325] on div "Choose Design" at bounding box center [114, 332] width 79 height 77
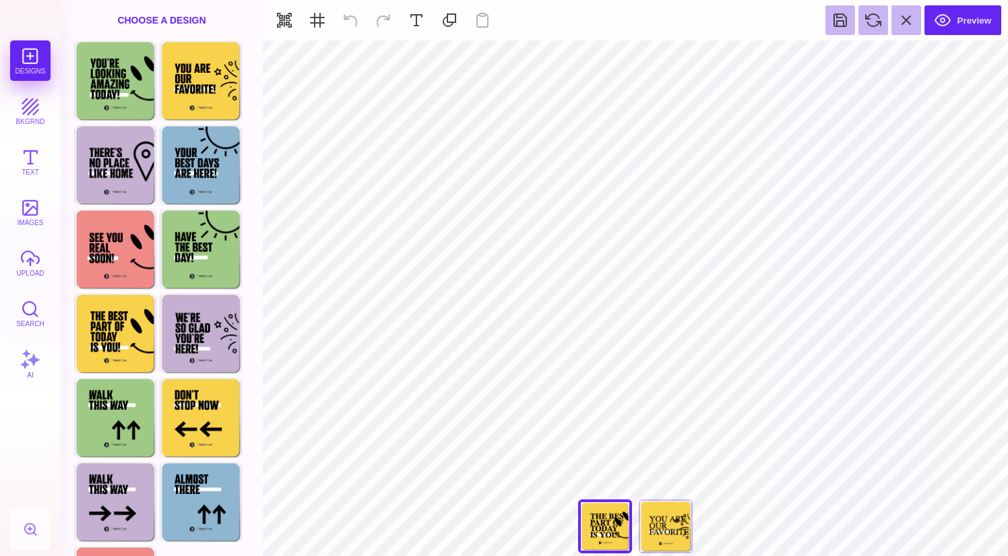
click at [615, 523] on div "**********" at bounding box center [635, 529] width 135 height 61
click at [84, 331] on div "Choose Design" at bounding box center [114, 332] width 79 height 77
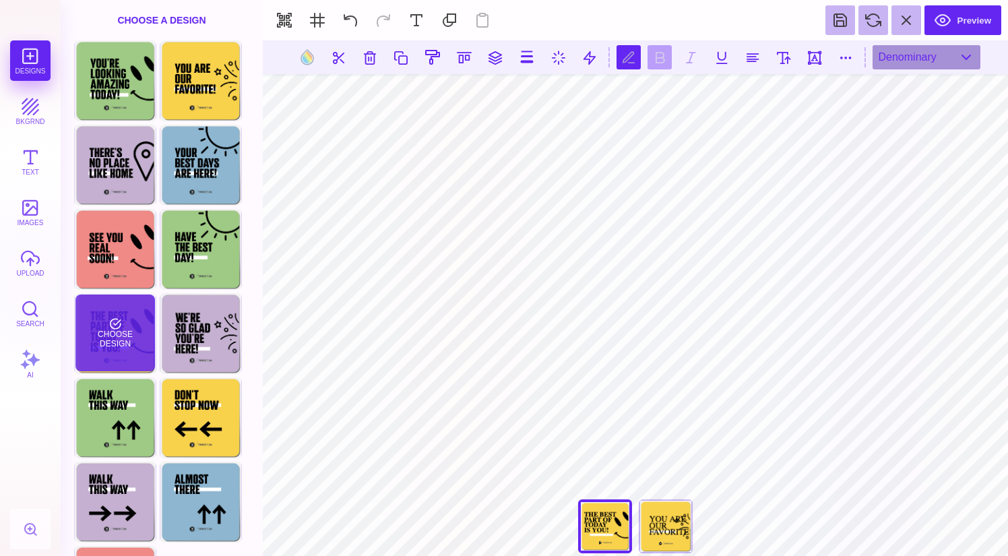
click at [111, 336] on div "Choose Design" at bounding box center [114, 332] width 79 height 77
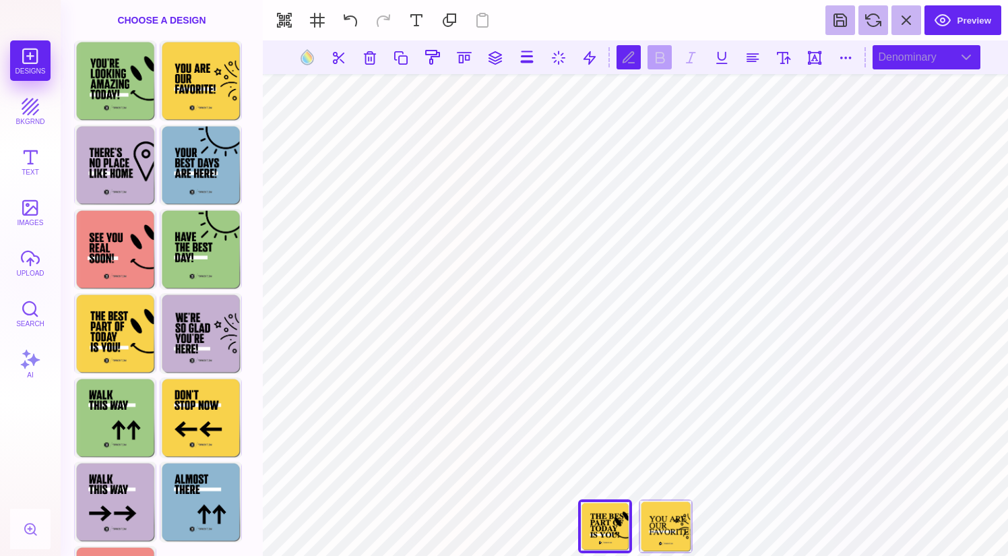
click at [936, 49] on div "Denominary" at bounding box center [926, 57] width 108 height 24
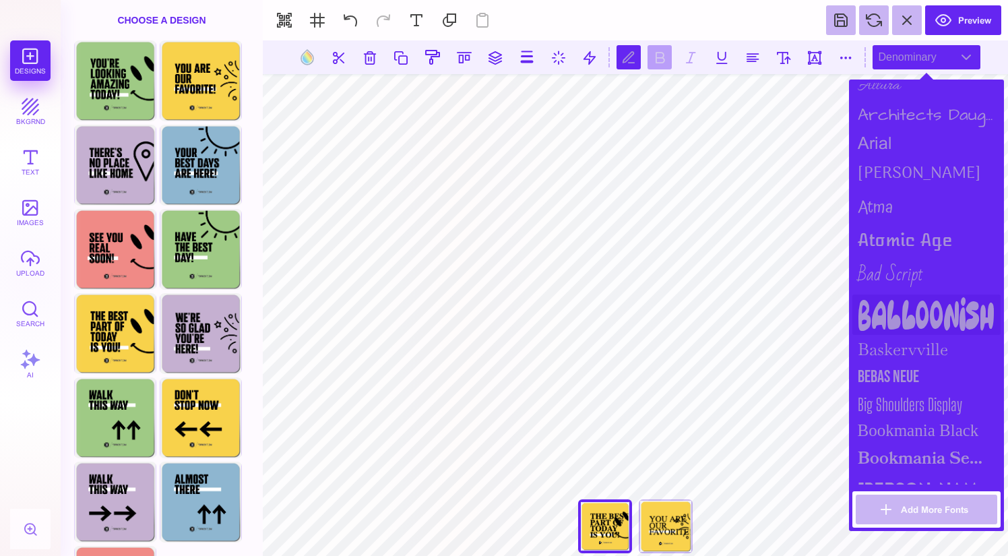
scroll to position [157, 0]
click at [925, 369] on div "Bebas Neue" at bounding box center [926, 374] width 148 height 28
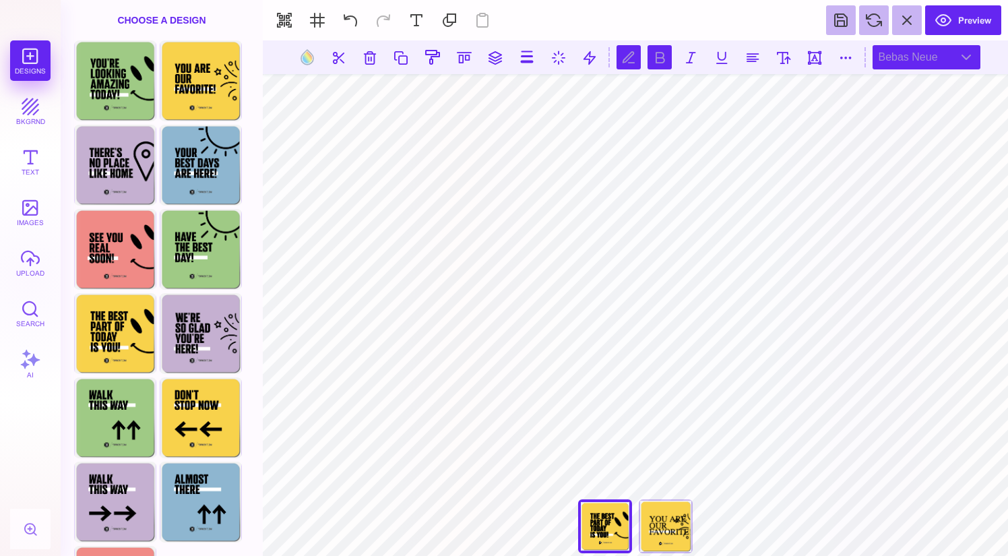
click at [964, 57] on div "Bebas Neue" at bounding box center [926, 57] width 108 height 24
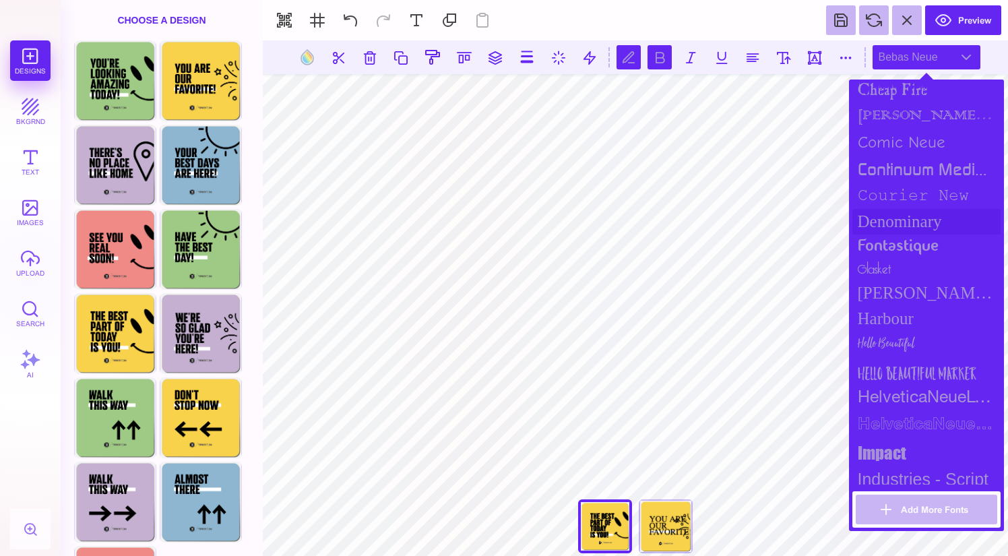
scroll to position [680, 0]
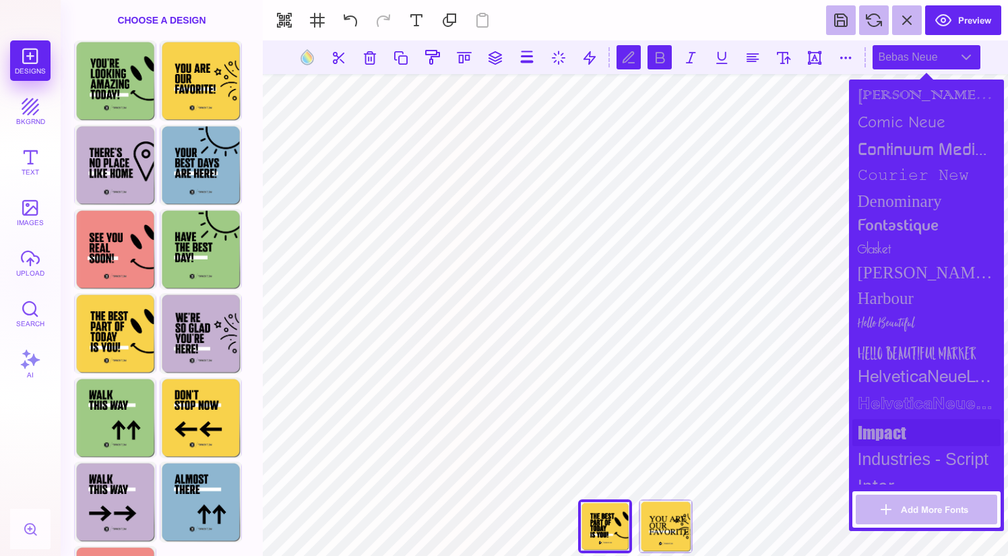
click at [927, 423] on div "impact" at bounding box center [926, 432] width 148 height 27
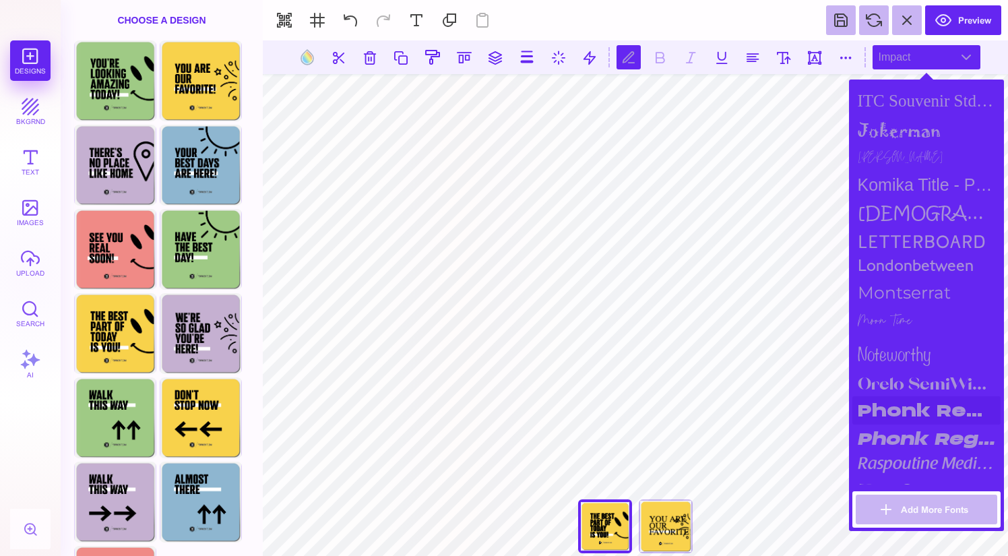
scroll to position [1094, 0]
click at [913, 450] on div "raspoutine medium" at bounding box center [926, 462] width 148 height 25
click at [915, 436] on div "Phonk Regular Italic" at bounding box center [926, 436] width 148 height 28
click at [916, 405] on div "Phonk Regular" at bounding box center [926, 407] width 148 height 28
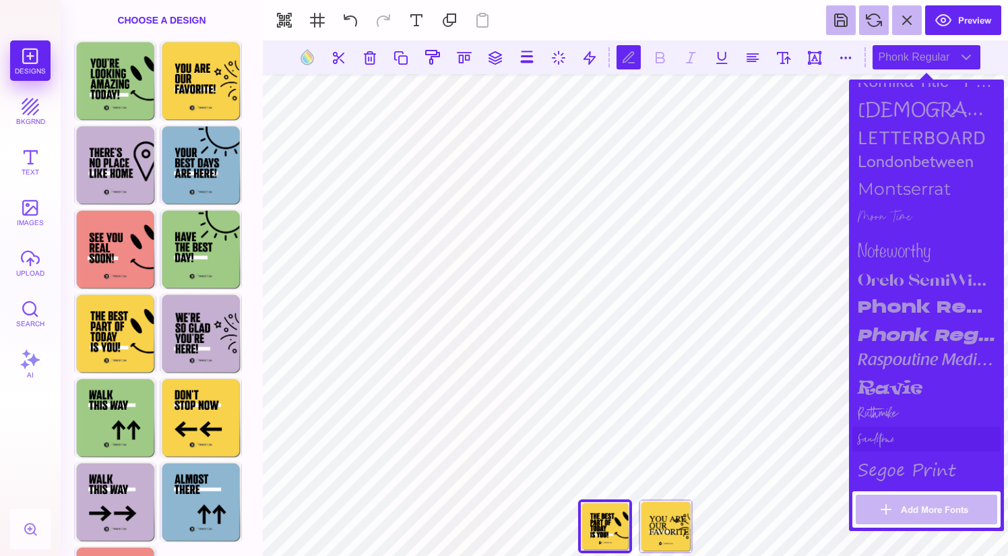
click at [925, 430] on div "Sandstone" at bounding box center [926, 438] width 148 height 25
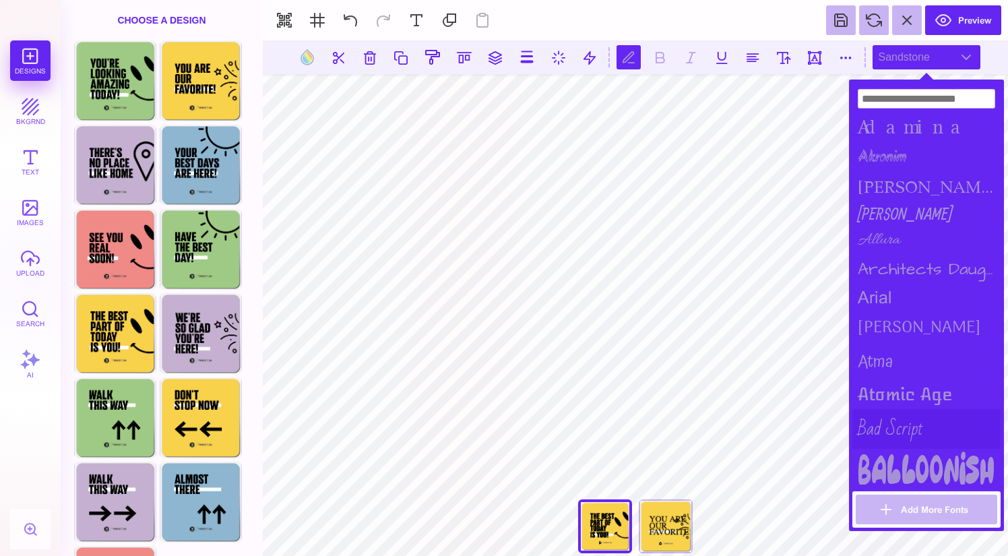
scroll to position [97, 0]
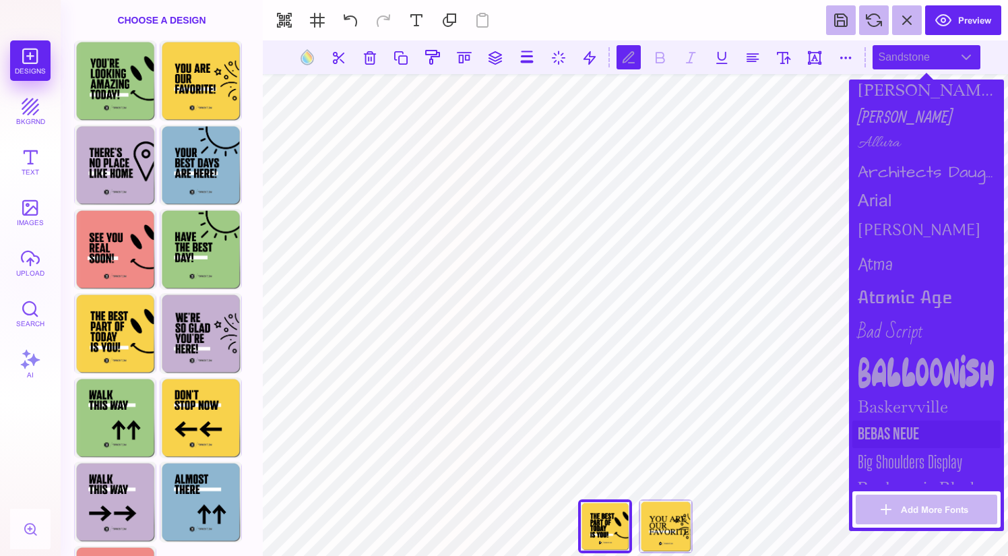
click at [913, 424] on div "Bebas Neue" at bounding box center [926, 434] width 148 height 28
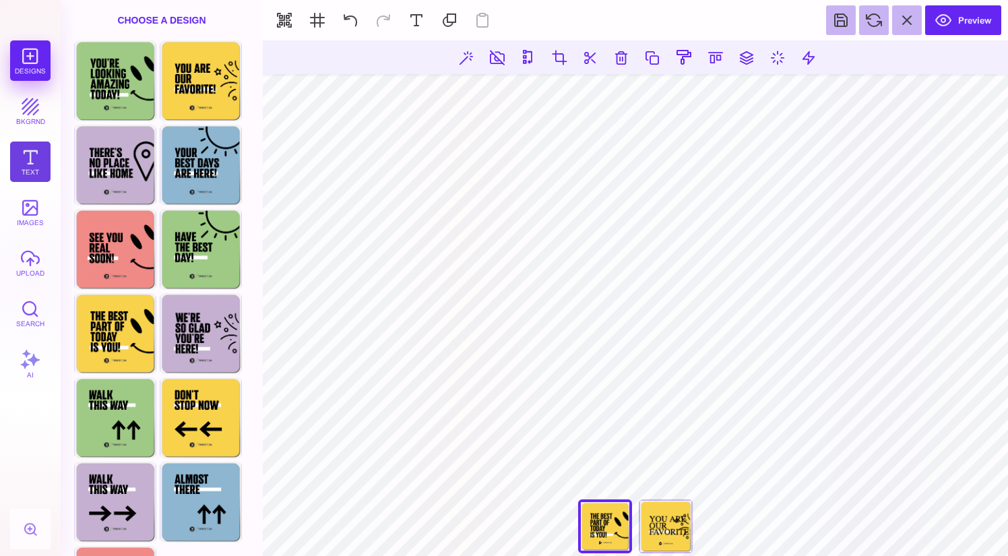
click at [33, 161] on button "Text" at bounding box center [30, 161] width 40 height 40
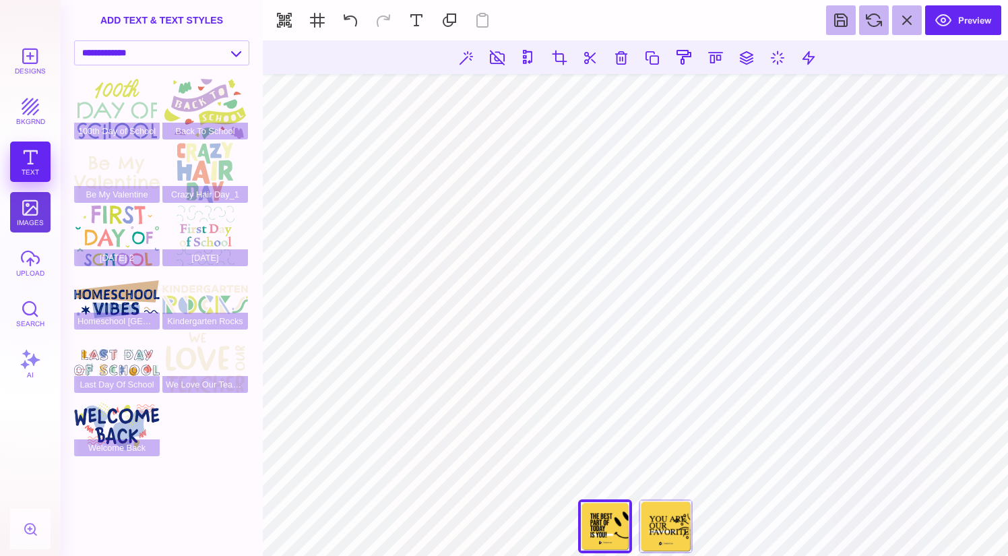
click at [34, 219] on button "images" at bounding box center [30, 212] width 40 height 40
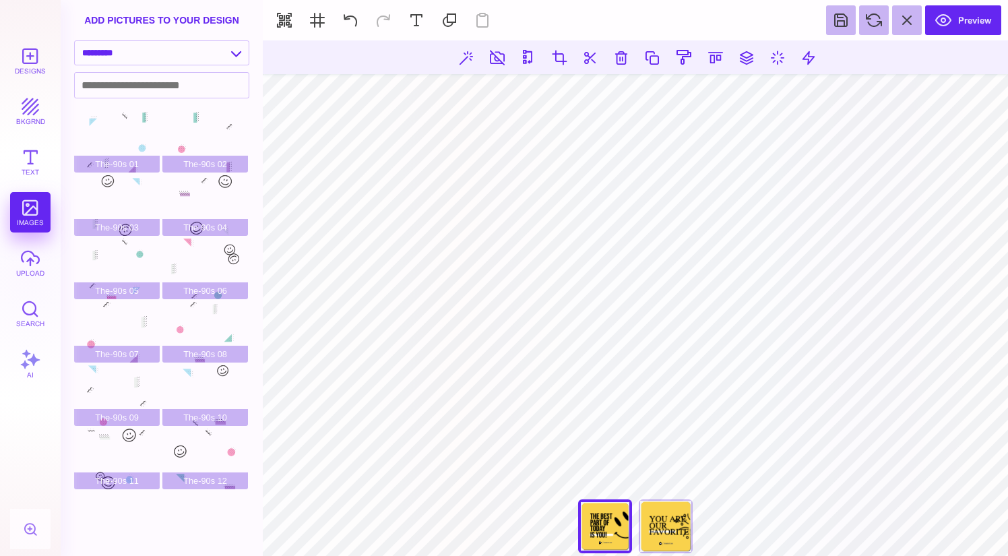
click at [38, 278] on button "upload" at bounding box center [30, 263] width 40 height 40
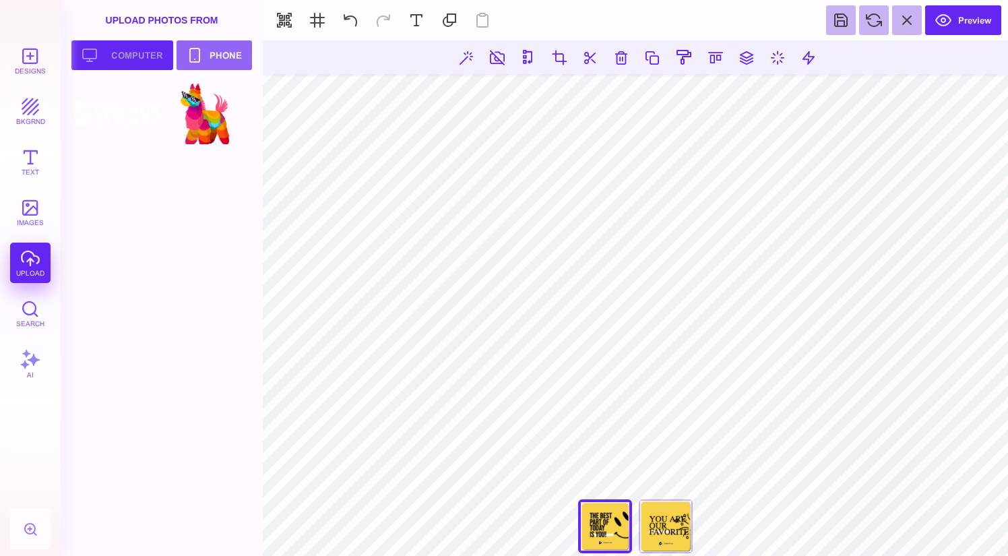
click at [126, 55] on button "Upload your artwork Computer" at bounding box center [122, 55] width 102 height 30
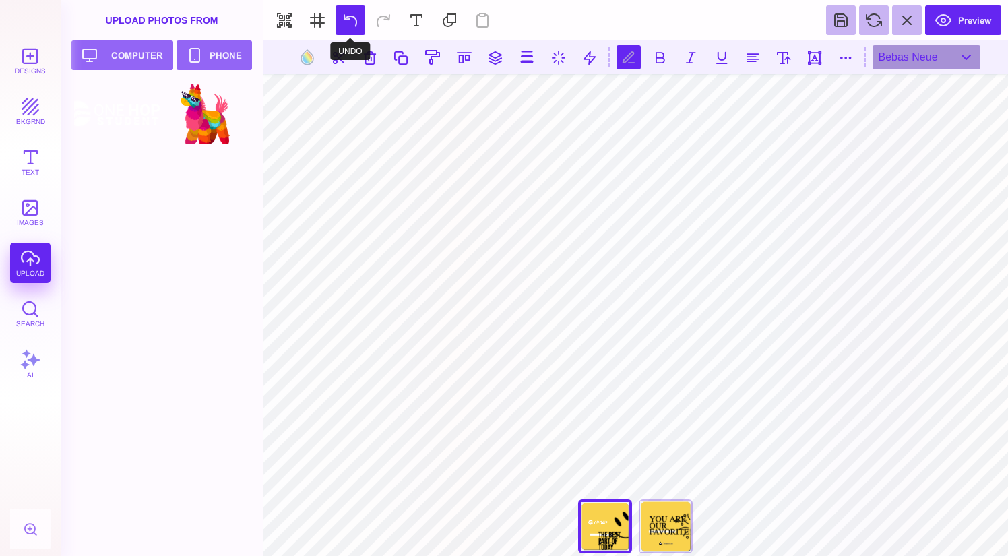
click at [348, 22] on button at bounding box center [351, 20] width 30 height 30
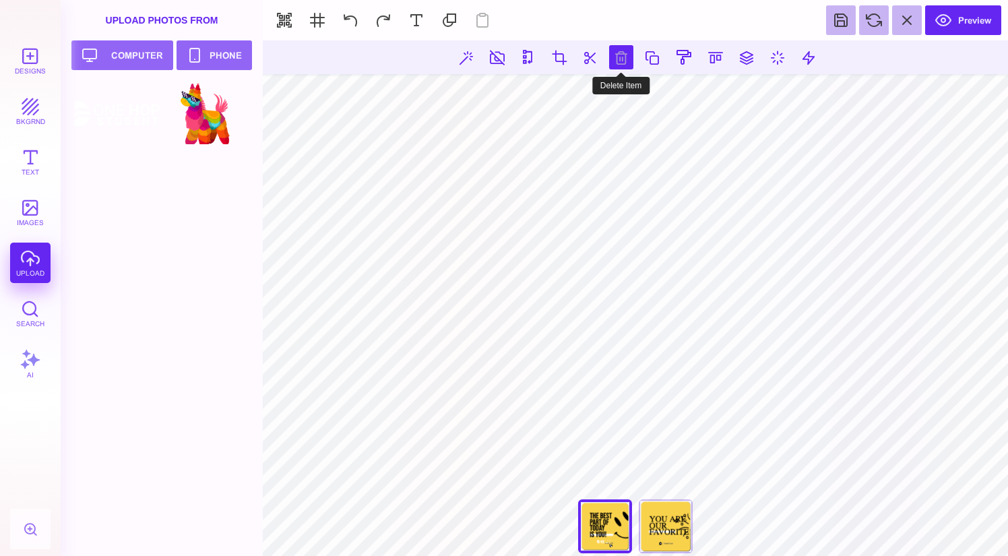
click at [619, 55] on button at bounding box center [621, 57] width 24 height 24
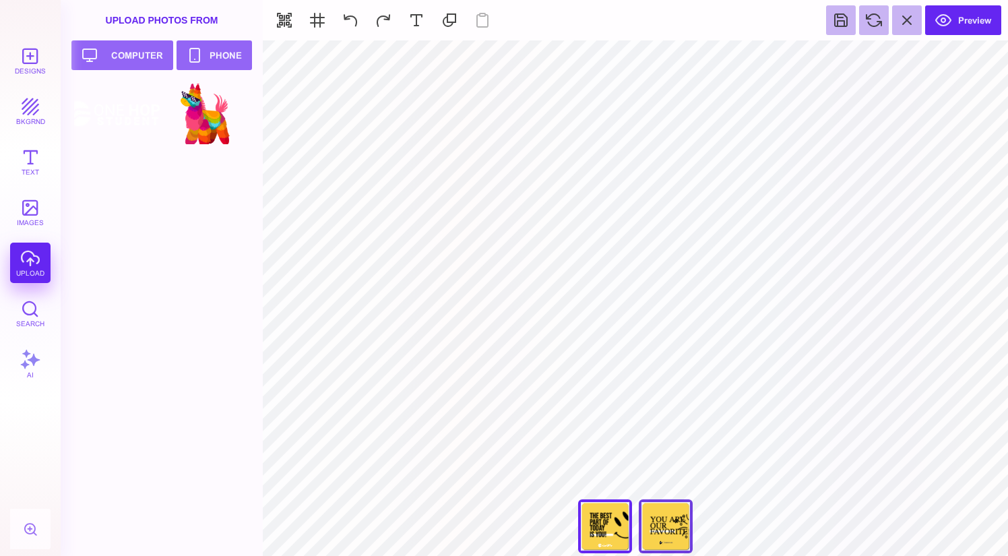
click at [668, 542] on div "You Are Our Favorite!" at bounding box center [666, 526] width 54 height 54
click at [33, 65] on button "Designs" at bounding box center [30, 60] width 40 height 40
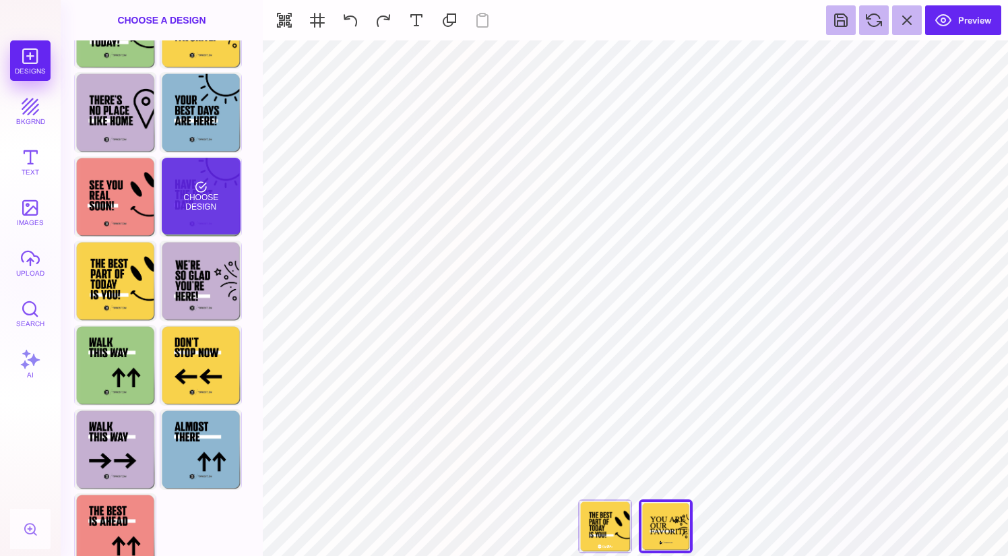
scroll to position [0, 0]
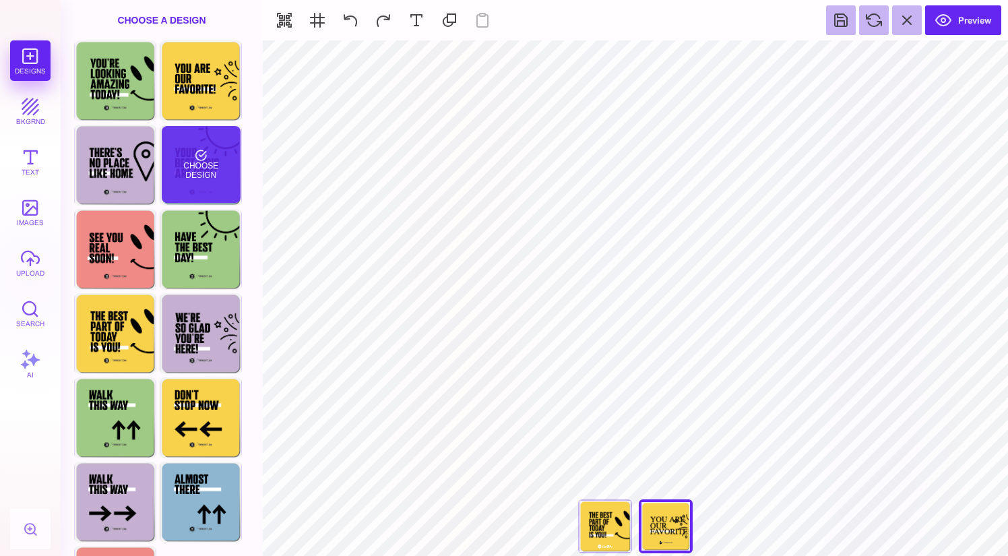
click at [191, 193] on div "Choose Design" at bounding box center [201, 164] width 79 height 77
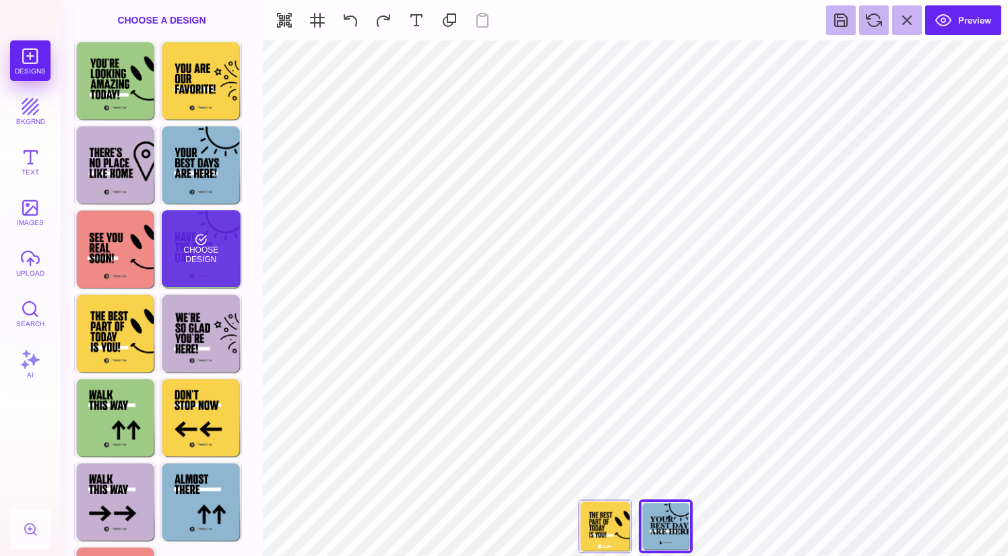
type input "#000000"
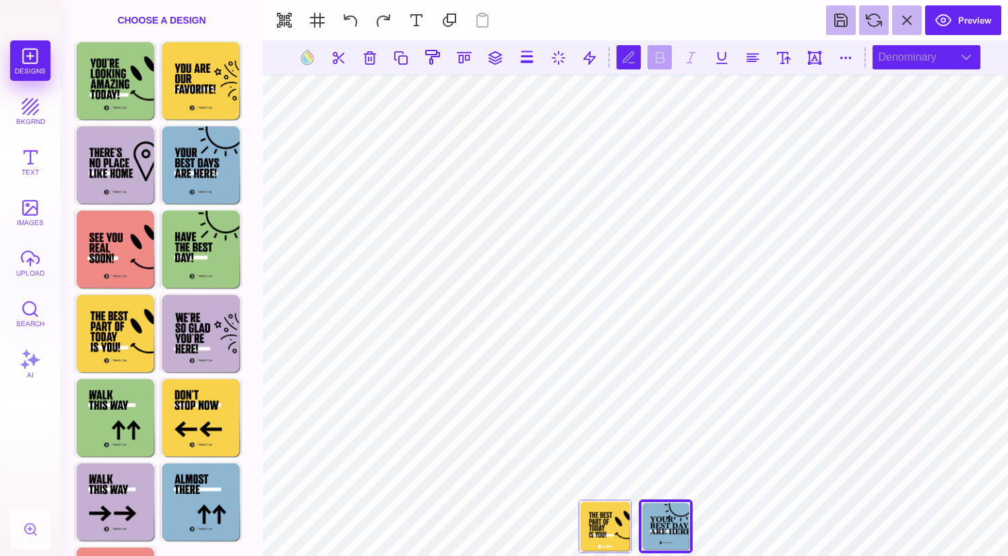
click at [952, 55] on div "Denominary" at bounding box center [926, 57] width 108 height 24
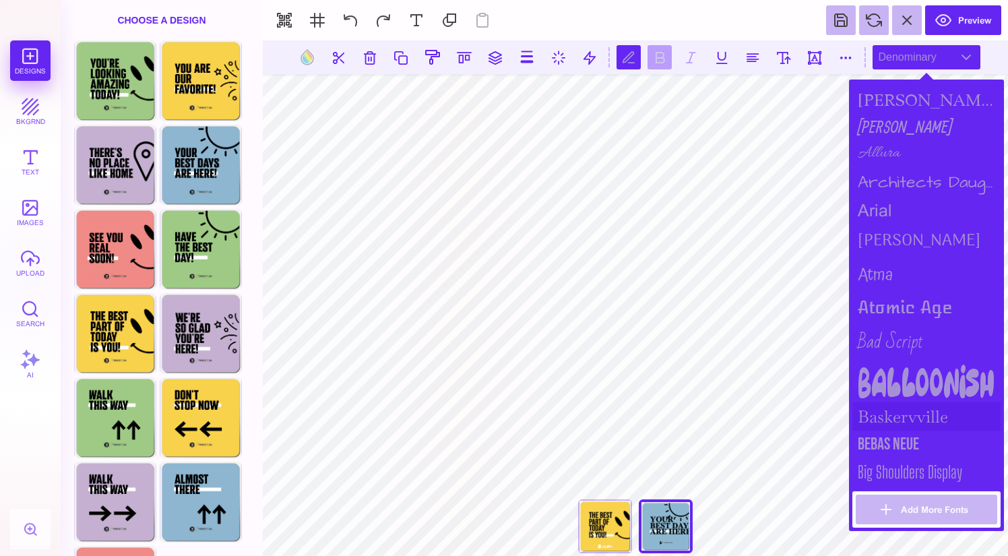
scroll to position [166, 0]
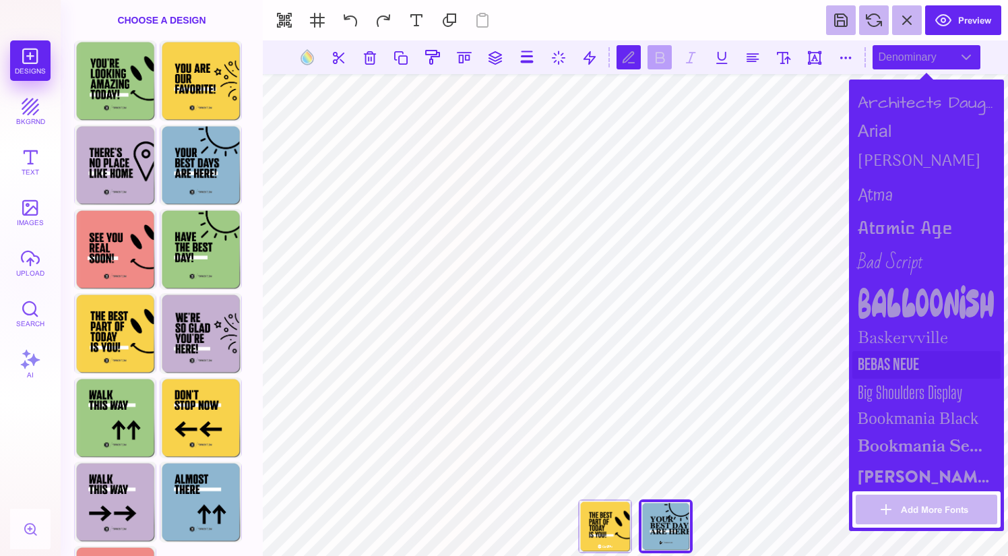
click at [904, 357] on div "Bebas Neue" at bounding box center [926, 365] width 148 height 28
click at [909, 387] on div "Big Shoulders Display" at bounding box center [926, 392] width 148 height 27
click at [903, 355] on div "Bebas Neue" at bounding box center [926, 365] width 148 height 28
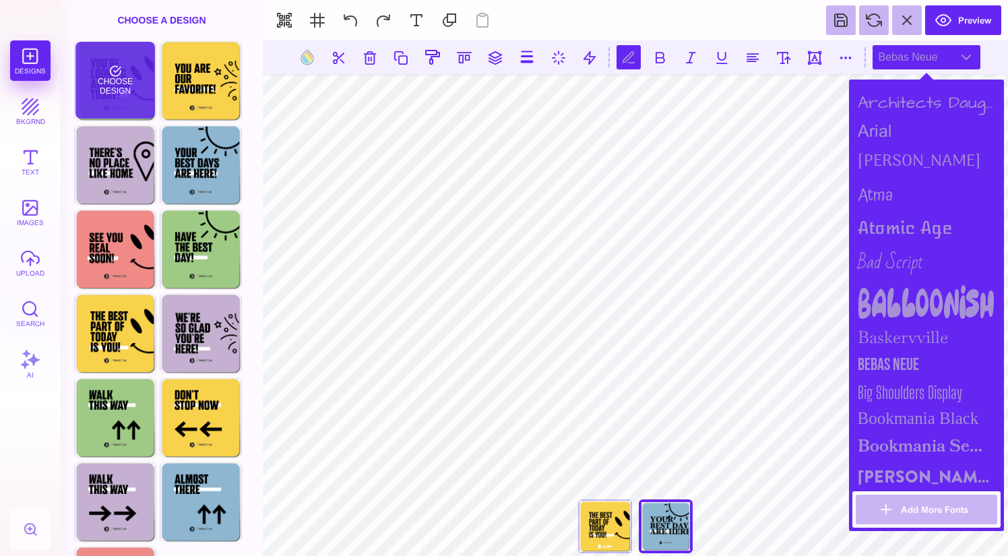
click at [106, 90] on div "Choose Design" at bounding box center [114, 80] width 79 height 77
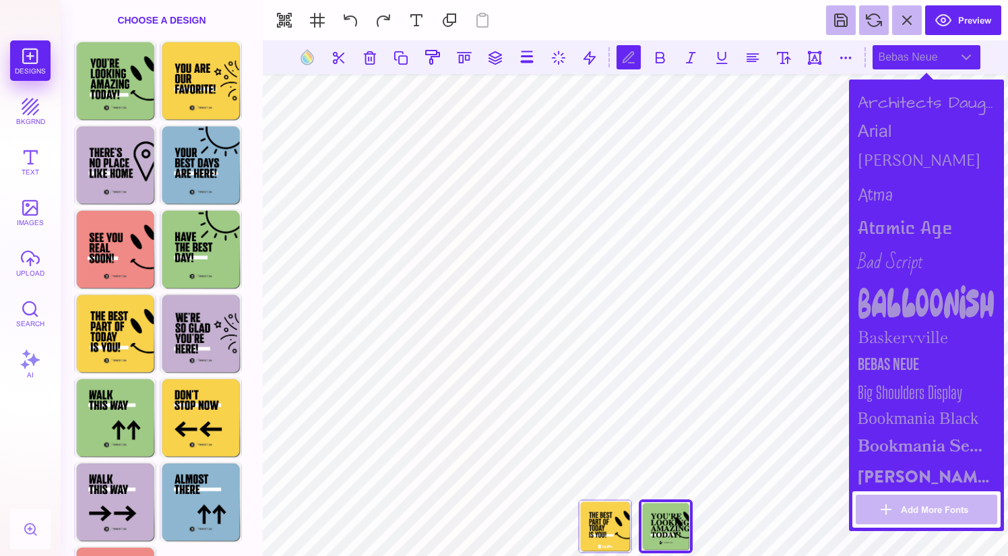
click at [920, 360] on div "Bebas Neue" at bounding box center [926, 365] width 148 height 28
click at [891, 352] on div "Bebas Neue" at bounding box center [926, 365] width 148 height 28
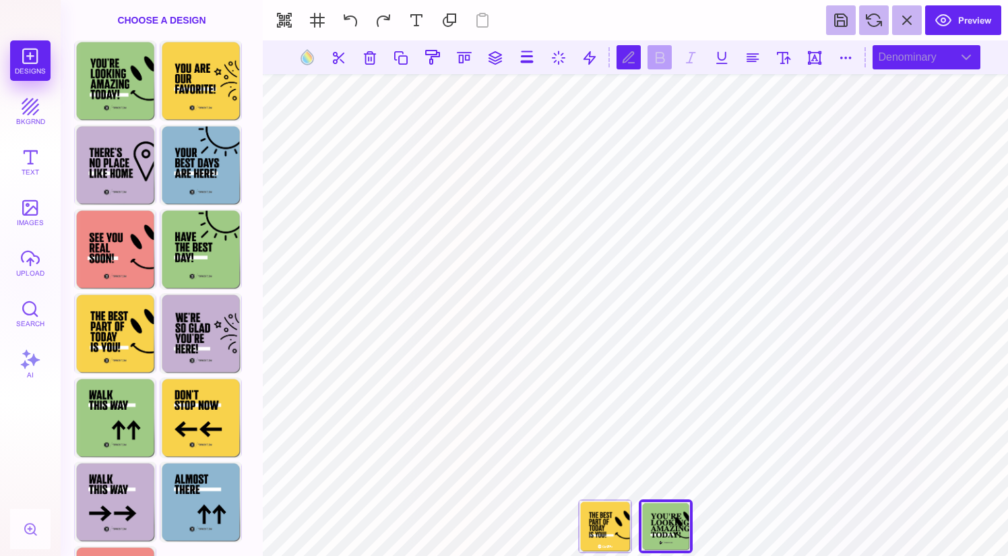
click at [910, 59] on div "Denominary" at bounding box center [926, 57] width 108 height 24
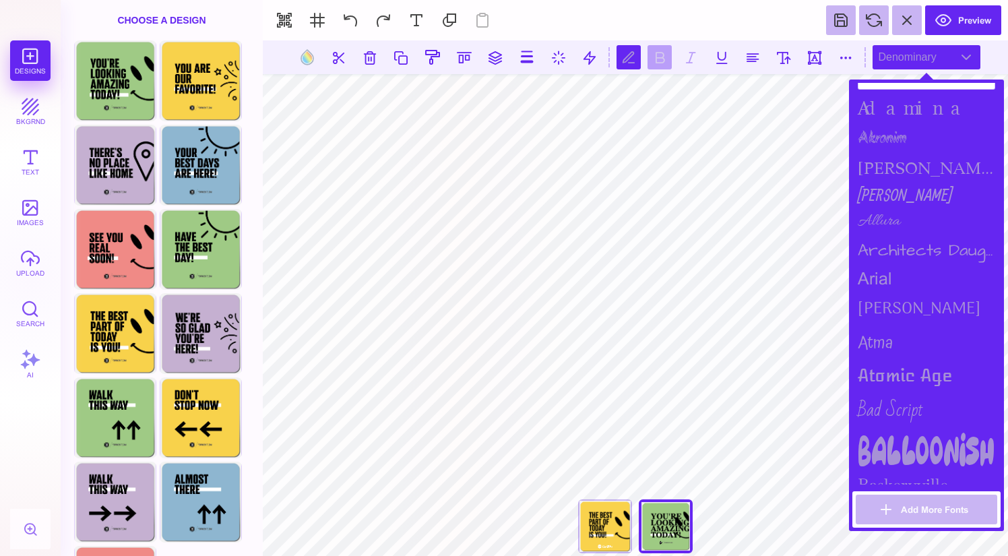
scroll to position [116, 0]
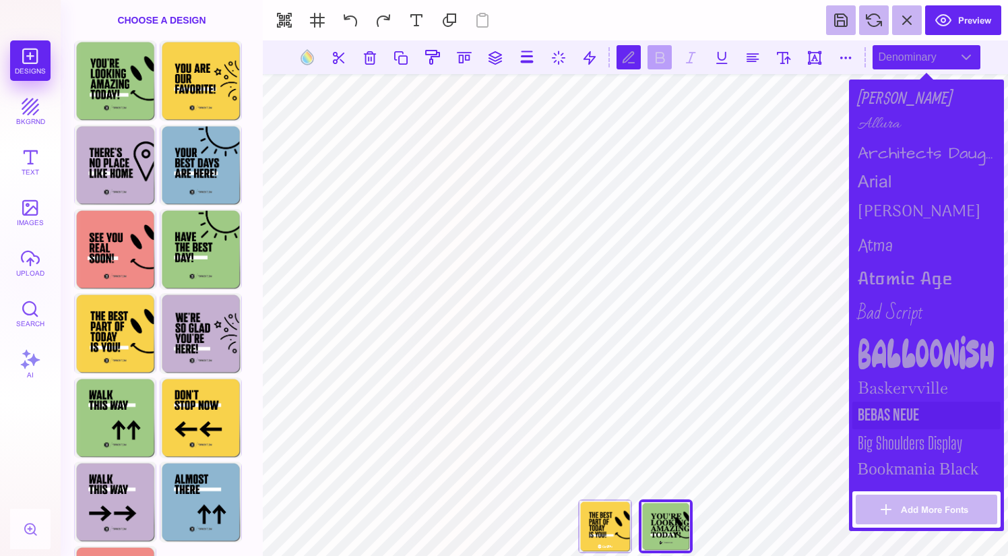
click at [896, 412] on div "Bebas Neue" at bounding box center [926, 416] width 148 height 28
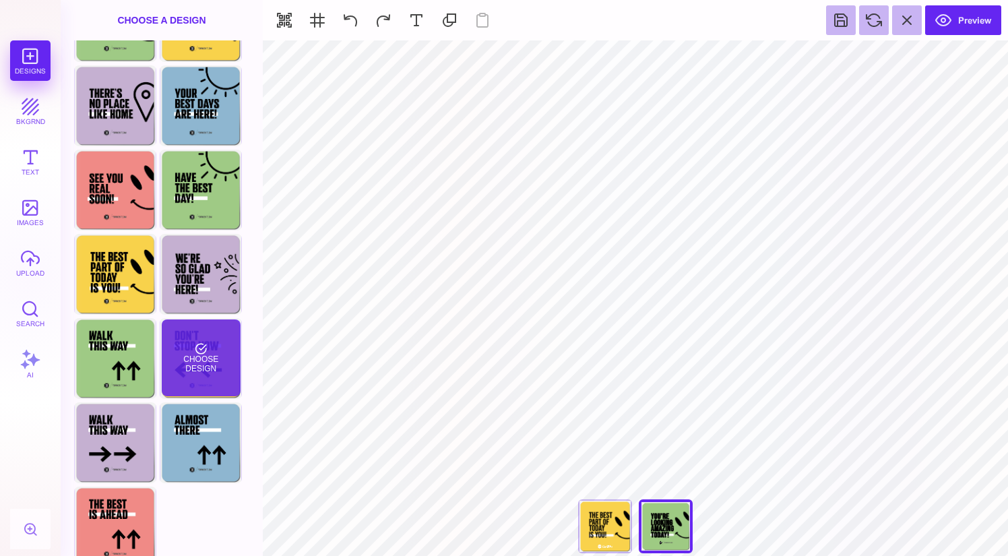
scroll to position [0, 0]
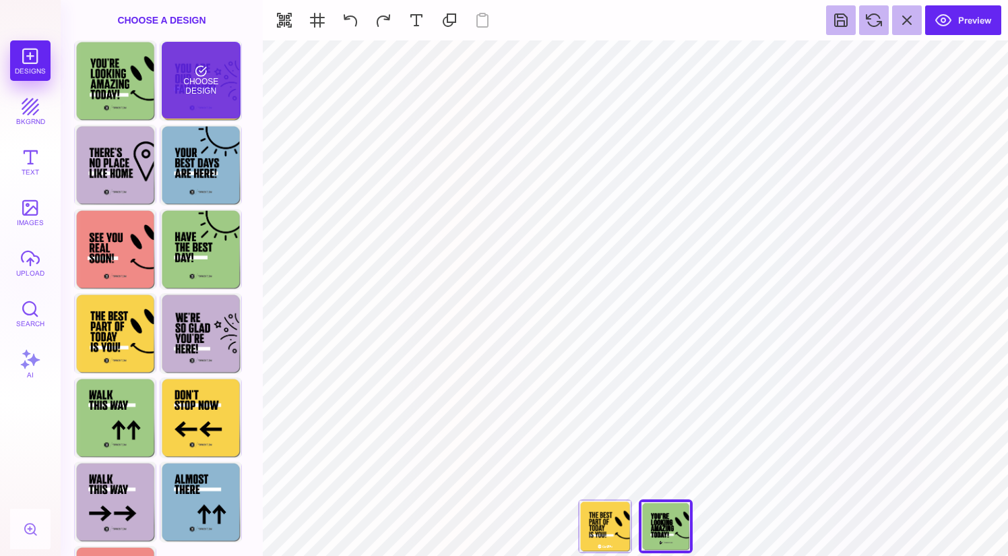
click at [216, 86] on div "Choose Design" at bounding box center [201, 80] width 79 height 77
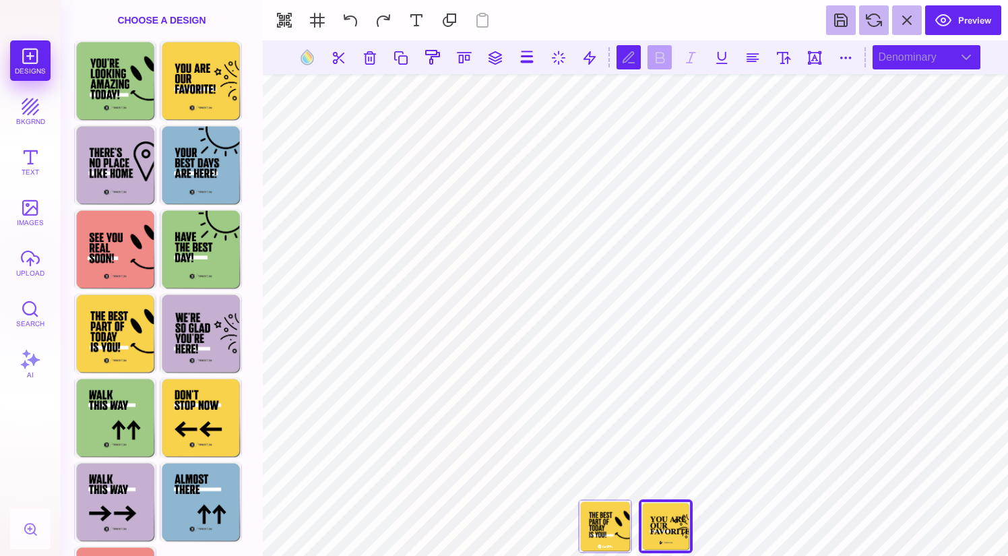
click at [907, 67] on div "Denominary" at bounding box center [926, 57] width 108 height 24
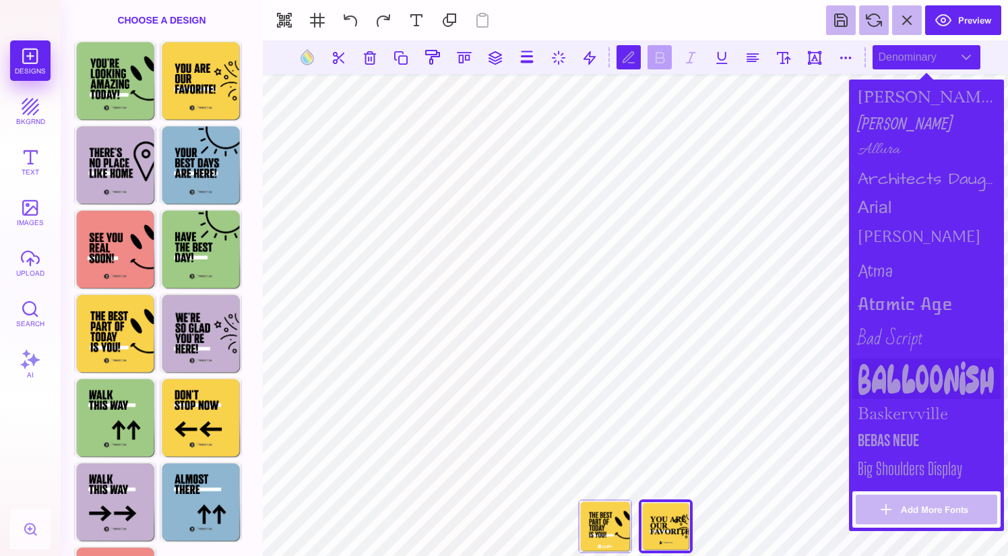
scroll to position [125, 0]
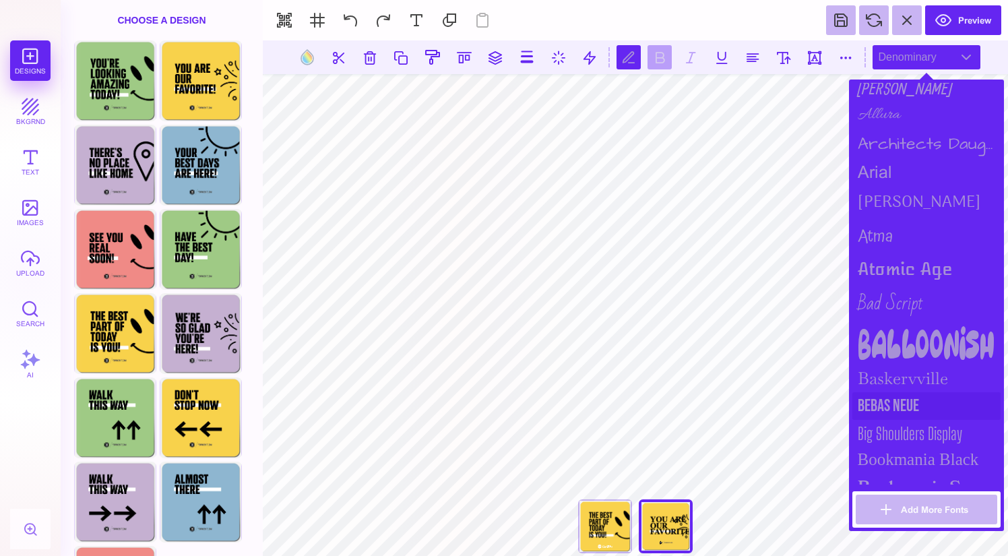
click at [884, 403] on div "Bebas Neue" at bounding box center [926, 406] width 148 height 28
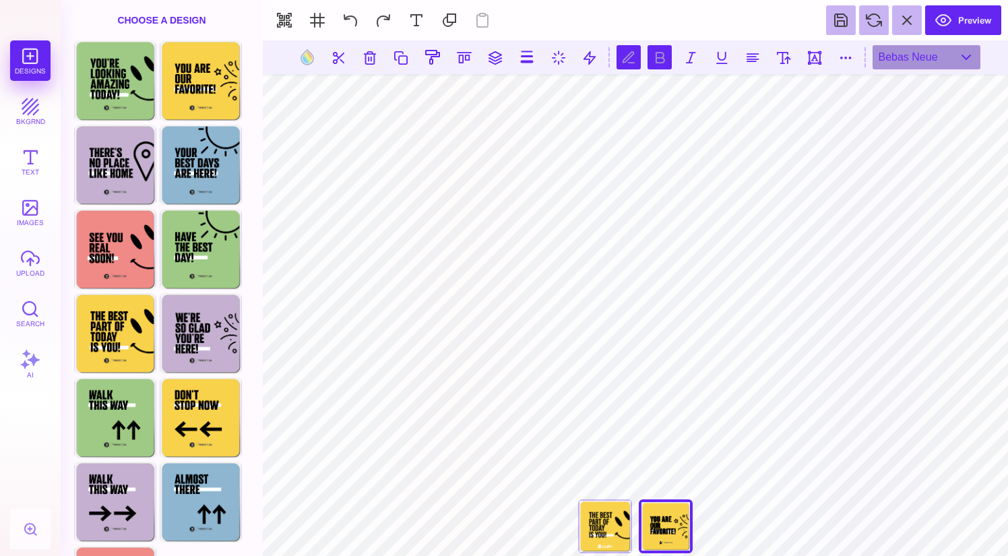
scroll to position [0, 2]
type textarea "******* ** *********"
type textarea "**********"
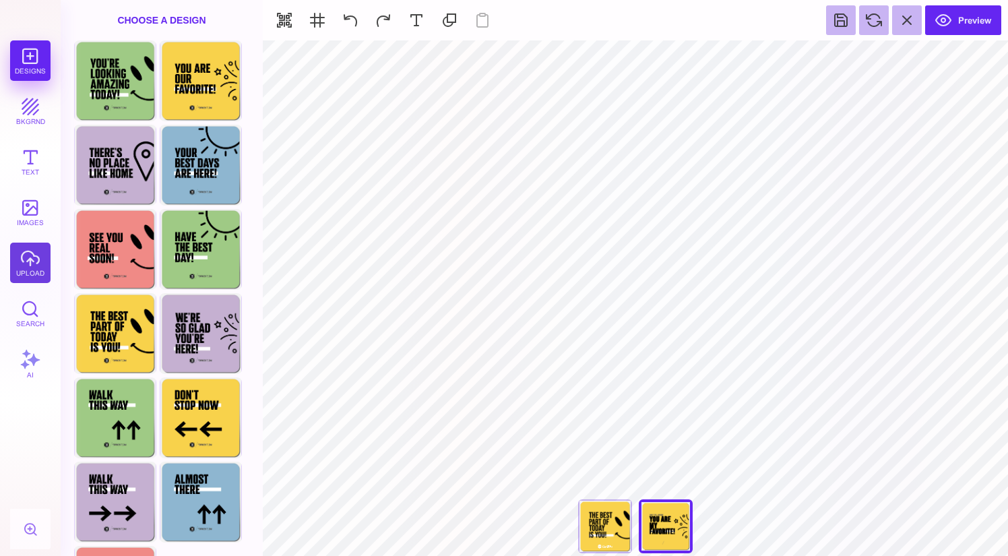
click at [32, 261] on button "upload" at bounding box center [30, 263] width 40 height 40
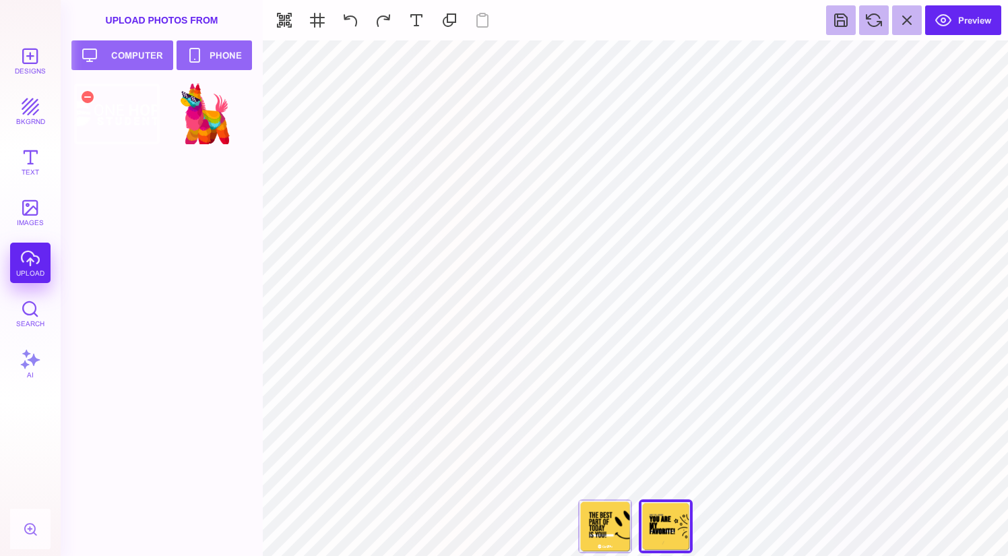
click at [109, 113] on div at bounding box center [117, 114] width 86 height 61
click at [616, 531] on div "The Best Part Of [DATE] Is You!" at bounding box center [605, 526] width 54 height 54
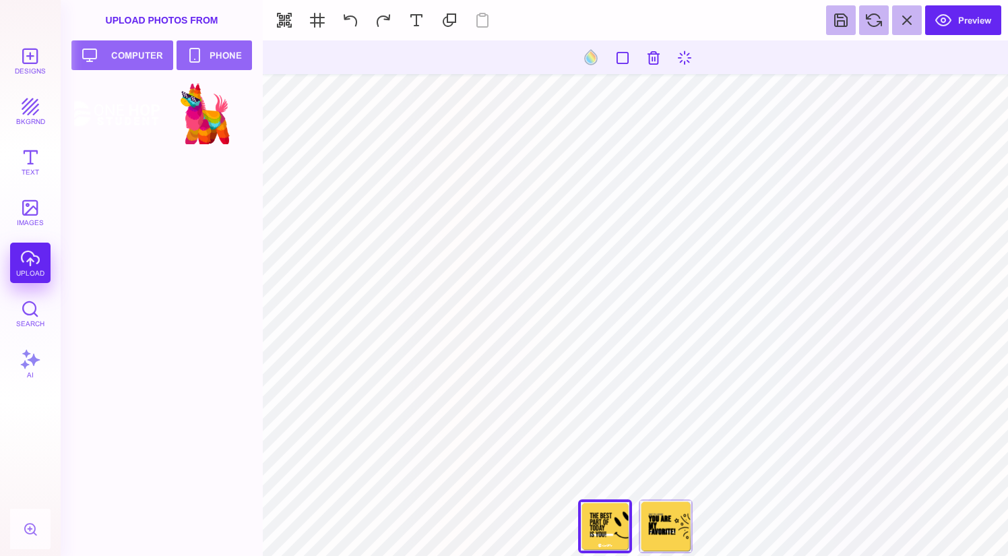
type input "#000000"
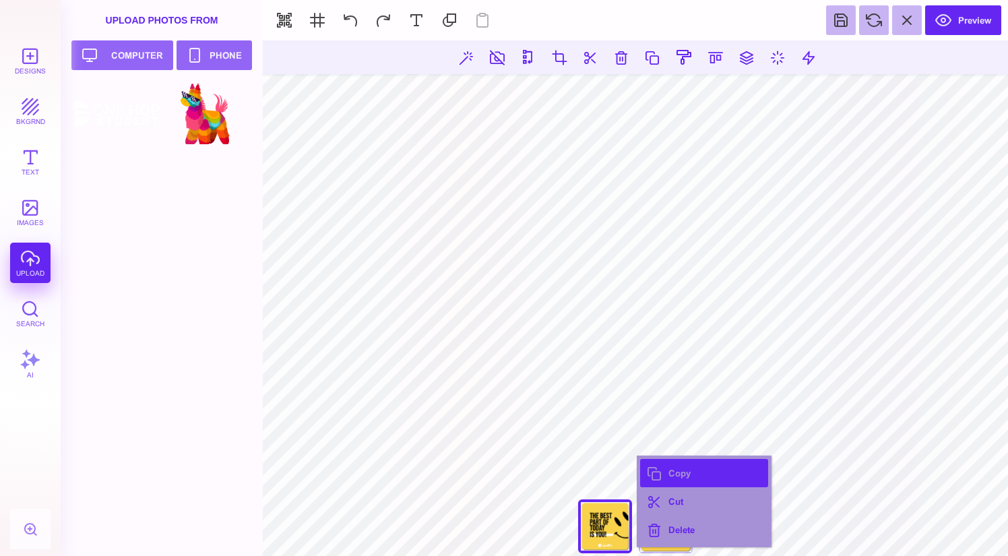
click at [660, 476] on button "Copy" at bounding box center [704, 473] width 128 height 28
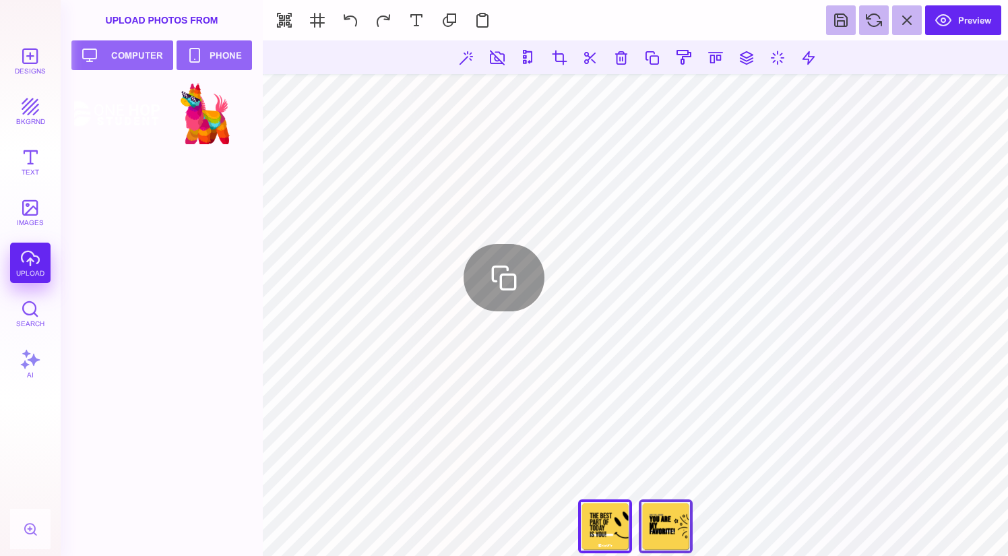
click at [668, 534] on div "You Are Our Favorite!" at bounding box center [666, 526] width 54 height 54
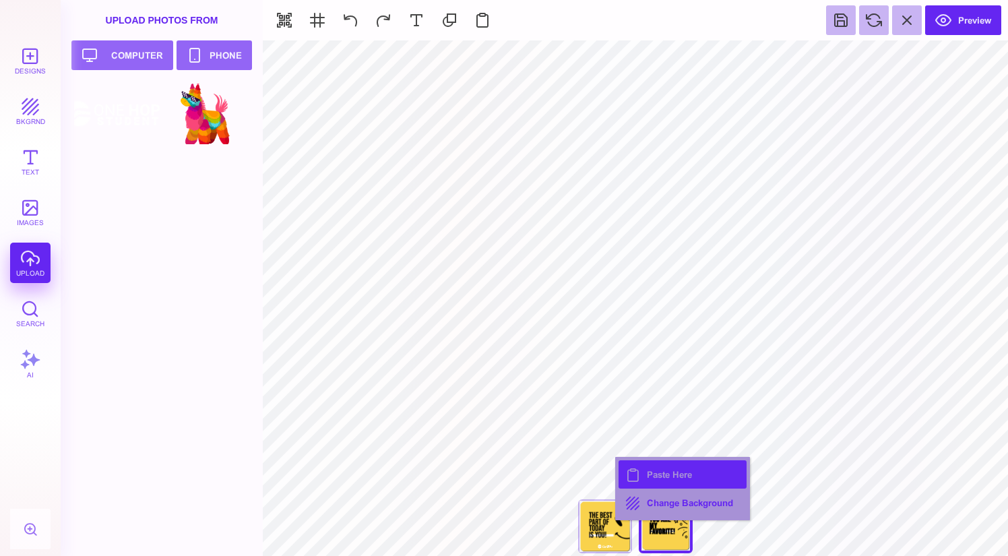
click at [641, 480] on button "Paste Here" at bounding box center [682, 474] width 128 height 28
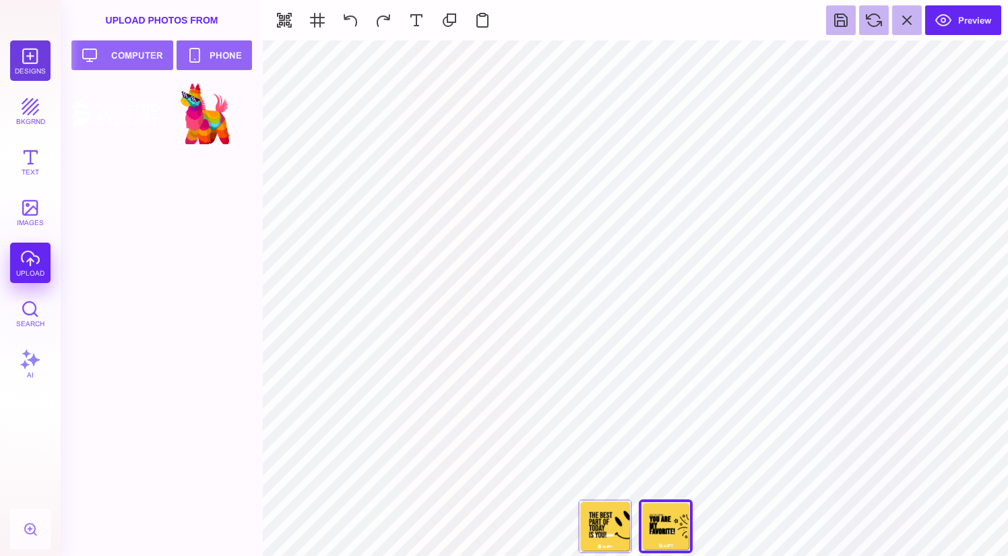
click at [29, 76] on button "Designs" at bounding box center [30, 60] width 40 height 40
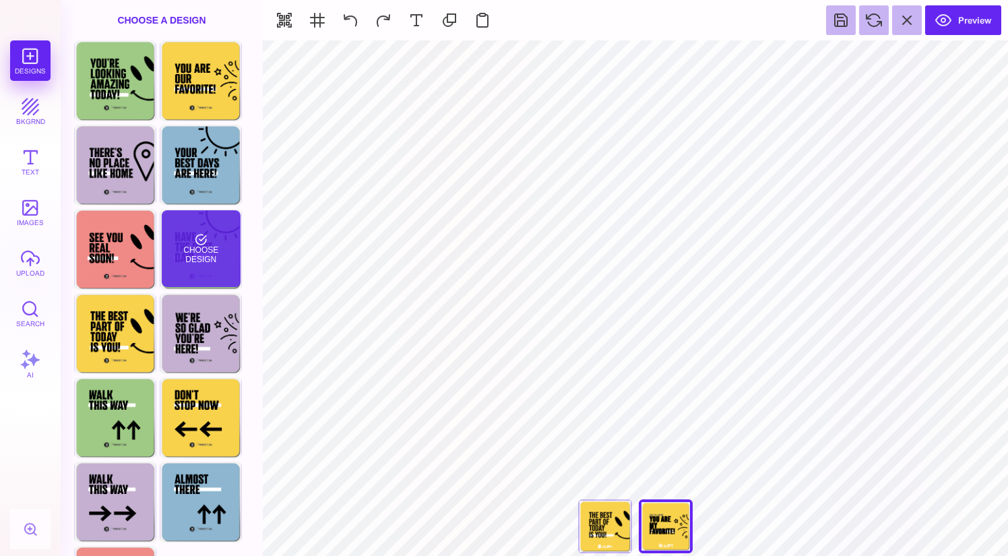
click at [189, 251] on div "Choose Design" at bounding box center [201, 248] width 79 height 77
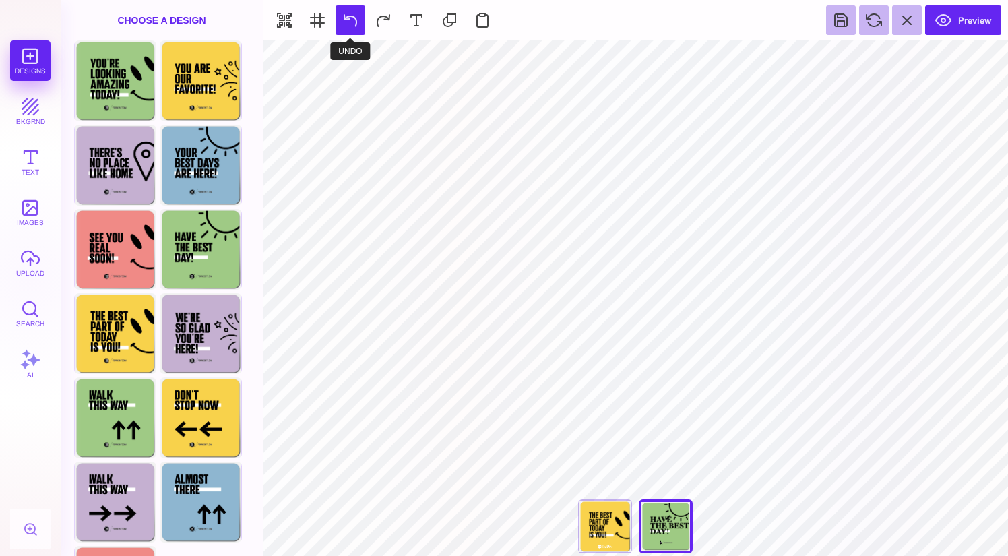
click at [349, 19] on button at bounding box center [351, 20] width 30 height 30
click at [352, 23] on button at bounding box center [351, 20] width 30 height 30
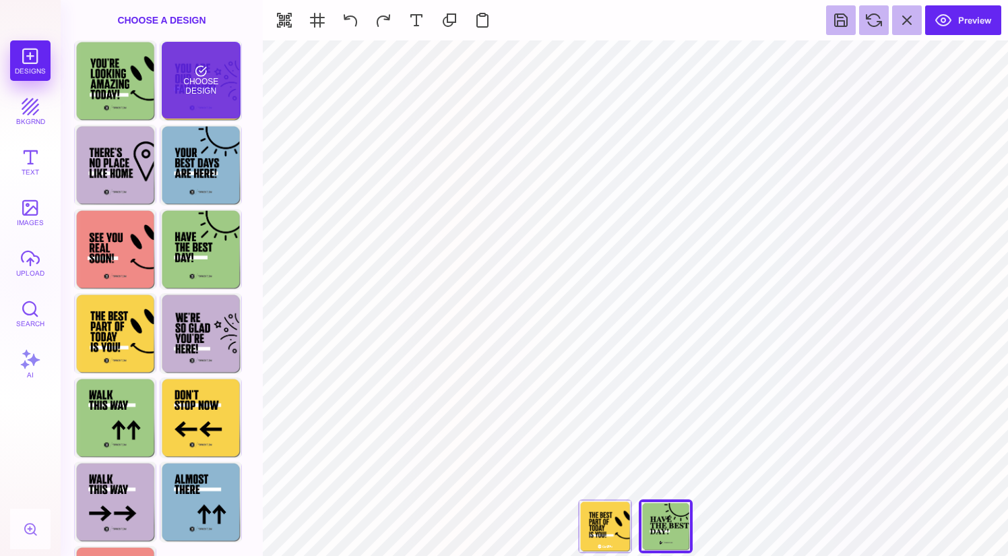
click at [208, 82] on div "Choose Design" at bounding box center [201, 80] width 79 height 77
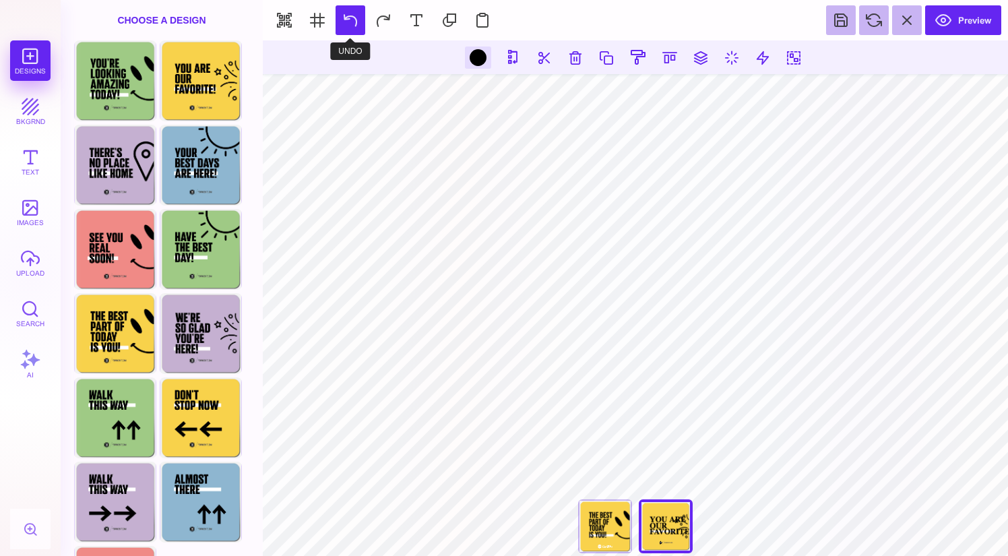
click at [347, 20] on button at bounding box center [351, 20] width 30 height 30
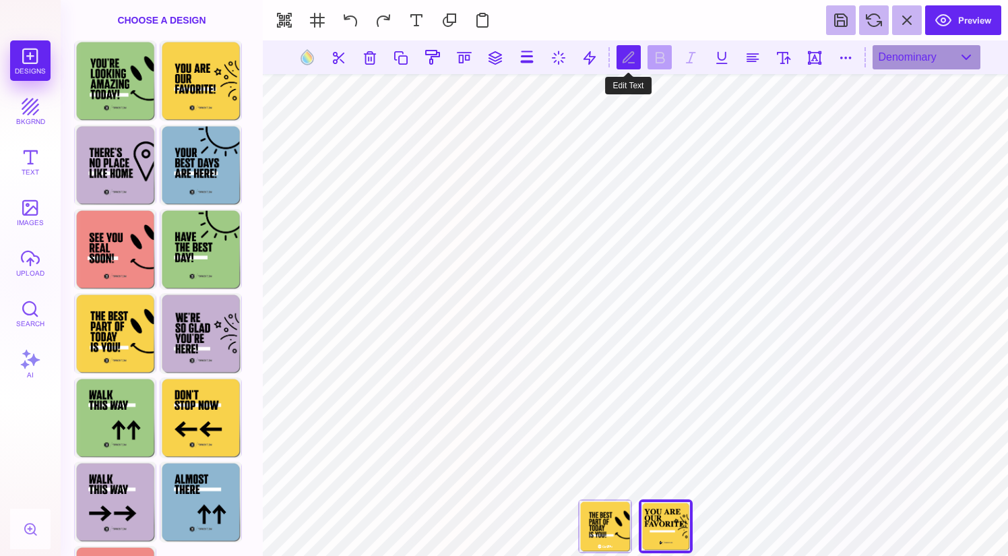
click at [632, 56] on button at bounding box center [628, 57] width 24 height 24
type textarea "*"
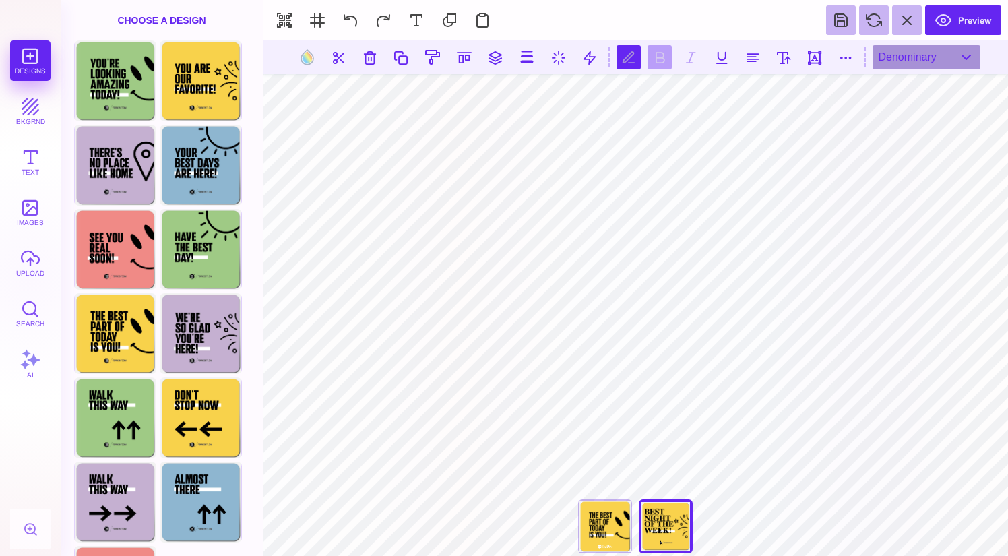
scroll to position [1, 1]
type textarea "**** ***** ****** *****"
click at [949, 62] on div "Denominary" at bounding box center [926, 57] width 108 height 24
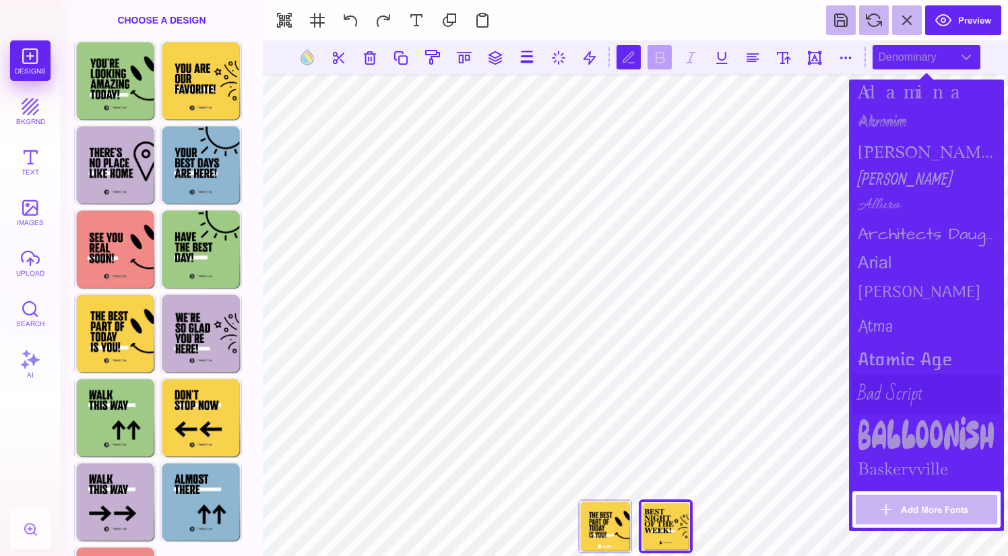
scroll to position [52, 0]
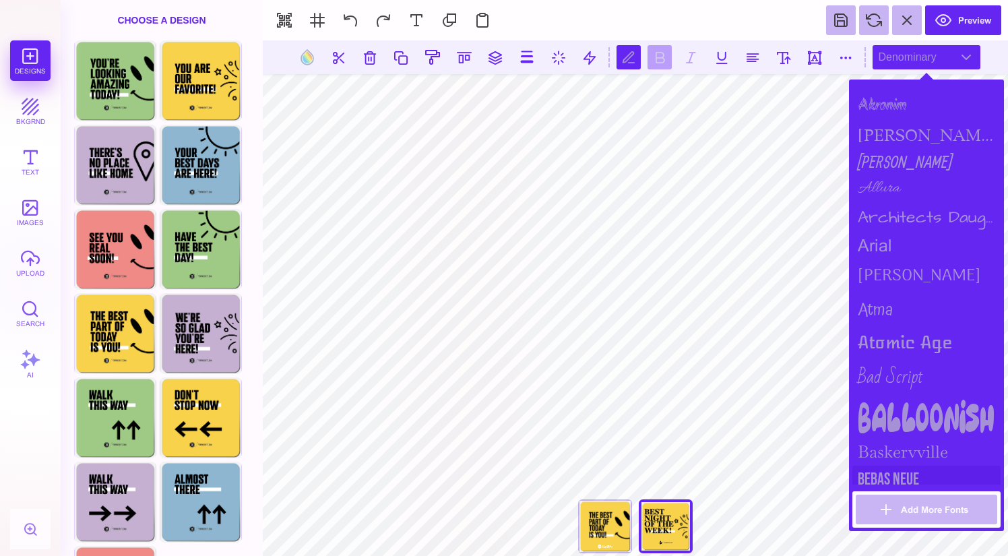
click at [924, 468] on div "Bebas Neue" at bounding box center [926, 480] width 148 height 28
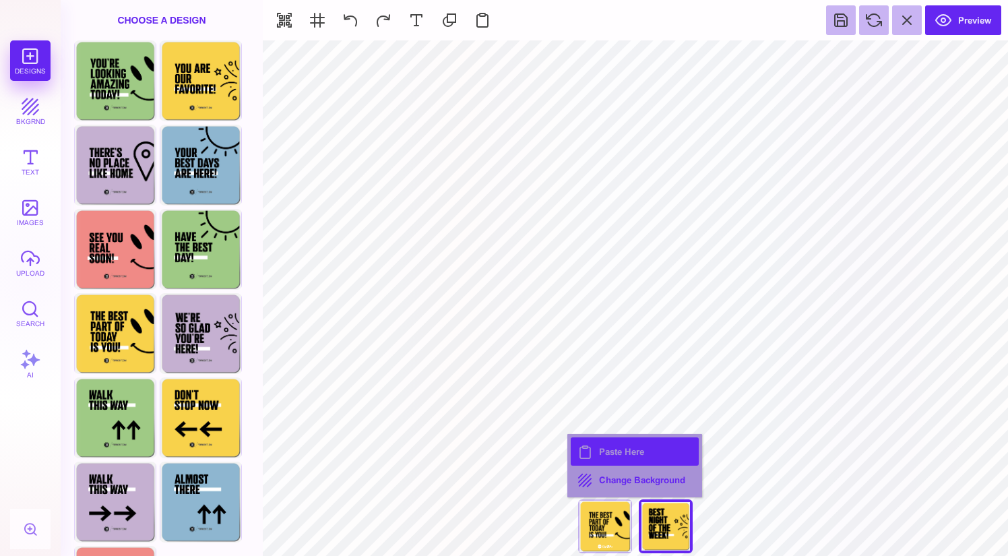
click at [617, 450] on button "Paste Here" at bounding box center [635, 451] width 128 height 28
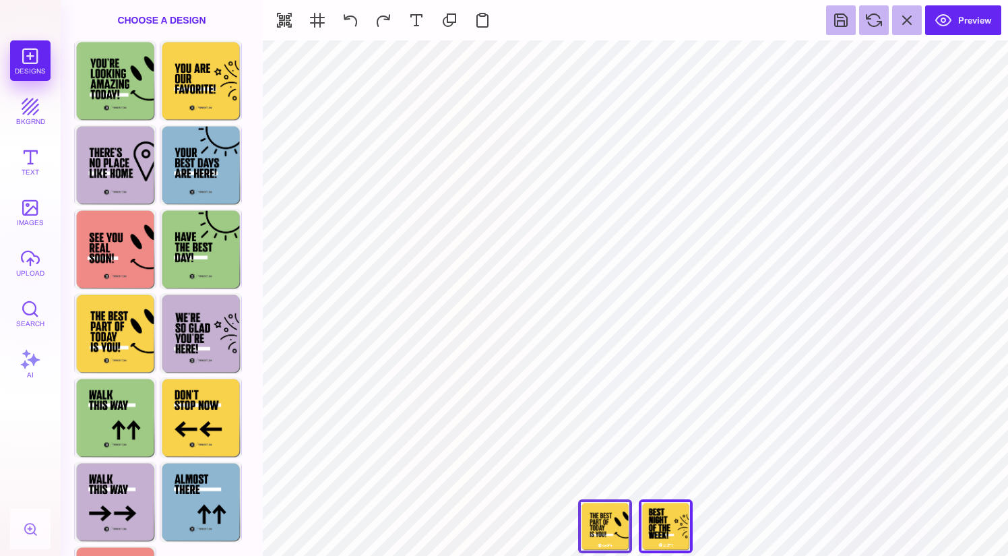
click at [598, 513] on div "The Best Part Of [DATE] Is You!" at bounding box center [605, 526] width 54 height 54
click at [680, 515] on div "You Are Our Favorite!" at bounding box center [666, 526] width 54 height 54
click at [608, 519] on div "The Best Part Of [DATE] Is You!" at bounding box center [605, 526] width 54 height 54
click at [680, 512] on div "You Are Our Favorite!" at bounding box center [666, 526] width 54 height 54
click at [625, 515] on div "The Best Part Of [DATE] Is You!" at bounding box center [605, 526] width 54 height 54
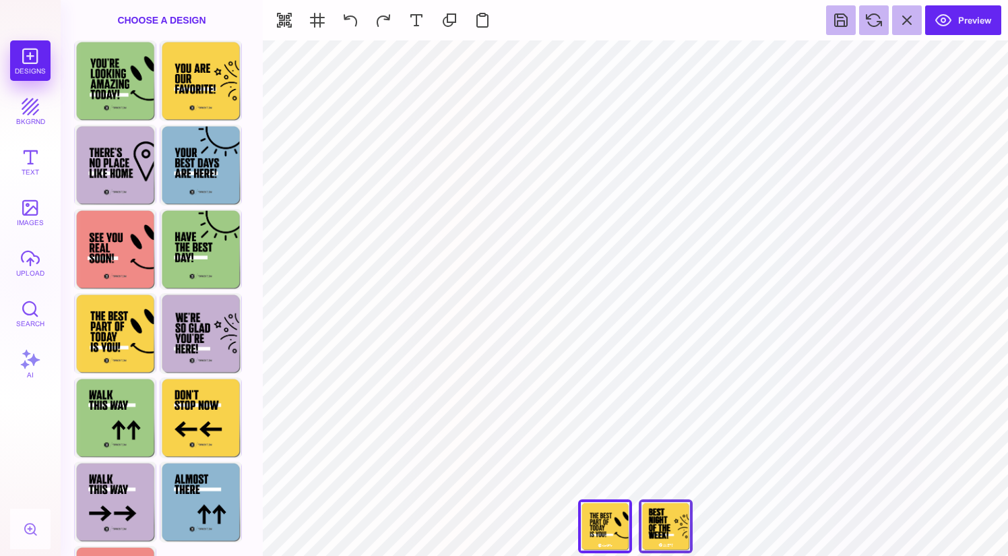
click at [662, 519] on div "You Are Our Favorite!" at bounding box center [666, 526] width 54 height 54
type input "#FFFFFF"
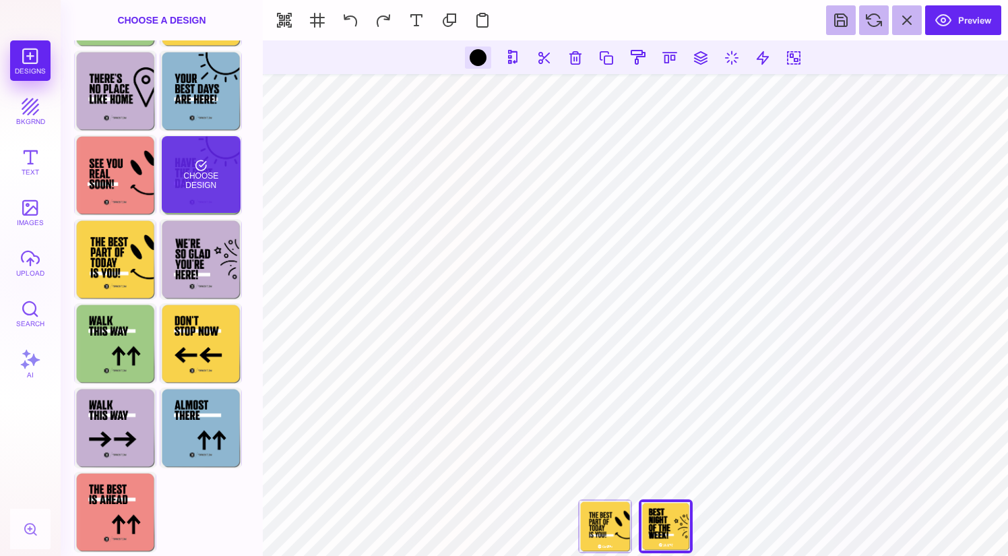
scroll to position [0, 0]
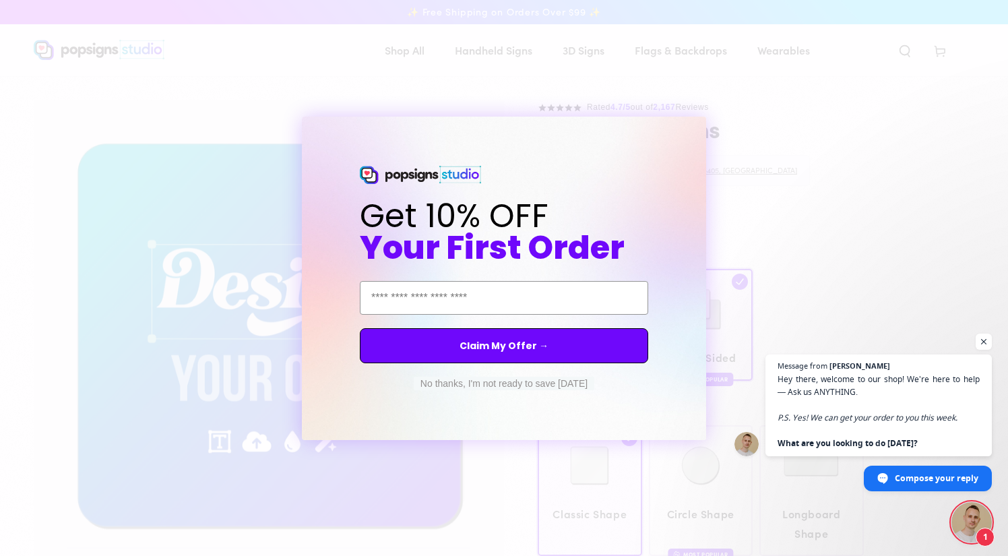
select select "**********"
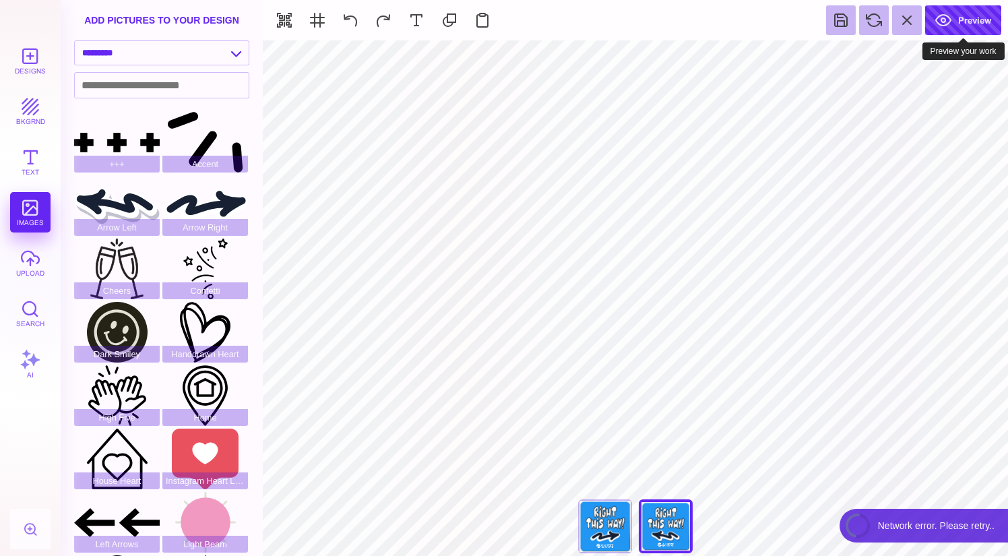
click at [965, 18] on button "Preview" at bounding box center [963, 20] width 76 height 30
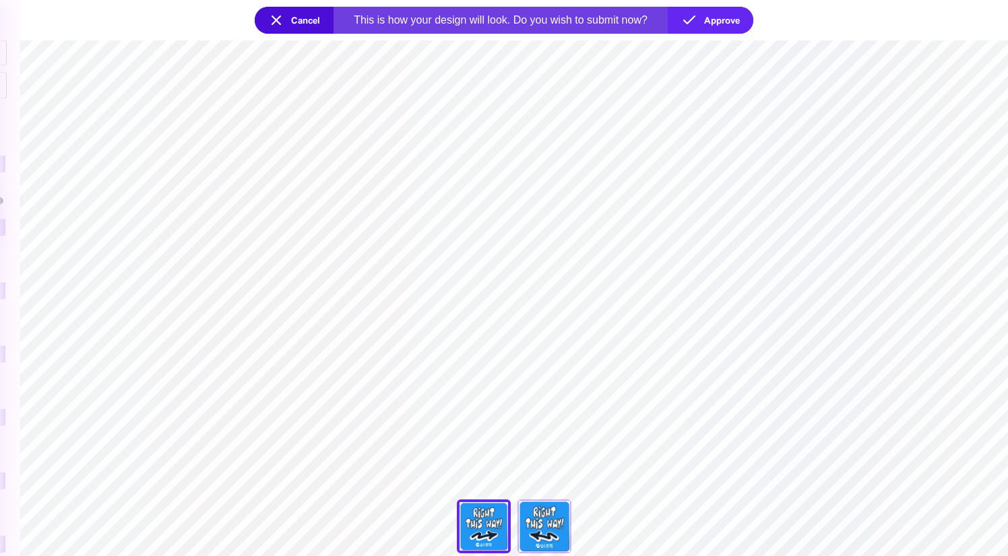
click at [792, 271] on section "***** **** Front Back" at bounding box center [514, 297] width 988 height 515
click at [537, 520] on div "Back" at bounding box center [544, 526] width 54 height 54
click at [296, 18] on button "Cancel" at bounding box center [294, 20] width 79 height 27
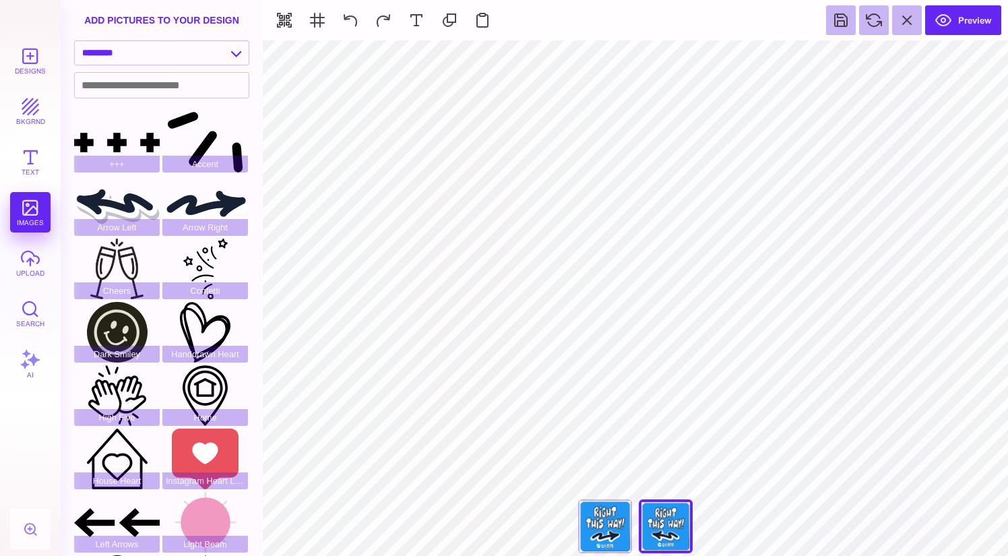
type input "#FFFFFF"
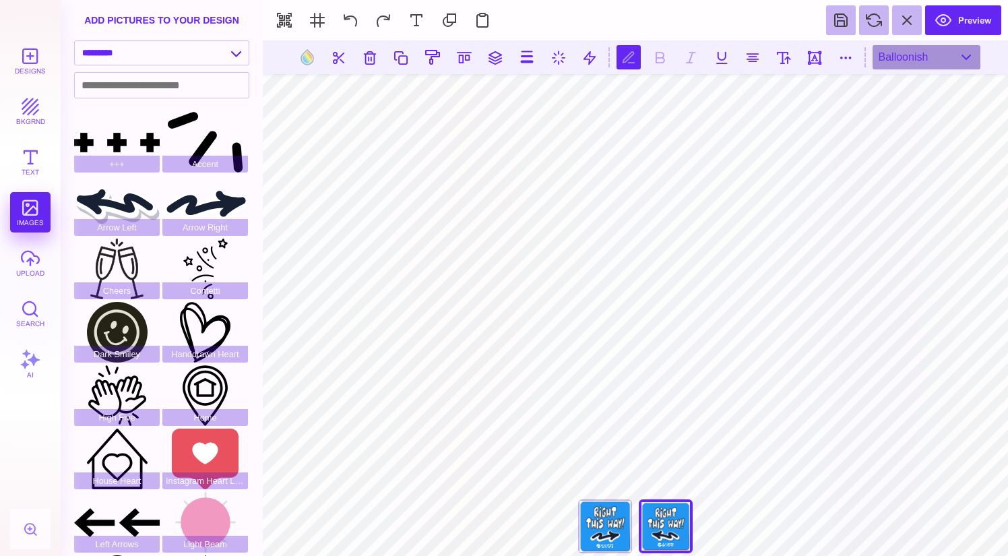
scroll to position [0, 1]
type textarea "****** ******"
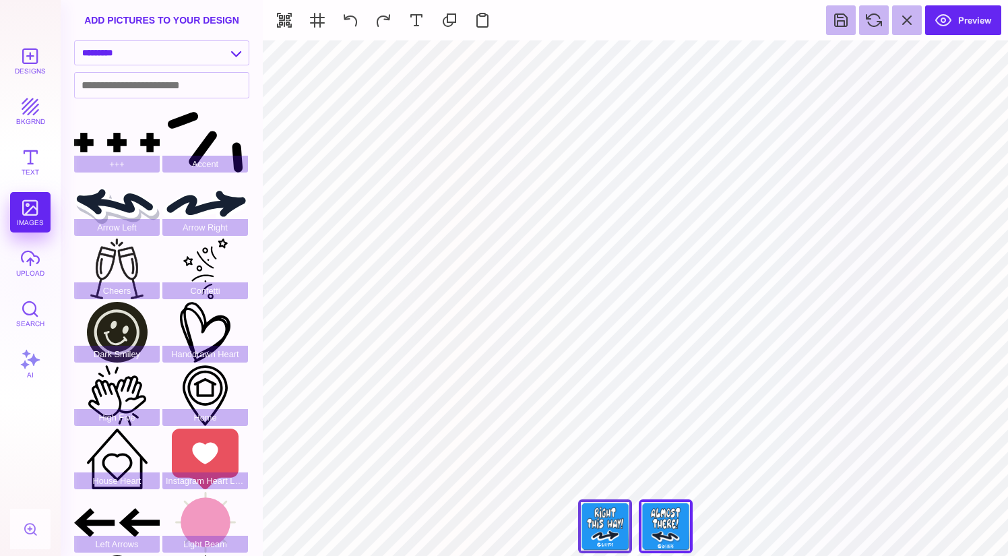
click at [618, 525] on div "Front" at bounding box center [605, 526] width 54 height 54
type input "#FFFFFF"
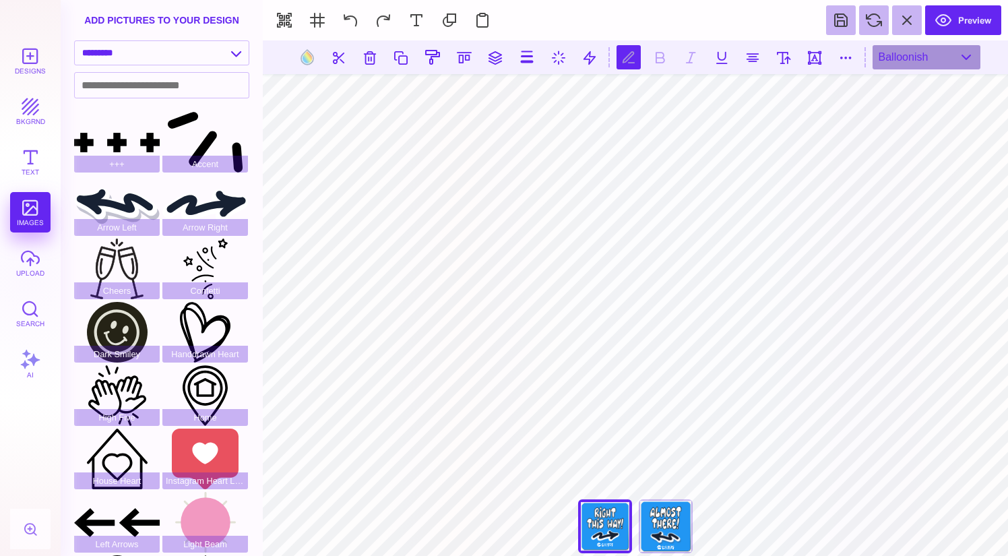
scroll to position [0, 1]
type textarea "*****"
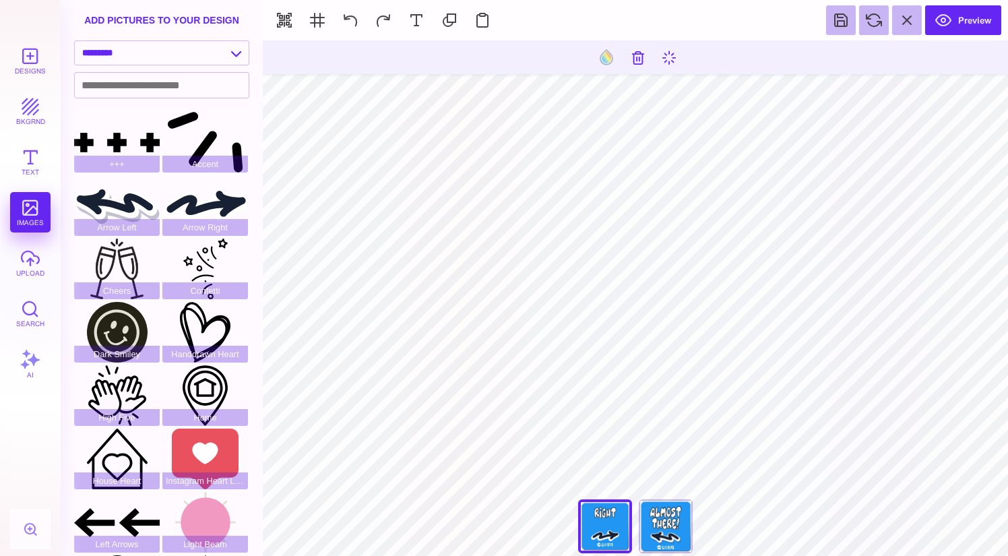
type input "#FFFFFF"
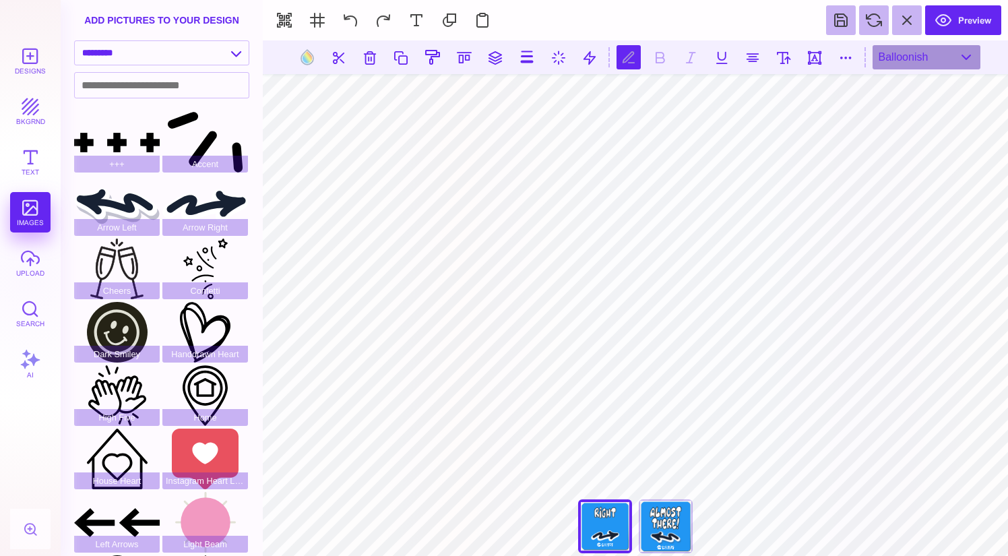
type textarea "*"
type textarea "***** *********"
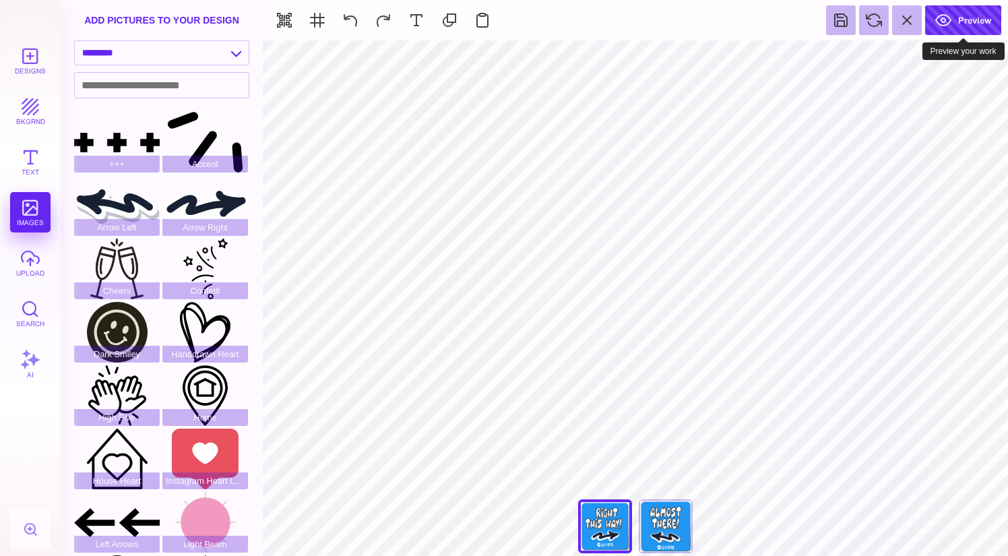
click at [959, 20] on button "Preview" at bounding box center [963, 20] width 76 height 30
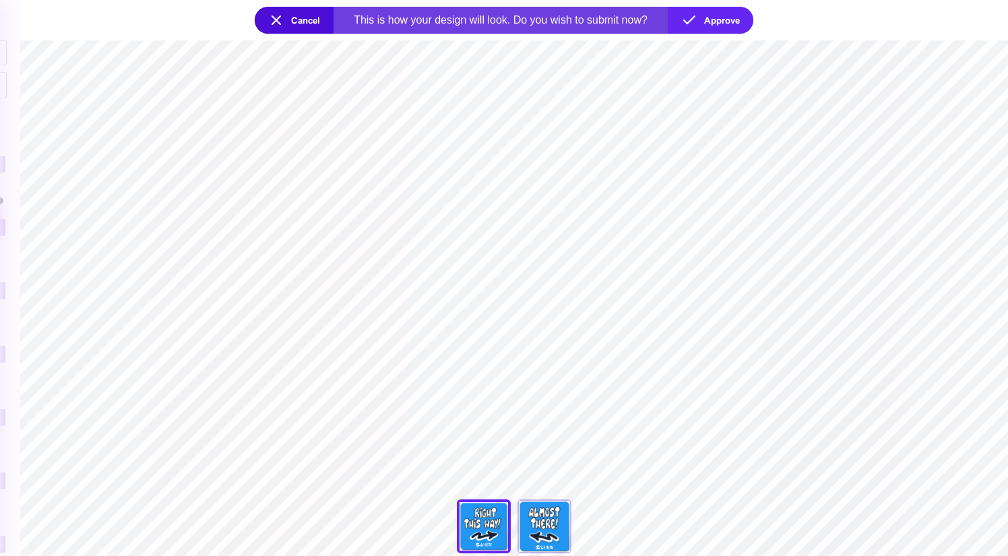
click at [299, 18] on button "Cancel" at bounding box center [294, 20] width 79 height 27
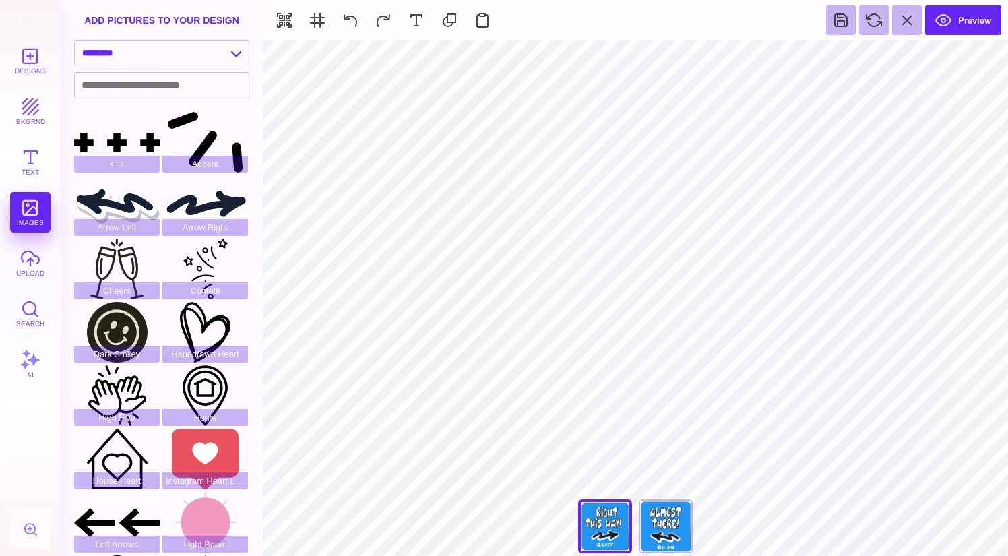
type input "#000000"
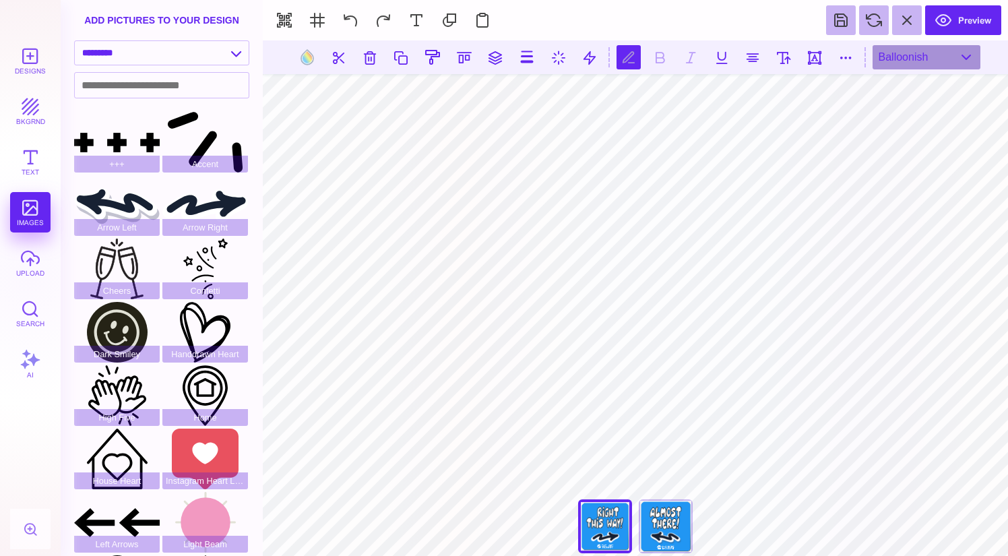
type textarea "***** *********"
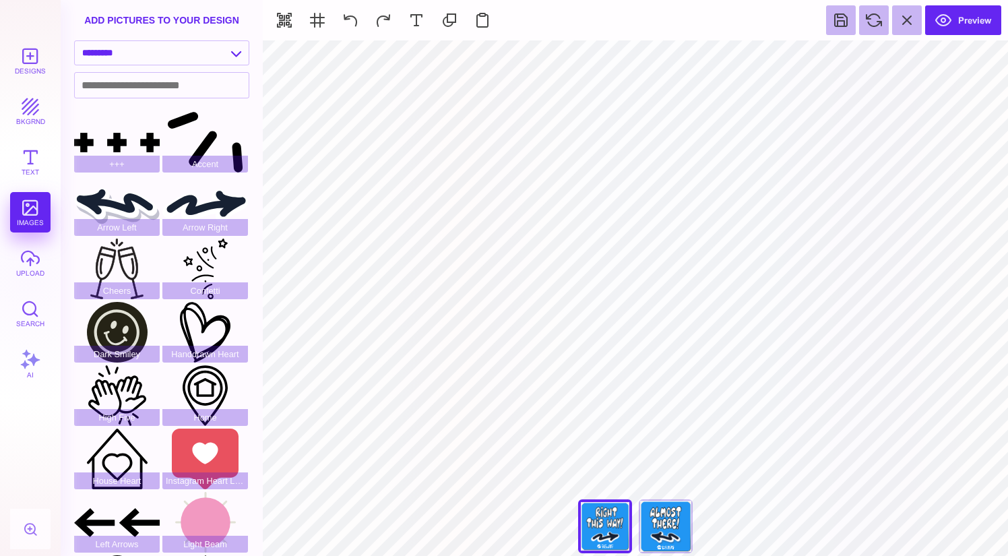
type input "#FFFFFF"
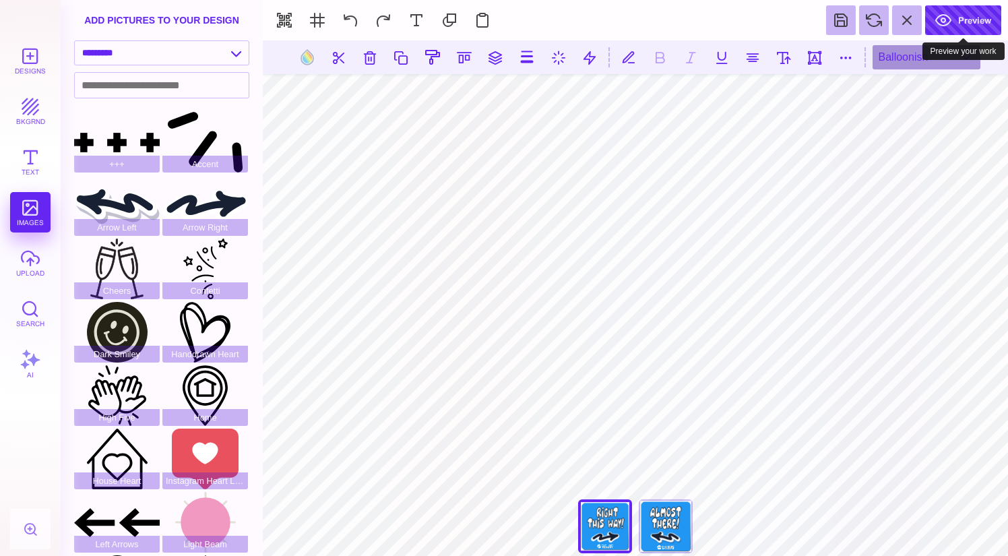
click at [949, 20] on button "Preview" at bounding box center [963, 20] width 76 height 30
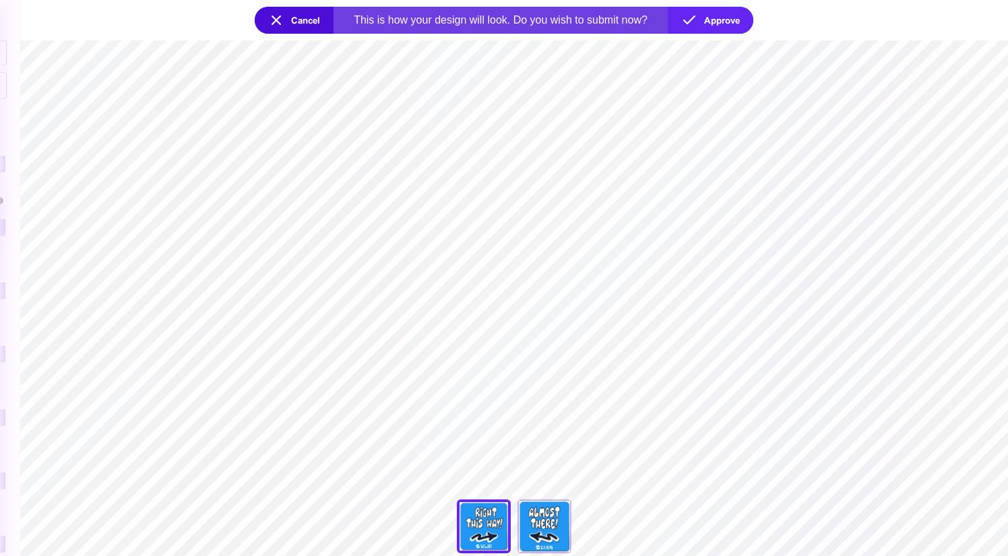
click at [557, 523] on div "Back" at bounding box center [544, 526] width 54 height 54
click at [480, 530] on div "Front" at bounding box center [484, 526] width 54 height 54
click at [512, 528] on div "***** **** Front Back" at bounding box center [514, 529] width 135 height 61
click at [527, 527] on div "Back" at bounding box center [544, 526] width 54 height 54
click at [498, 524] on div "Front" at bounding box center [484, 526] width 54 height 54
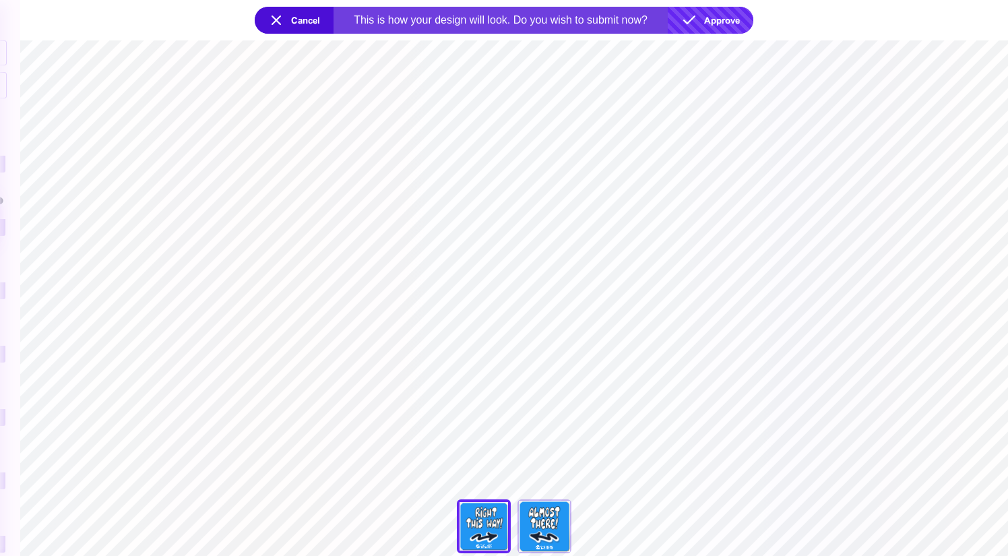
click at [723, 26] on button "Approve" at bounding box center [711, 20] width 86 height 27
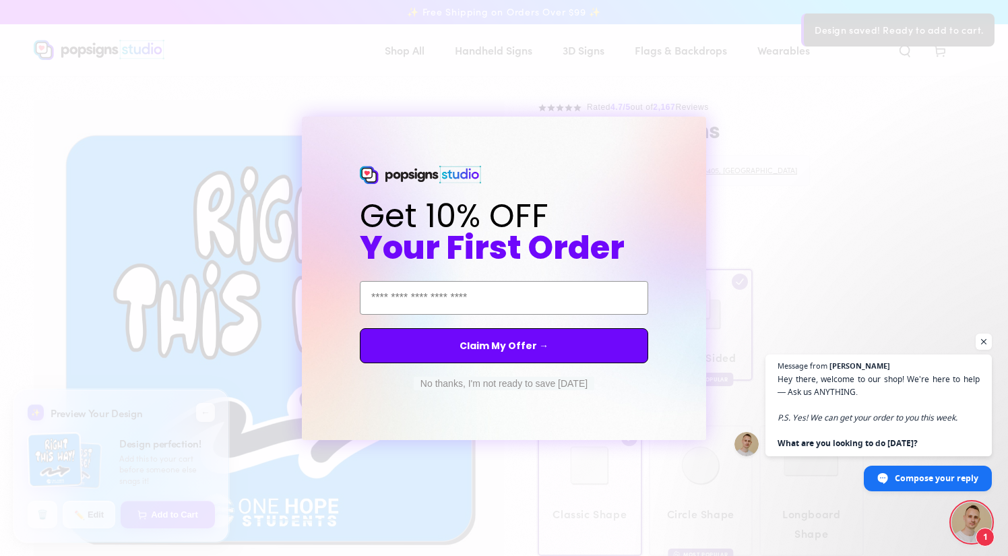
click at [556, 380] on button "No thanks, I'm not ready to save [DATE]" at bounding box center [504, 383] width 181 height 13
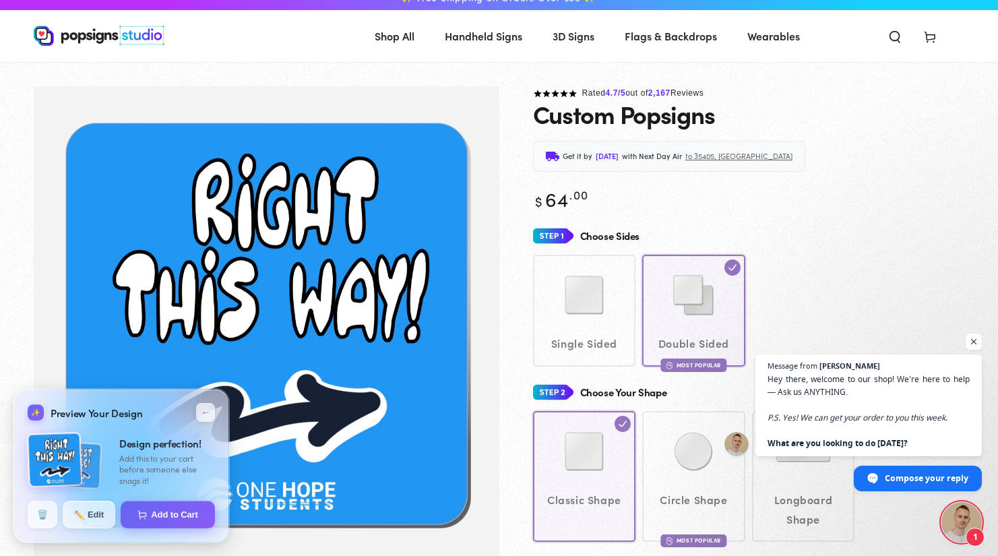
scroll to position [42, 0]
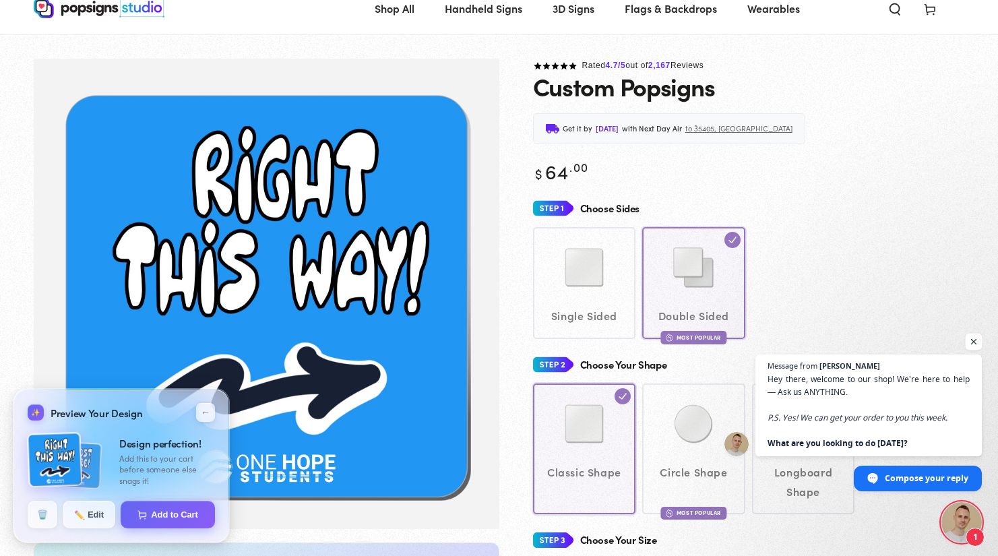
click at [974, 341] on span "Open chat" at bounding box center [973, 341] width 17 height 17
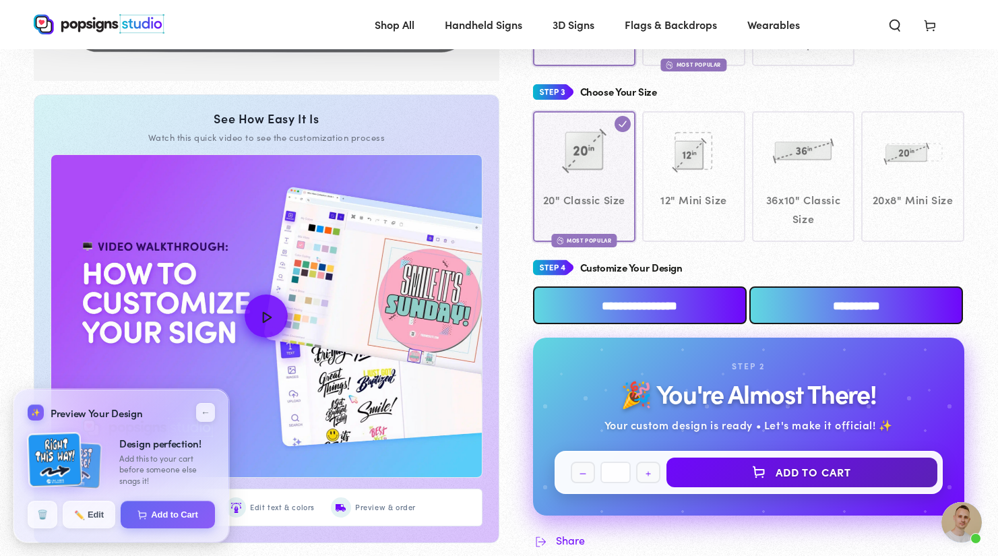
scroll to position [604, 0]
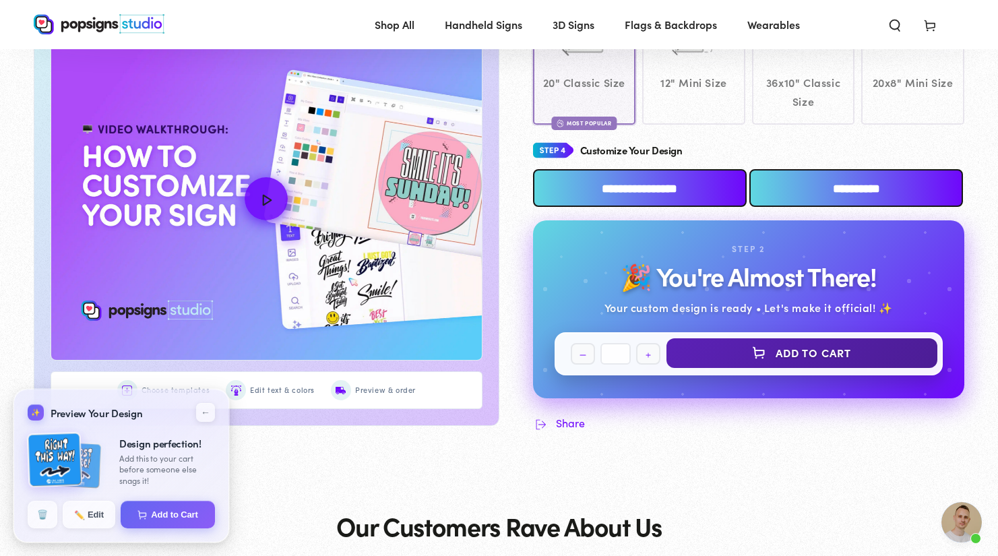
click at [806, 338] on button "Add to Cart" at bounding box center [801, 353] width 271 height 30
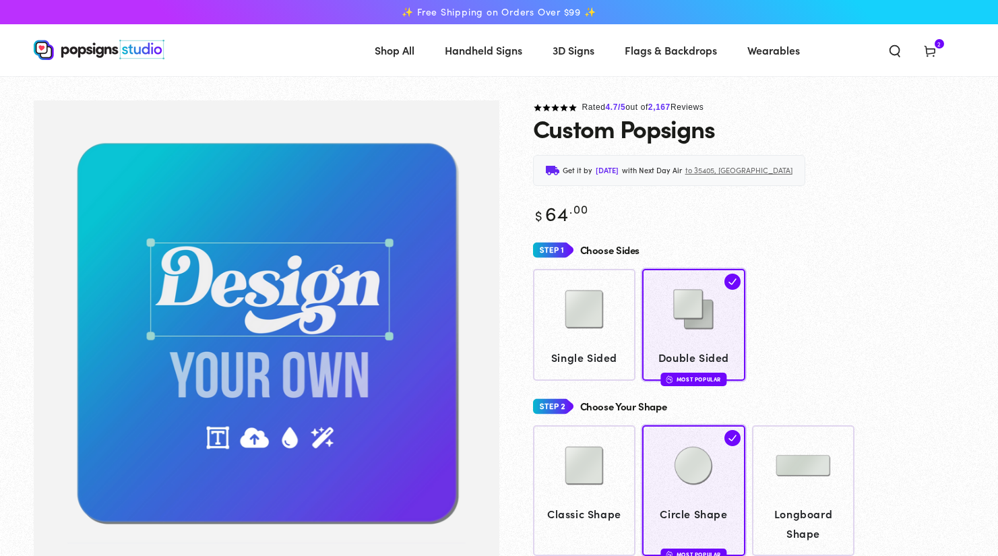
scroll to position [604, 0]
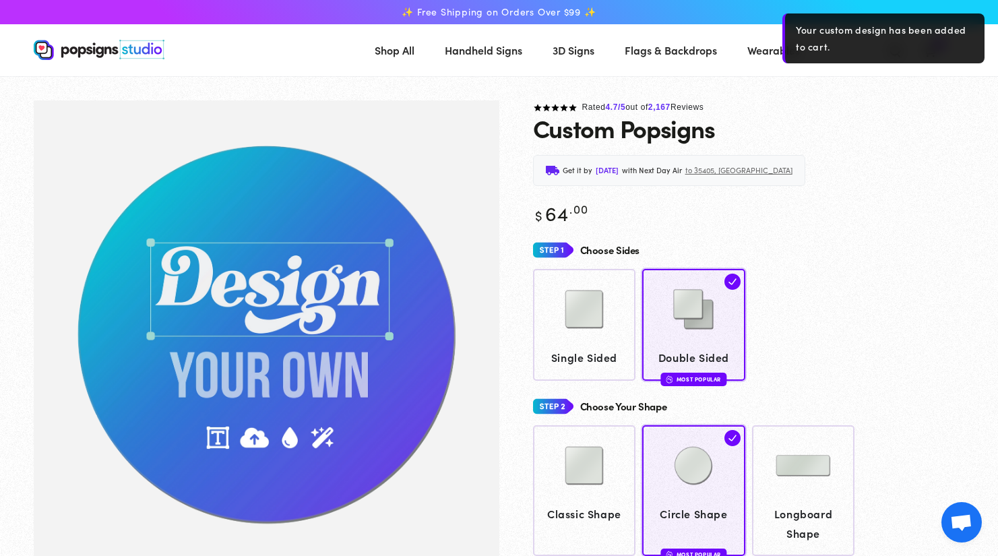
click at [920, 133] on div "Custom Popsigns" at bounding box center [749, 128] width 432 height 27
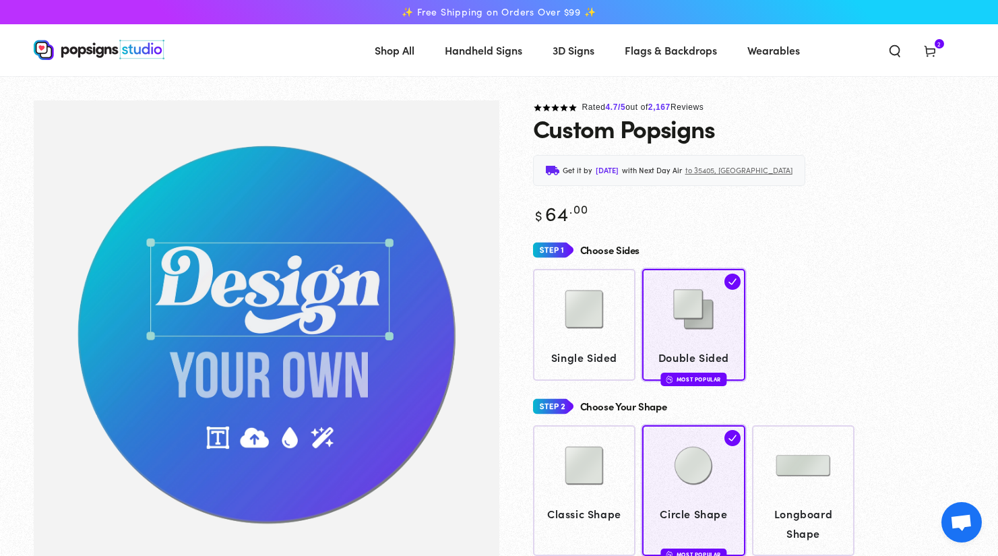
click at [932, 47] on icon at bounding box center [929, 50] width 13 height 13
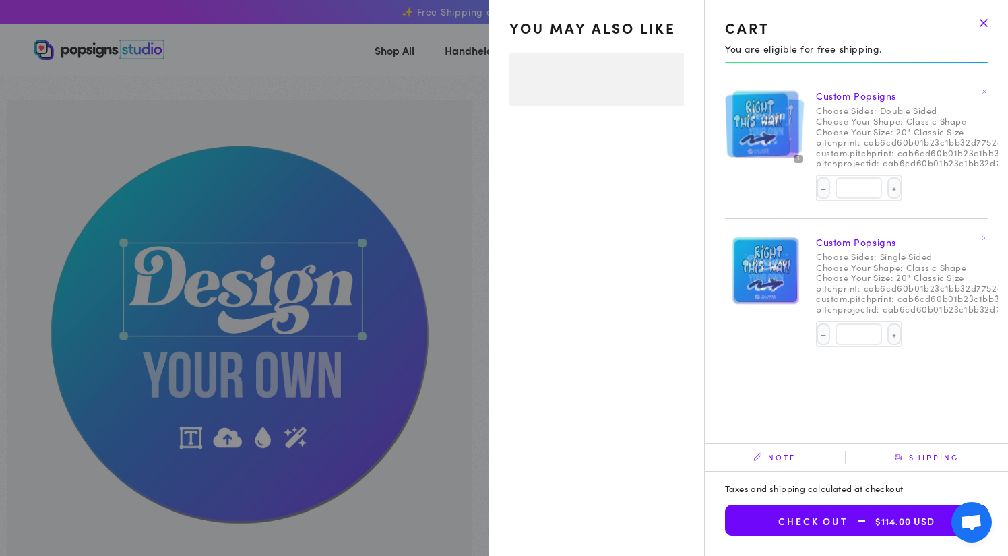
select select "**********"
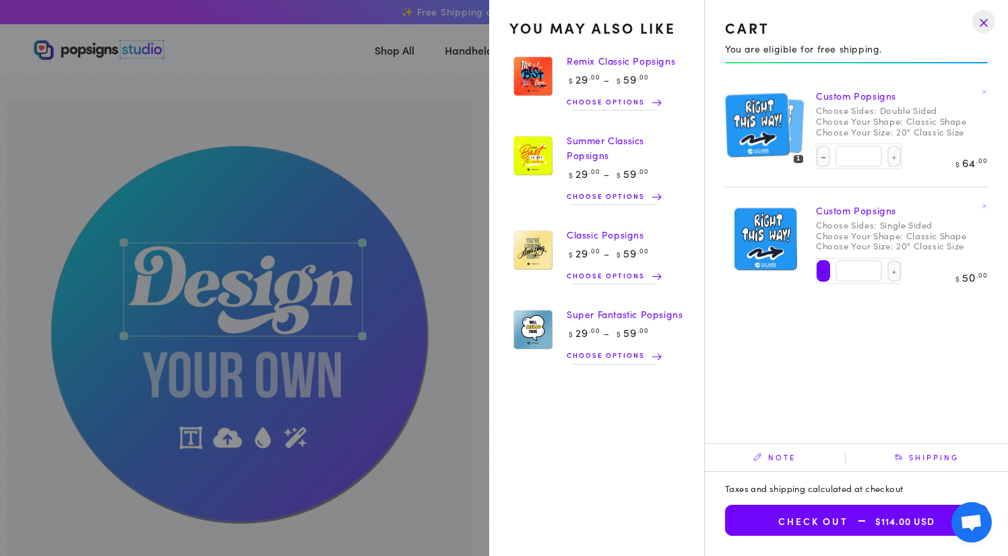
click at [819, 267] on button "Decrease quantity for Custom Popsigns" at bounding box center [823, 271] width 13 height 22
type input "*"
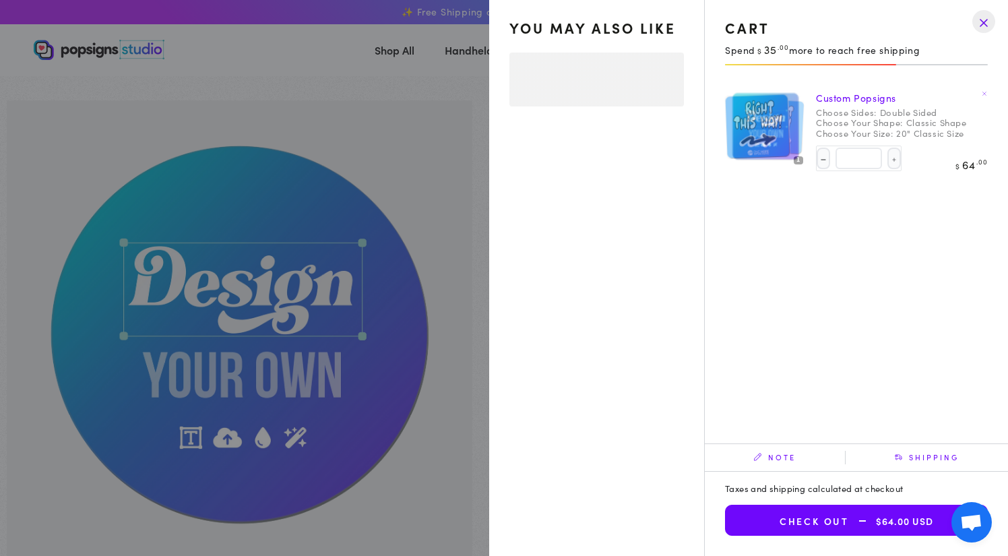
select select "**********"
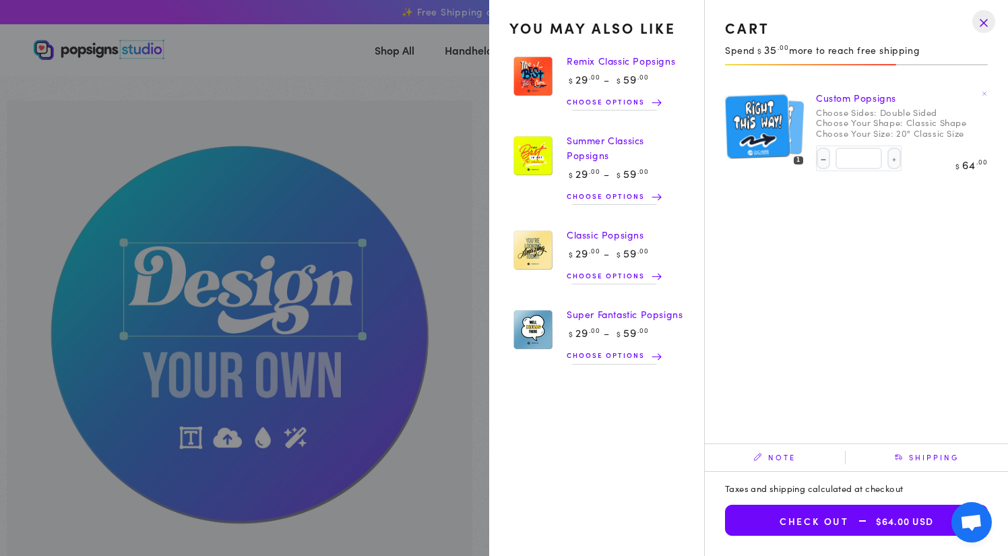
click at [788, 132] on img at bounding box center [756, 126] width 65 height 66
click at [885, 456] on span "Shipping" at bounding box center [926, 457] width 162 height 13
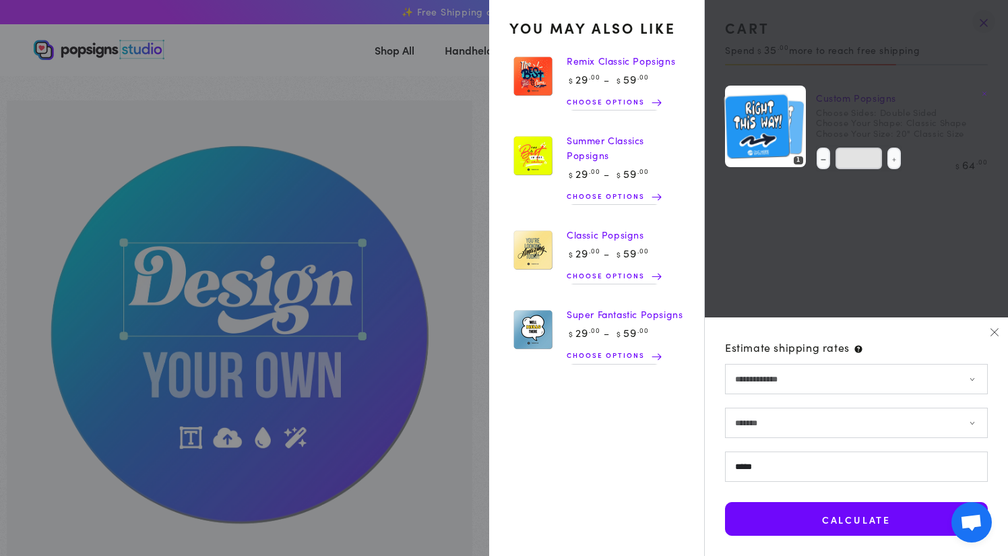
type input "*****"
click at [884, 488] on form-state "**********" at bounding box center [856, 450] width 263 height 172
click at [872, 515] on button "Calculate" at bounding box center [856, 519] width 263 height 34
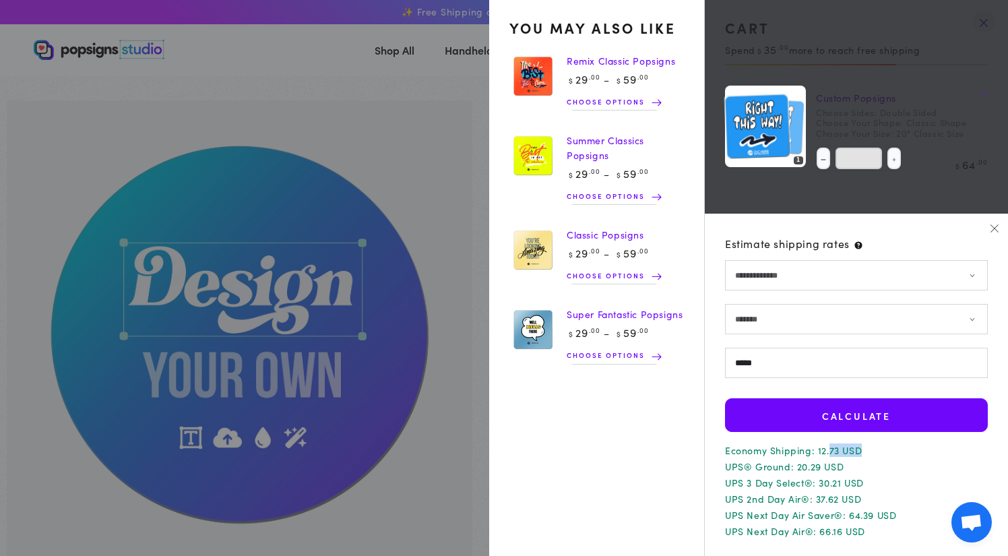
drag, startPoint x: 856, startPoint y: 453, endPoint x: 828, endPoint y: 455, distance: 27.8
click at [828, 455] on p "Economy Shipping: 12.73 USD" at bounding box center [856, 449] width 263 height 9
click at [994, 231] on icon "button" at bounding box center [994, 227] width 9 height 9
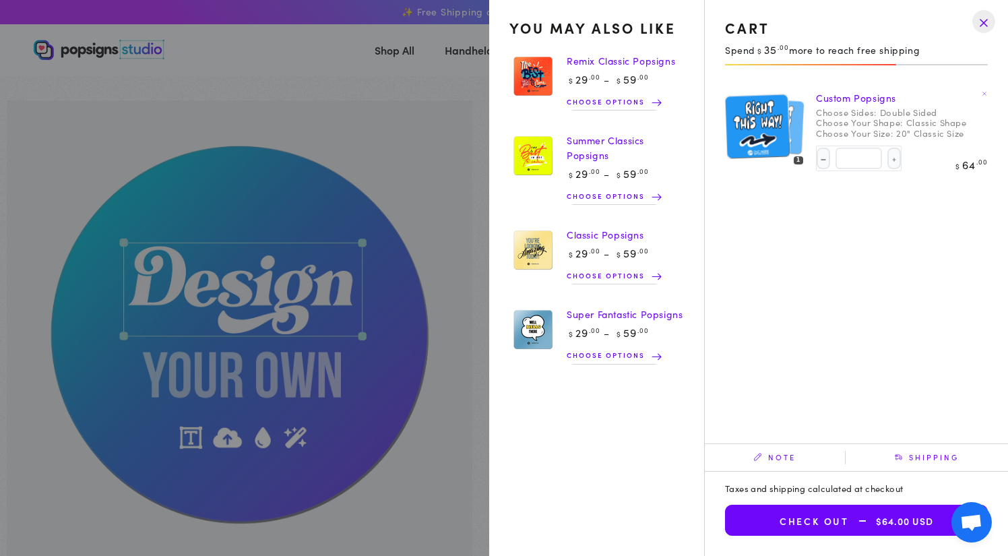
click at [907, 523] on span "$64.00 USD" at bounding box center [891, 520] width 84 height 11
click at [746, 149] on img at bounding box center [756, 126] width 65 height 66
click at [770, 151] on img at bounding box center [756, 126] width 65 height 66
click at [770, 150] on img at bounding box center [756, 126] width 65 height 66
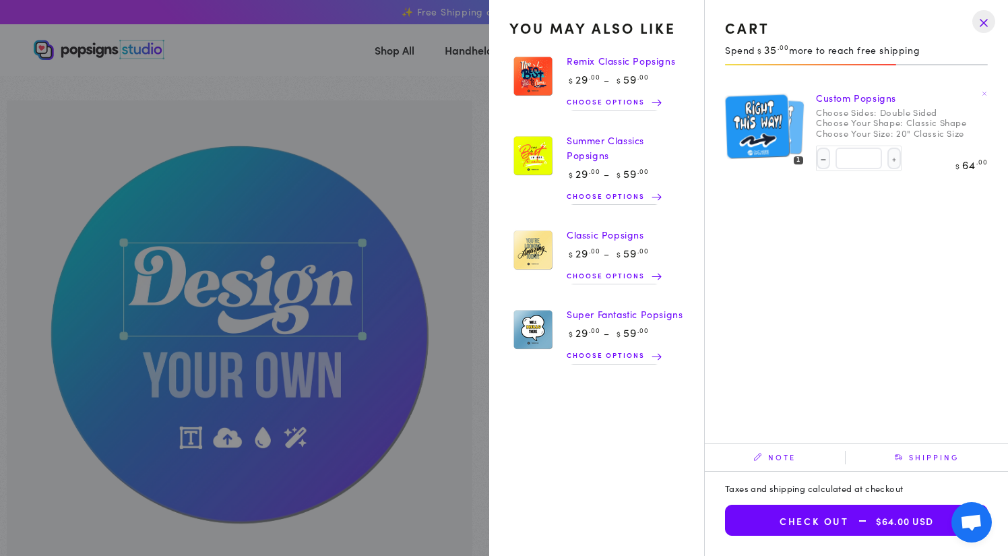
click at [977, 26] on drawer-close-button at bounding box center [983, 22] width 35 height 30
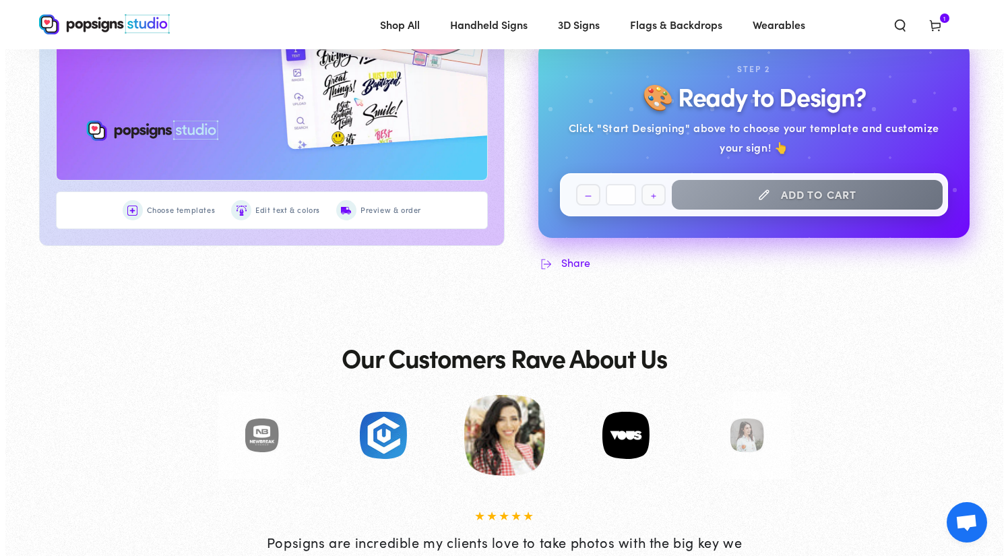
scroll to position [870, 0]
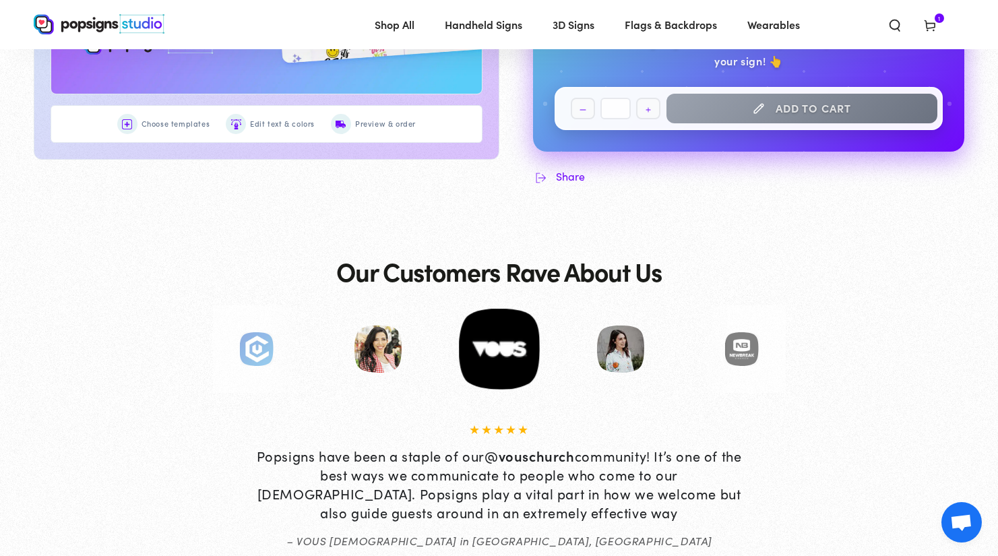
click at [930, 16] on span "Cart 1 1 item" at bounding box center [929, 24] width 35 height 30
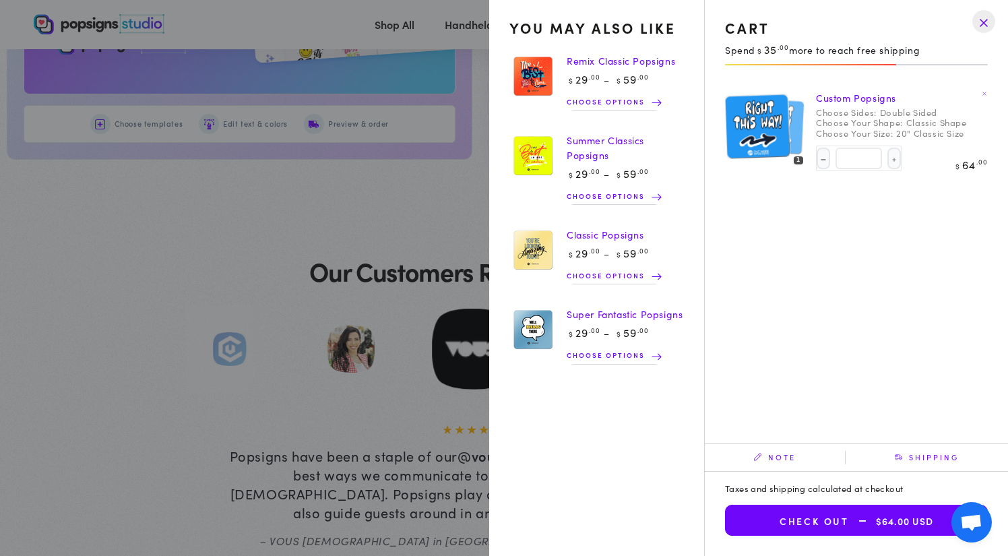
click at [773, 133] on img at bounding box center [756, 126] width 65 height 66
click at [849, 98] on link "Custom Popsigns" at bounding box center [856, 97] width 80 height 13
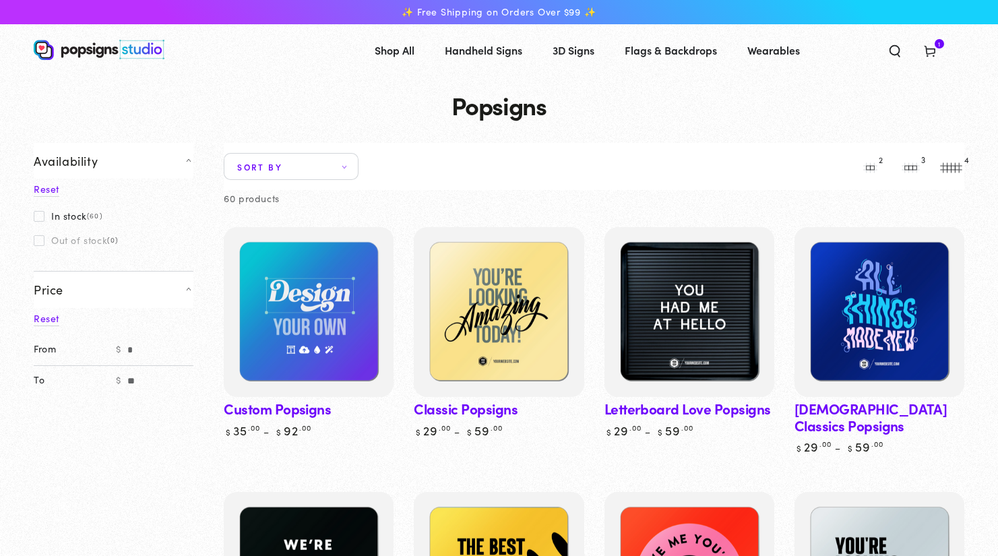
scroll to position [115, 0]
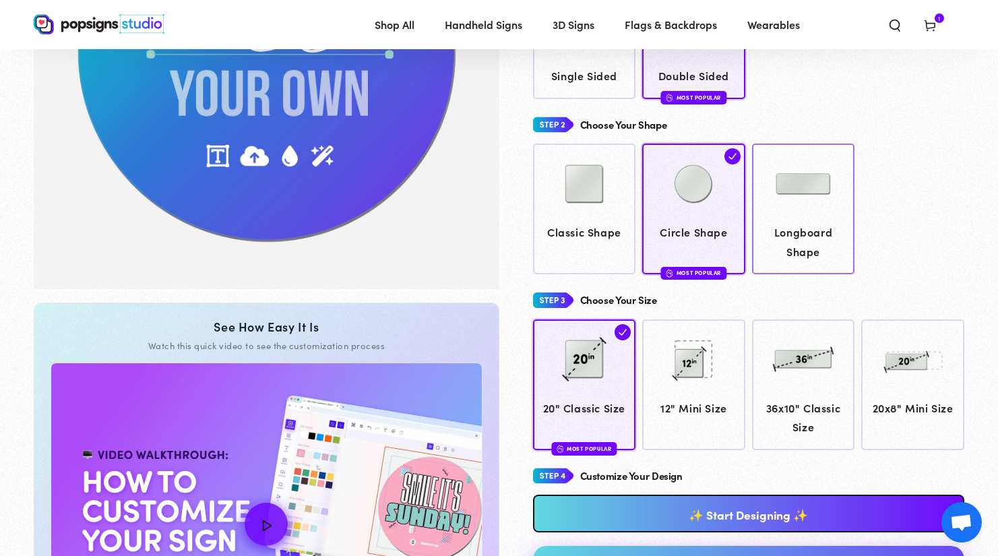
scroll to position [509, 0]
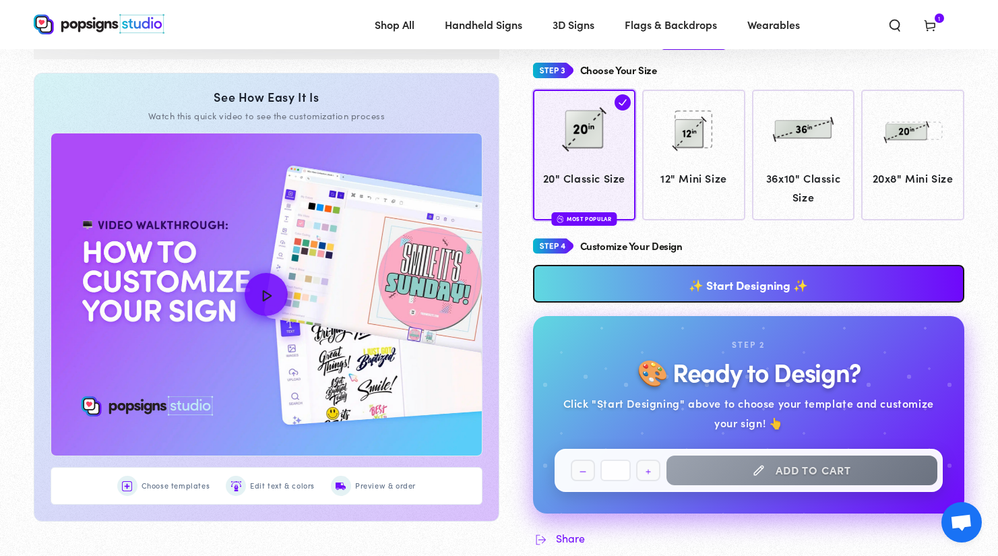
click at [781, 282] on link "✨ Start Designing ✨" at bounding box center [749, 284] width 432 height 38
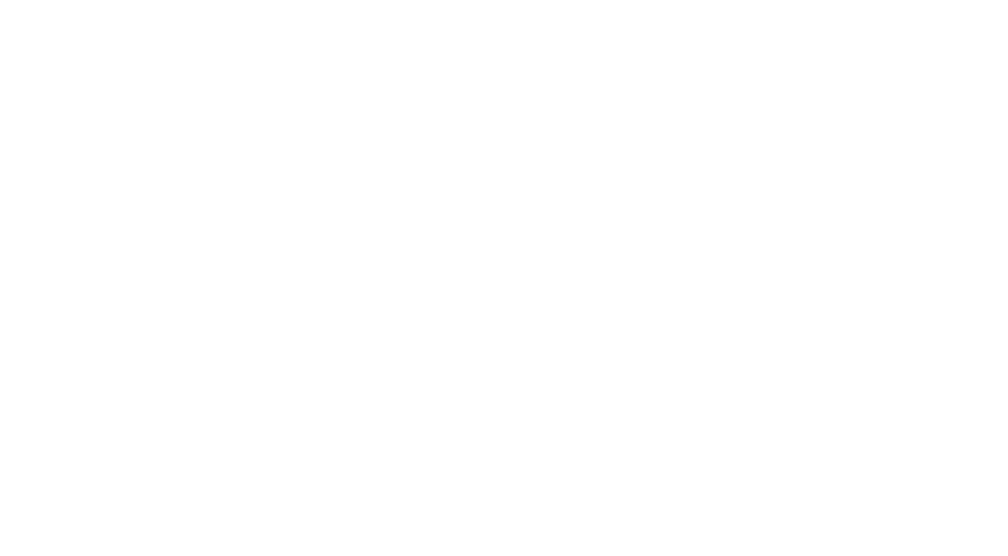
scroll to position [0, 0]
type textarea "An ancient tree with a door leading to a magical world"
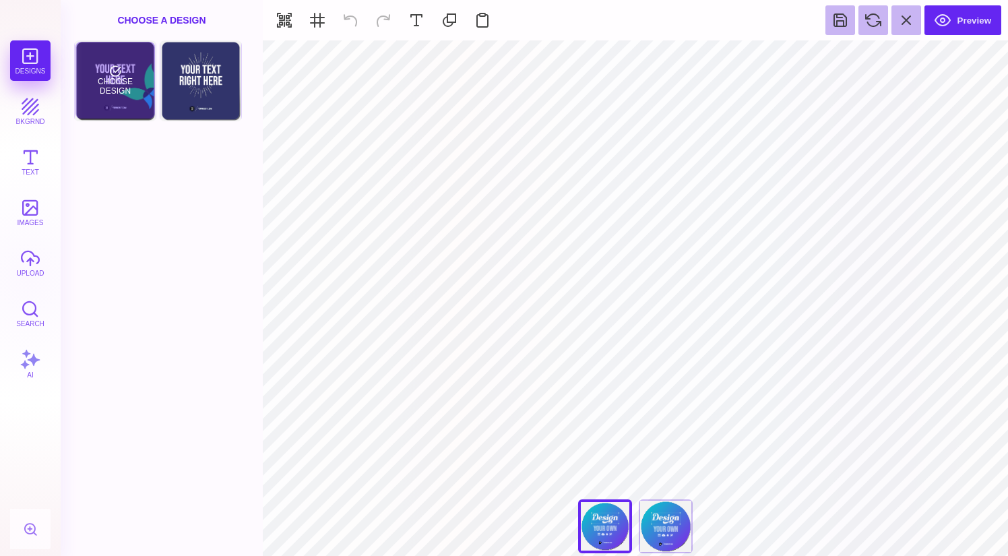
click at [142, 121] on div "Front Choose Design" at bounding box center [115, 80] width 82 height 81
click at [136, 109] on div "Choose Design" at bounding box center [114, 80] width 79 height 77
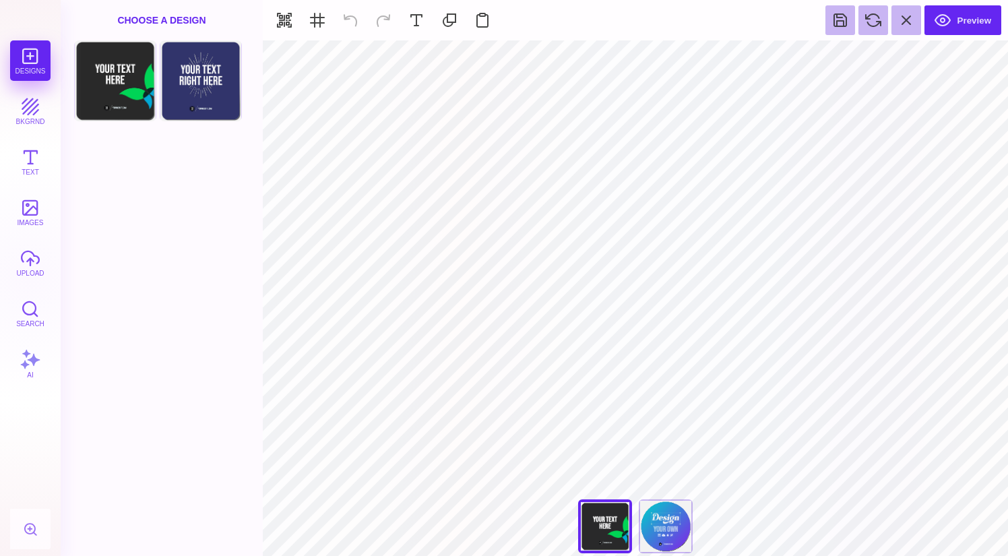
type input "#466B80"
click at [38, 158] on button "Text" at bounding box center [30, 161] width 40 height 40
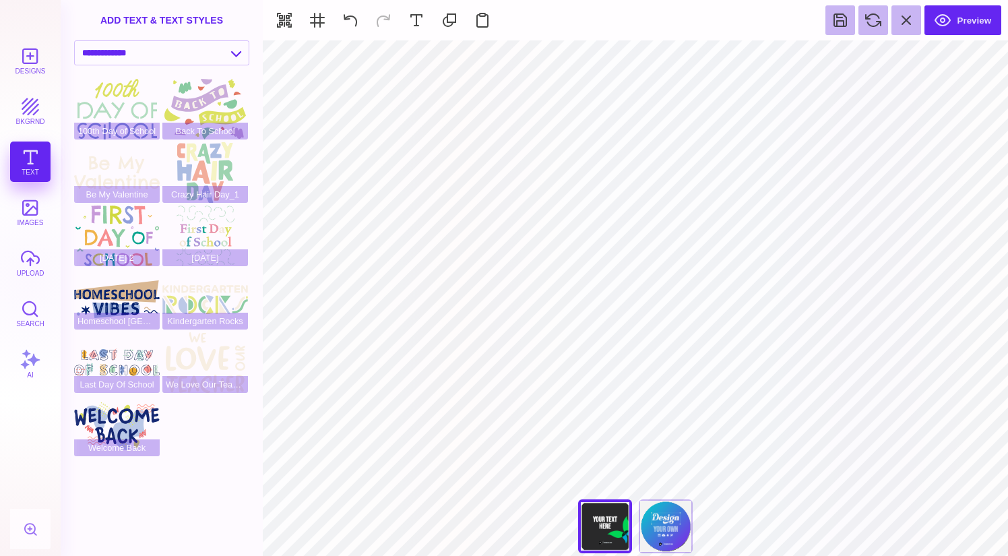
click at [55, 59] on div "Designs bkgrnd Text images upload Search AI" at bounding box center [30, 297] width 61 height 515
click at [408, 20] on button at bounding box center [417, 20] width 30 height 30
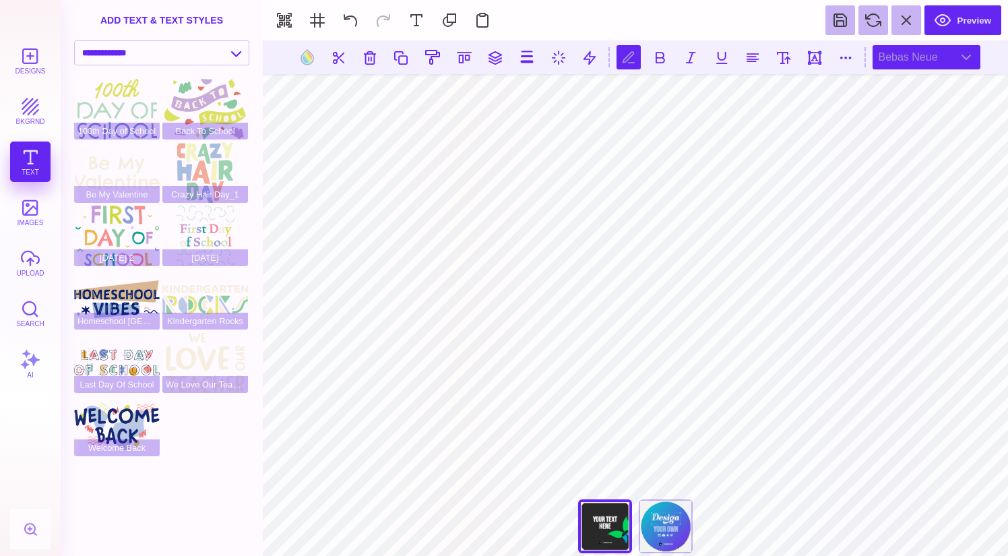
click at [900, 57] on div "Bebas Neue" at bounding box center [926, 57] width 108 height 24
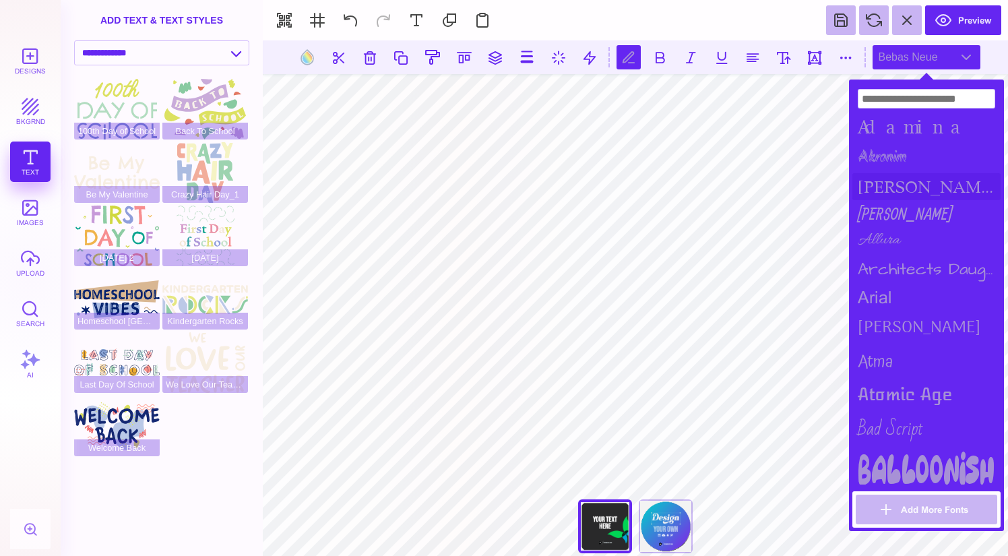
scroll to position [0, 3]
click at [912, 459] on div "Balloonish" at bounding box center [926, 469] width 148 height 40
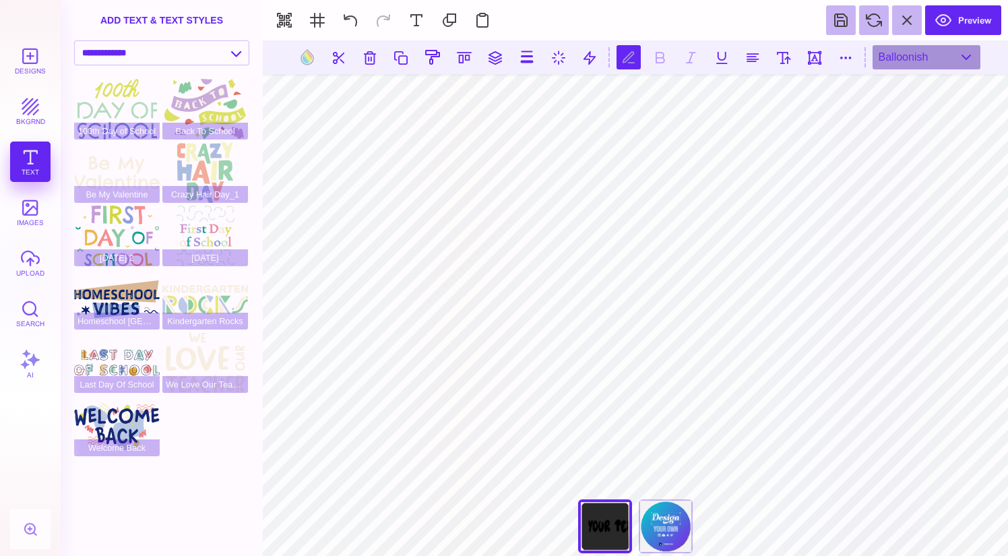
click at [997, 288] on html "Designs bkgrnd Text images upload Search AI set page background" at bounding box center [504, 278] width 1008 height 556
type textarea "****** ******"
click at [750, 51] on button at bounding box center [752, 57] width 24 height 24
click at [784, 51] on button at bounding box center [783, 57] width 24 height 24
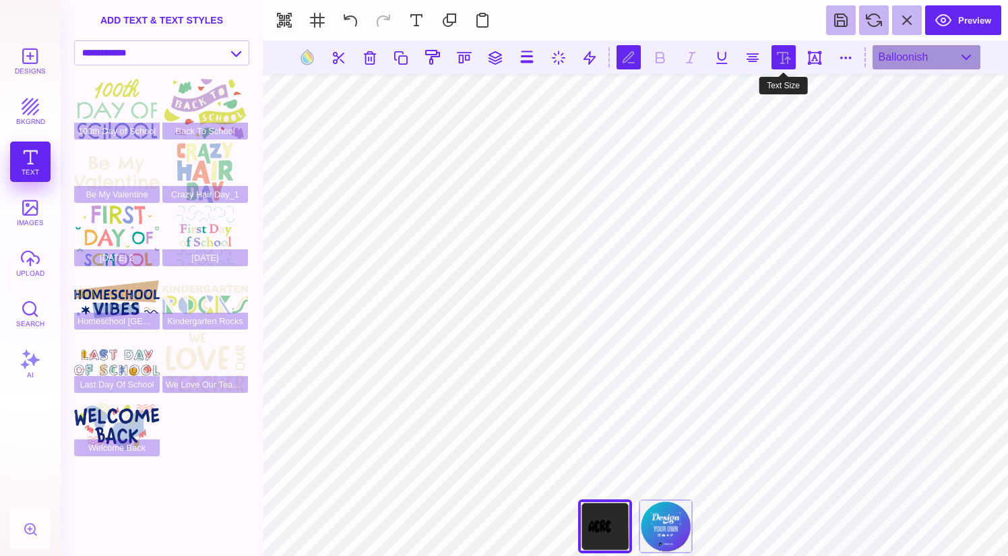
type input "***"
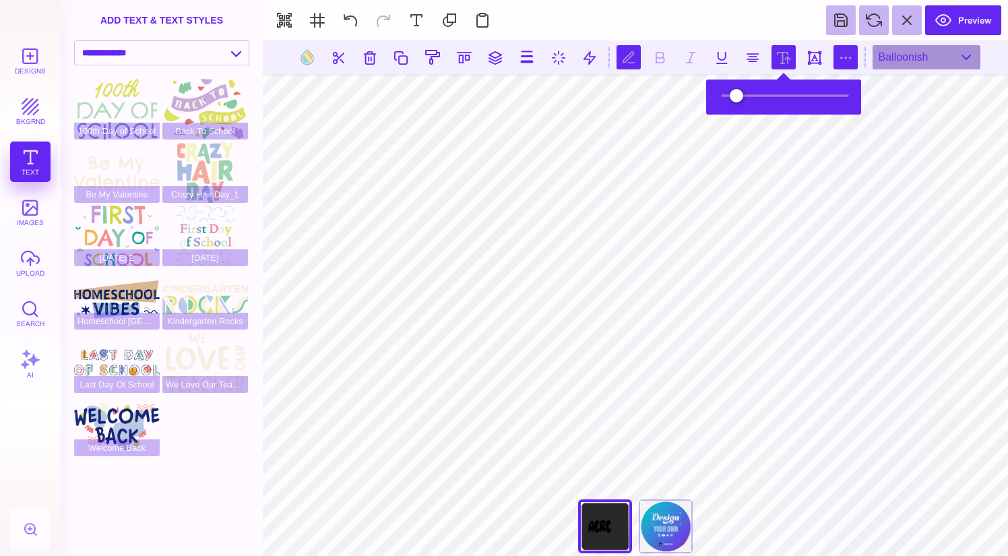
click at [839, 59] on button at bounding box center [845, 57] width 24 height 24
type input "*"
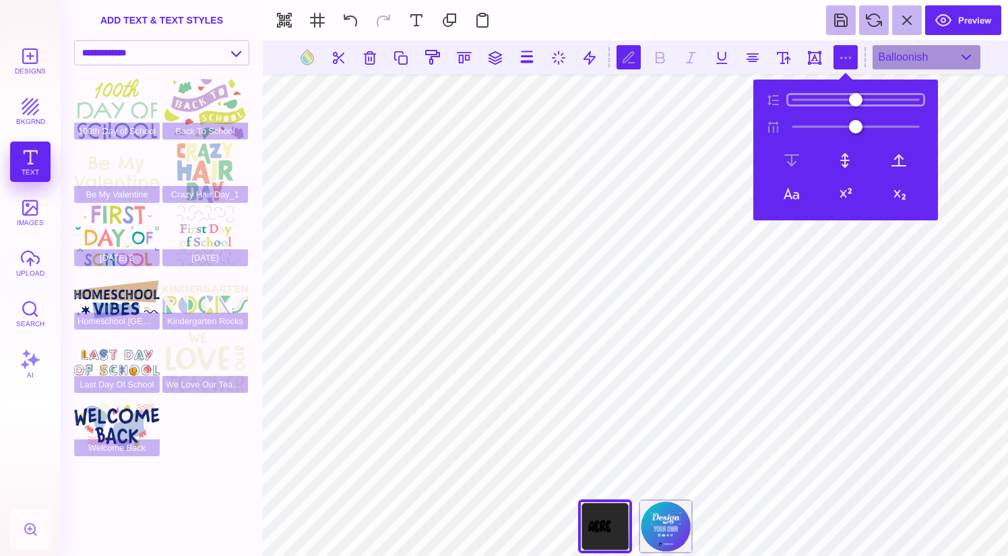
drag, startPoint x: 802, startPoint y: 99, endPoint x: 811, endPoint y: 97, distance: 9.6
type input "*"
click at [811, 97] on input "range" at bounding box center [855, 99] width 135 height 9
click at [309, 63] on button at bounding box center [307, 57] width 26 height 26
type input "#000000"
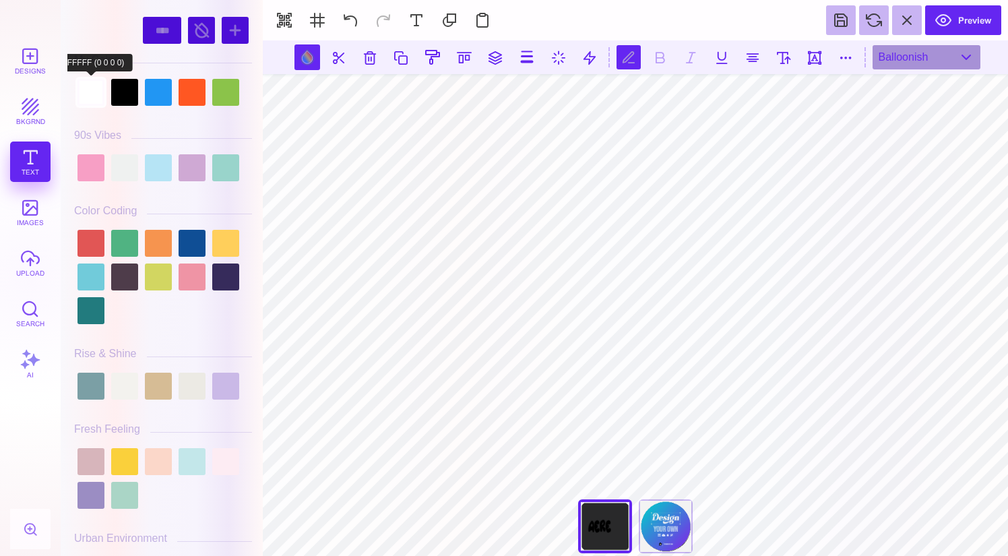
click at [96, 102] on div at bounding box center [90, 92] width 27 height 27
type input "#FFFFFF"
drag, startPoint x: 533, startPoint y: 57, endPoint x: 525, endPoint y: 61, distance: 8.8
click at [532, 57] on button at bounding box center [527, 57] width 26 height 26
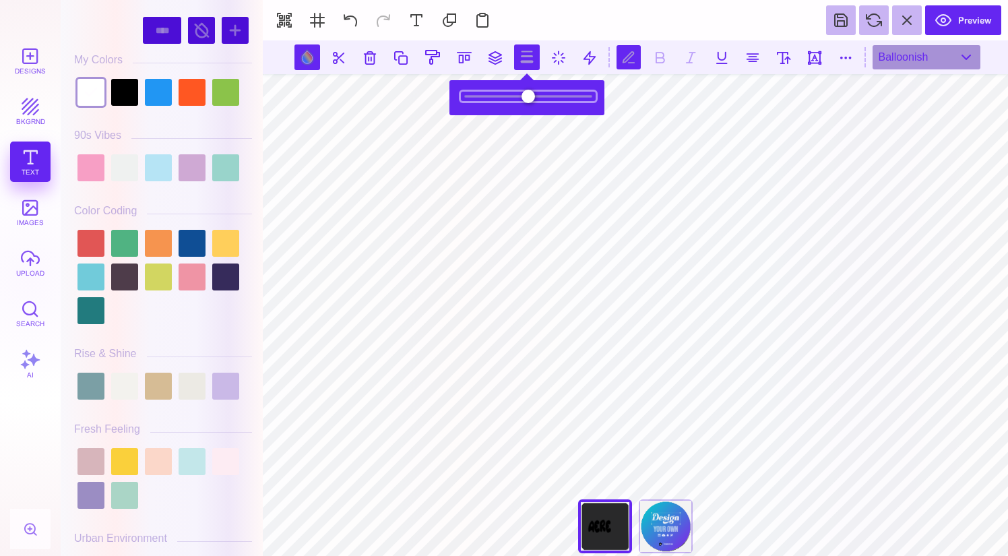
drag, startPoint x: 474, startPoint y: 98, endPoint x: 484, endPoint y: 97, distance: 10.1
type input "***"
click at [484, 97] on input "range" at bounding box center [528, 96] width 135 height 9
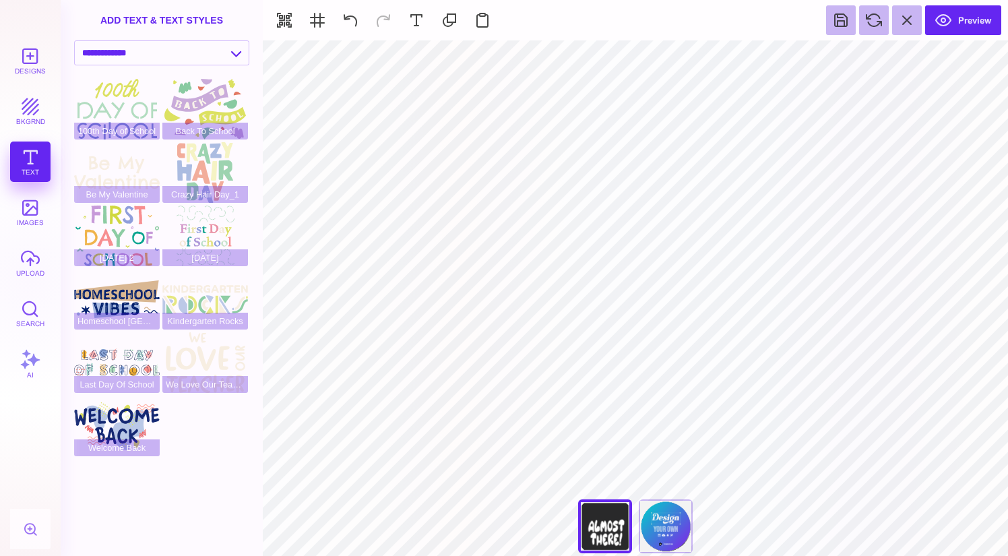
type input "#29292A"
click at [592, 61] on button at bounding box center [591, 57] width 26 height 26
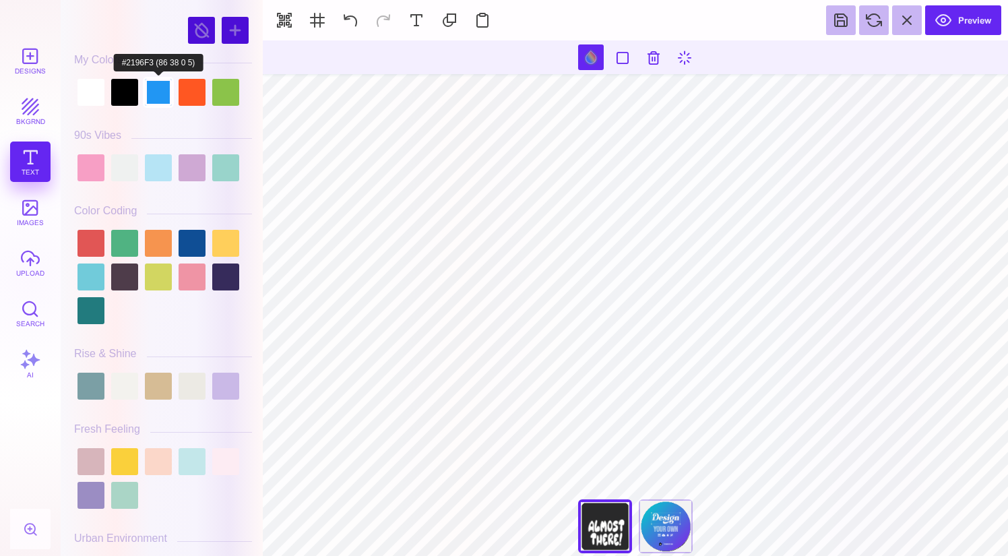
click at [162, 84] on div at bounding box center [158, 92] width 27 height 27
type input "#2196F3"
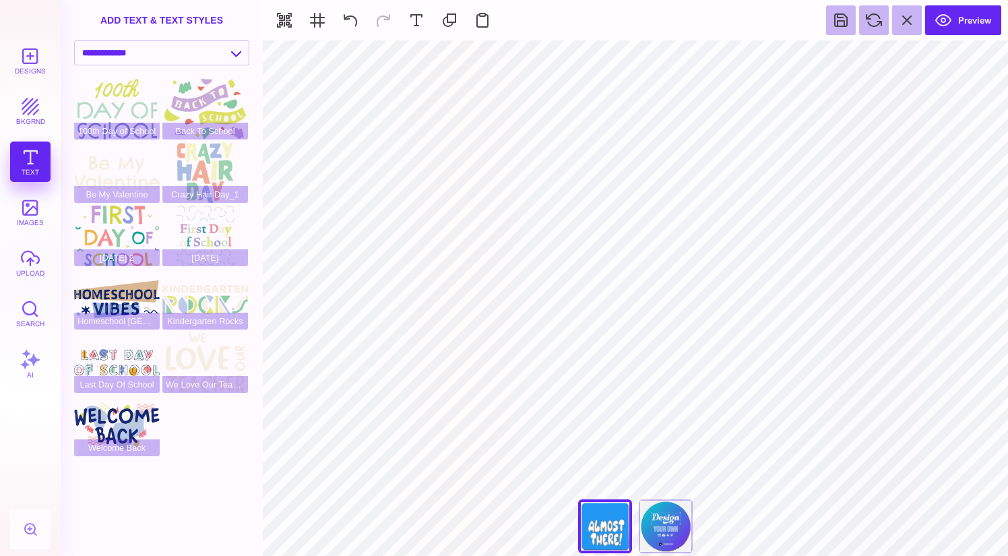
type input "#FFFFFF"
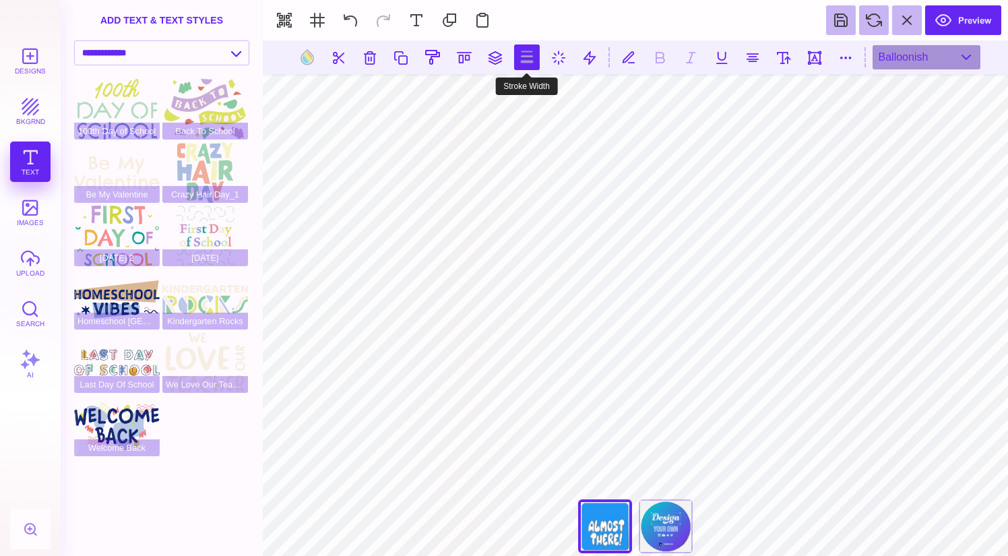
click at [537, 66] on button at bounding box center [527, 57] width 26 height 26
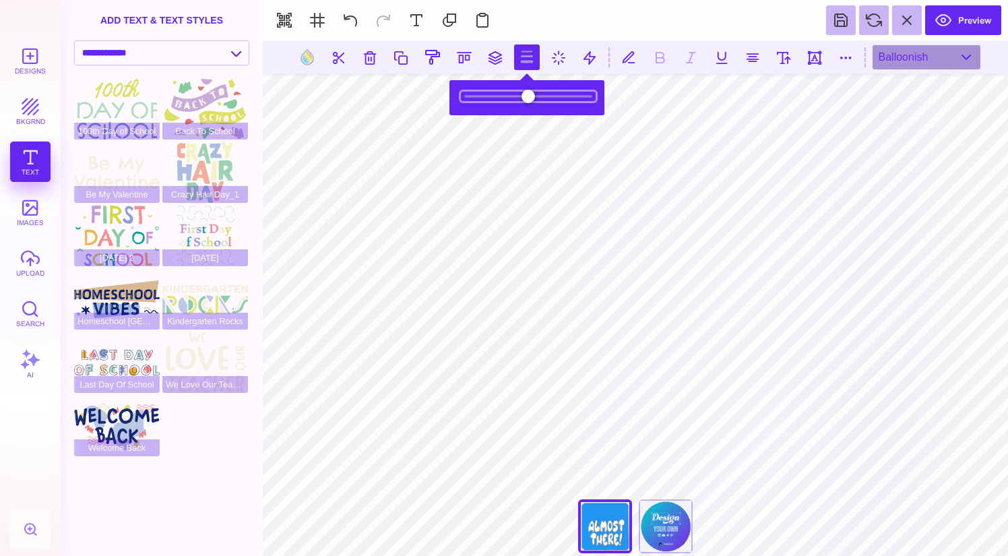
drag, startPoint x: 486, startPoint y: 94, endPoint x: 505, endPoint y: 92, distance: 18.3
type input "*"
click at [505, 92] on input "range" at bounding box center [528, 96] width 135 height 9
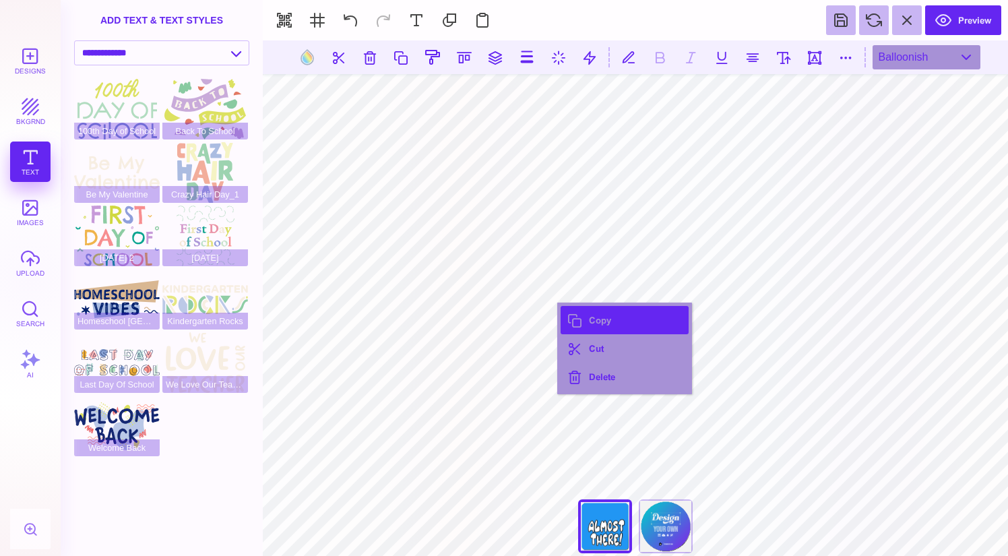
click at [581, 320] on button "Copy" at bounding box center [625, 320] width 128 height 28
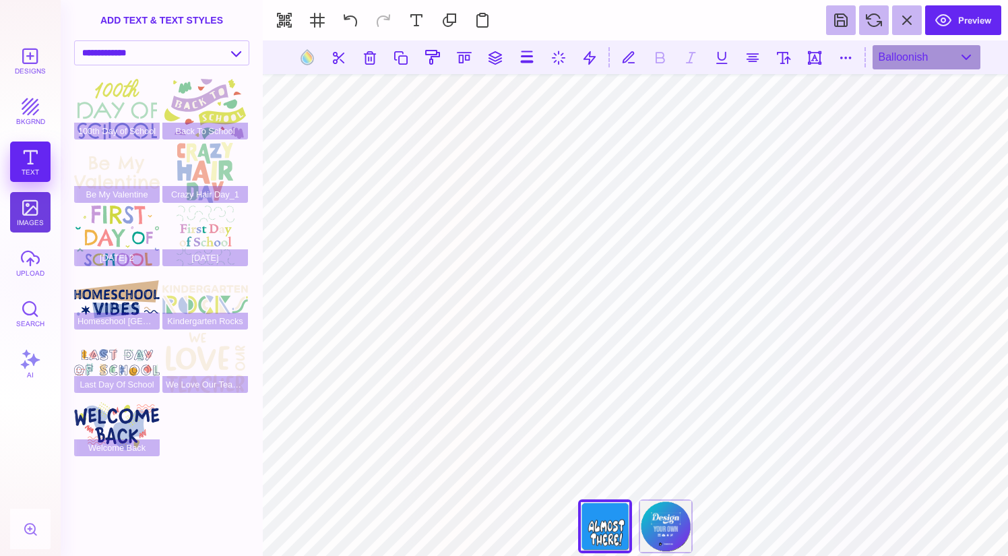
click at [34, 217] on button "images" at bounding box center [30, 212] width 40 height 40
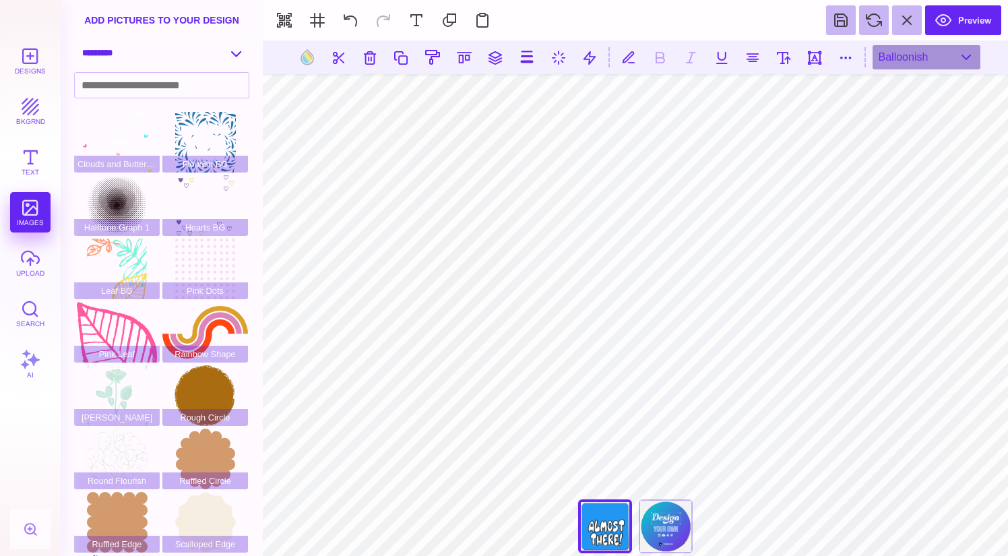
select select "**********"
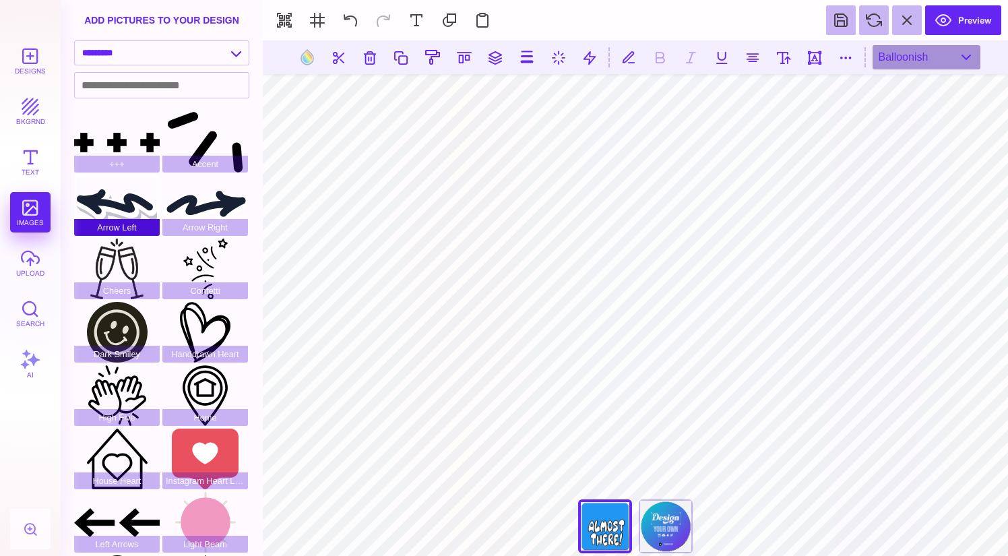
click at [127, 206] on div "Arrow Left" at bounding box center [117, 205] width 86 height 61
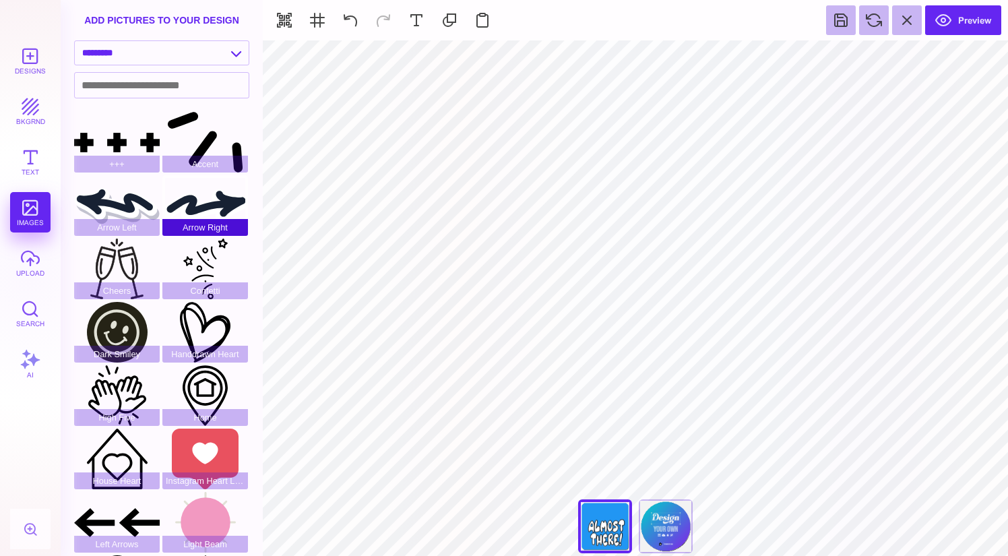
type input "#394262"
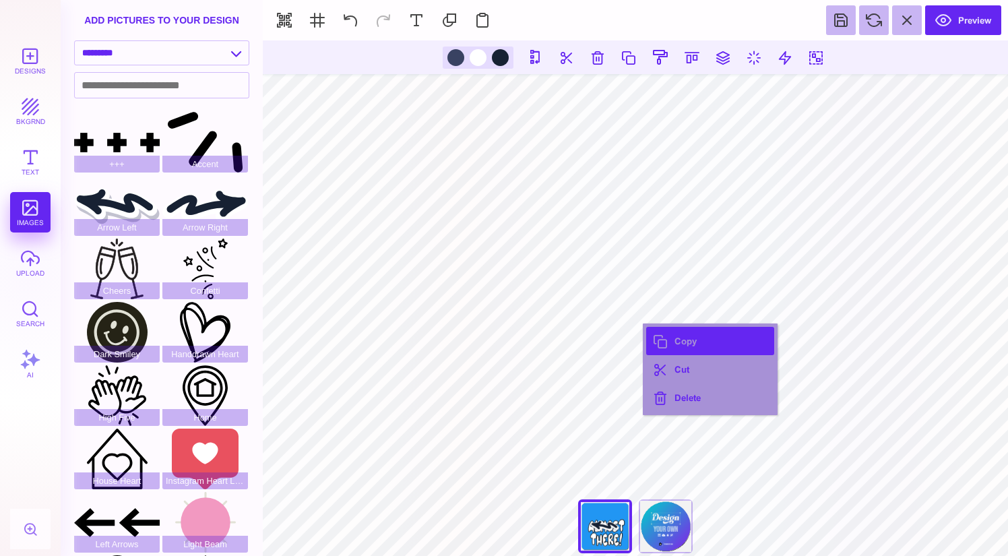
click at [682, 344] on button "Copy" at bounding box center [710, 341] width 128 height 28
